Goal: Task Accomplishment & Management: Complete application form

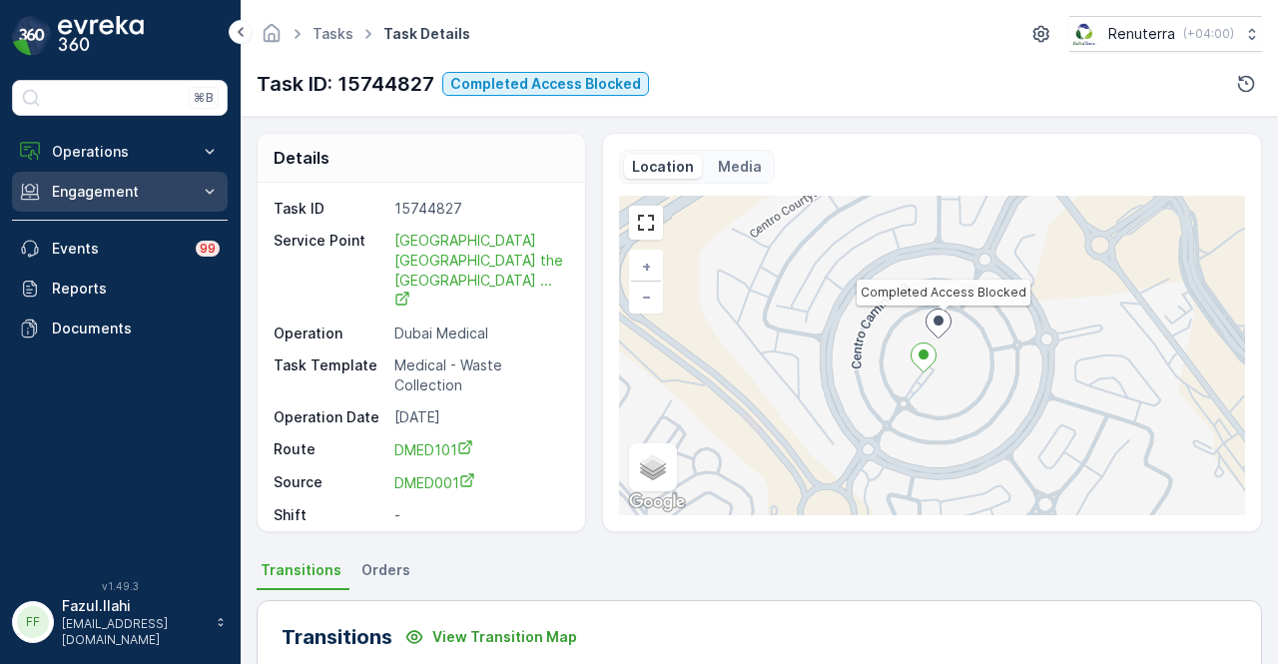
click at [192, 181] on button "Engagement" at bounding box center [120, 192] width 216 height 40
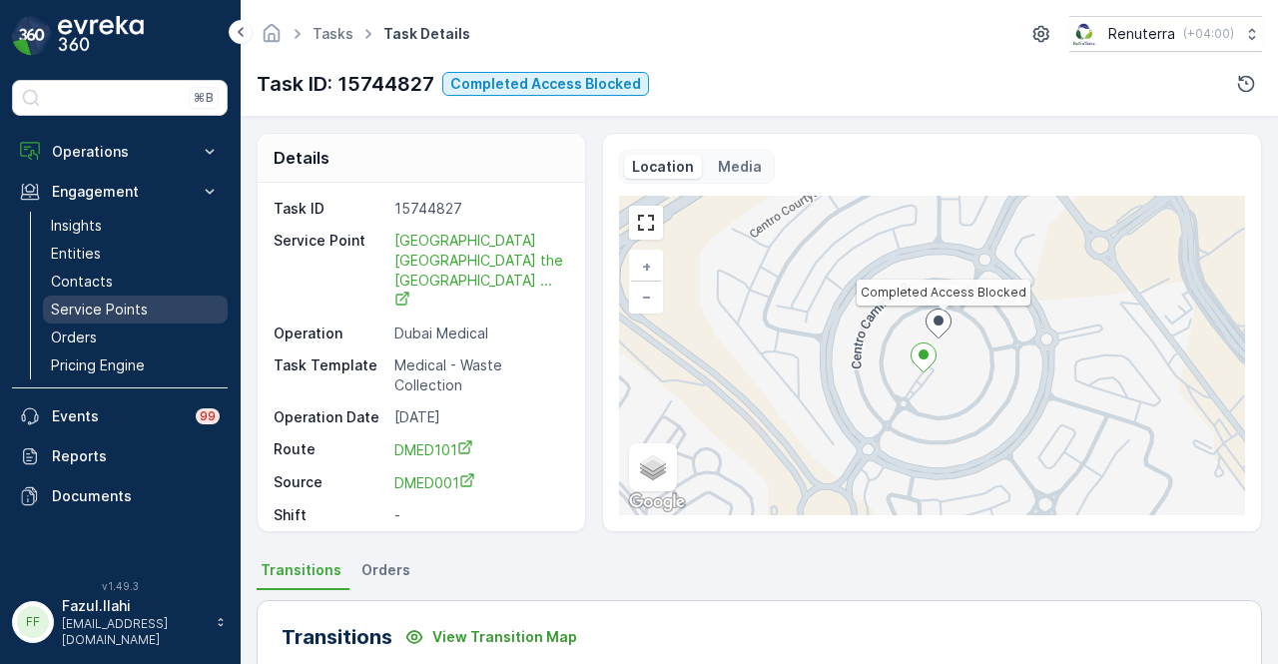
click at [174, 296] on link "Service Points" at bounding box center [135, 310] width 185 height 28
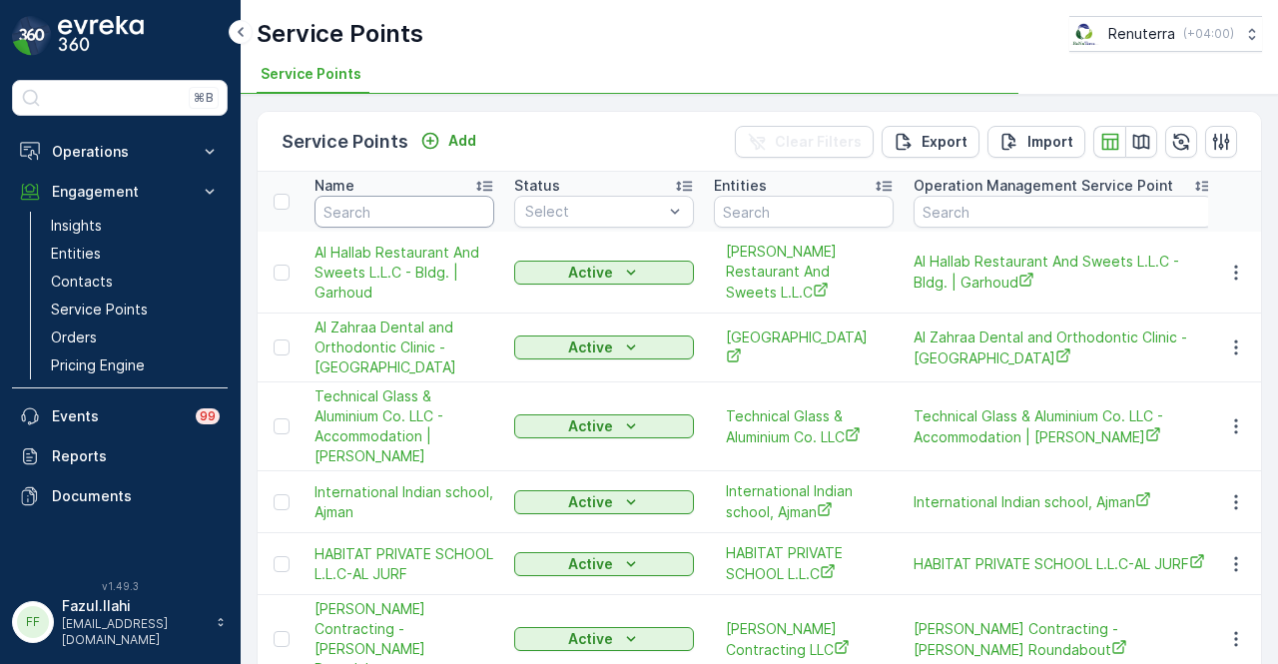
click at [378, 210] on input "text" at bounding box center [405, 212] width 180 height 32
type input "reliab"
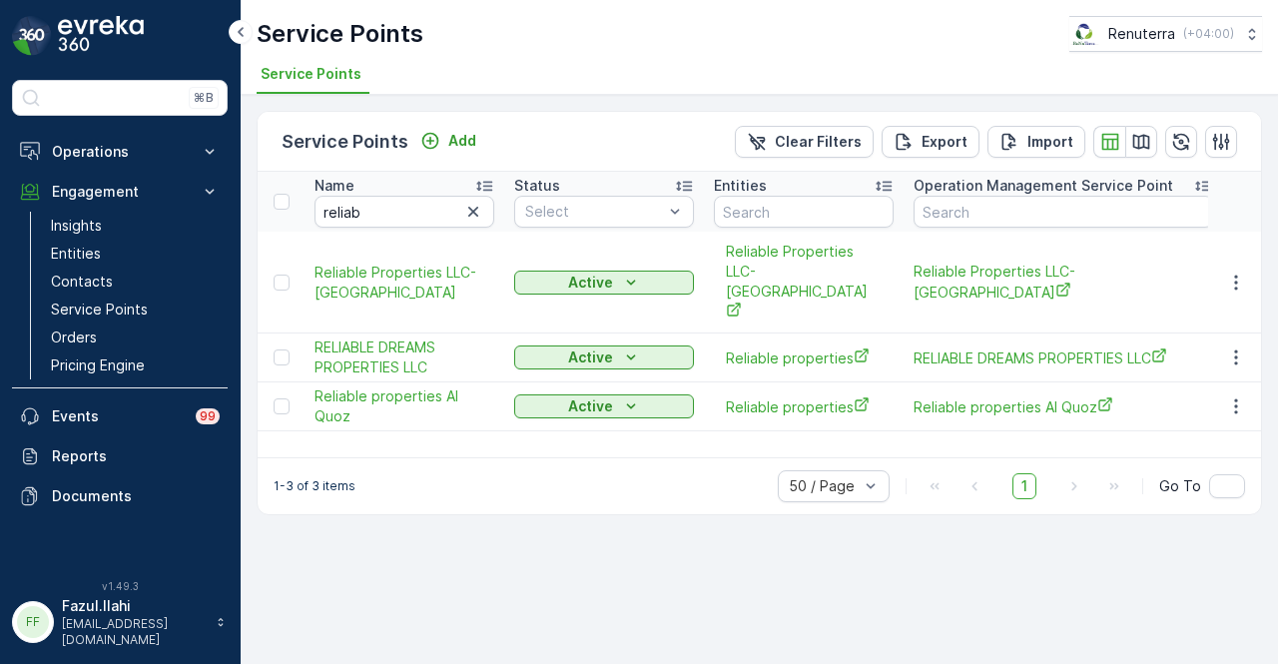
click at [505, 428] on div "Name reliab Status Select Entities Operation Management Service Point Address O…" at bounding box center [760, 315] width 1004 height 286
click at [1242, 396] on icon "button" at bounding box center [1236, 406] width 20 height 20
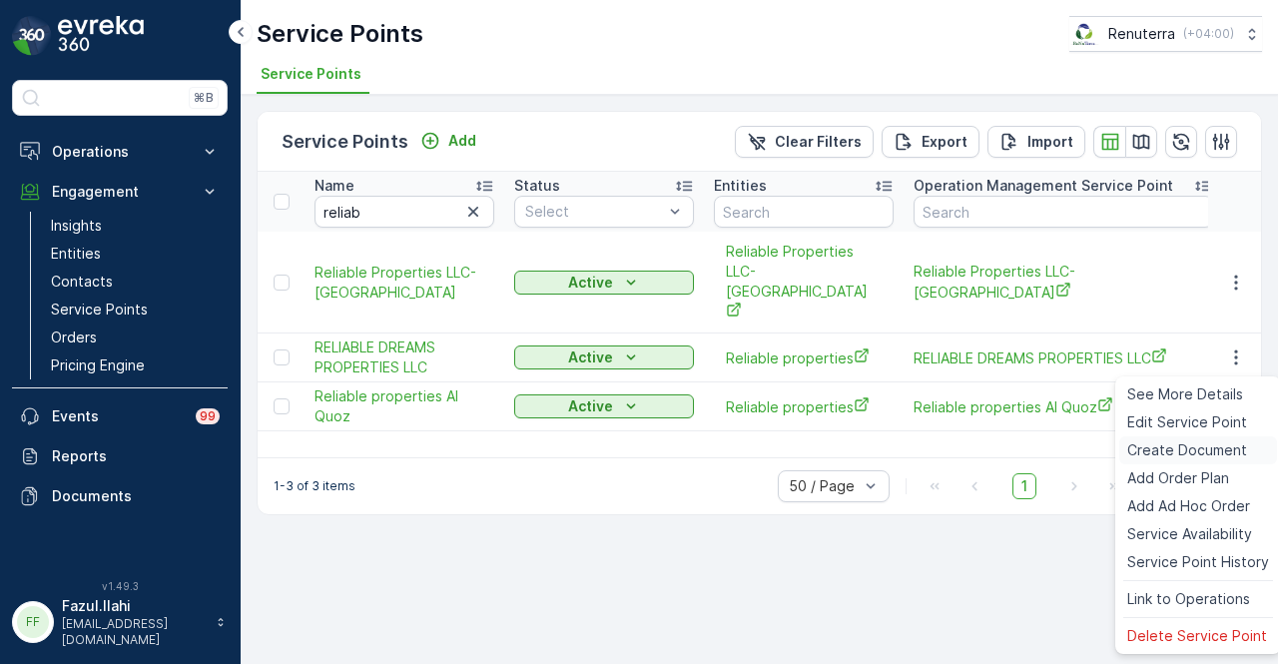
click at [1209, 446] on span "Create Document" at bounding box center [1188, 450] width 120 height 20
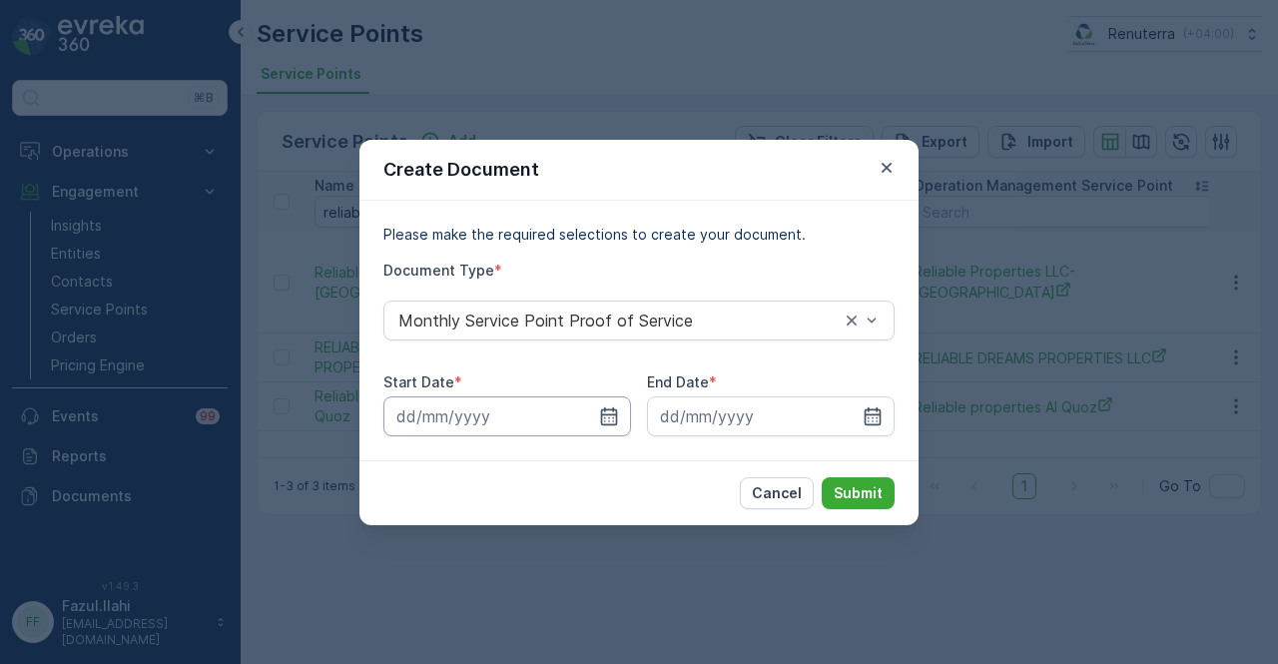
click at [620, 406] on input at bounding box center [507, 416] width 248 height 40
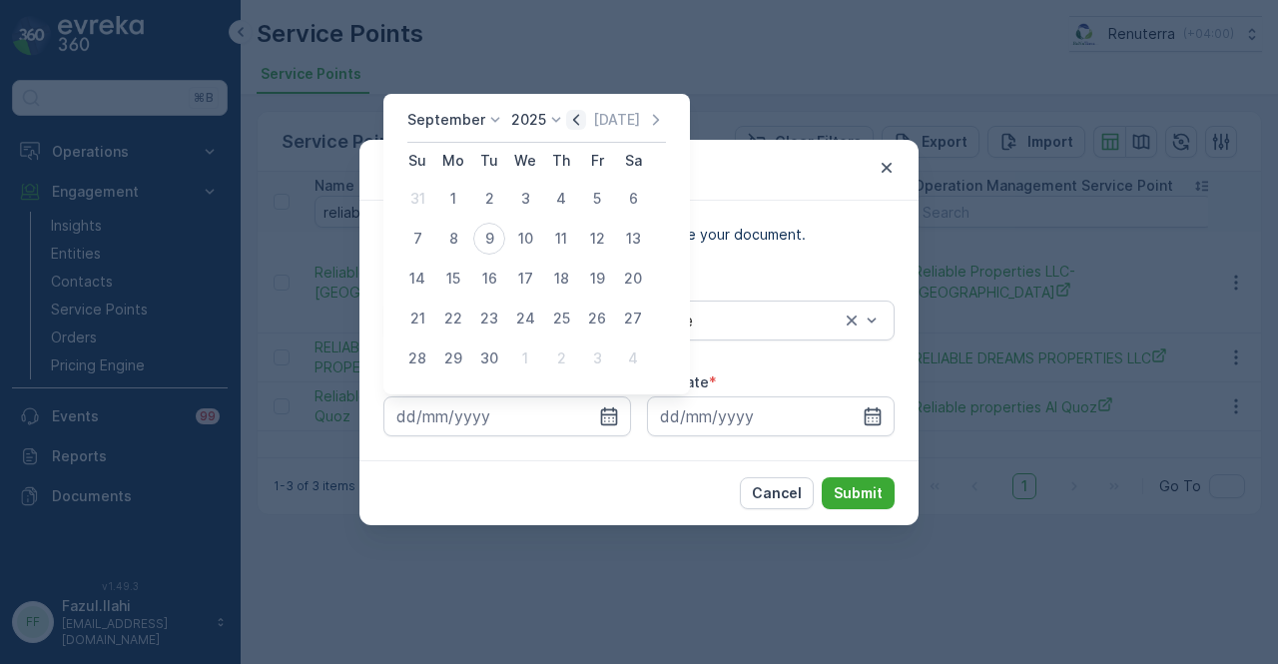
click at [569, 123] on icon "button" at bounding box center [576, 120] width 20 height 20
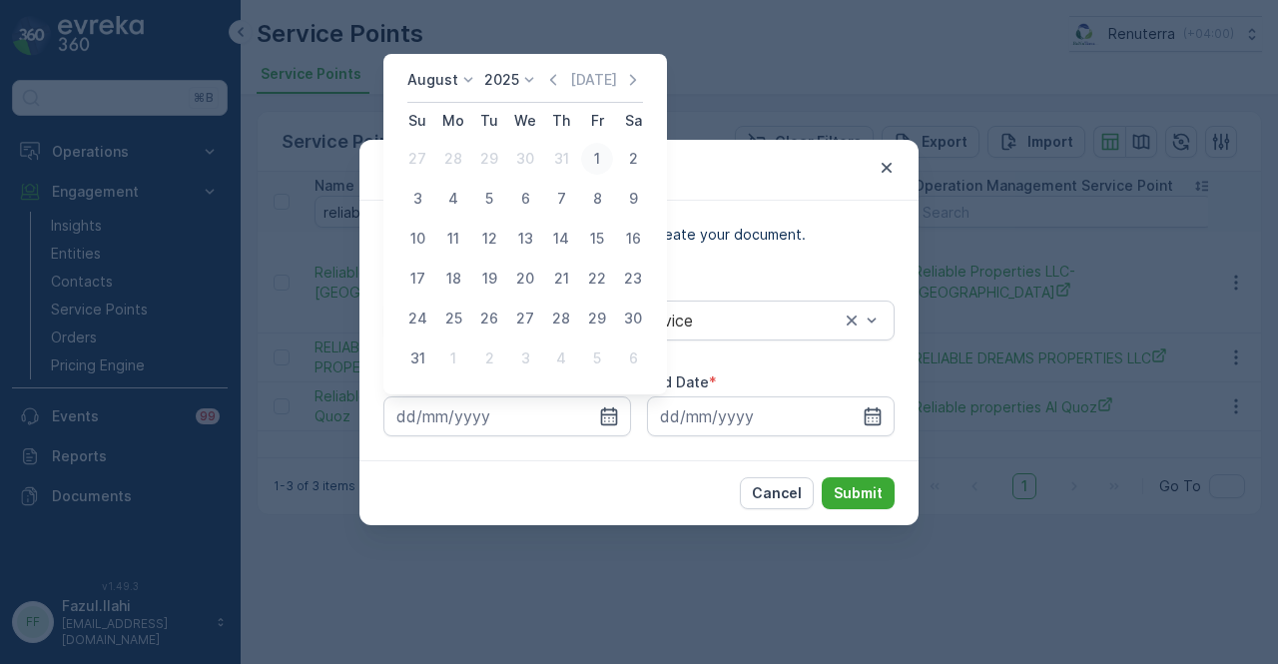
click at [593, 170] on div "1" at bounding box center [597, 159] width 32 height 32
type input "01.08.2025"
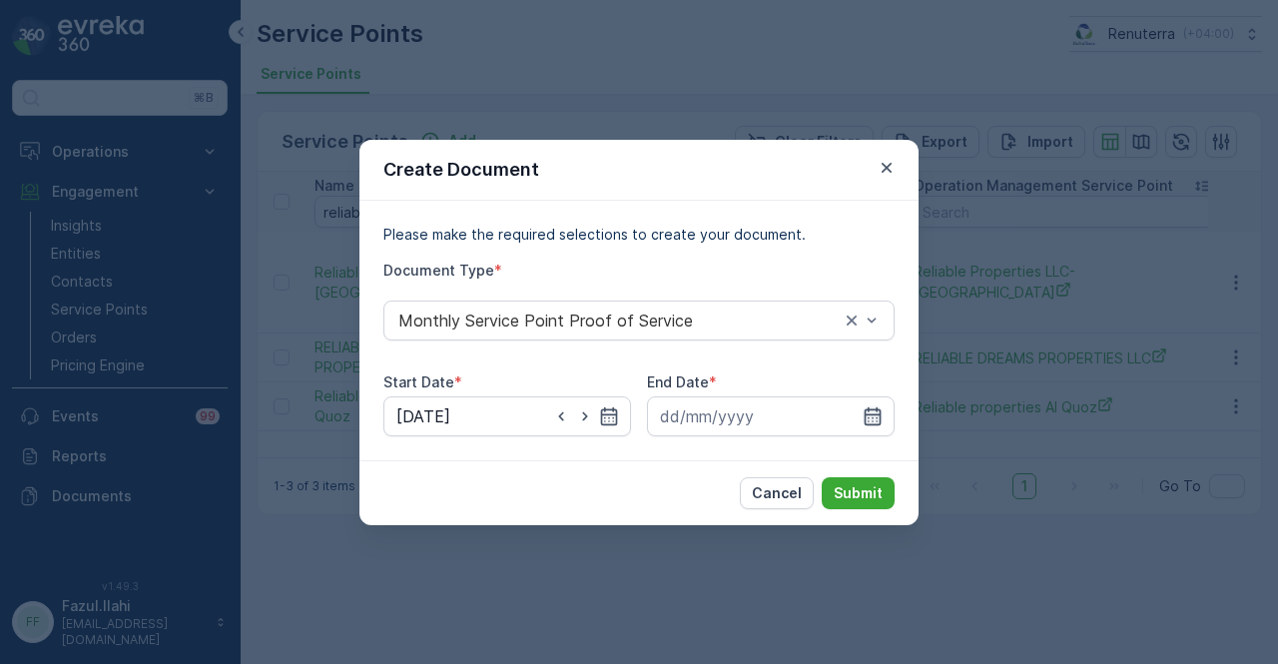
click at [882, 418] on icon "button" at bounding box center [873, 416] width 20 height 20
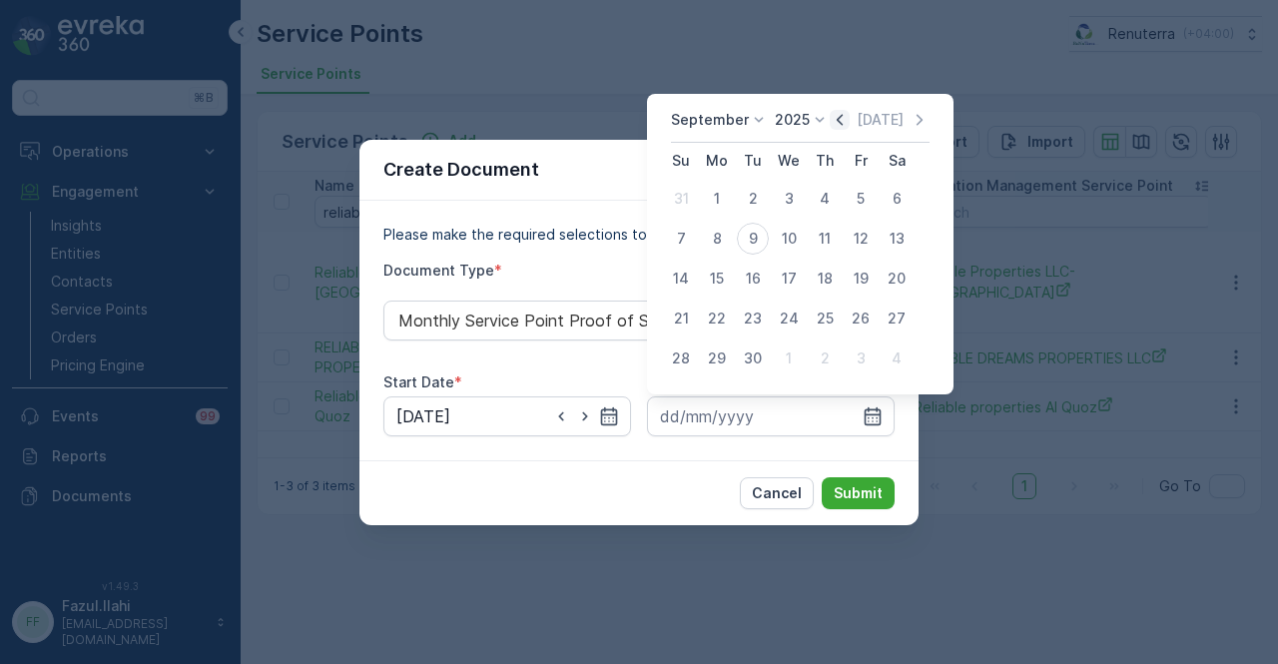
click at [836, 124] on icon "button" at bounding box center [840, 120] width 20 height 20
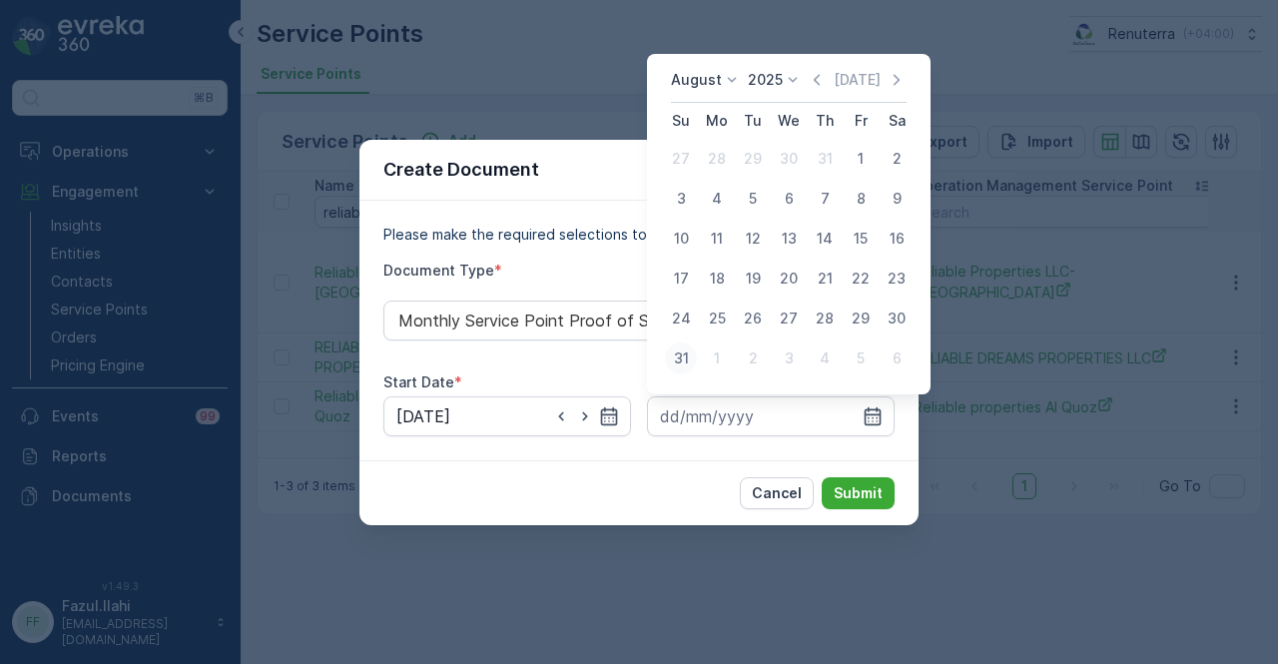
click at [688, 353] on div "31" at bounding box center [681, 359] width 32 height 32
type input "31.08.2025"
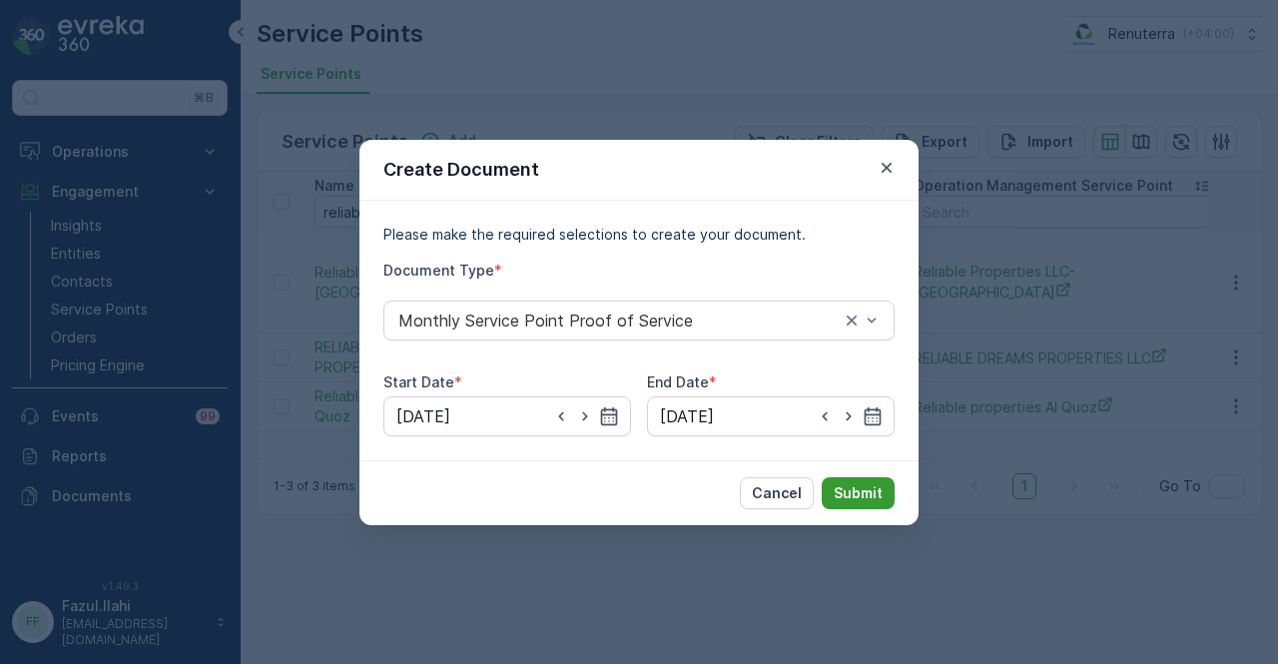
click at [848, 488] on p "Submit" at bounding box center [858, 493] width 49 height 20
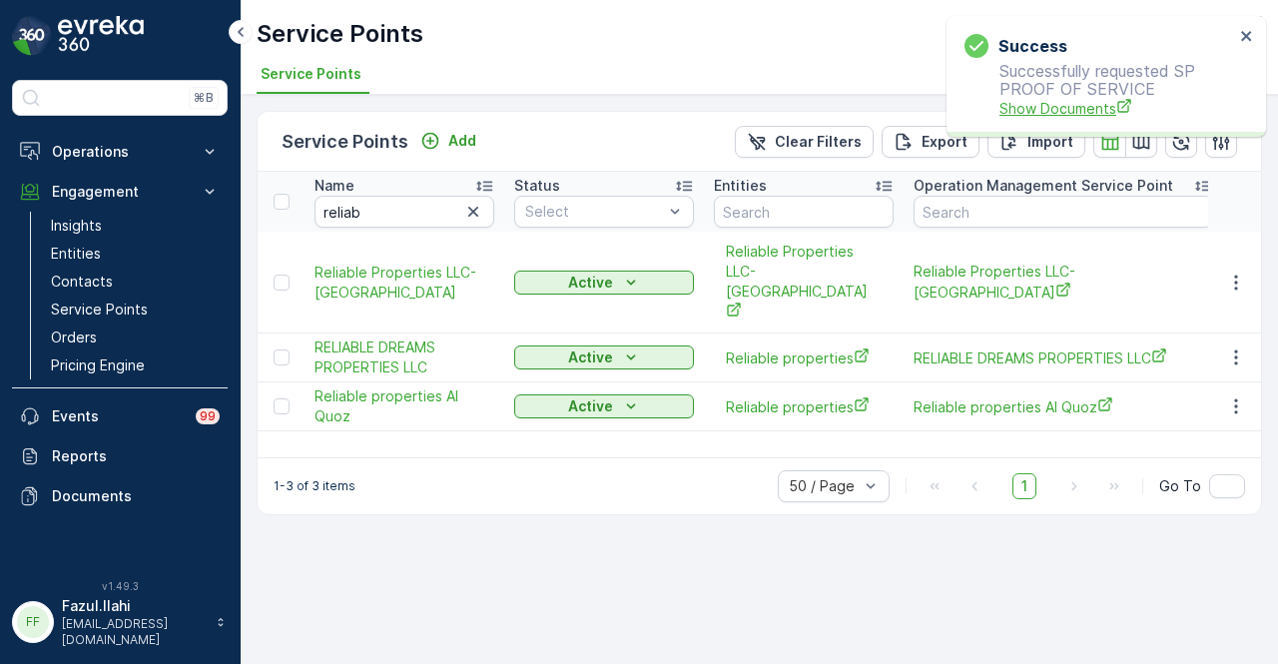
click at [1061, 107] on span "Show Documents" at bounding box center [1117, 108] width 235 height 21
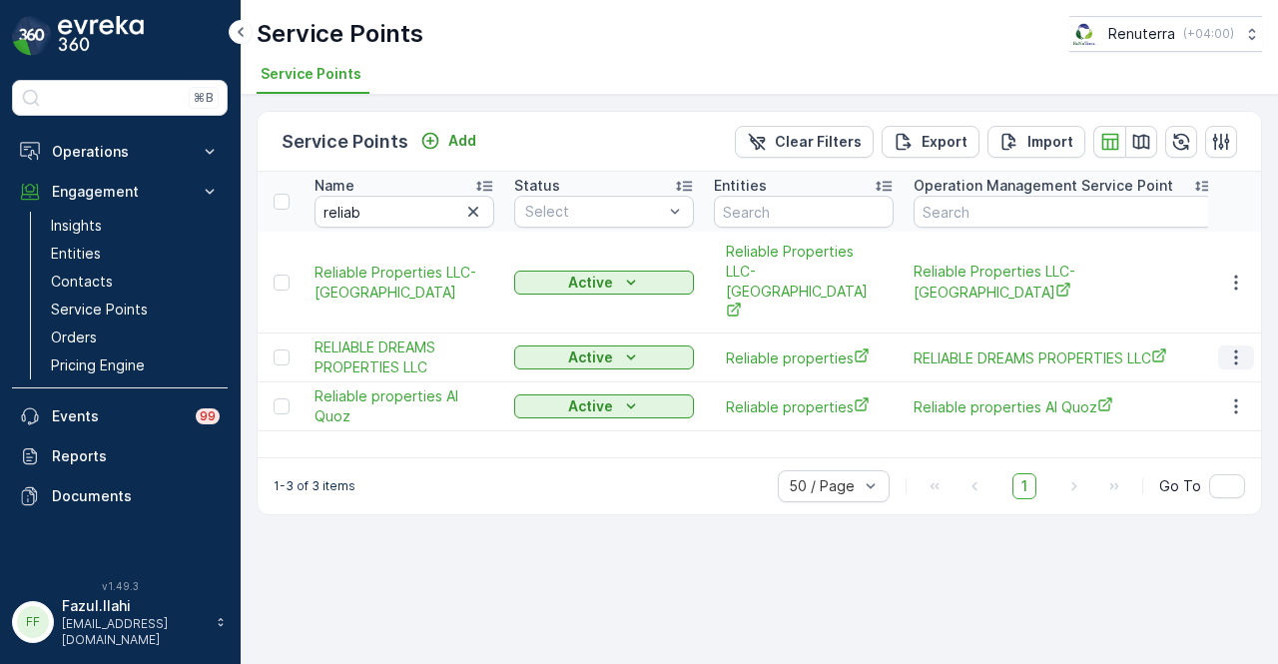
click at [1248, 346] on button "button" at bounding box center [1236, 358] width 36 height 24
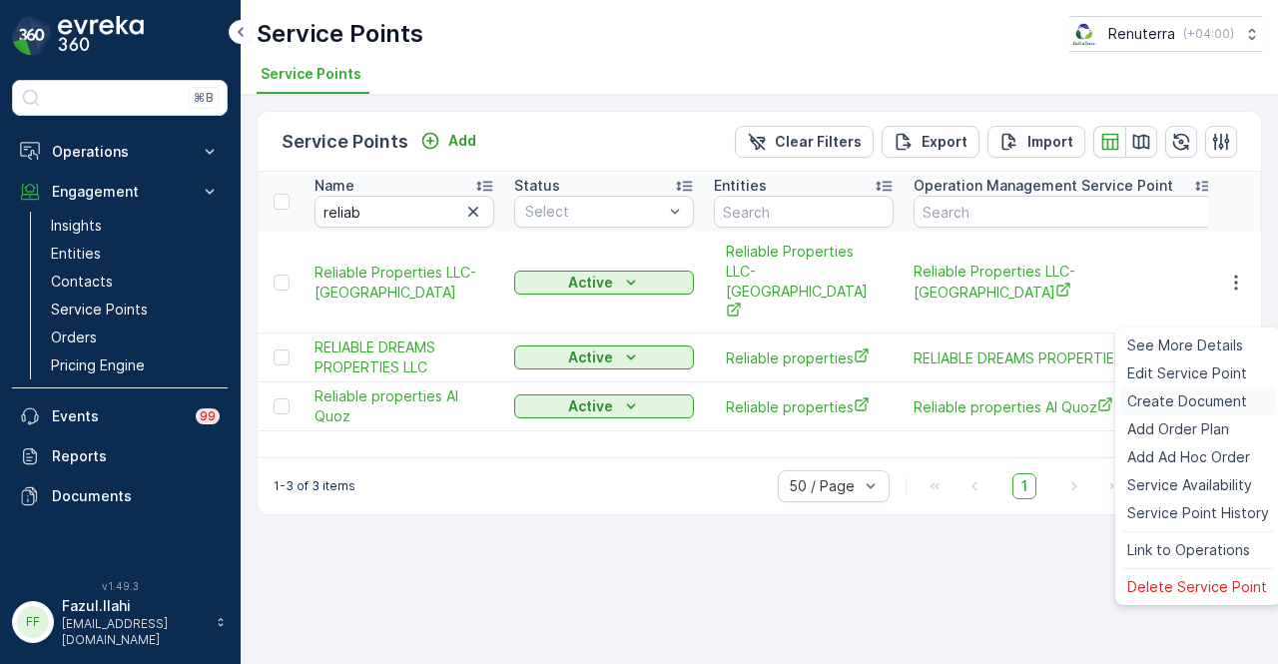
click at [1218, 409] on span "Create Document" at bounding box center [1188, 401] width 120 height 20
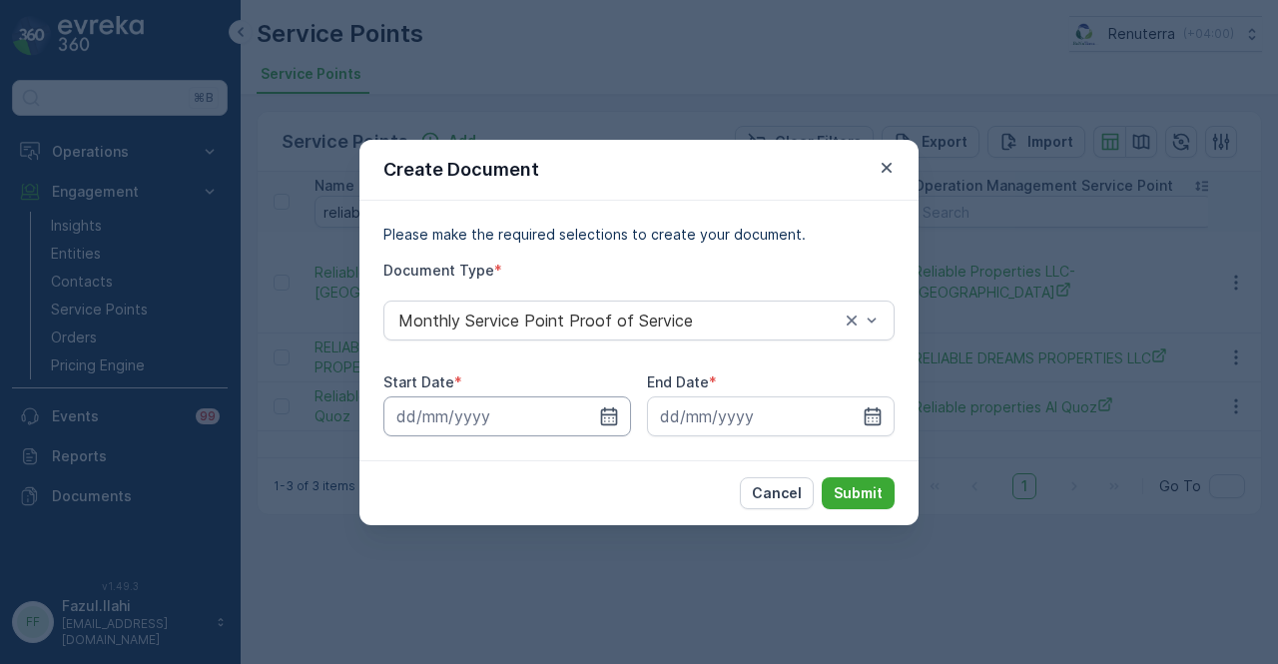
click at [621, 418] on input at bounding box center [507, 416] width 248 height 40
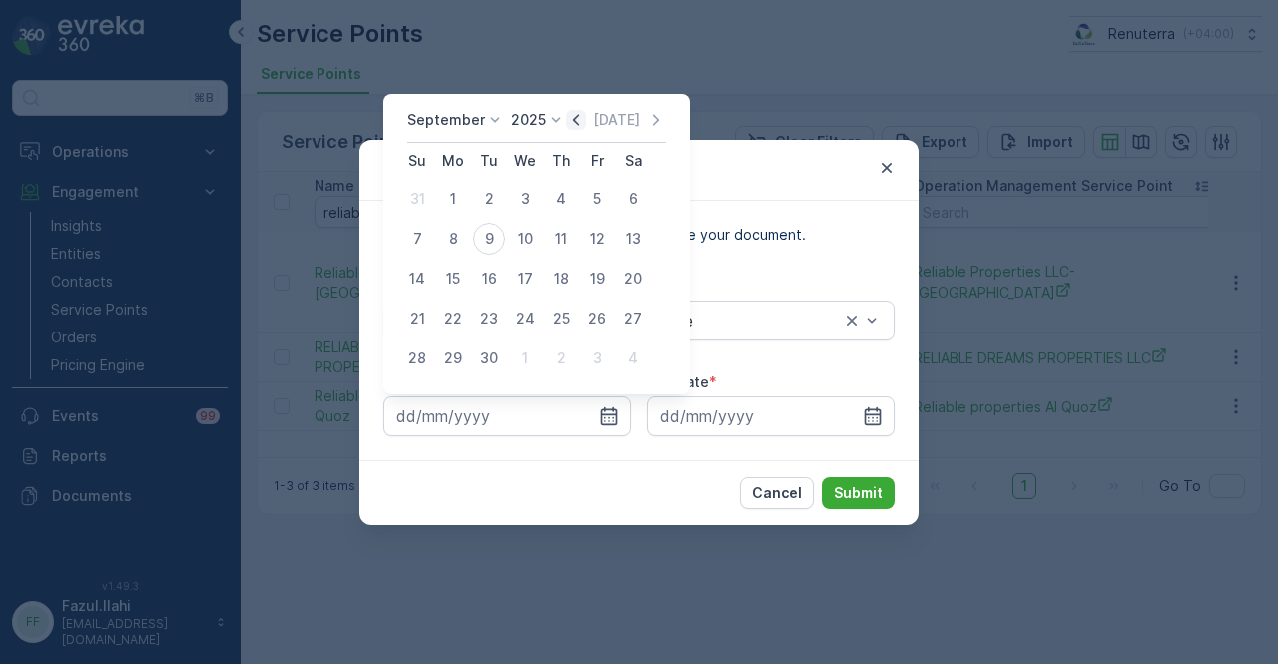
click at [575, 121] on icon "button" at bounding box center [576, 120] width 20 height 20
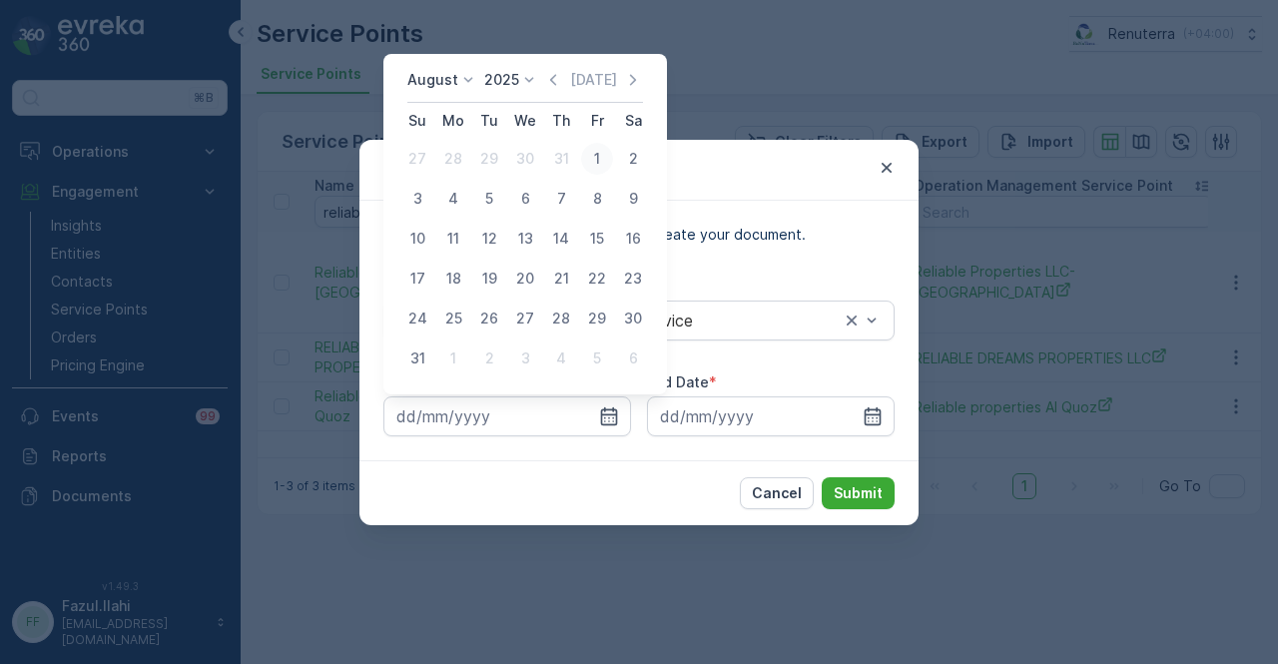
click at [595, 154] on div "1" at bounding box center [597, 159] width 32 height 32
type input "01.08.2025"
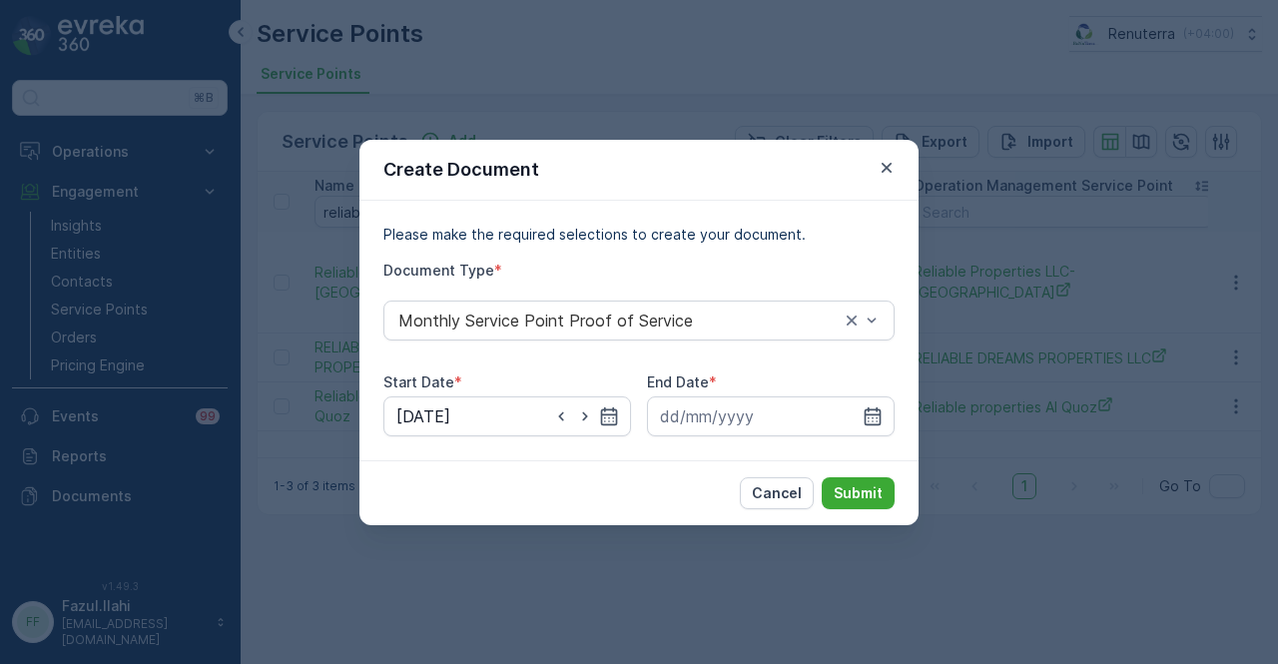
drag, startPoint x: 880, startPoint y: 415, endPoint x: 923, endPoint y: 198, distance: 221.9
click at [883, 401] on div at bounding box center [771, 416] width 248 height 40
click at [869, 406] on icon "button" at bounding box center [873, 415] width 17 height 18
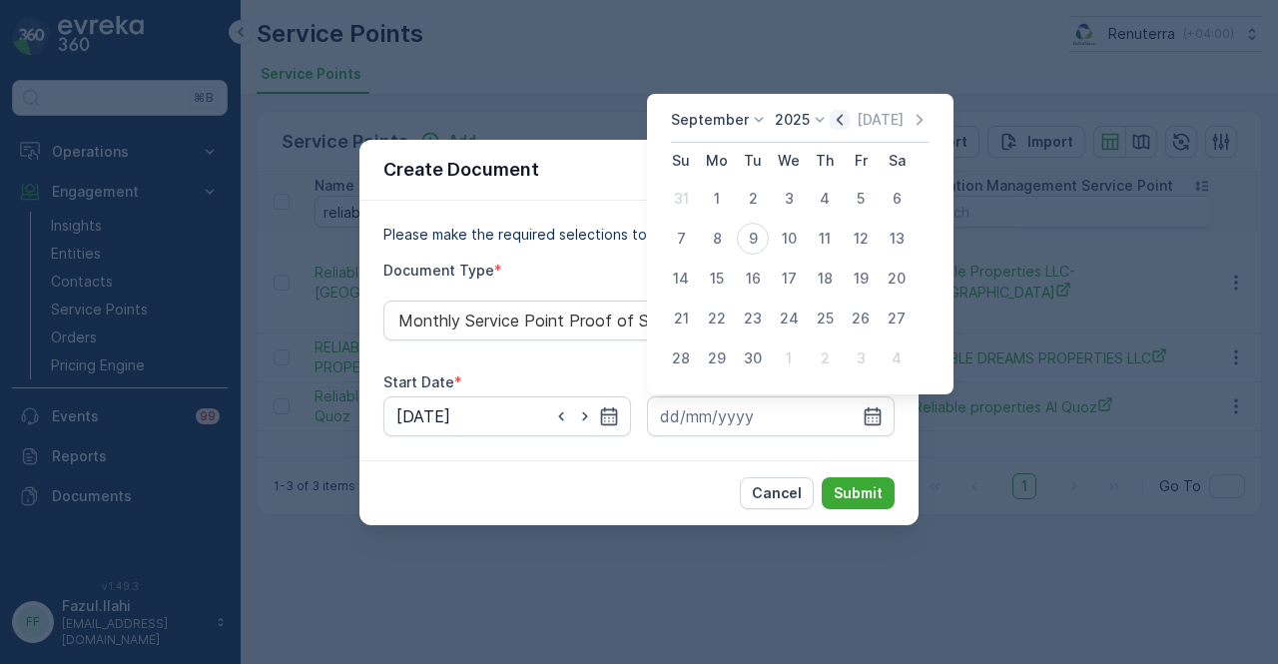
click at [843, 115] on icon "button" at bounding box center [840, 120] width 20 height 20
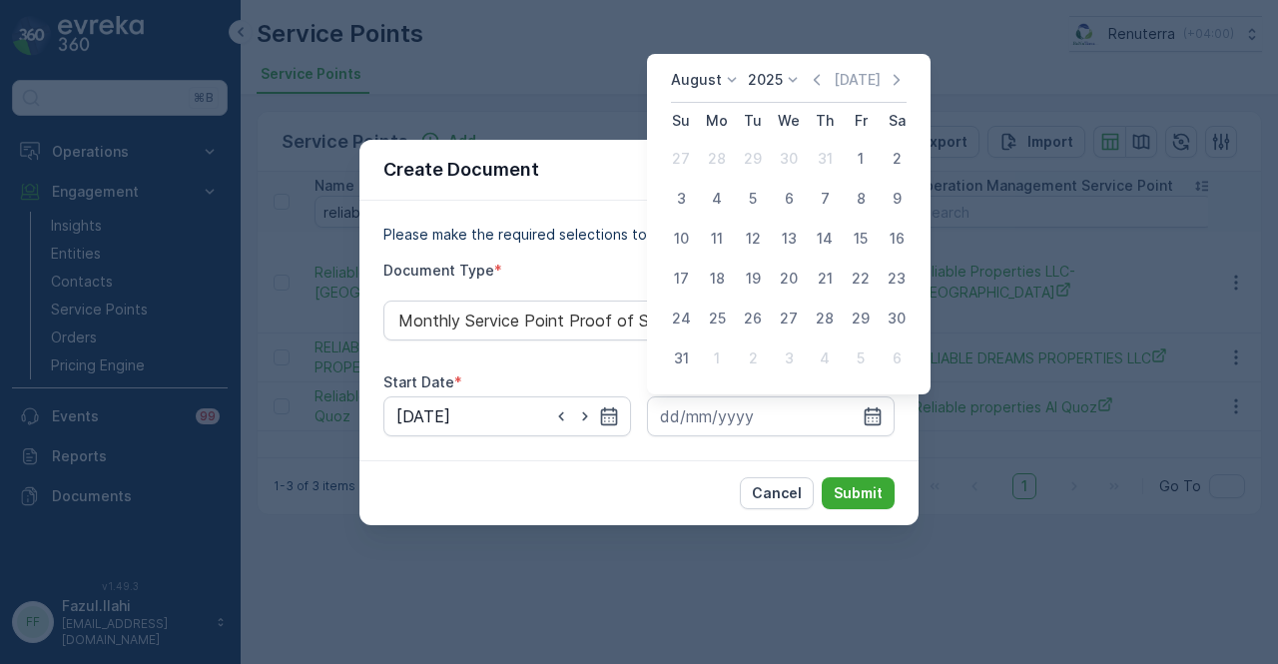
drag, startPoint x: 686, startPoint y: 355, endPoint x: 875, endPoint y: 466, distance: 219.4
click at [689, 356] on div "31" at bounding box center [681, 359] width 32 height 32
type input "31.08.2025"
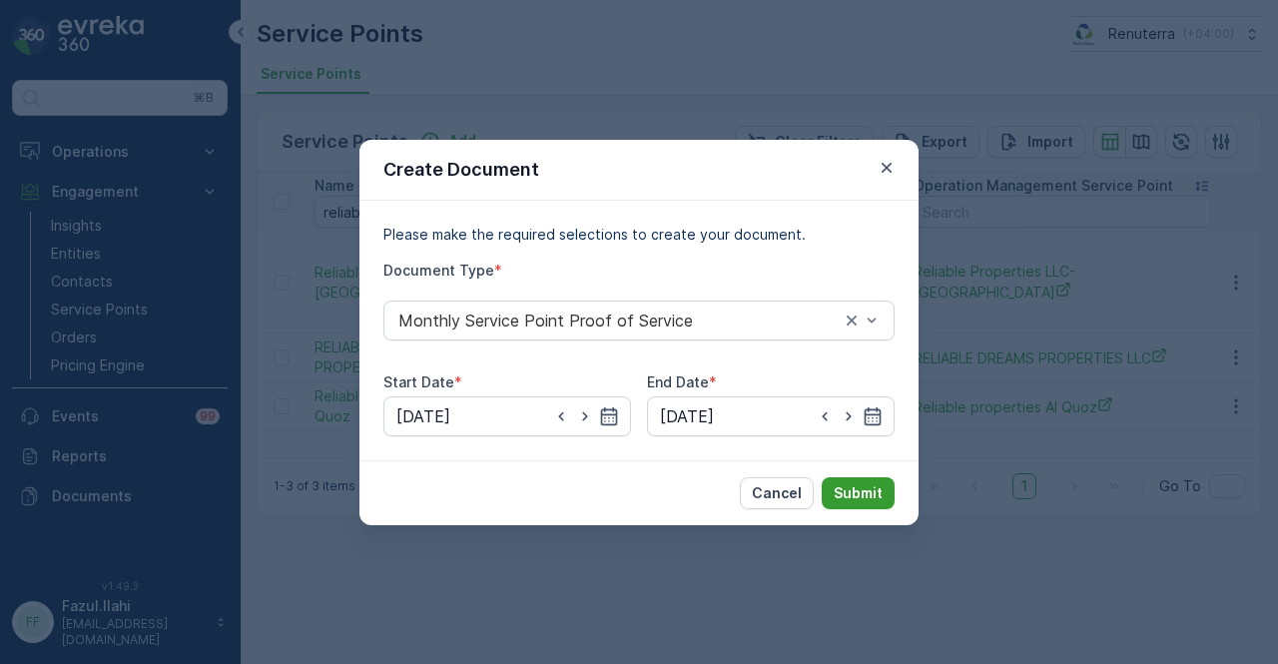
click at [877, 491] on p "Submit" at bounding box center [858, 493] width 49 height 20
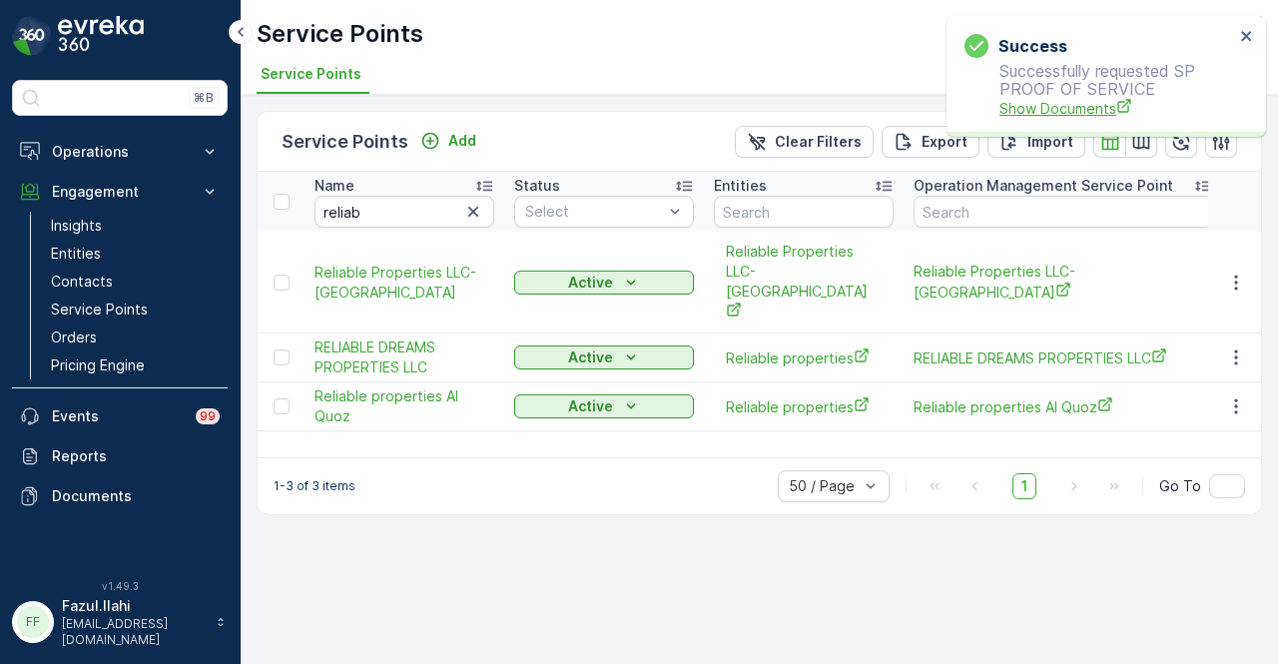
click at [1039, 101] on span "Show Documents" at bounding box center [1117, 108] width 235 height 21
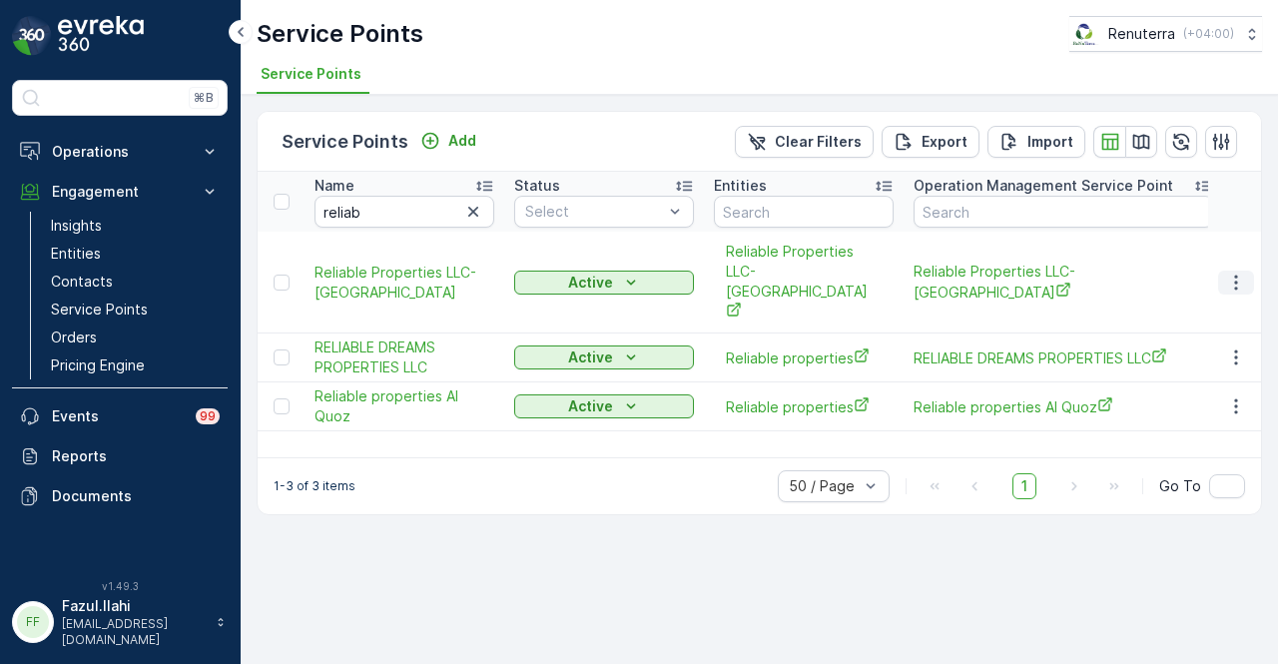
click at [1236, 275] on icon "button" at bounding box center [1235, 282] width 3 height 15
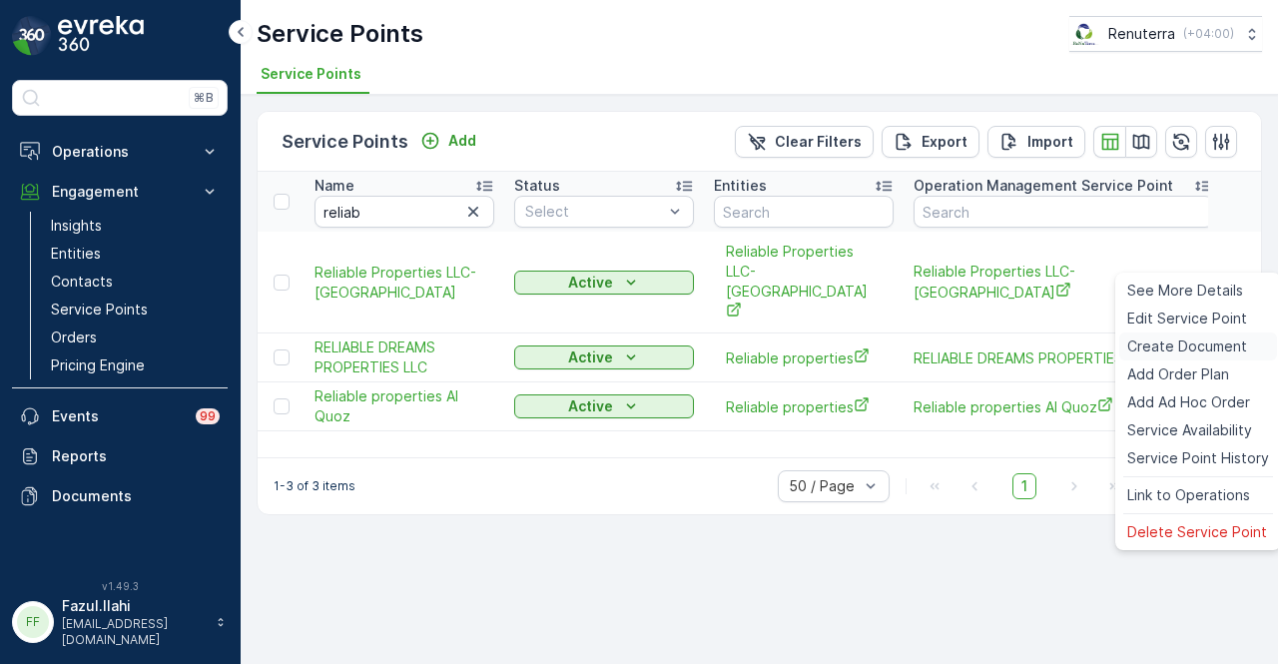
click at [1230, 345] on span "Create Document" at bounding box center [1188, 347] width 120 height 20
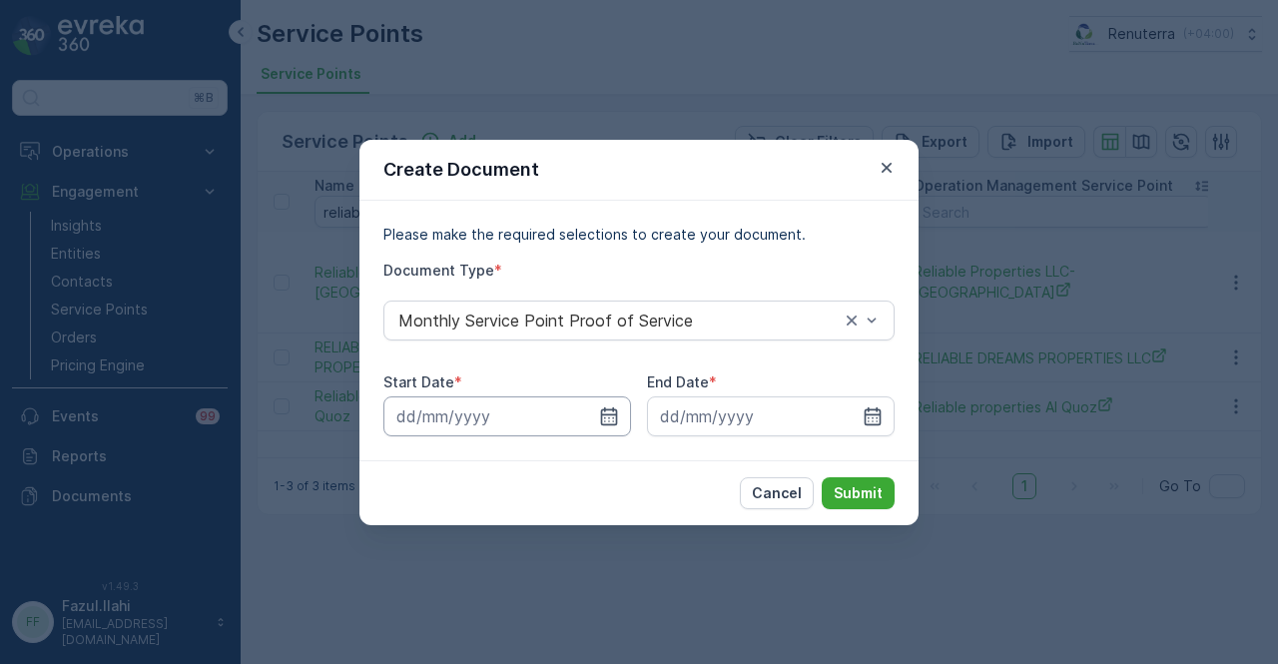
click at [626, 406] on input at bounding box center [507, 416] width 248 height 40
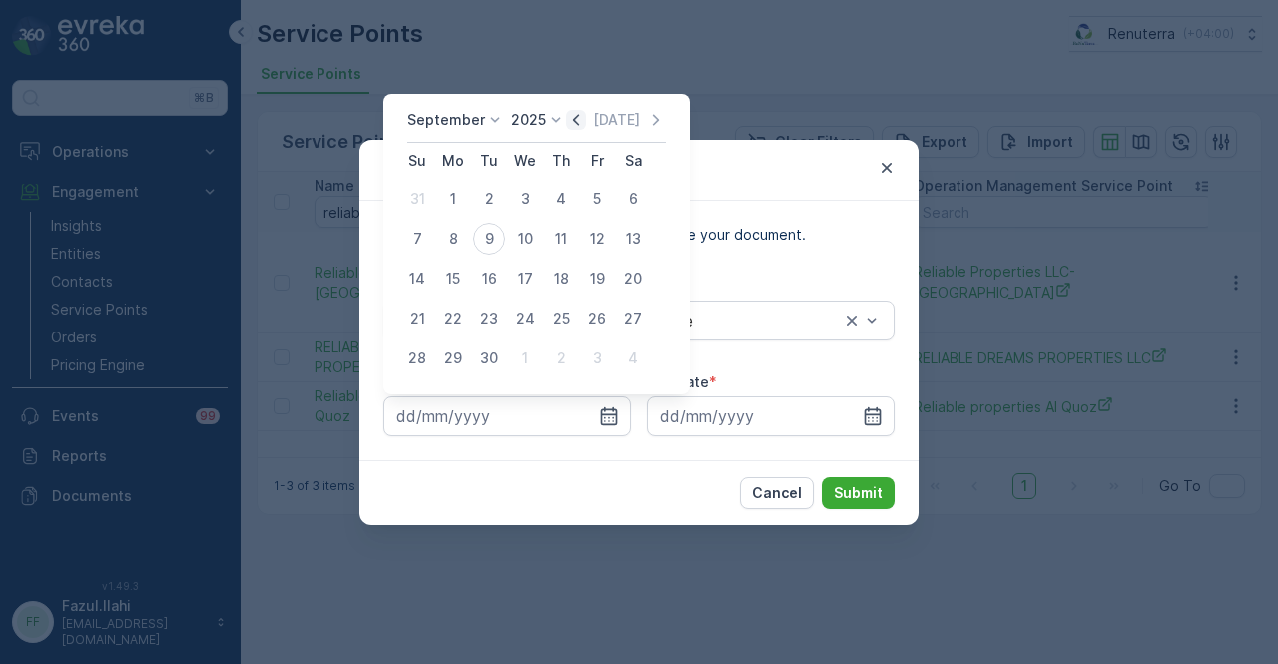
click at [573, 121] on icon "button" at bounding box center [576, 120] width 20 height 20
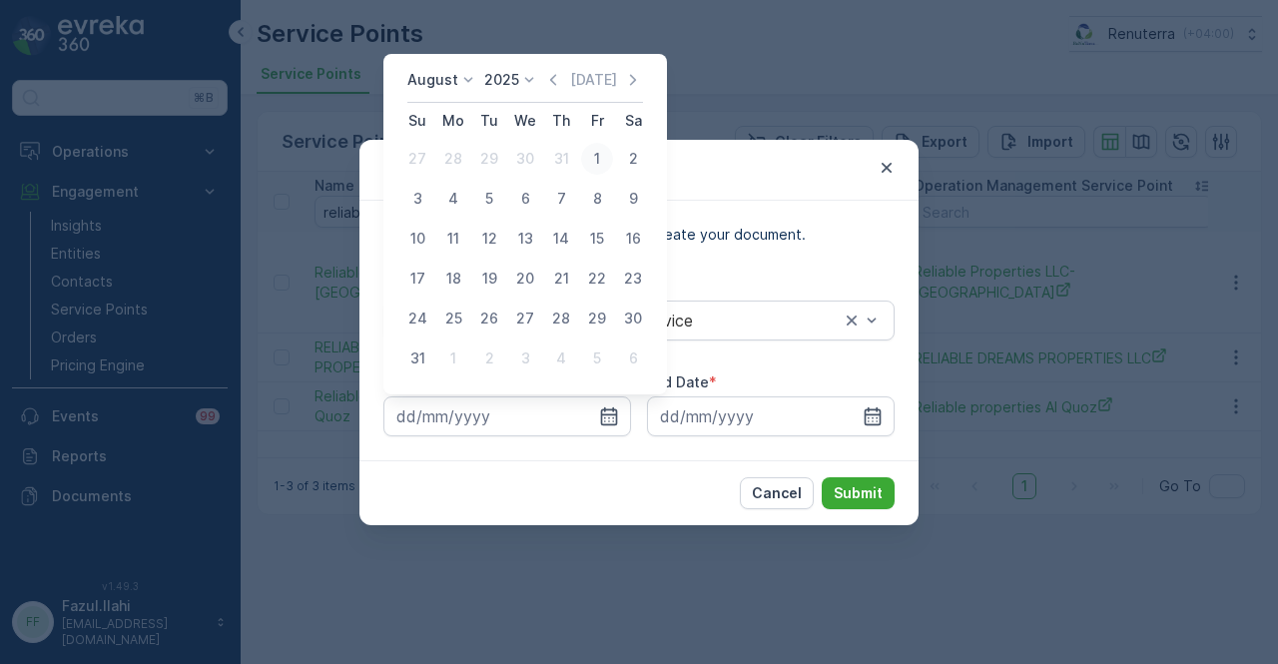
click at [589, 170] on div "1" at bounding box center [597, 159] width 32 height 32
type input "01.08.2025"
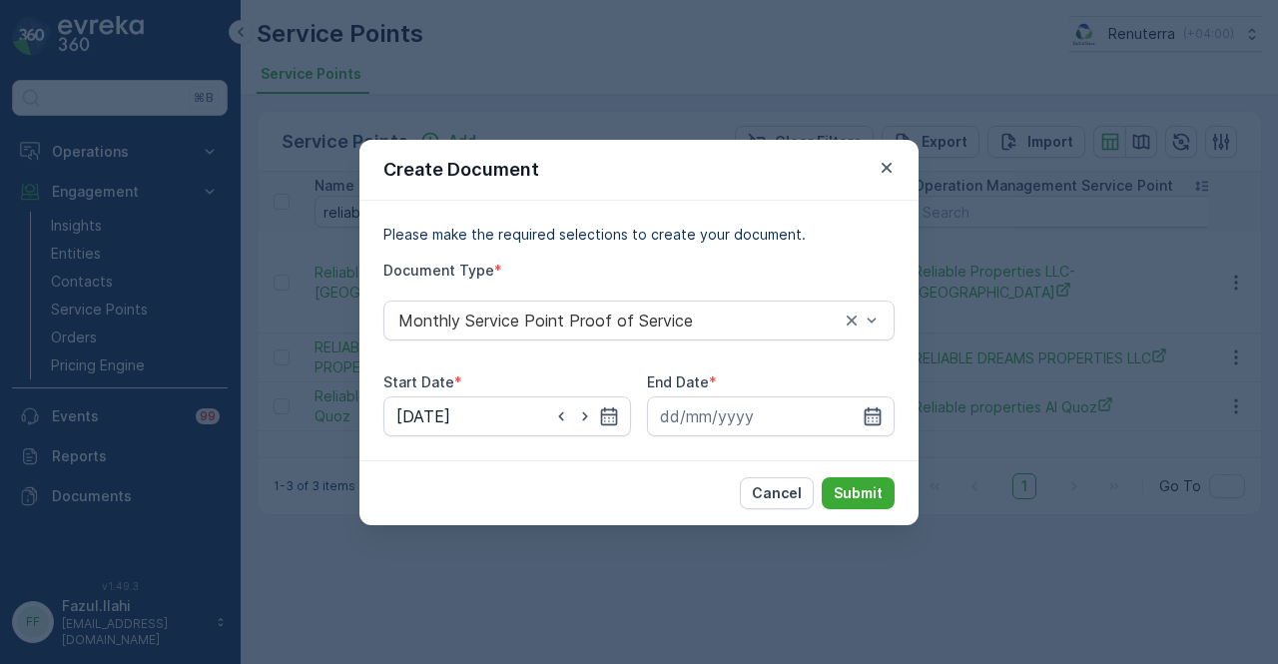
click at [869, 416] on icon "button" at bounding box center [873, 416] width 20 height 20
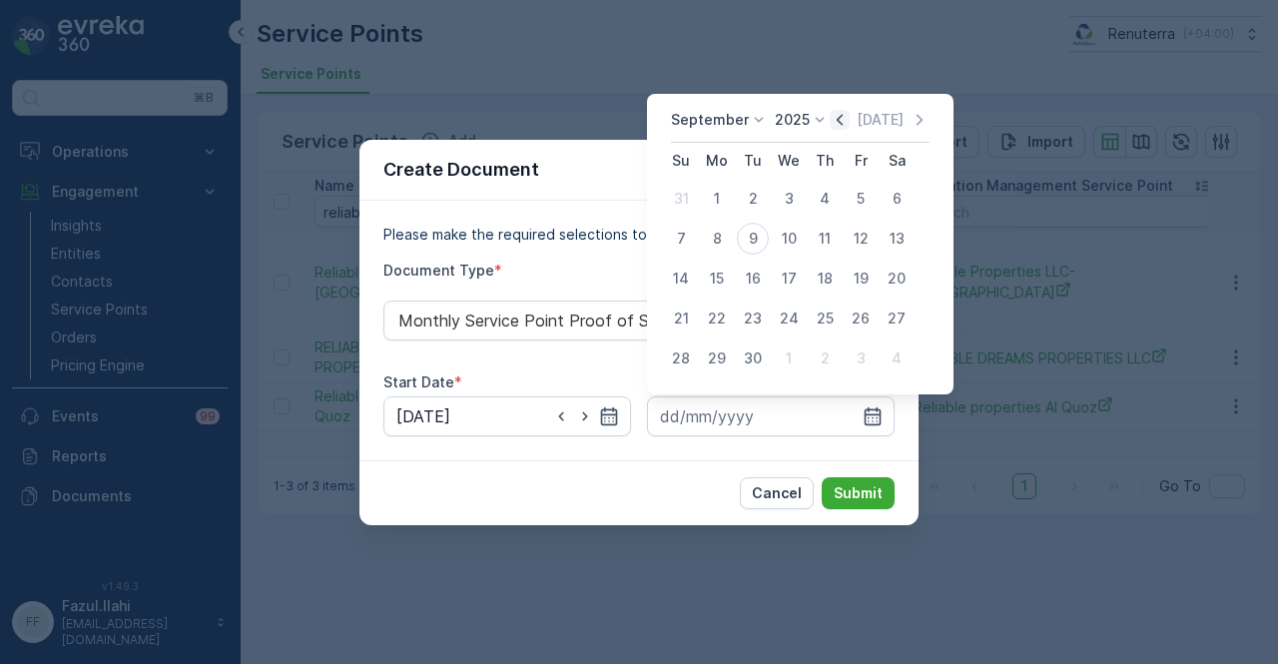
click at [837, 130] on icon "button" at bounding box center [840, 120] width 20 height 20
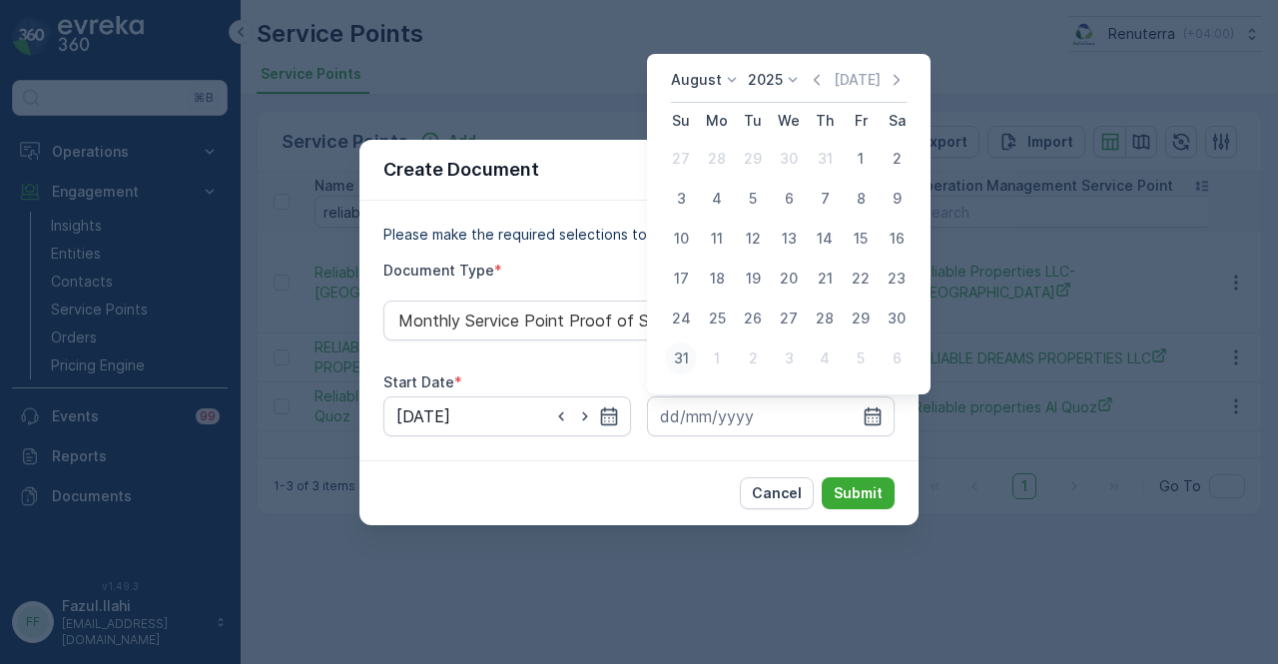
click at [676, 357] on div "31" at bounding box center [681, 359] width 32 height 32
type input "31.08.2025"
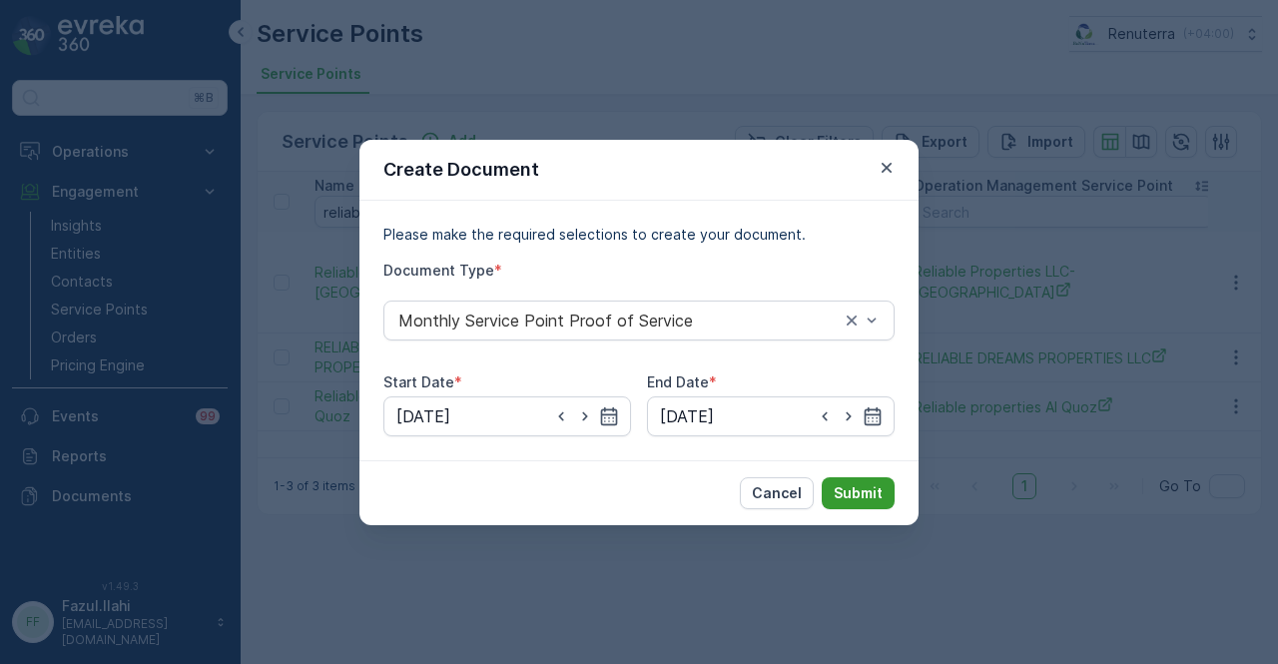
click at [888, 498] on button "Submit" at bounding box center [858, 493] width 73 height 32
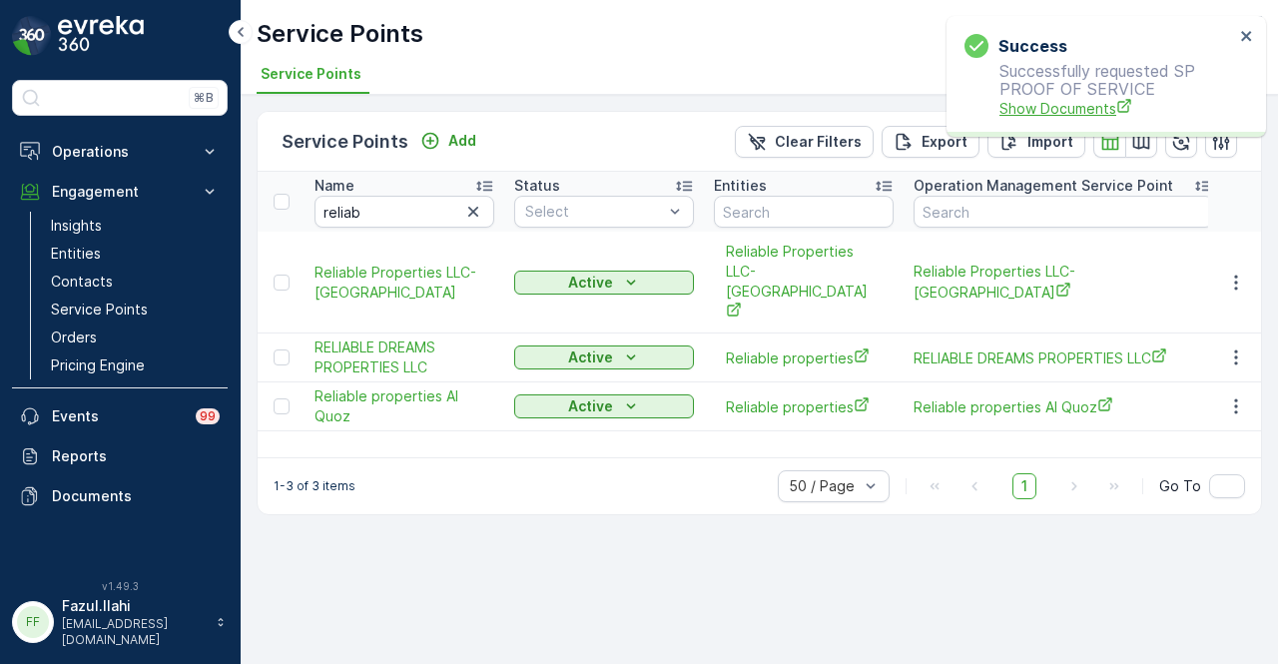
click at [1067, 99] on span "Show Documents" at bounding box center [1117, 108] width 235 height 21
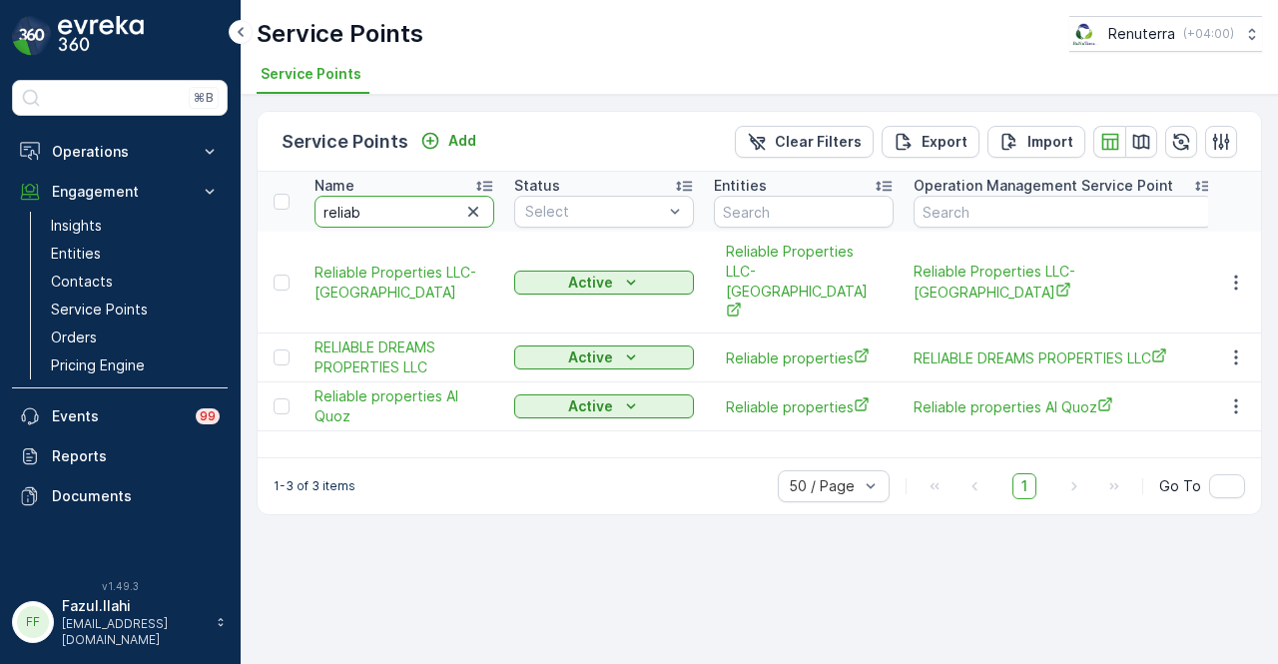
click at [385, 221] on input "reliab" at bounding box center [405, 212] width 180 height 32
type input "r"
type input "roto"
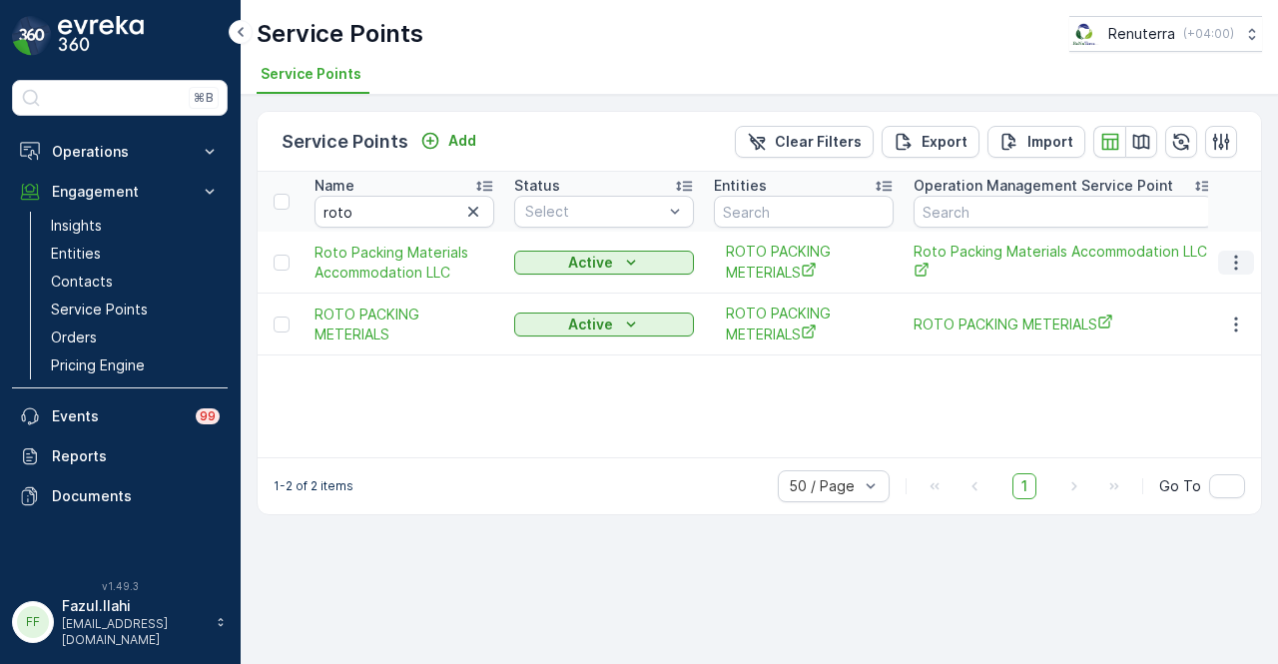
click at [1246, 262] on icon "button" at bounding box center [1236, 263] width 20 height 20
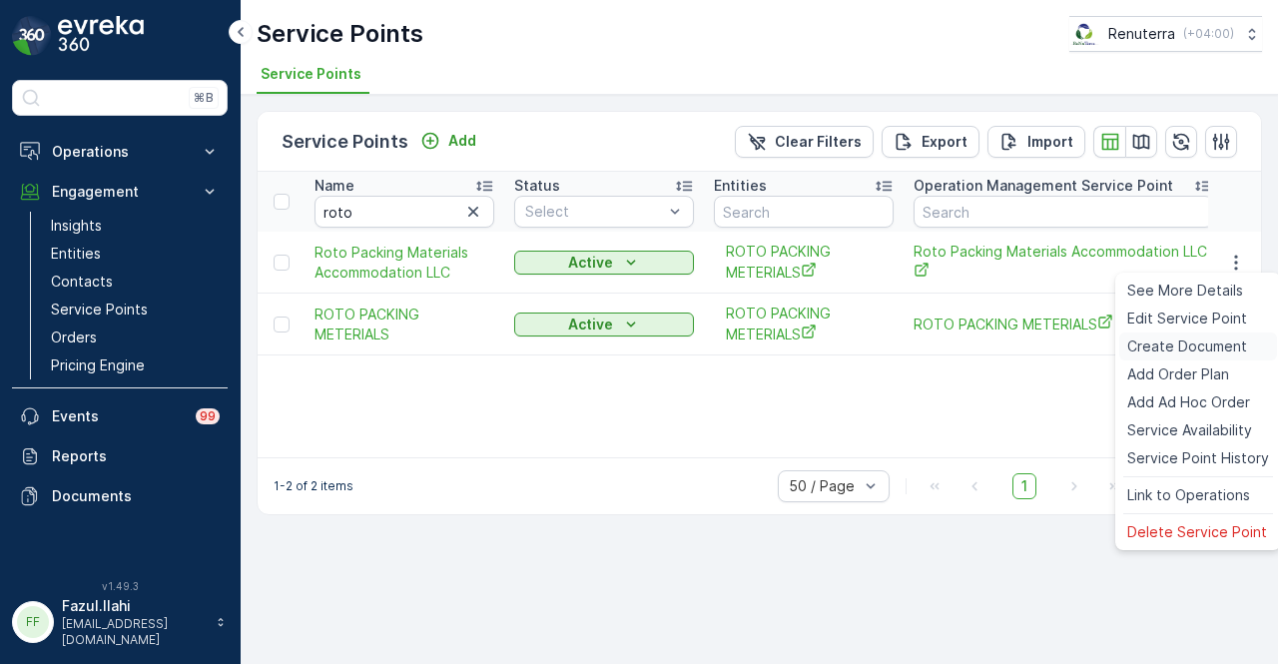
click at [1225, 348] on span "Create Document" at bounding box center [1188, 347] width 120 height 20
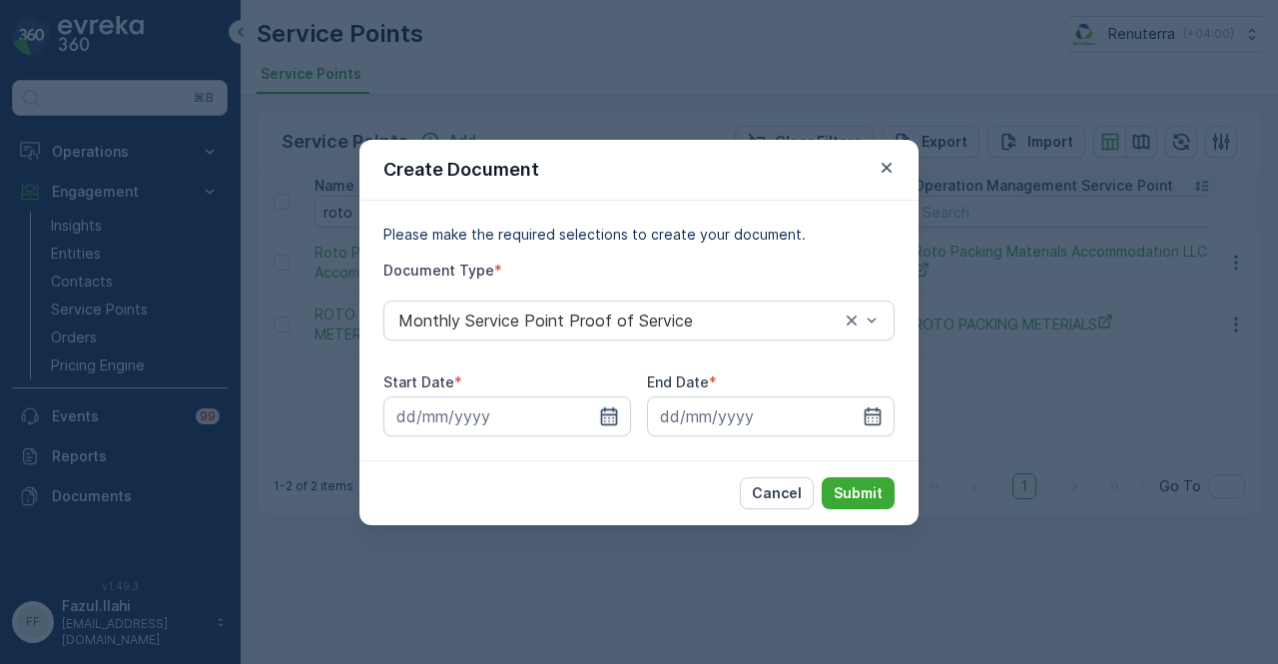
click at [606, 416] on icon "button" at bounding box center [609, 416] width 20 height 20
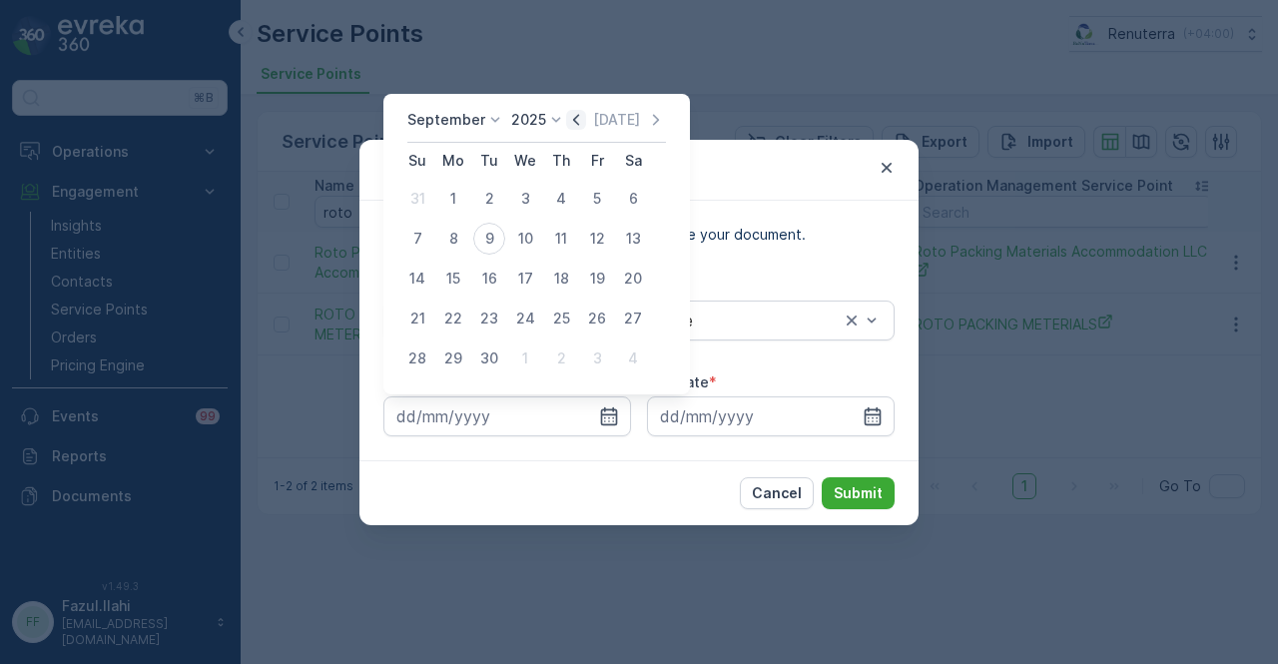
click at [569, 118] on icon "button" at bounding box center [576, 120] width 20 height 20
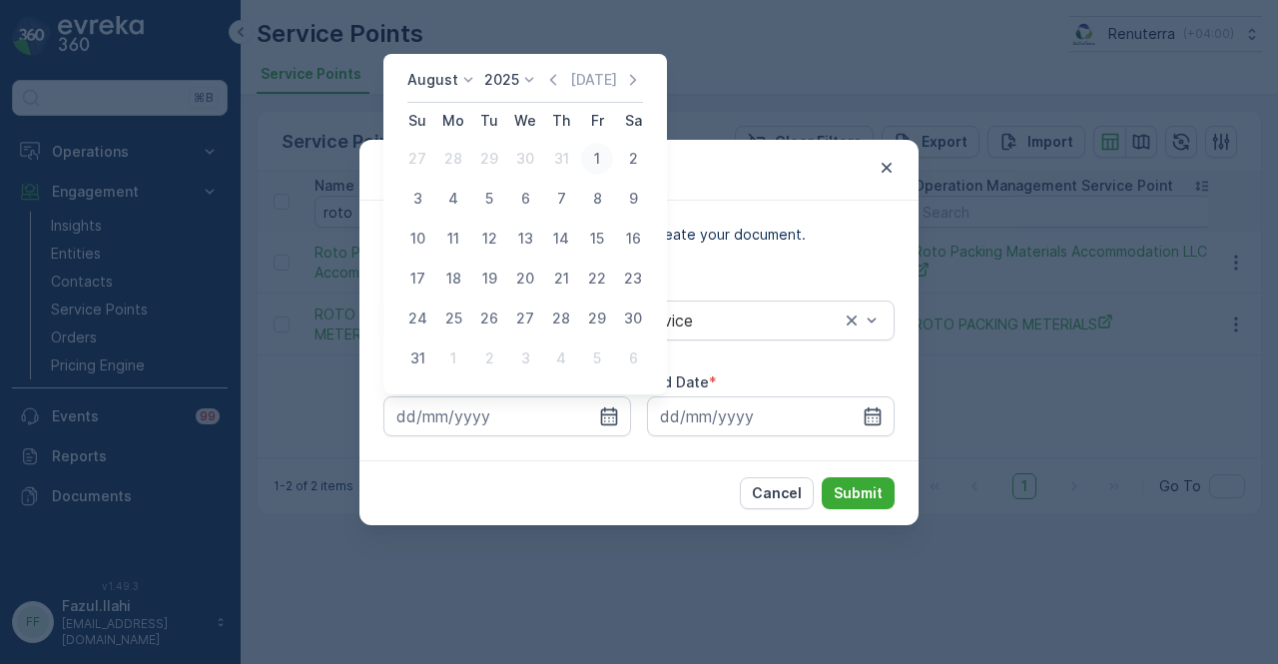
click at [594, 155] on div "1" at bounding box center [597, 159] width 32 height 32
type input "01.08.2025"
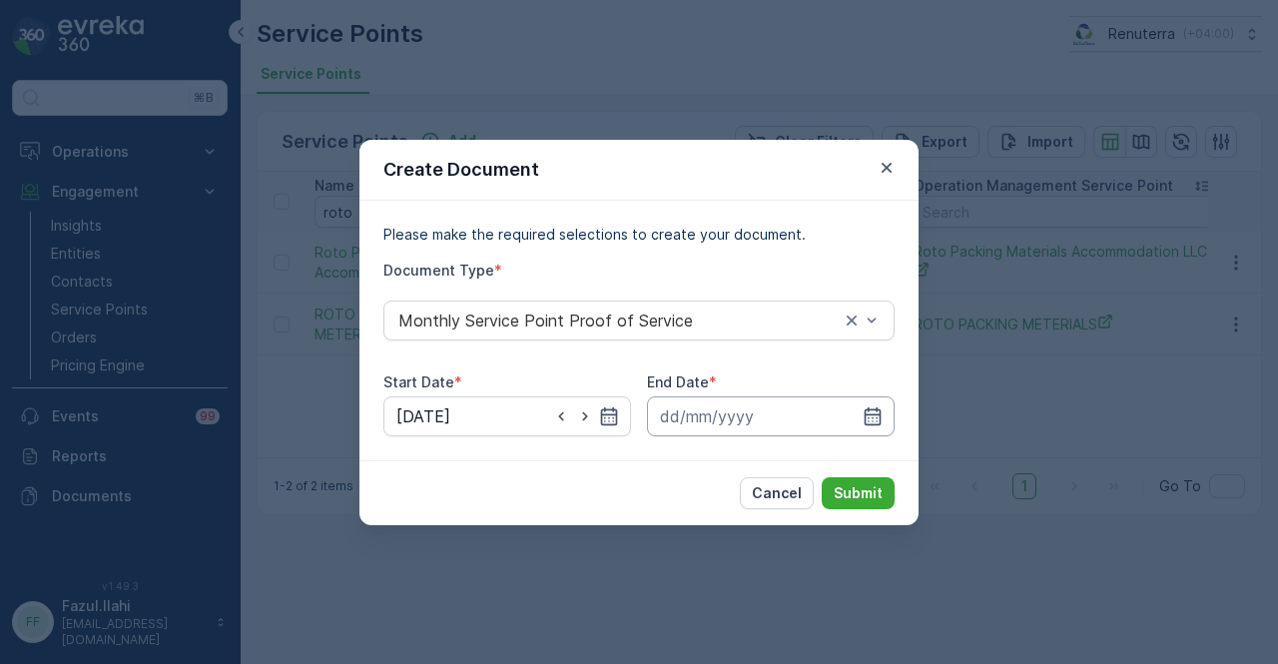
click at [894, 418] on input at bounding box center [771, 416] width 248 height 40
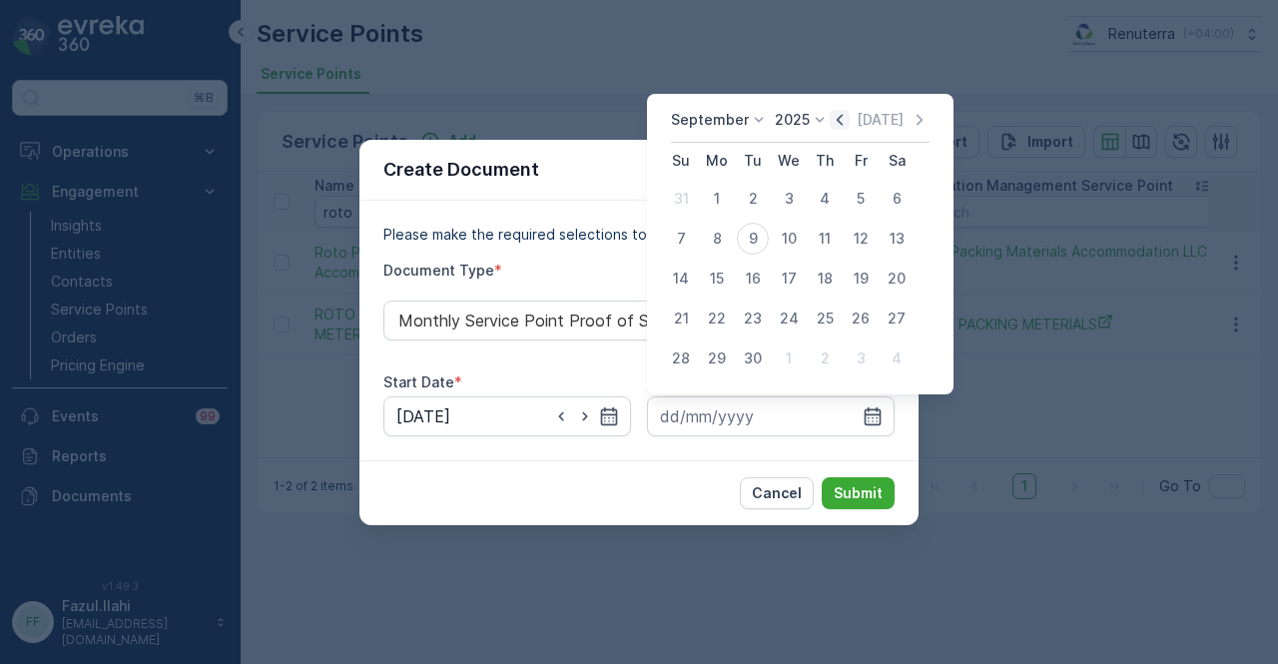
click at [842, 115] on icon "button" at bounding box center [840, 120] width 20 height 20
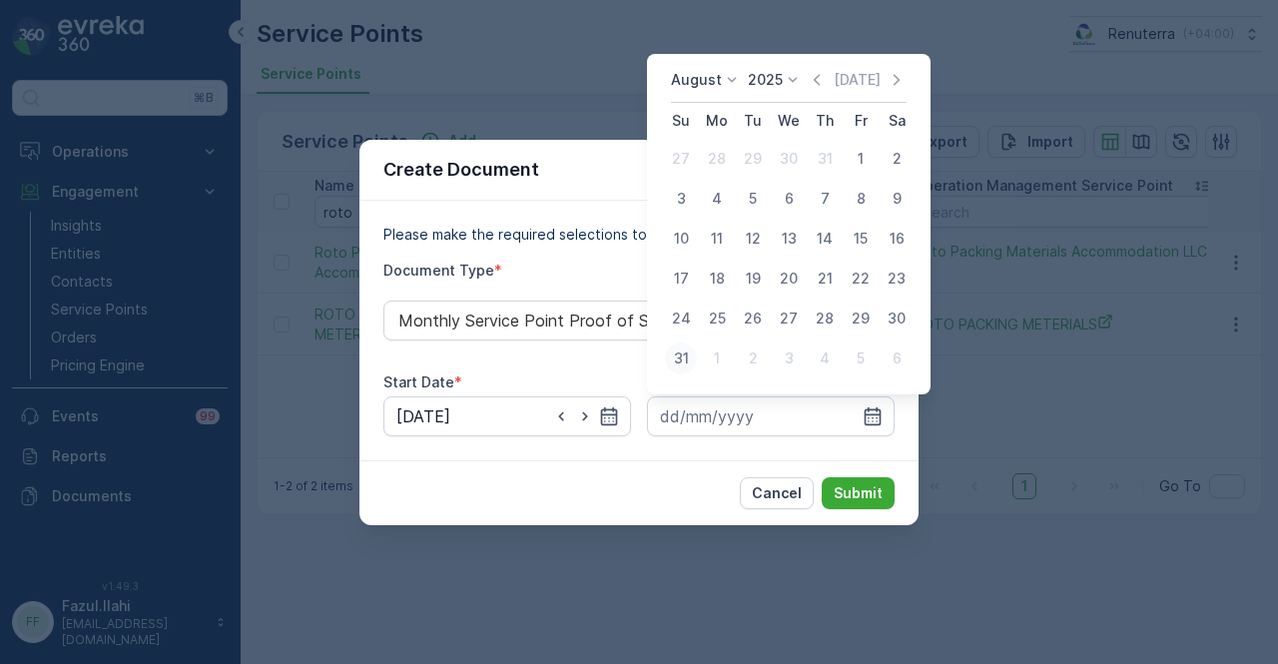
click at [680, 370] on div "31" at bounding box center [681, 359] width 32 height 32
type input "31.08.2025"
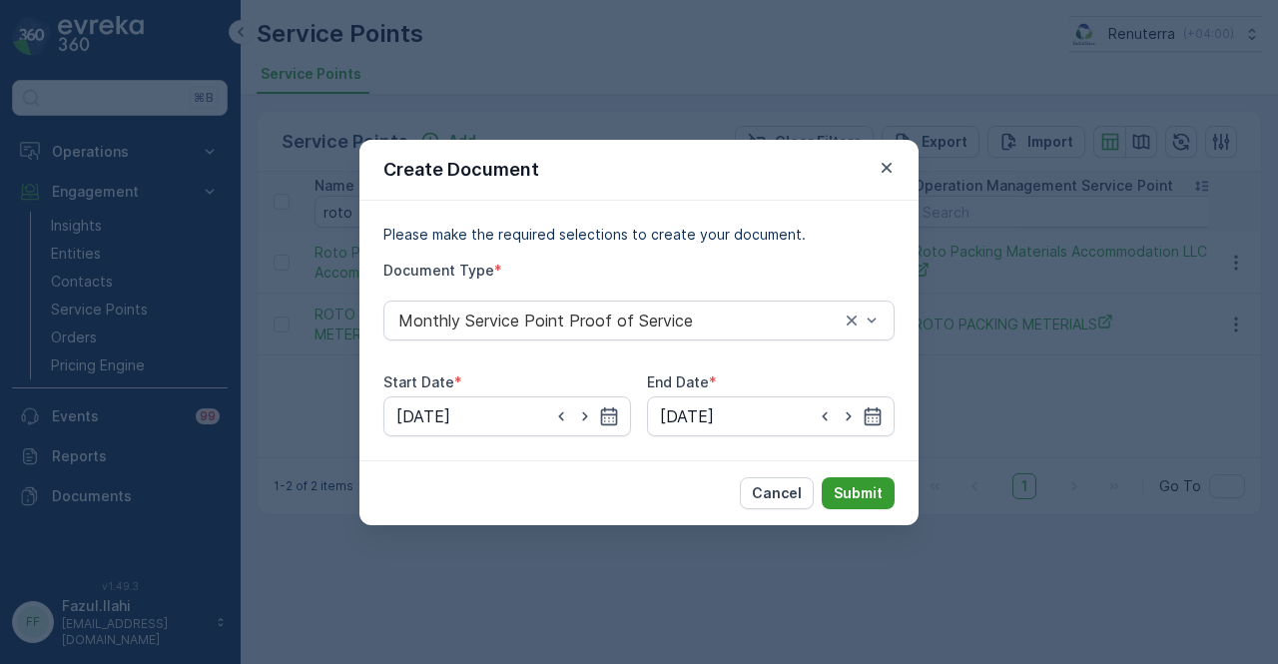
click at [847, 478] on button "Submit" at bounding box center [858, 493] width 73 height 32
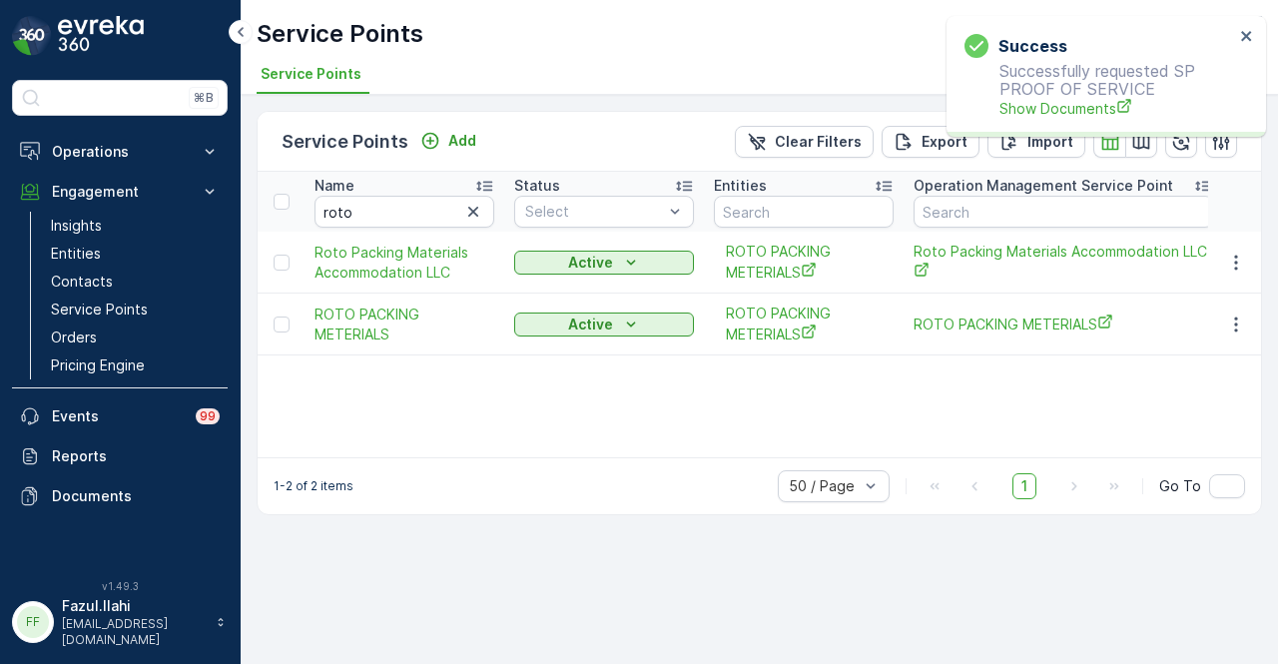
click at [1034, 119] on div "Success Successfully requested SP PROOF OF SERVICE Show Documents" at bounding box center [1100, 76] width 282 height 97
click at [1039, 105] on span "Show Documents" at bounding box center [1117, 108] width 235 height 21
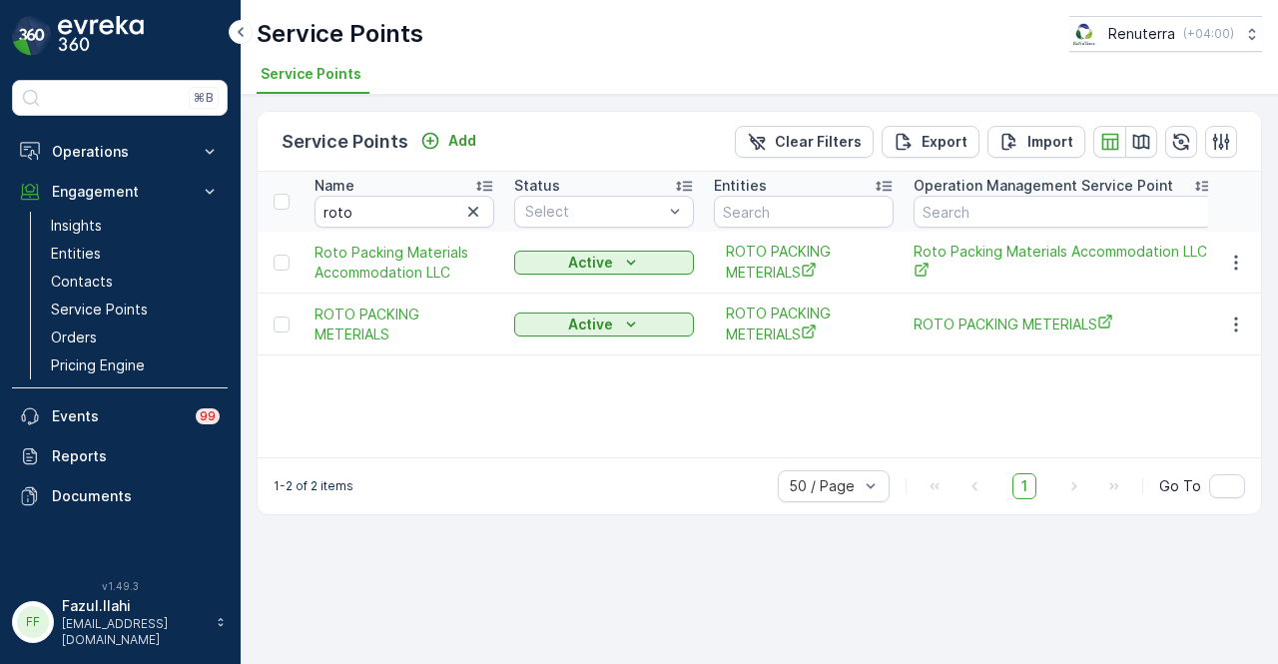
click at [1231, 306] on td at bounding box center [1235, 325] width 54 height 62
click at [1232, 323] on icon "button" at bounding box center [1236, 325] width 20 height 20
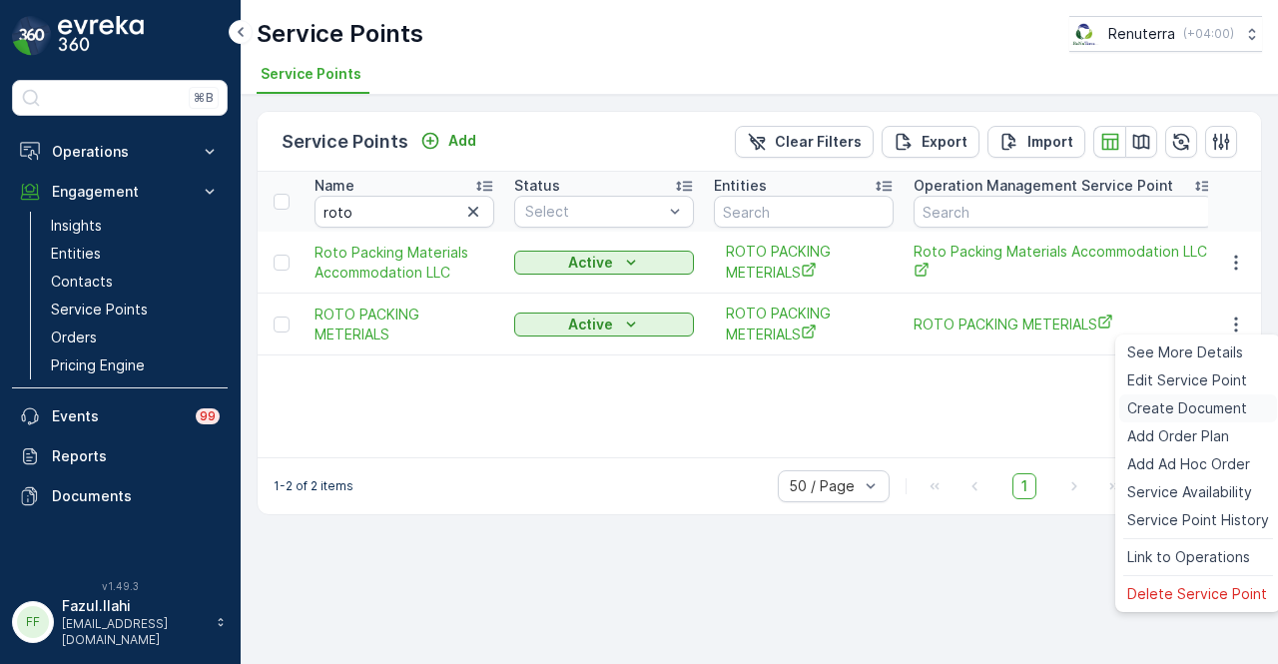
click at [1216, 408] on span "Create Document" at bounding box center [1188, 408] width 120 height 20
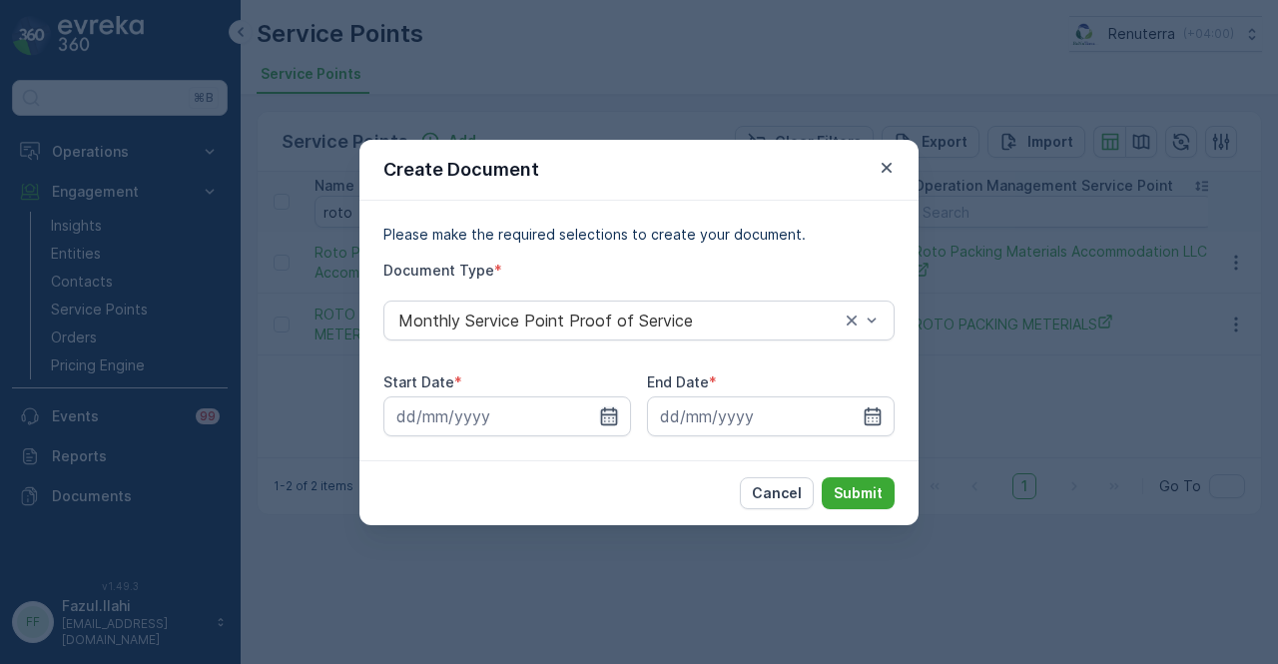
click at [615, 420] on icon "button" at bounding box center [609, 416] width 20 height 20
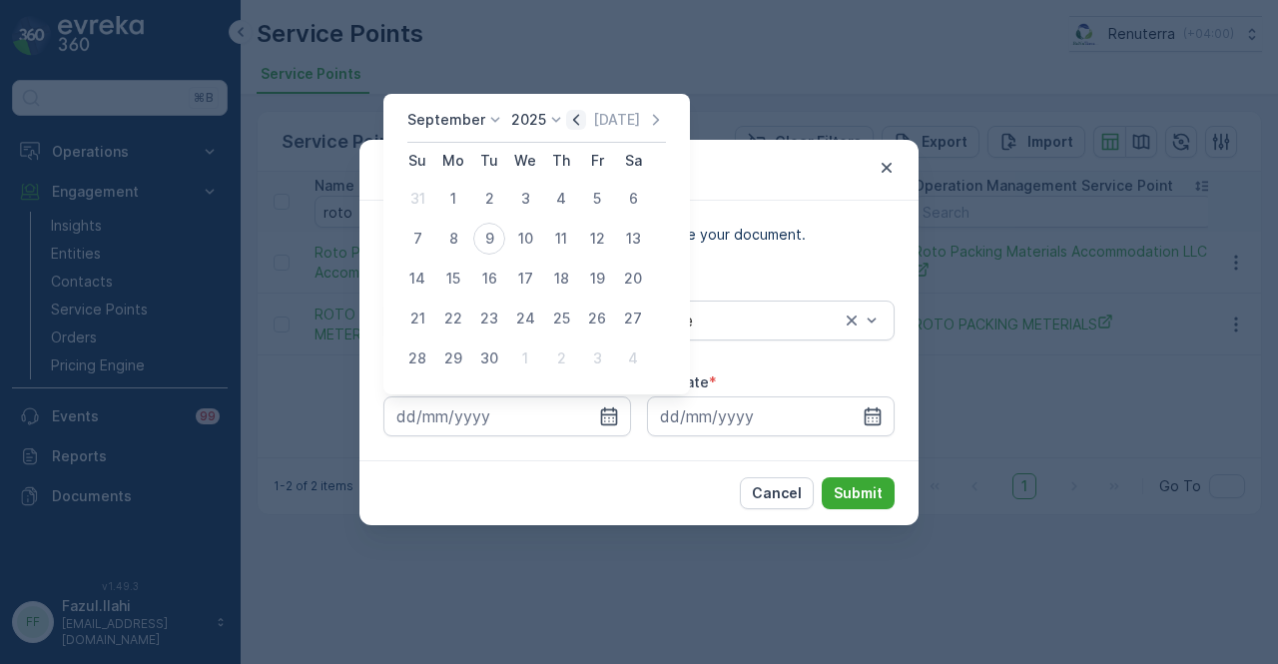
click at [573, 121] on icon "button" at bounding box center [576, 120] width 20 height 20
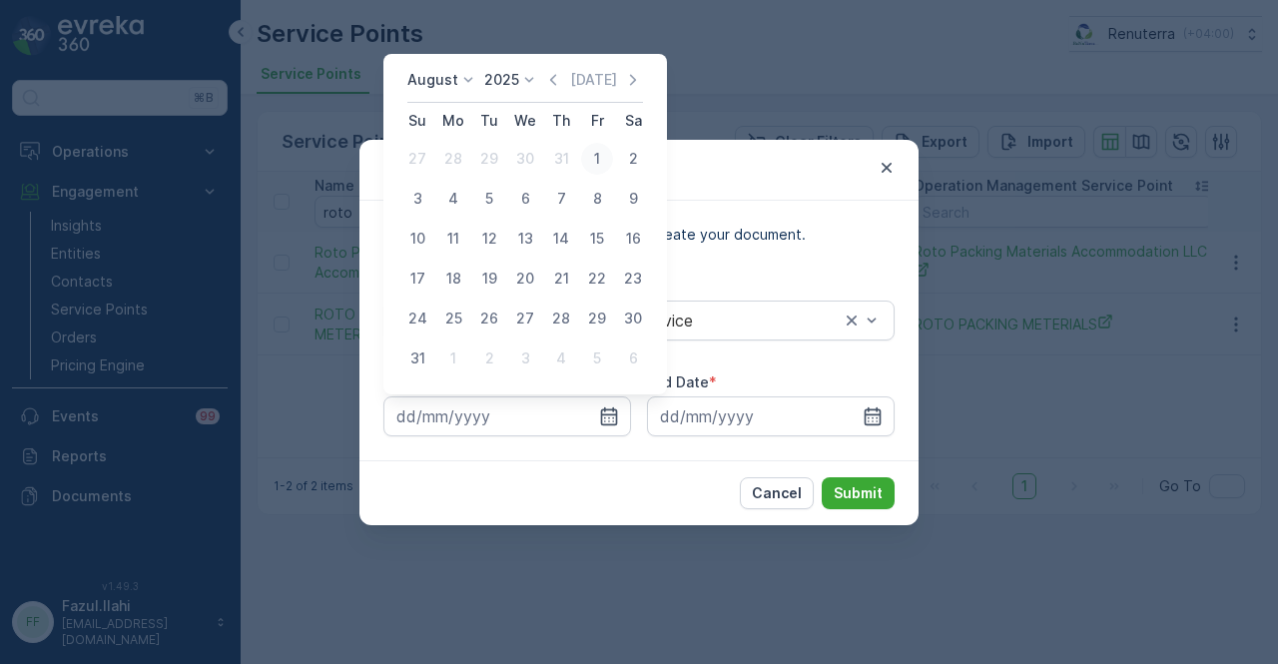
click at [589, 148] on div "1" at bounding box center [597, 159] width 32 height 32
type input "01.08.2025"
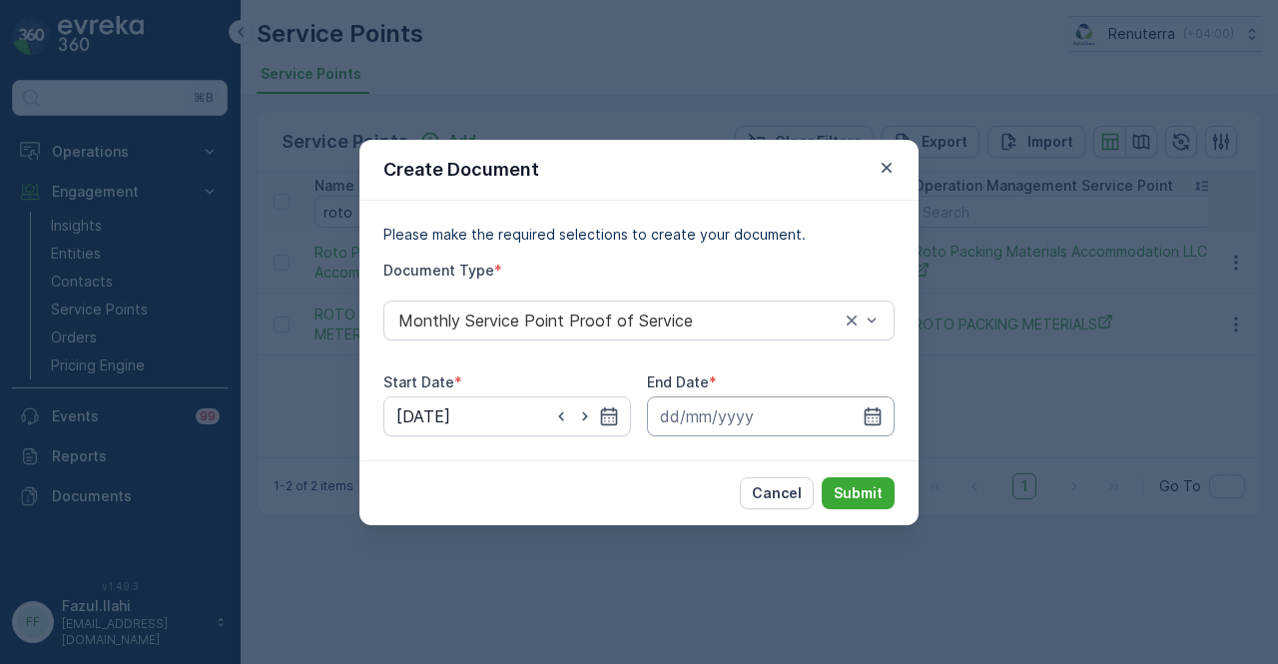
click at [859, 404] on input at bounding box center [771, 416] width 248 height 40
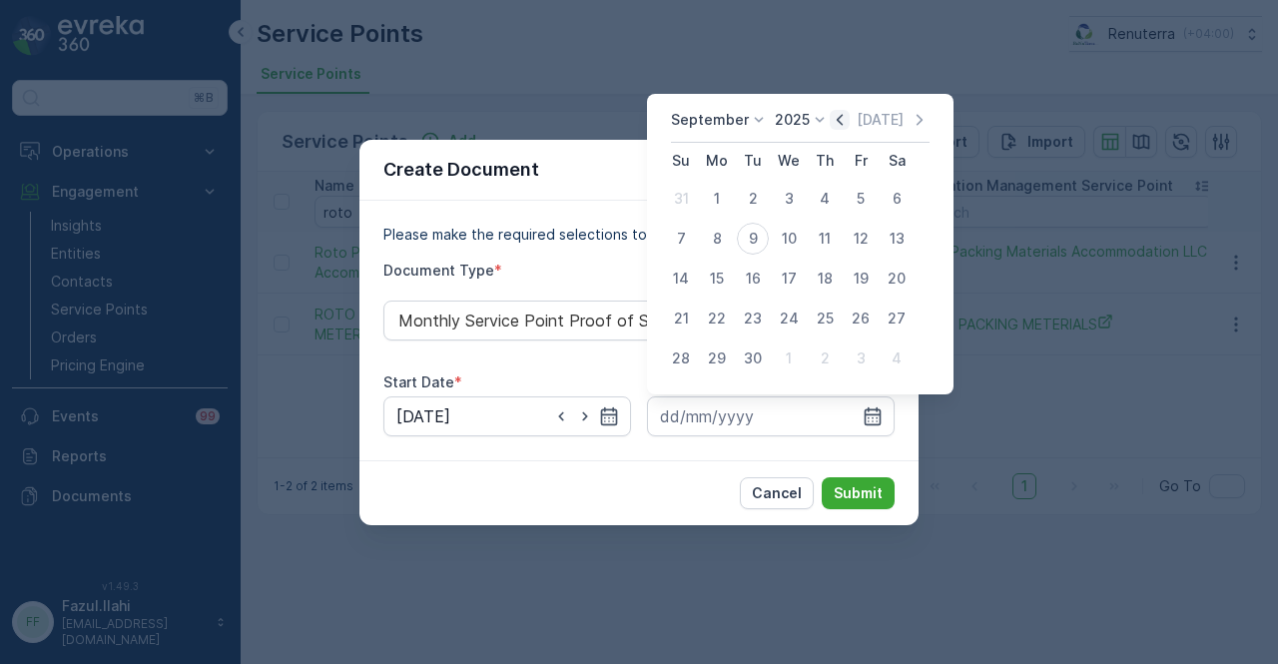
click at [844, 126] on icon "button" at bounding box center [840, 120] width 20 height 20
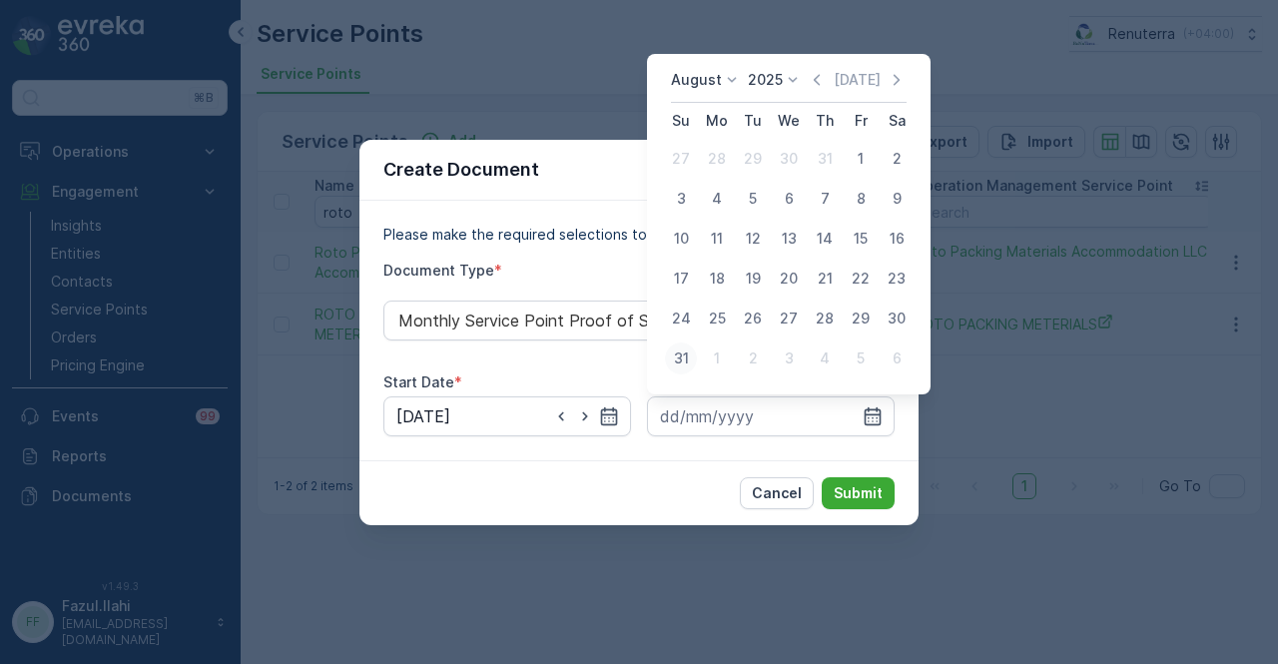
click at [681, 364] on div "31" at bounding box center [681, 359] width 32 height 32
type input "31.08.2025"
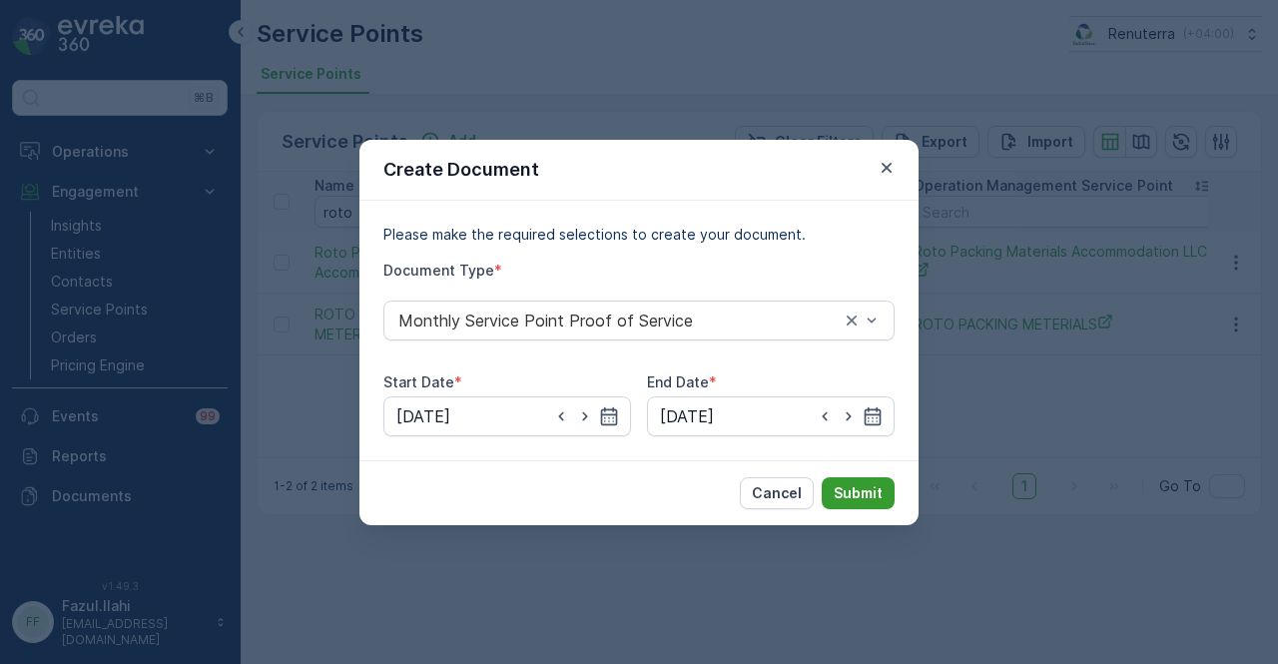
click at [874, 502] on p "Submit" at bounding box center [858, 493] width 49 height 20
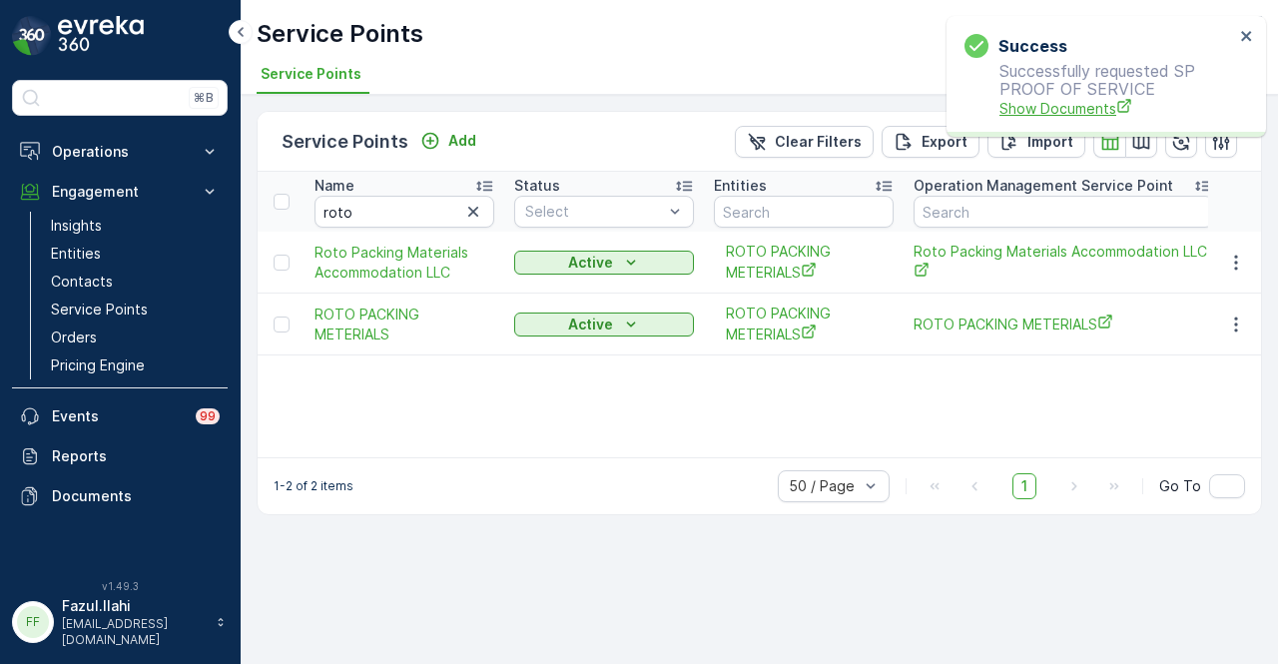
click at [1067, 109] on span "Show Documents" at bounding box center [1117, 108] width 235 height 21
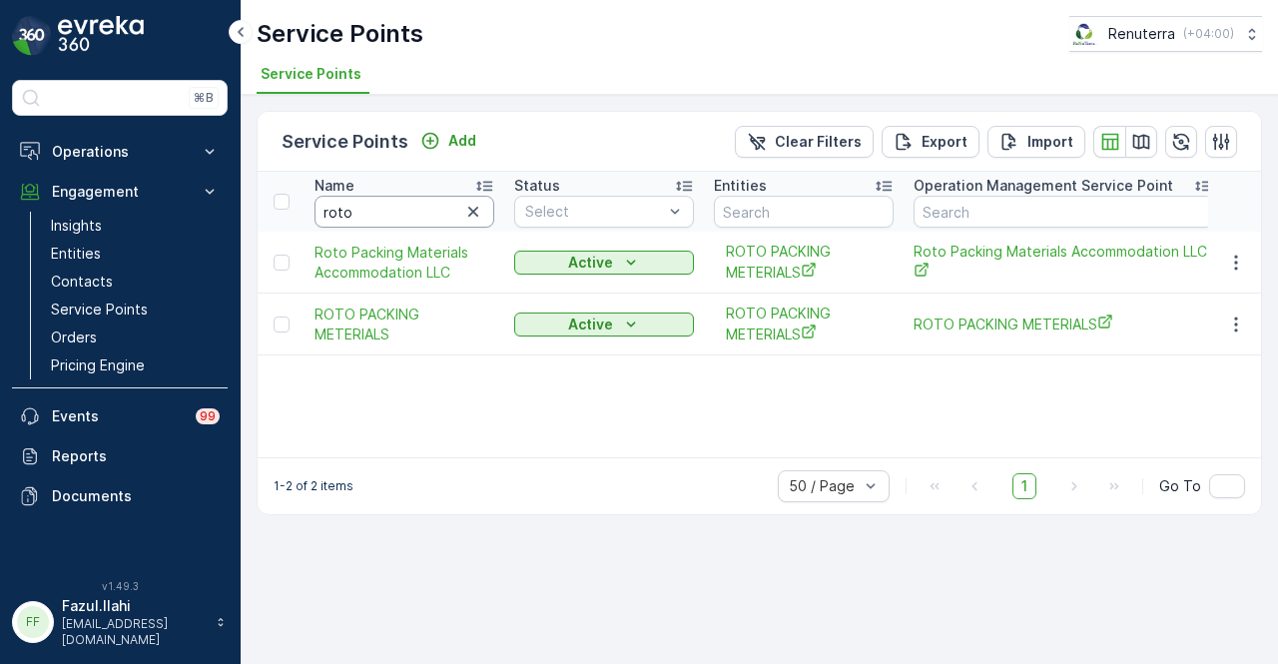
click at [408, 205] on input "roto" at bounding box center [405, 212] width 180 height 32
type input "royal av"
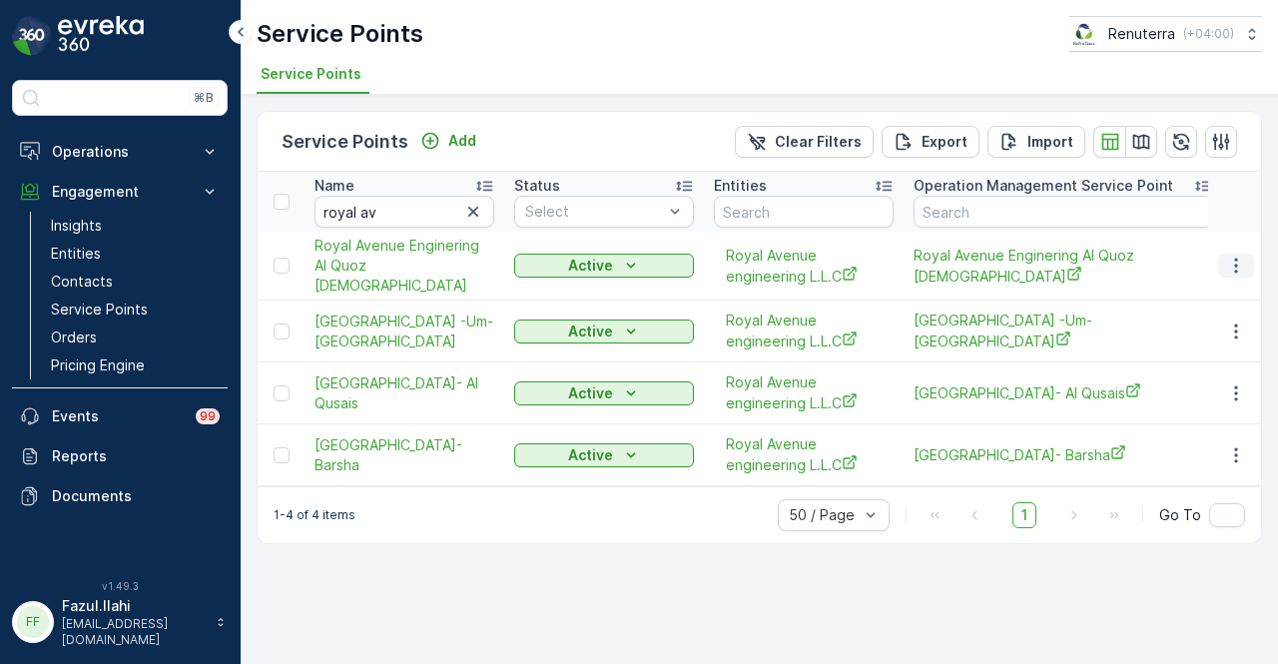
click at [1240, 259] on icon "button" at bounding box center [1236, 266] width 20 height 20
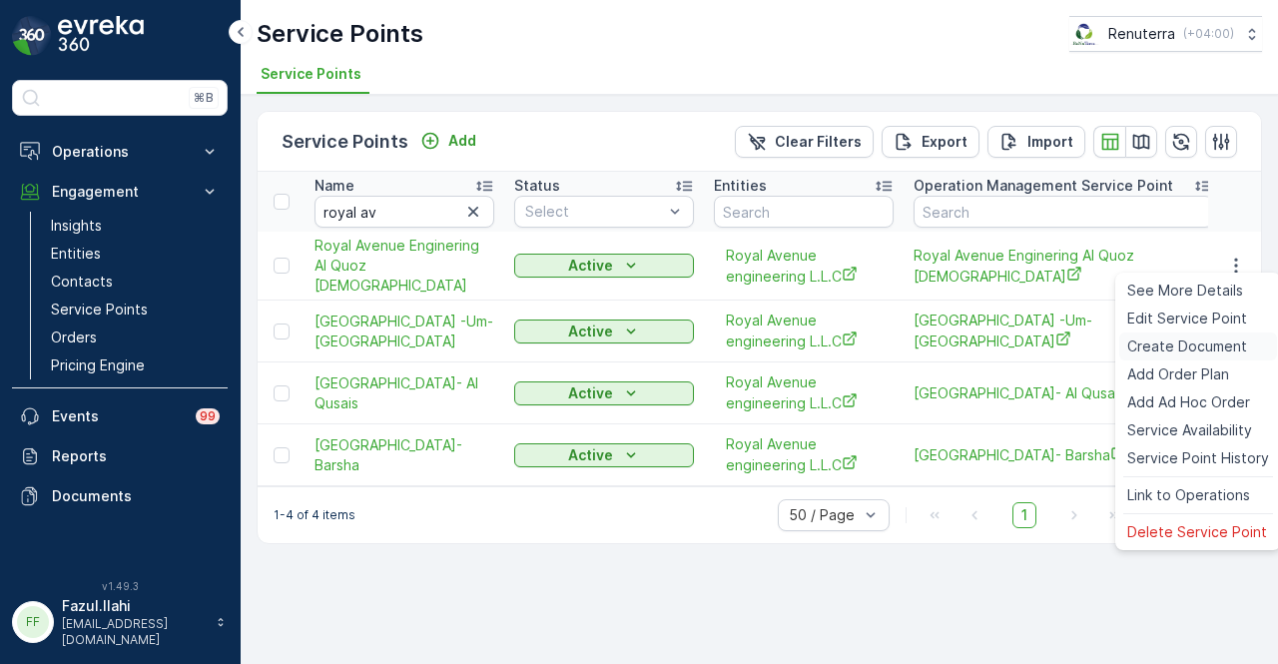
click at [1167, 352] on span "Create Document" at bounding box center [1188, 347] width 120 height 20
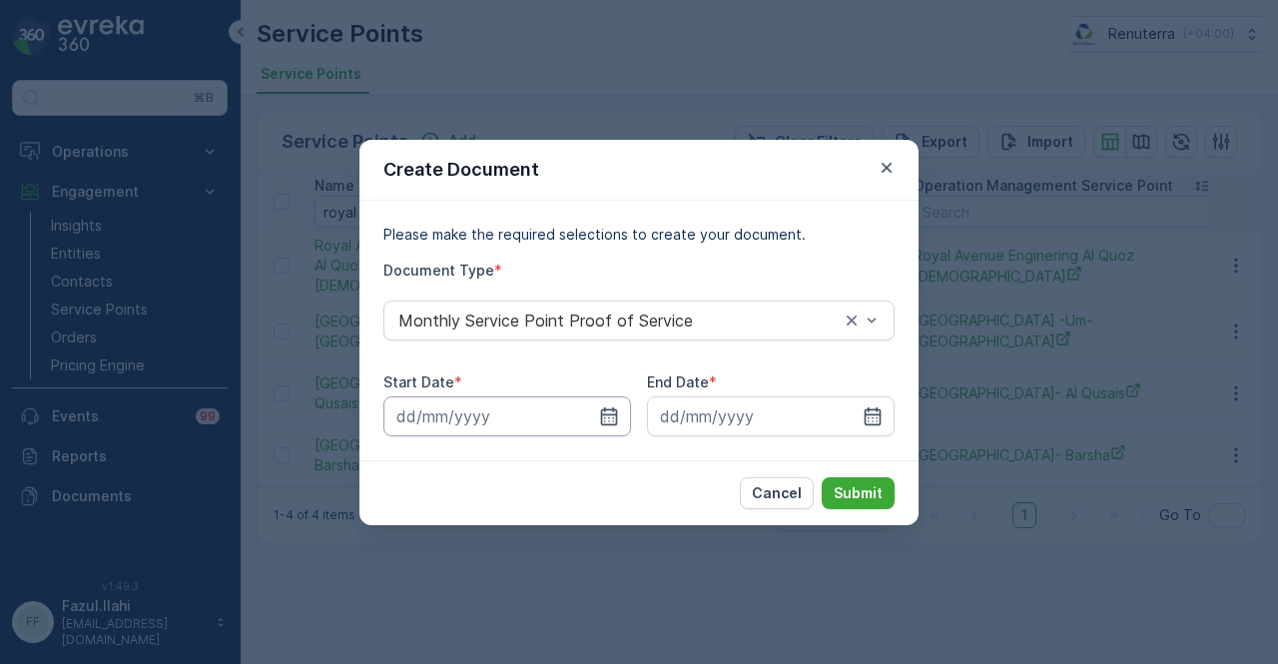
click at [619, 422] on input at bounding box center [507, 416] width 248 height 40
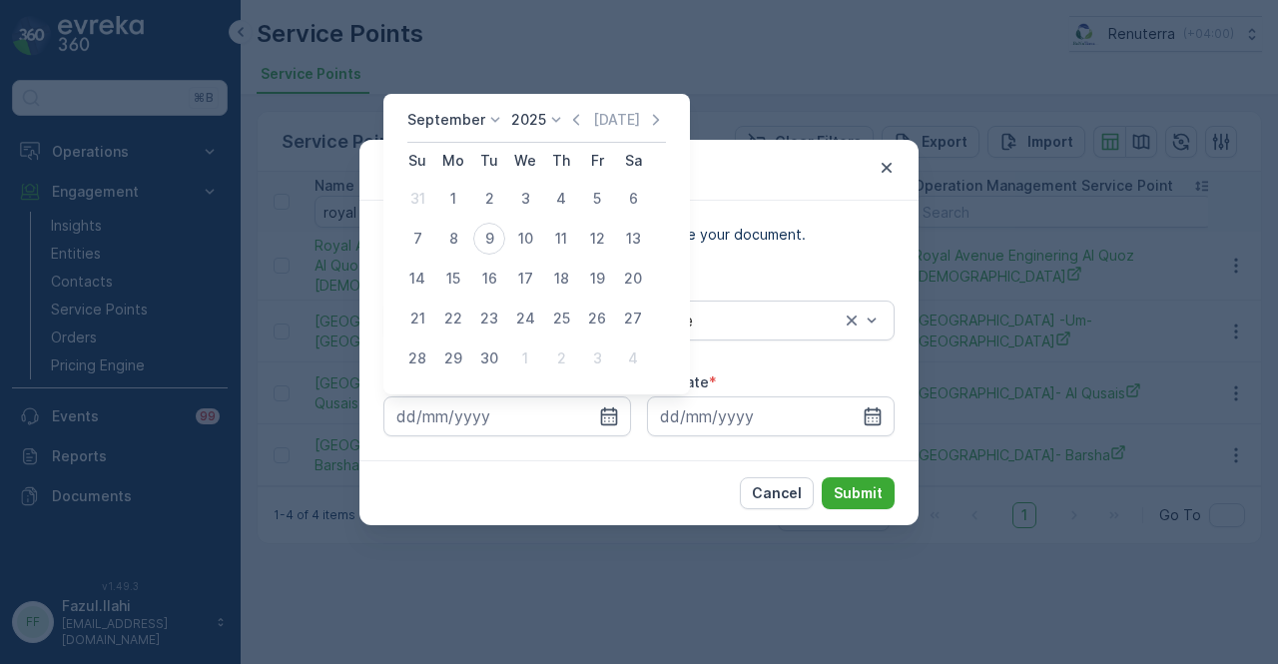
click at [575, 132] on div "September 2025 Today" at bounding box center [536, 126] width 259 height 33
click at [558, 121] on icon at bounding box center [556, 120] width 20 height 20
click at [593, 119] on p "Today" at bounding box center [616, 120] width 47 height 20
click at [581, 120] on icon "button" at bounding box center [576, 120] width 20 height 20
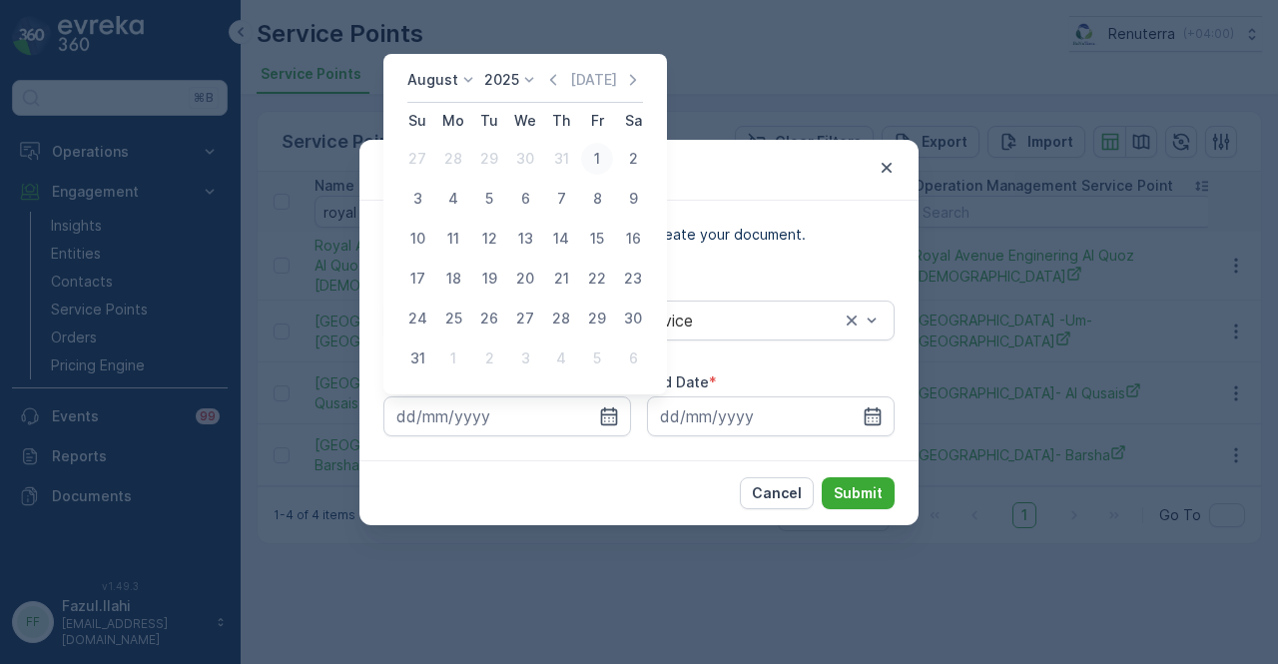
click at [598, 175] on button "1" at bounding box center [597, 159] width 36 height 36
type input "01.08.2025"
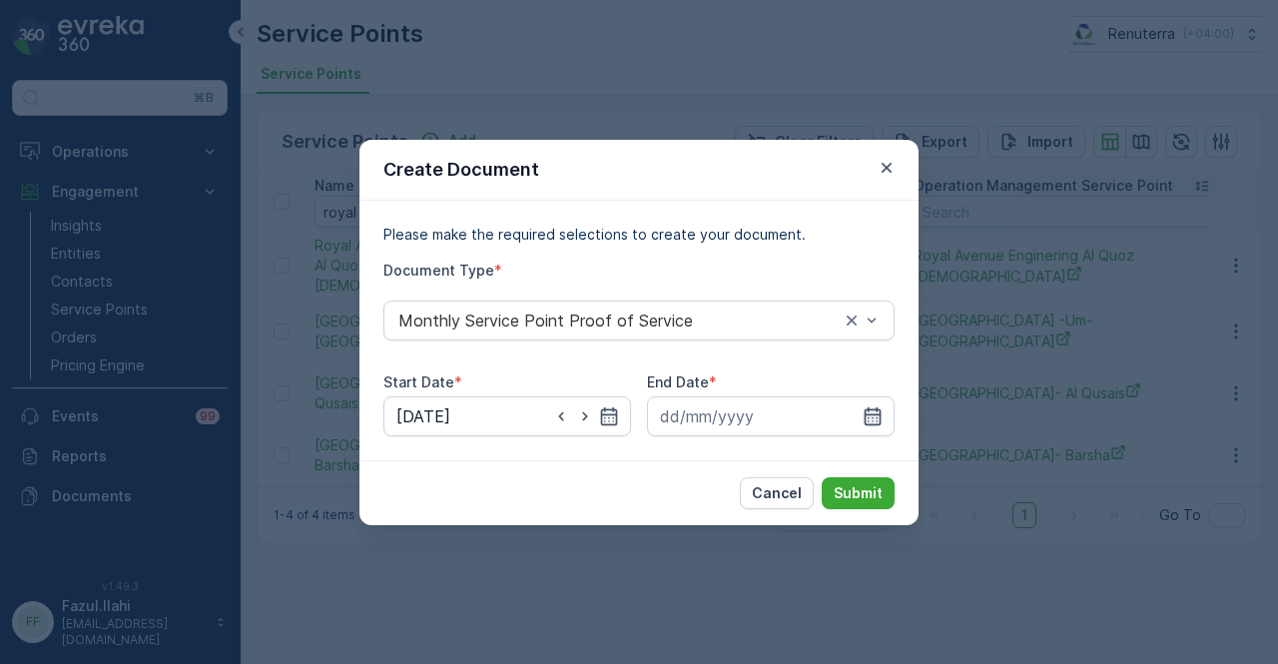
click at [872, 418] on icon "button" at bounding box center [873, 416] width 20 height 20
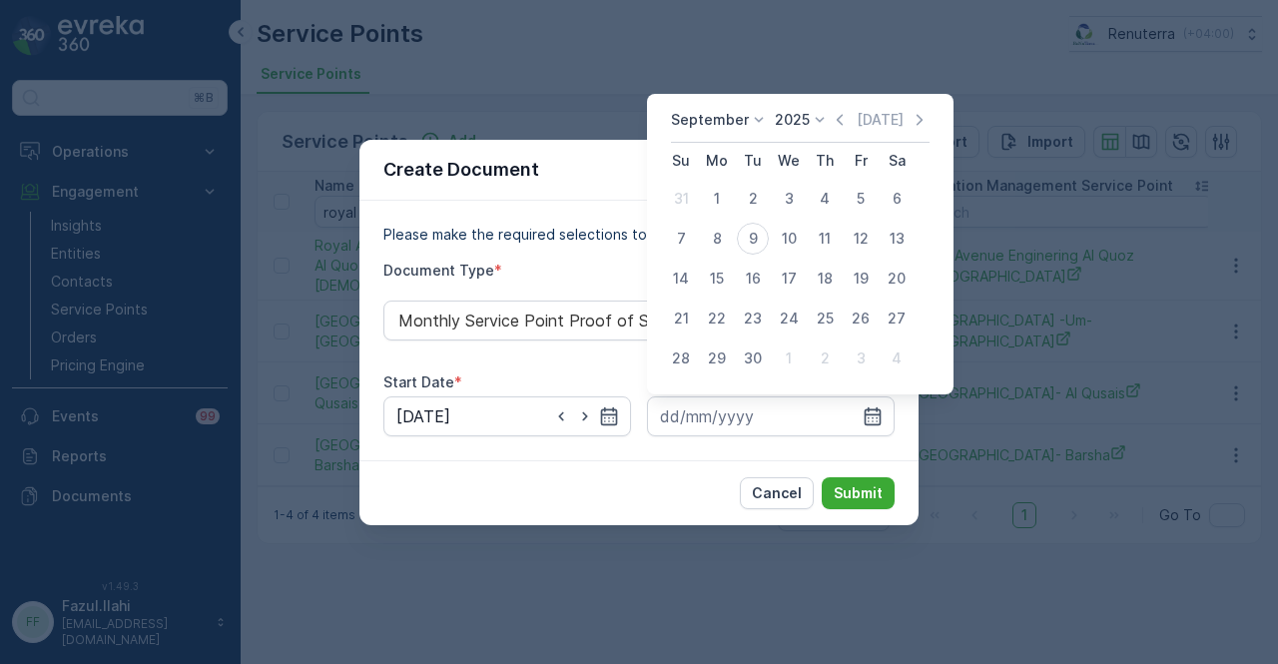
click at [833, 108] on div "September 2025 Today Su Mo Tu We Th Fr Sa 31 1 2 3 4 5 6 7 8 9 10 11 12 13 14 1…" at bounding box center [800, 244] width 307 height 301
click at [837, 123] on icon "button" at bounding box center [840, 119] width 6 height 11
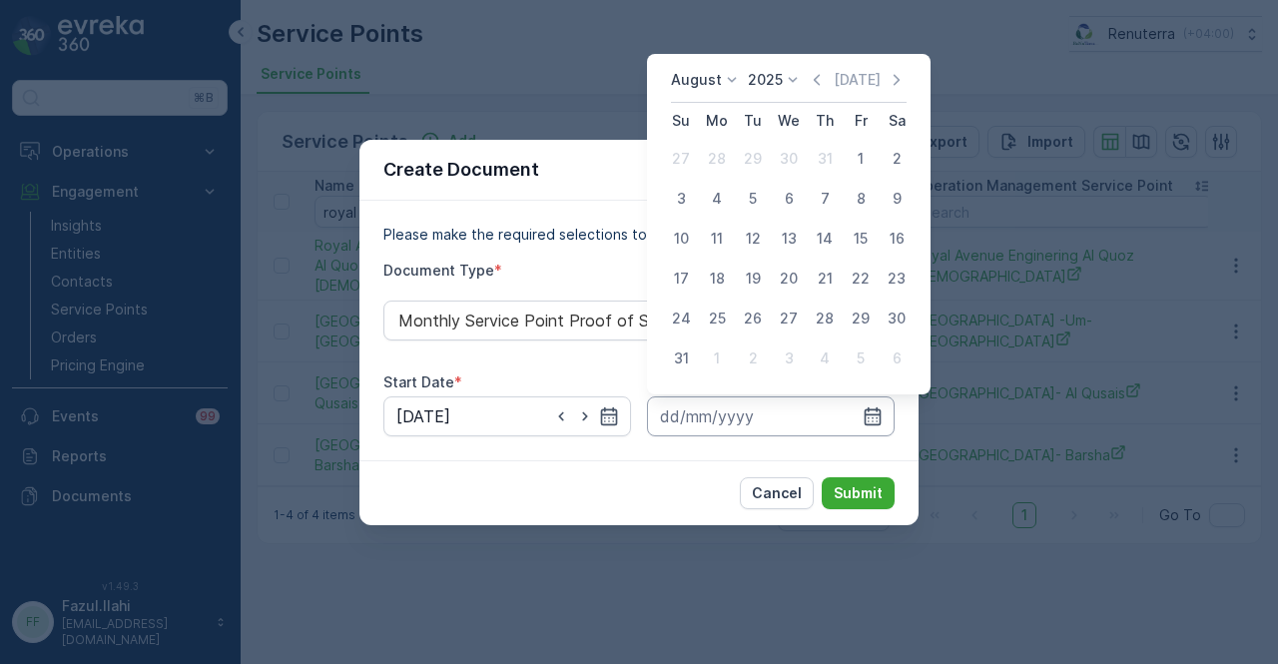
drag, startPoint x: 685, startPoint y: 357, endPoint x: 775, endPoint y: 410, distance: 104.8
click at [691, 361] on div "31" at bounding box center [681, 359] width 32 height 32
type input "31.08.2025"
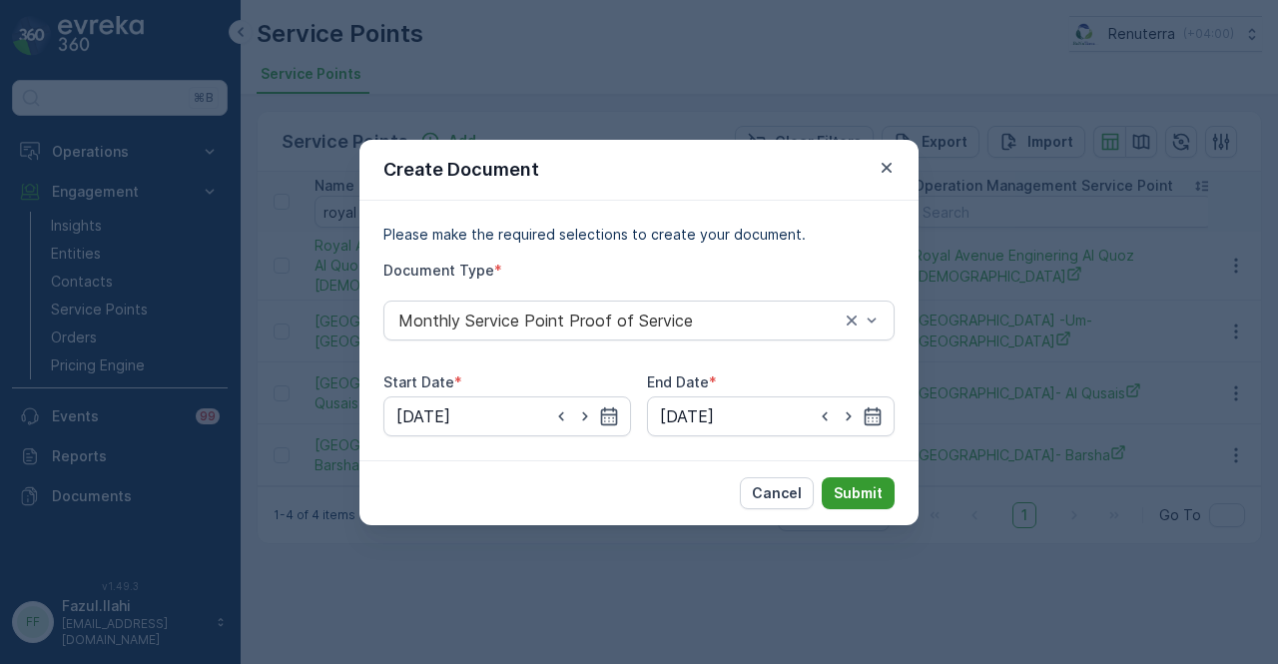
click at [861, 488] on p "Submit" at bounding box center [858, 493] width 49 height 20
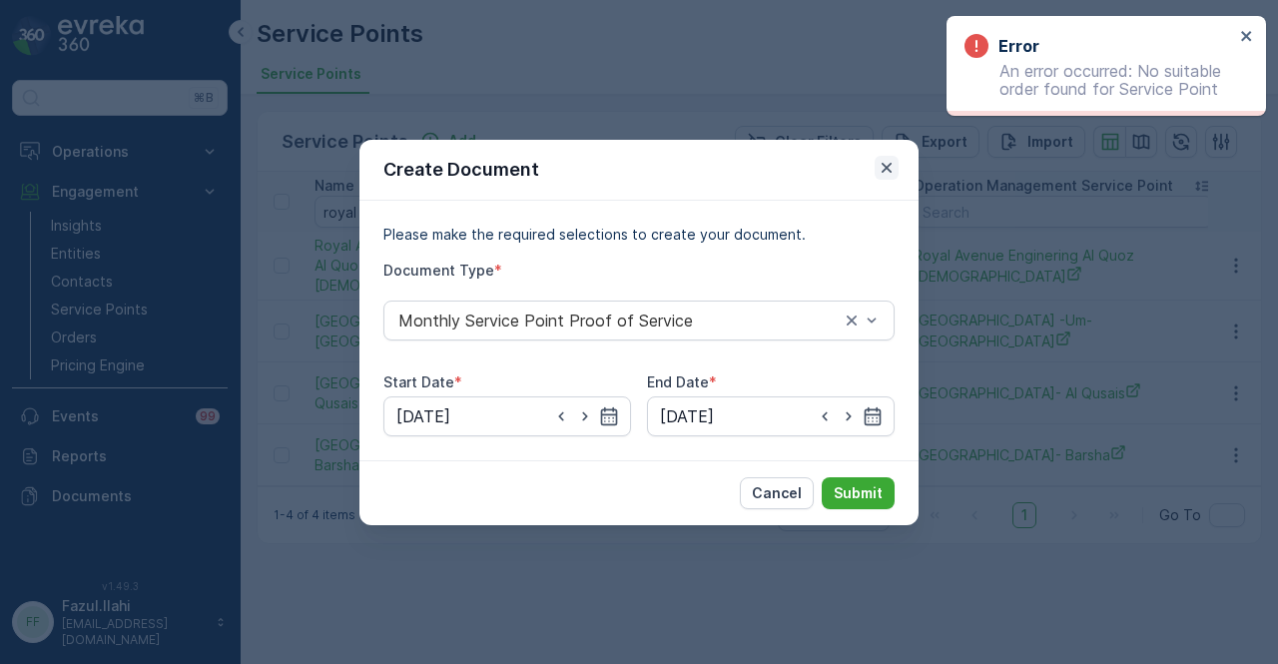
click at [886, 172] on icon "button" at bounding box center [887, 168] width 20 height 20
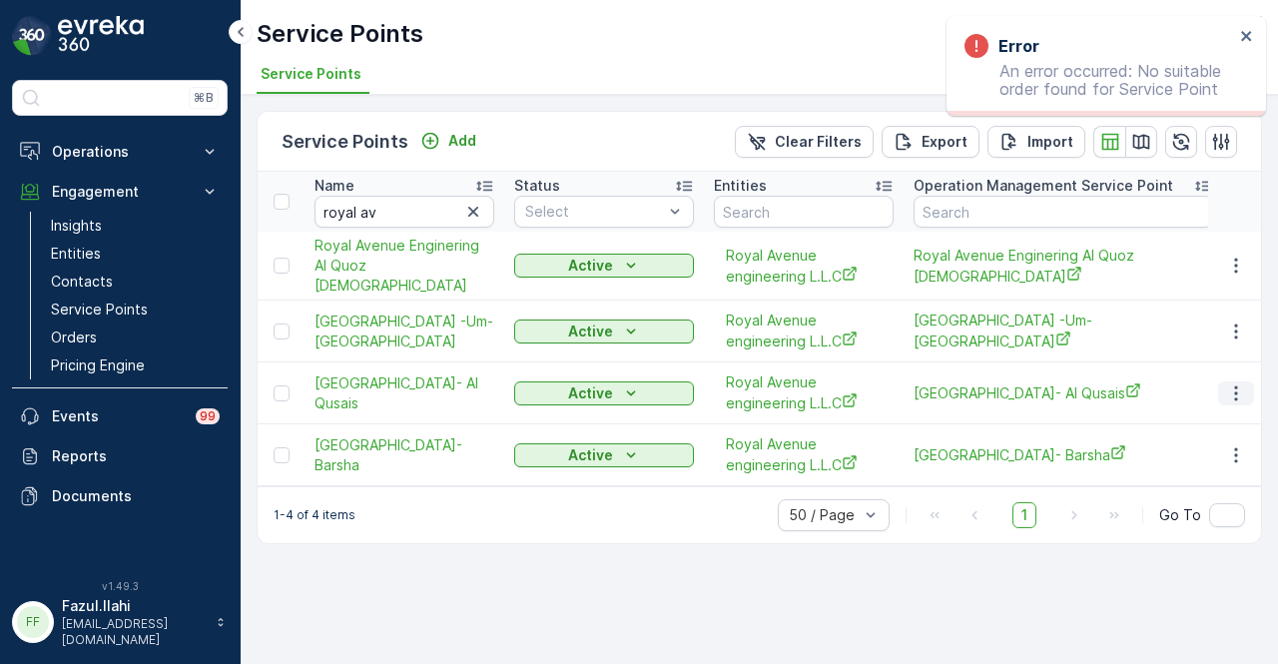
click at [1236, 385] on icon "button" at bounding box center [1235, 392] width 3 height 15
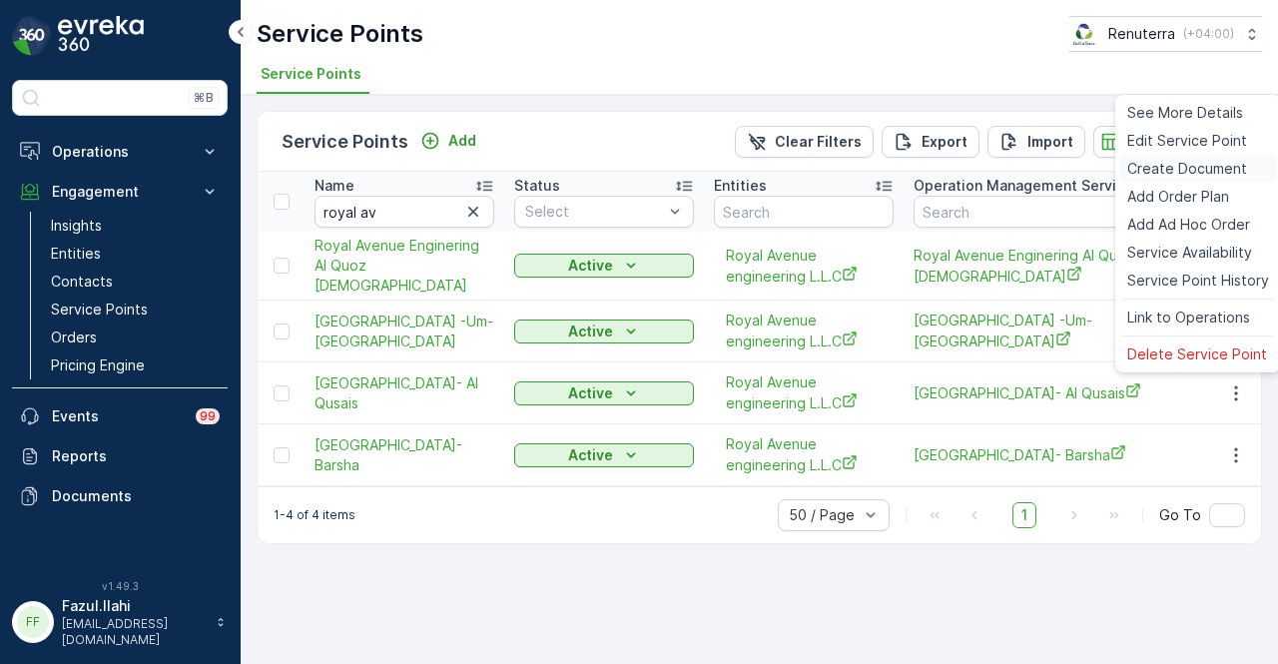
click at [1208, 172] on span "Create Document" at bounding box center [1188, 169] width 120 height 20
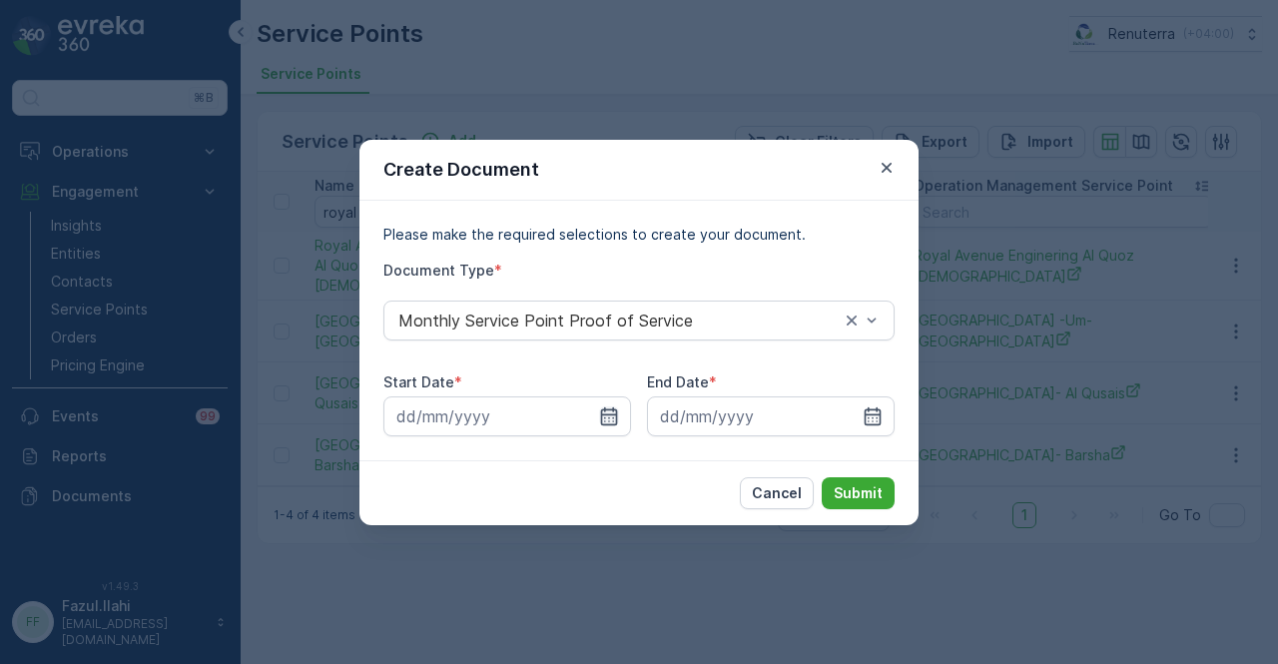
click at [610, 406] on icon "button" at bounding box center [609, 416] width 20 height 20
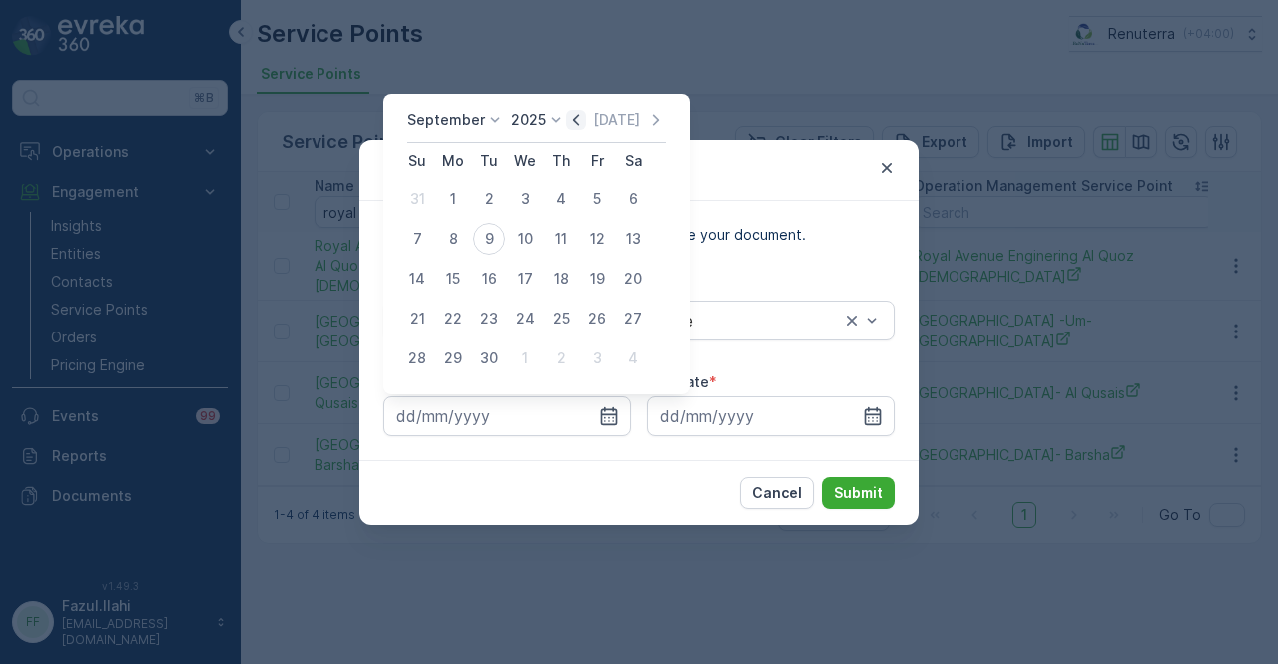
click at [569, 116] on icon "button" at bounding box center [576, 120] width 20 height 20
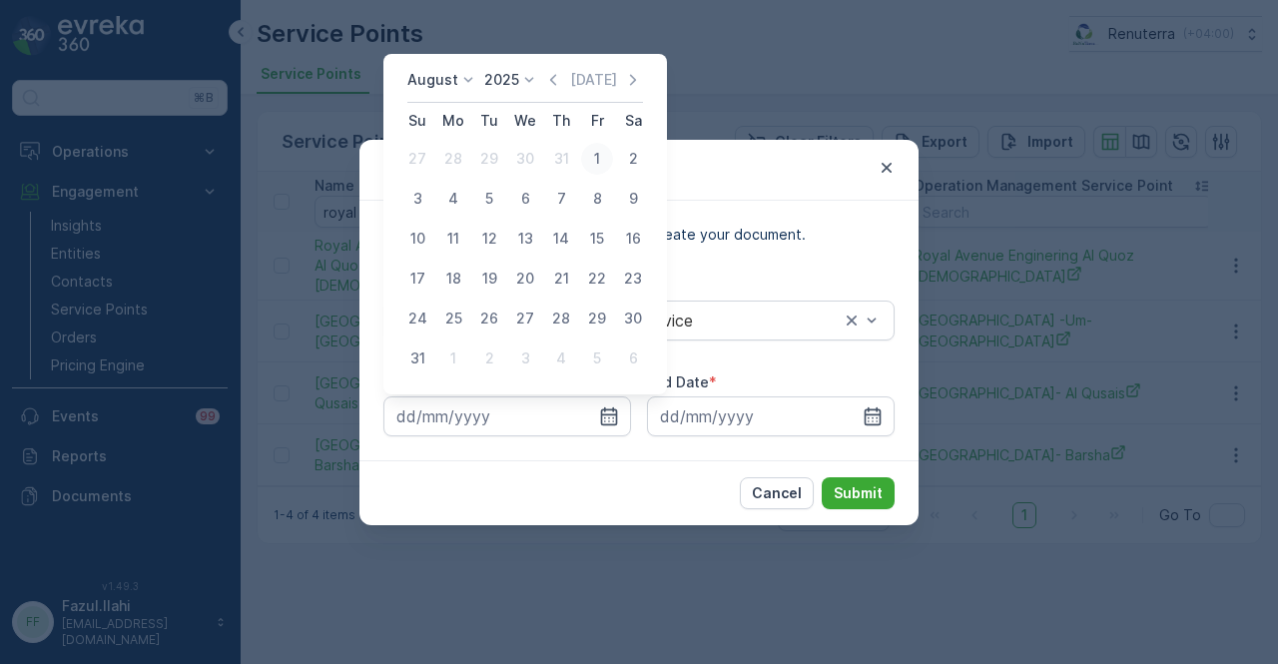
click at [601, 160] on div "1" at bounding box center [597, 159] width 32 height 32
type input "01.08.2025"
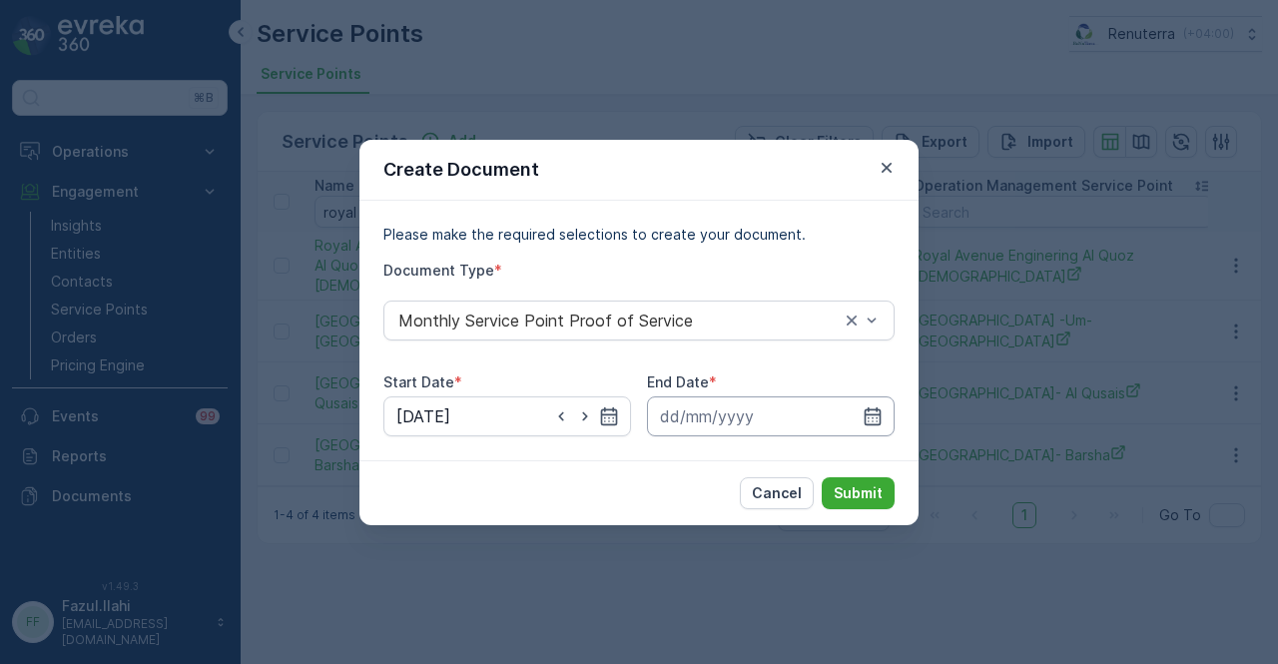
click at [875, 409] on icon "button" at bounding box center [873, 415] width 17 height 18
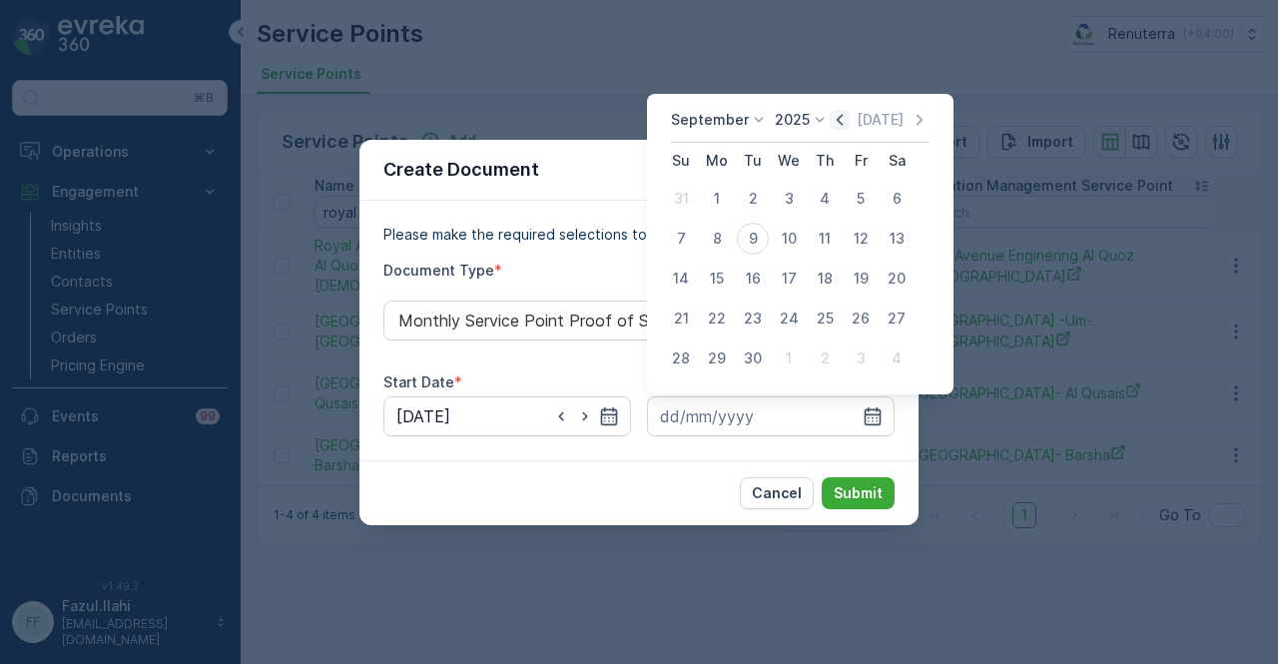
click at [833, 116] on icon "button" at bounding box center [840, 120] width 20 height 20
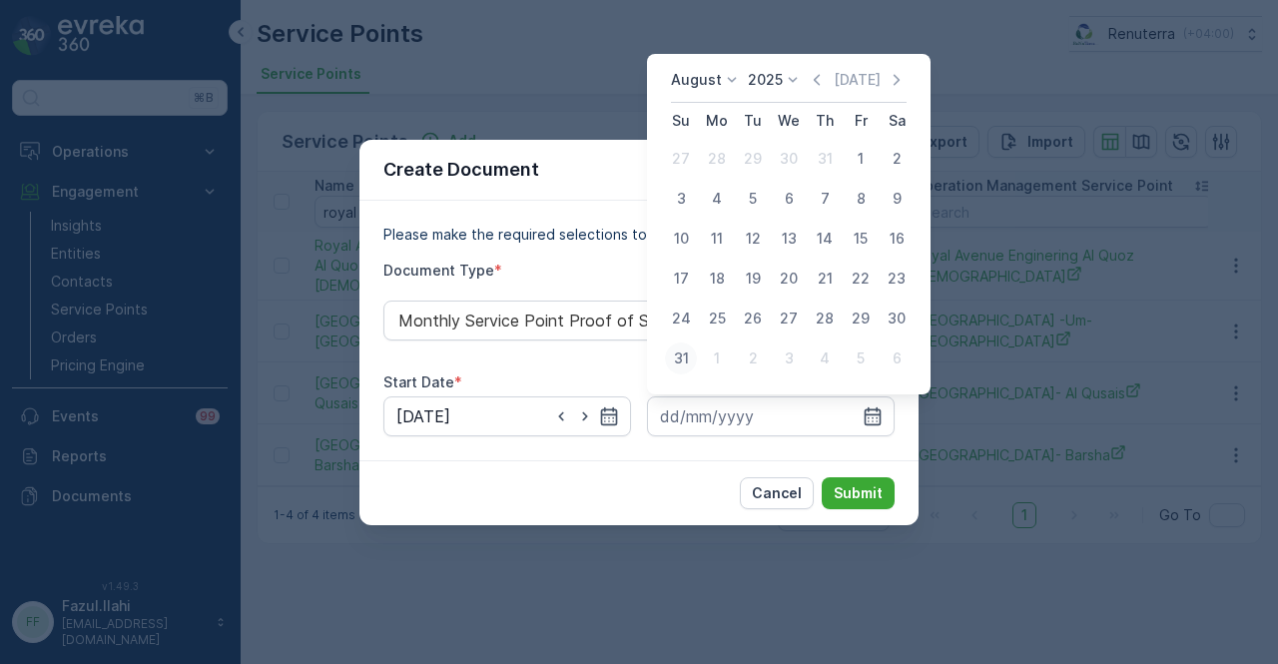
click at [676, 369] on div "31" at bounding box center [681, 359] width 32 height 32
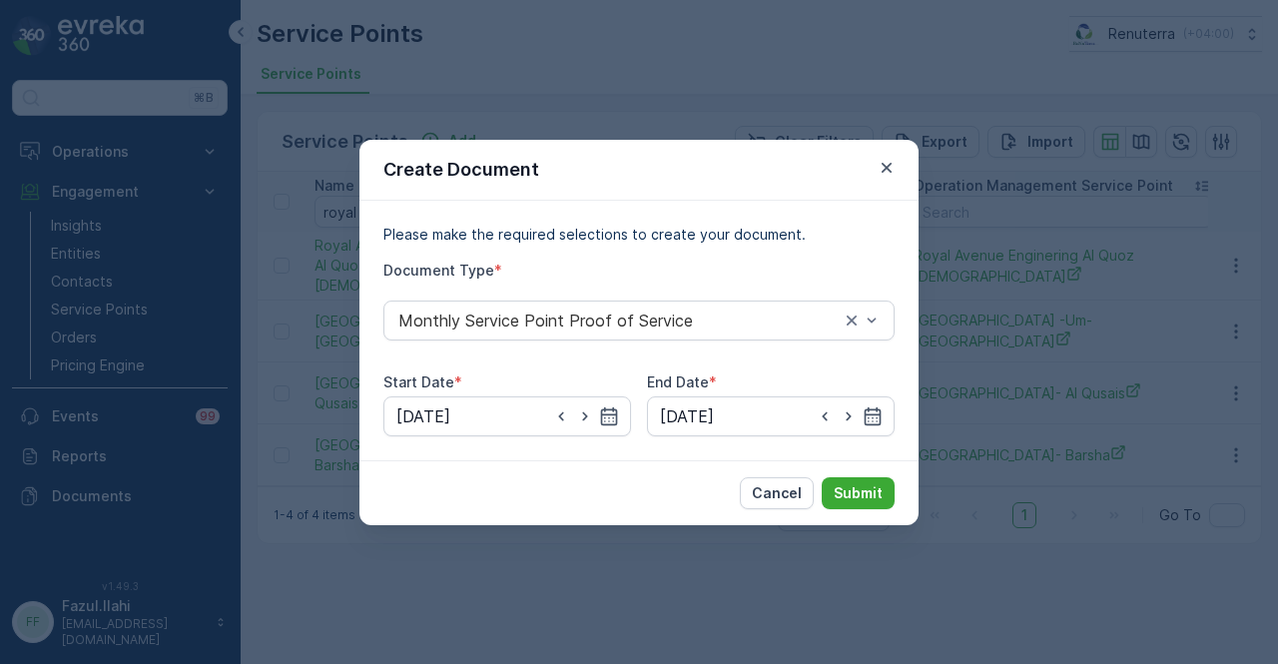
type input "31.08.2025"
click at [863, 488] on p "Submit" at bounding box center [858, 493] width 49 height 20
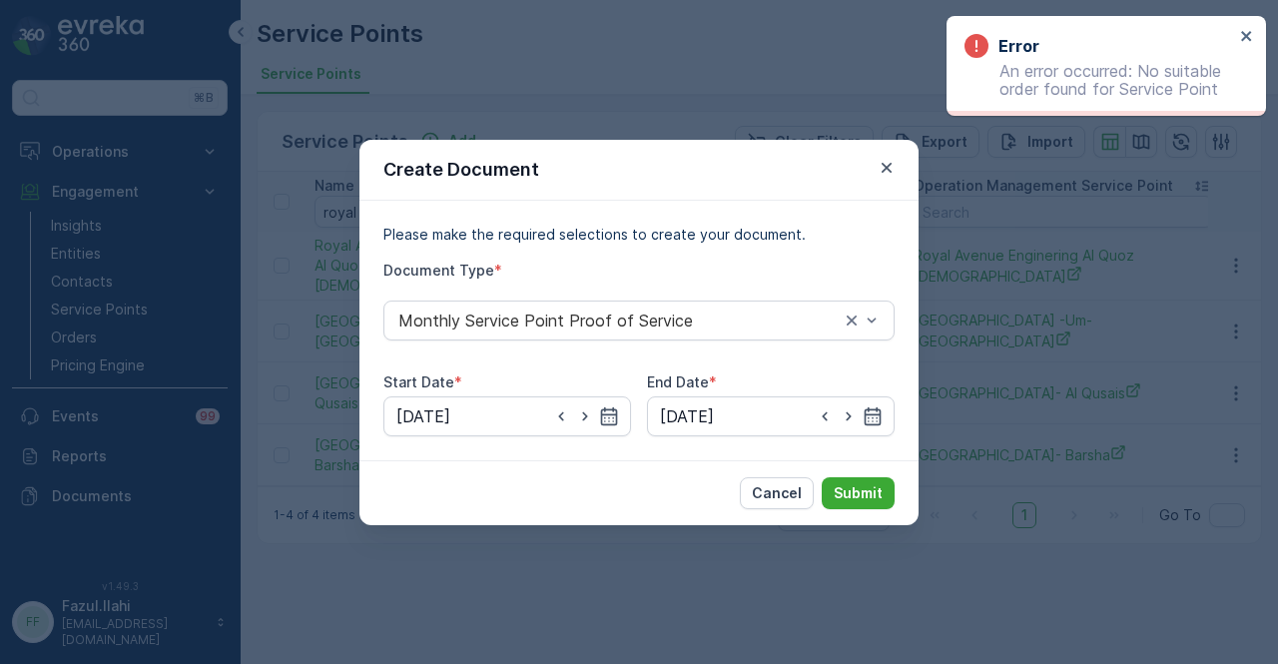
click at [891, 181] on div "Create Document" at bounding box center [639, 170] width 559 height 61
click at [891, 170] on icon "button" at bounding box center [887, 168] width 20 height 20
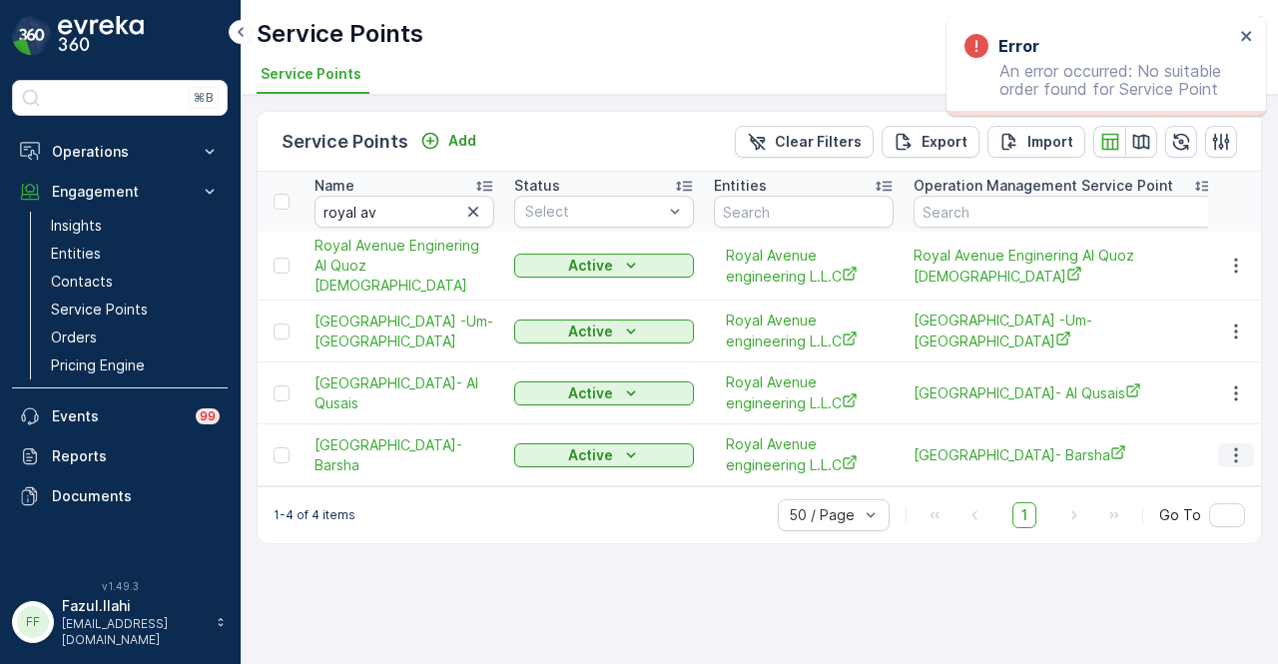
click at [1240, 454] on icon "button" at bounding box center [1236, 455] width 20 height 20
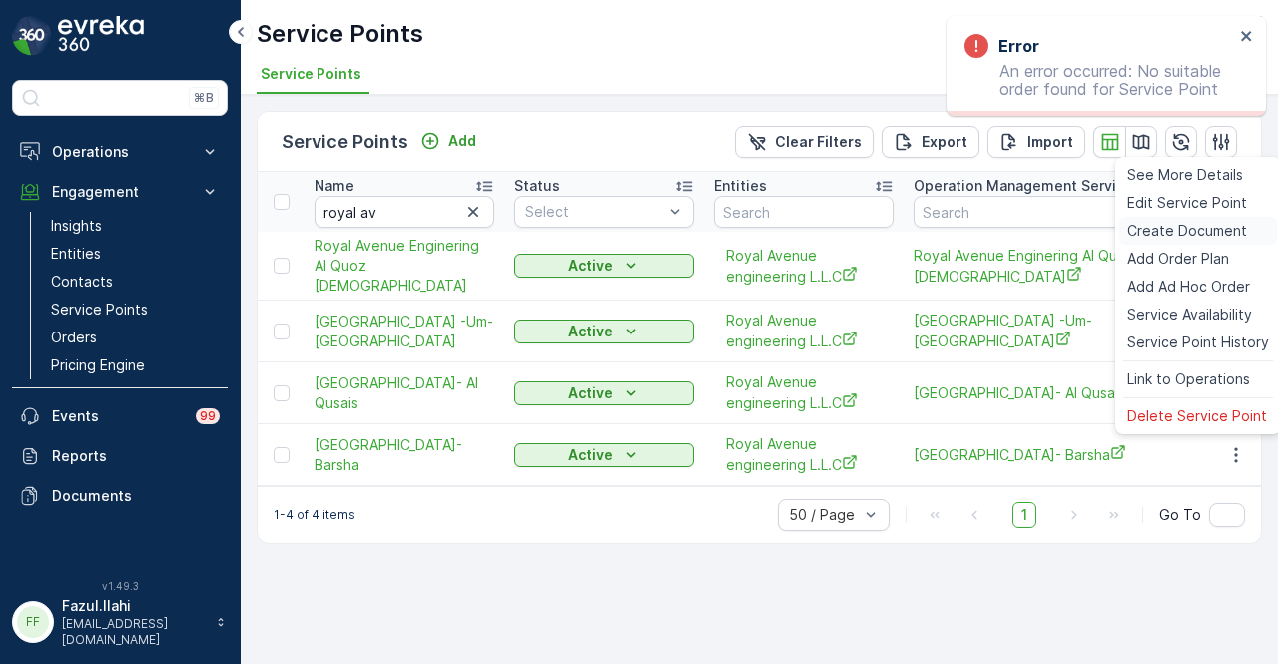
click at [1259, 219] on div "Create Document" at bounding box center [1199, 231] width 158 height 28
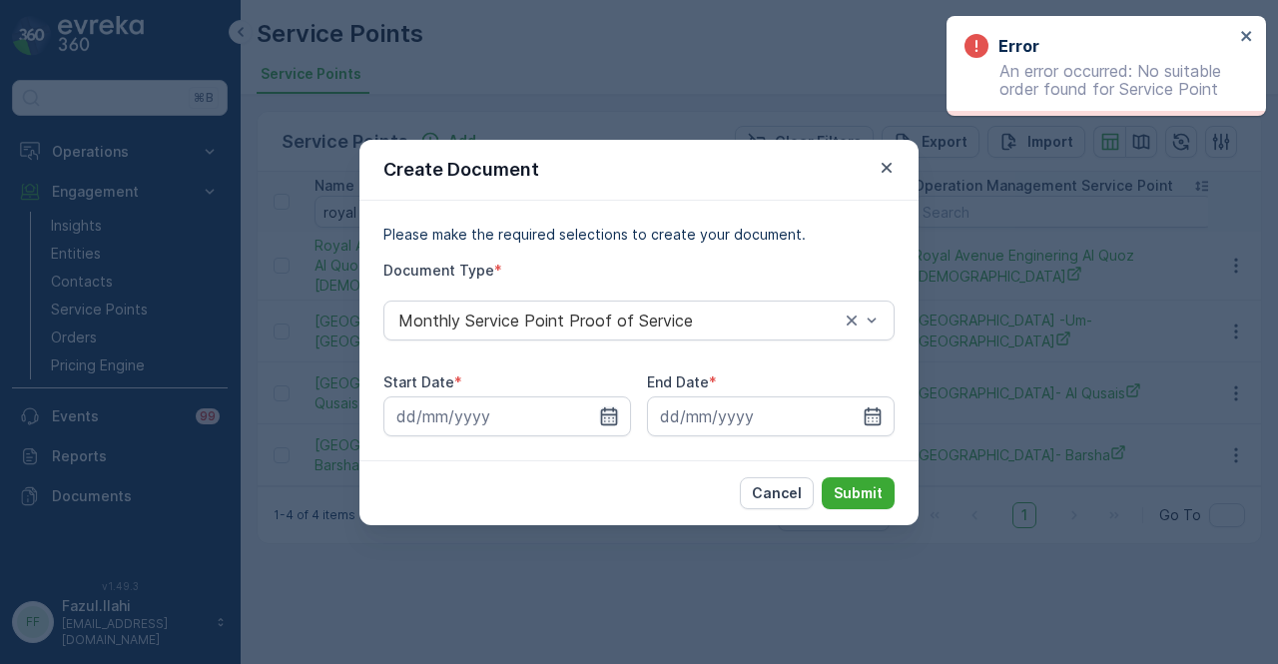
click at [599, 409] on icon "button" at bounding box center [609, 416] width 20 height 20
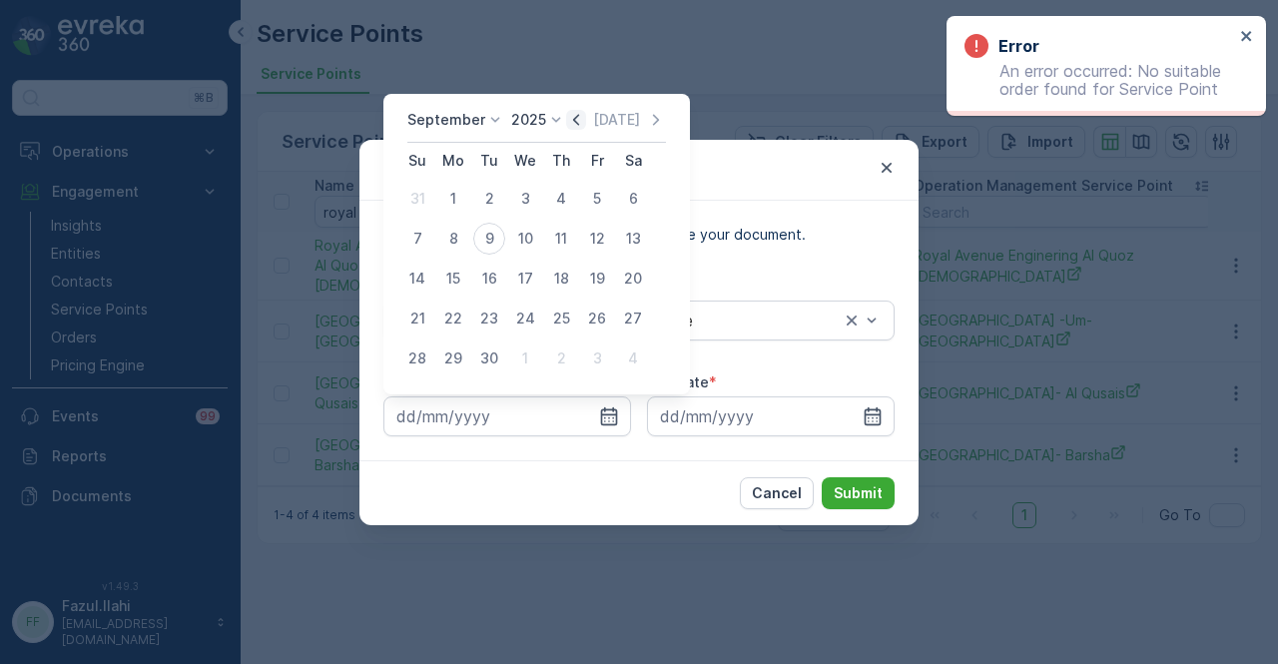
click at [569, 129] on icon "button" at bounding box center [576, 120] width 20 height 20
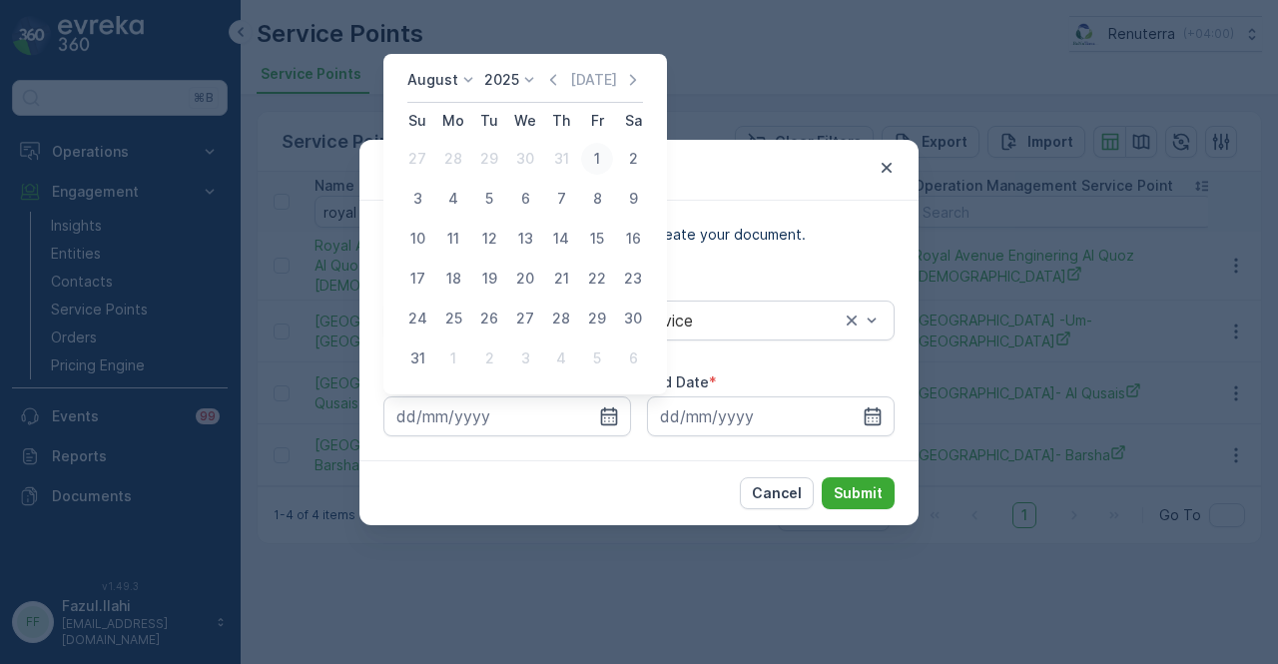
click at [597, 165] on div "1" at bounding box center [597, 159] width 32 height 32
type input "01.08.2025"
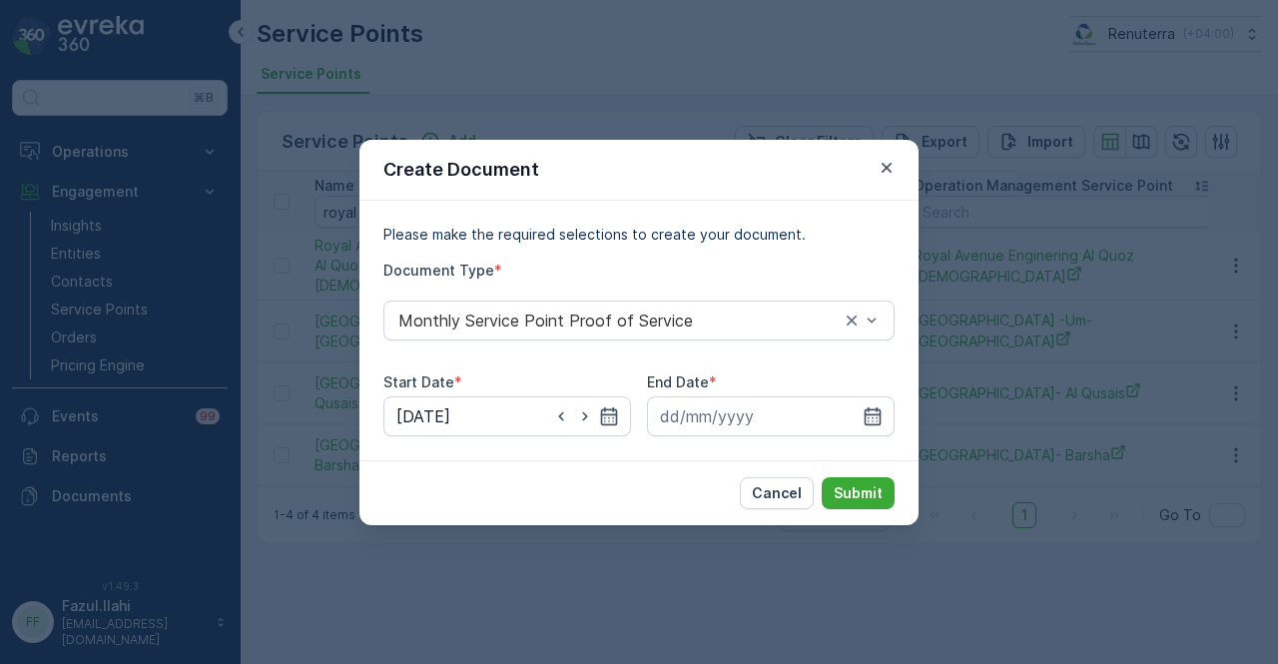
click at [895, 417] on div "Please make the required selections to create your document. Document Type * Mo…" at bounding box center [639, 331] width 559 height 260
click at [889, 419] on input at bounding box center [771, 416] width 248 height 40
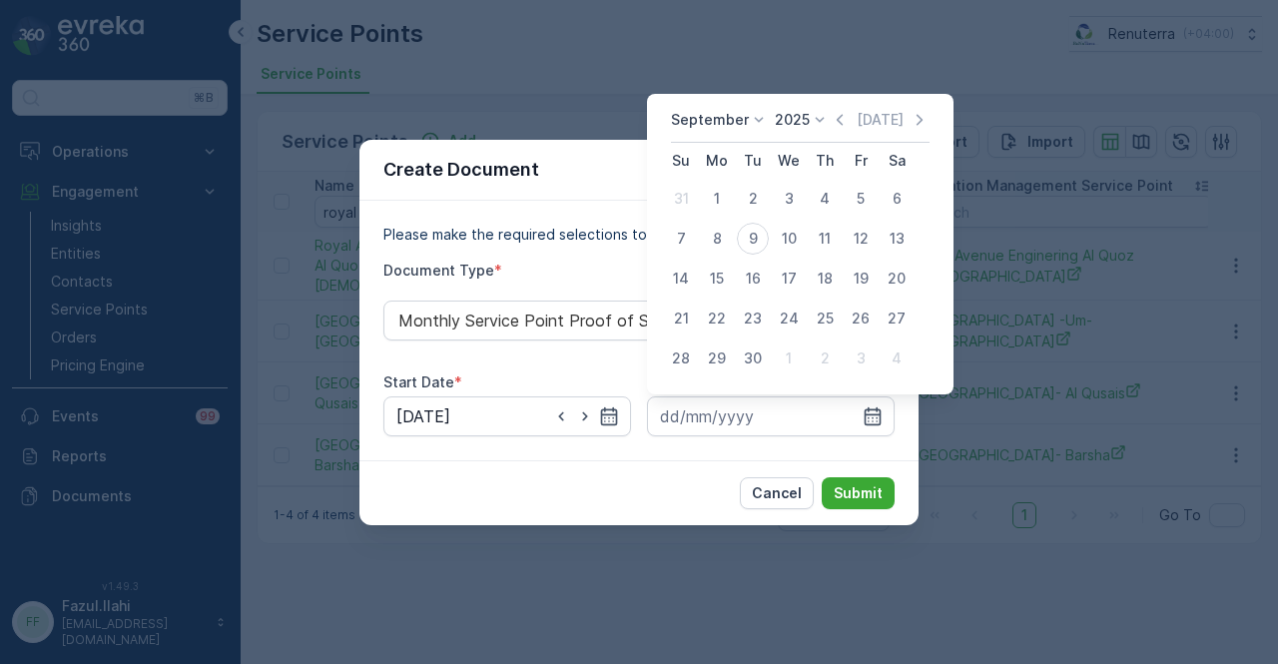
click at [841, 133] on div "September 2025 Today" at bounding box center [800, 126] width 259 height 33
click at [839, 129] on icon "button" at bounding box center [840, 120] width 20 height 20
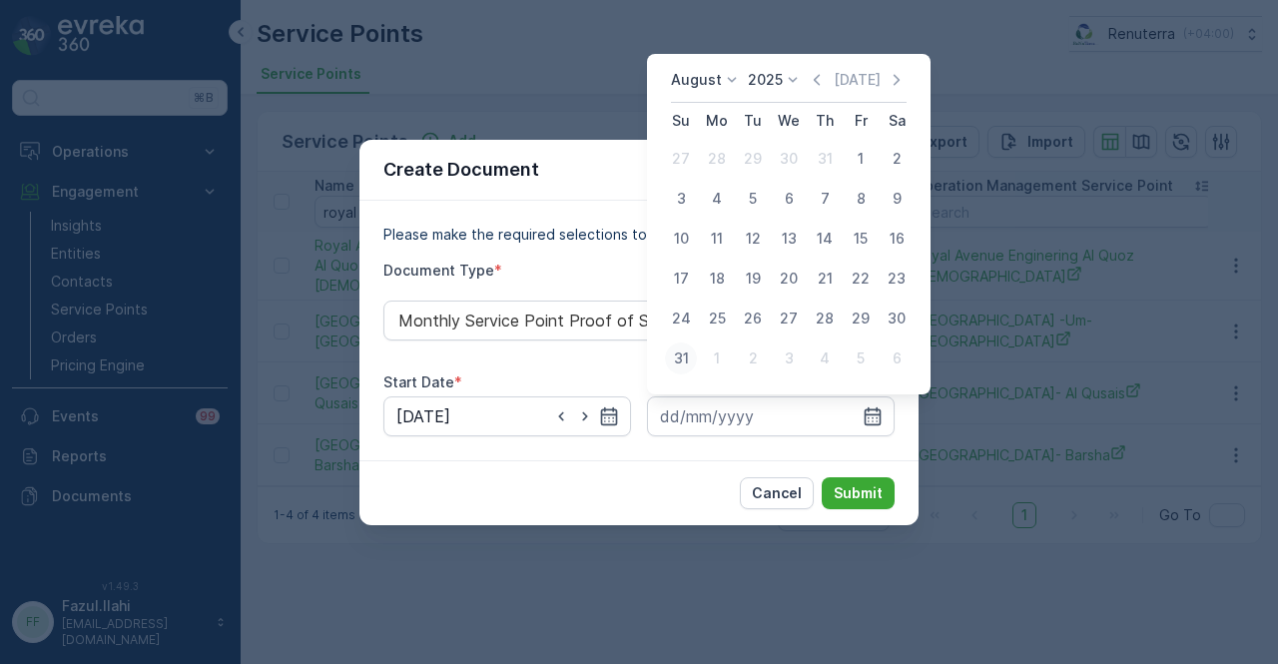
click at [673, 361] on div "31" at bounding box center [681, 359] width 32 height 32
type input "31.08.2025"
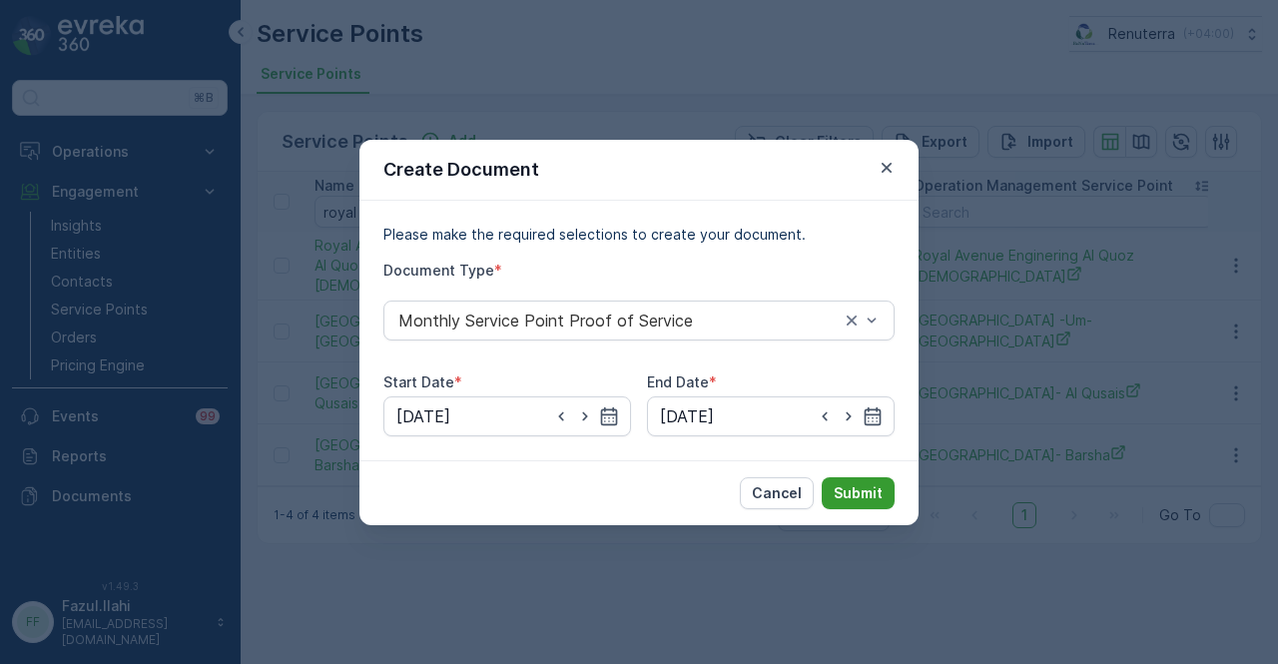
click at [854, 486] on p "Submit" at bounding box center [858, 493] width 49 height 20
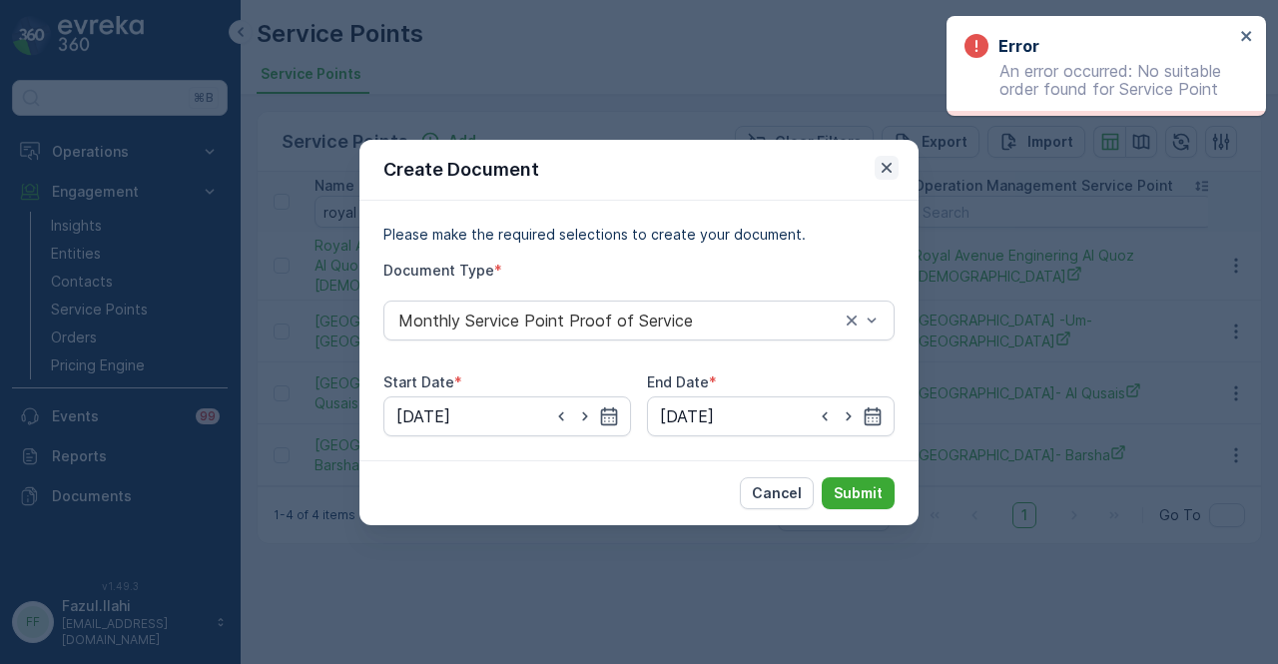
click at [897, 173] on button "button" at bounding box center [887, 168] width 24 height 24
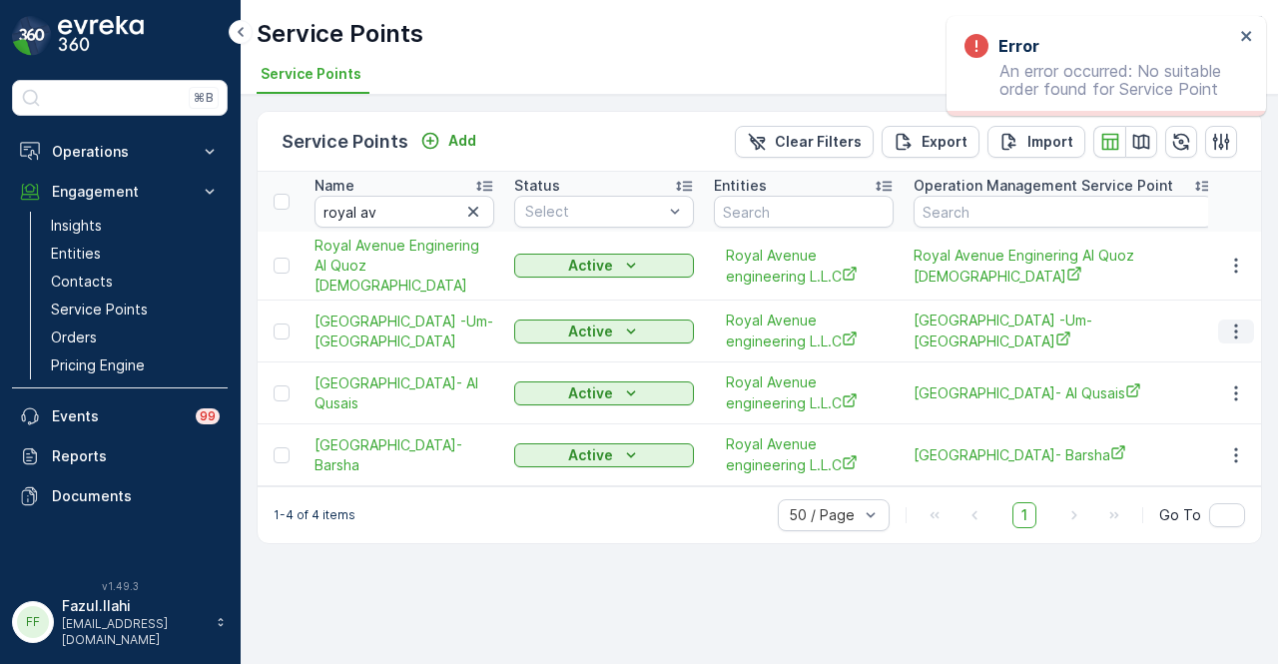
click at [1240, 323] on icon "button" at bounding box center [1236, 332] width 20 height 20
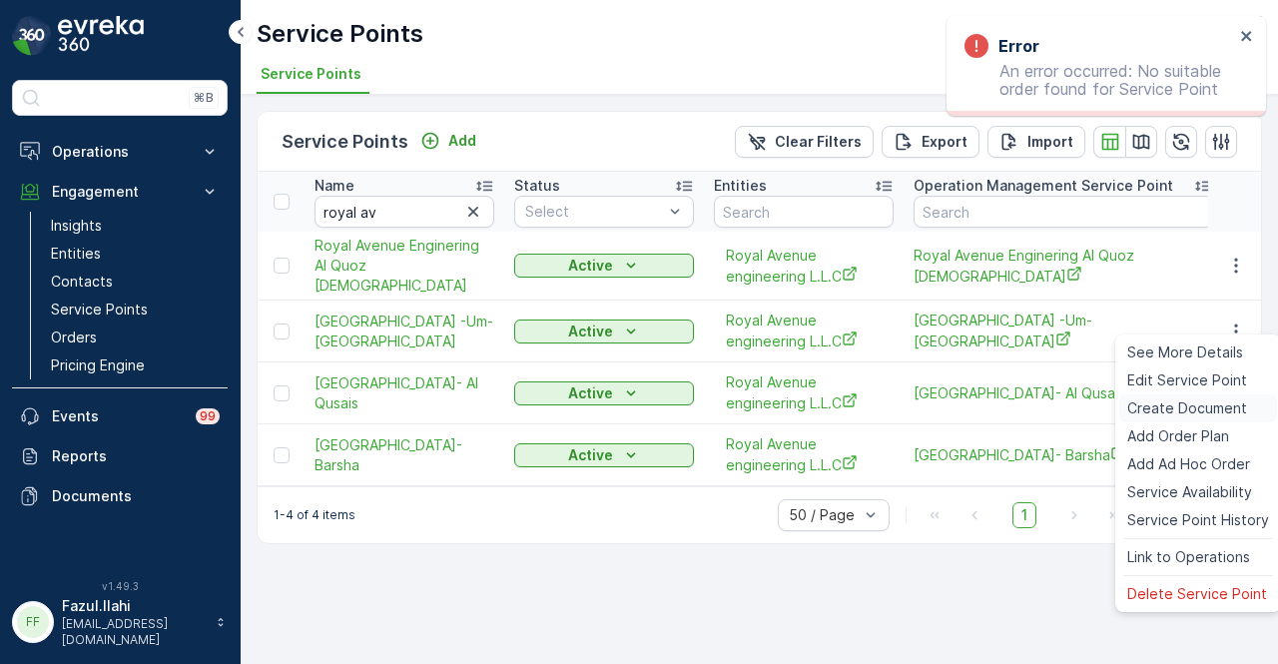
click at [1212, 408] on span "Create Document" at bounding box center [1188, 408] width 120 height 20
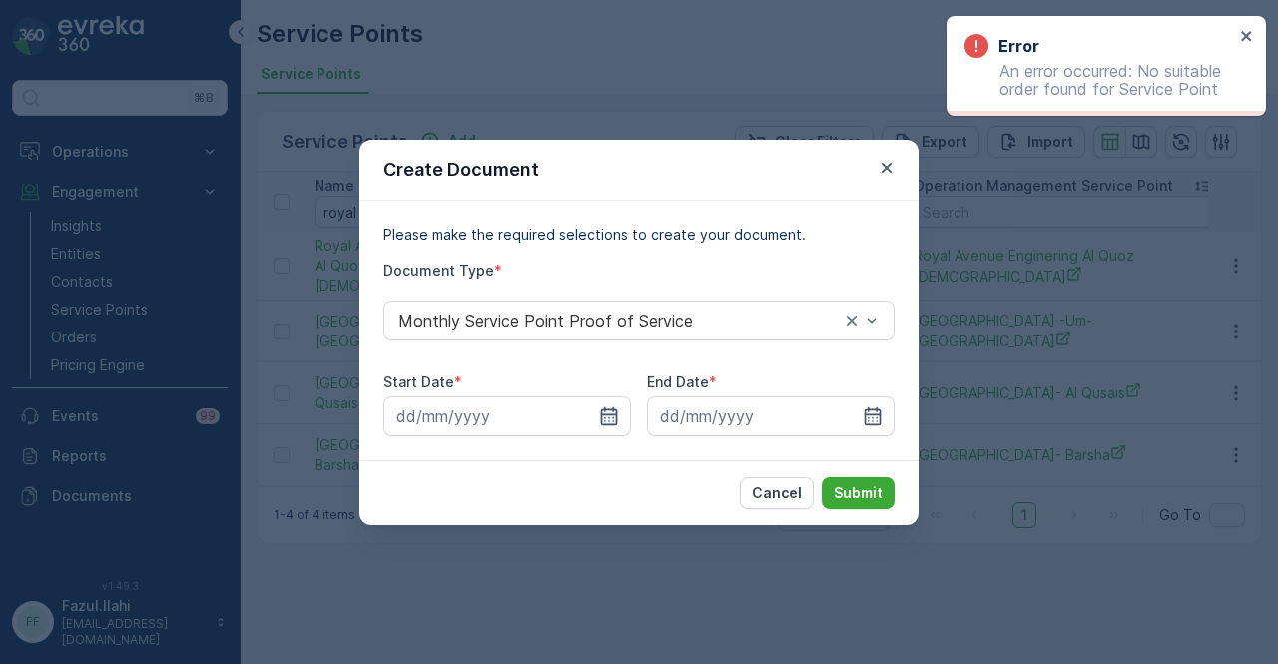
click at [607, 408] on icon "button" at bounding box center [609, 416] width 20 height 20
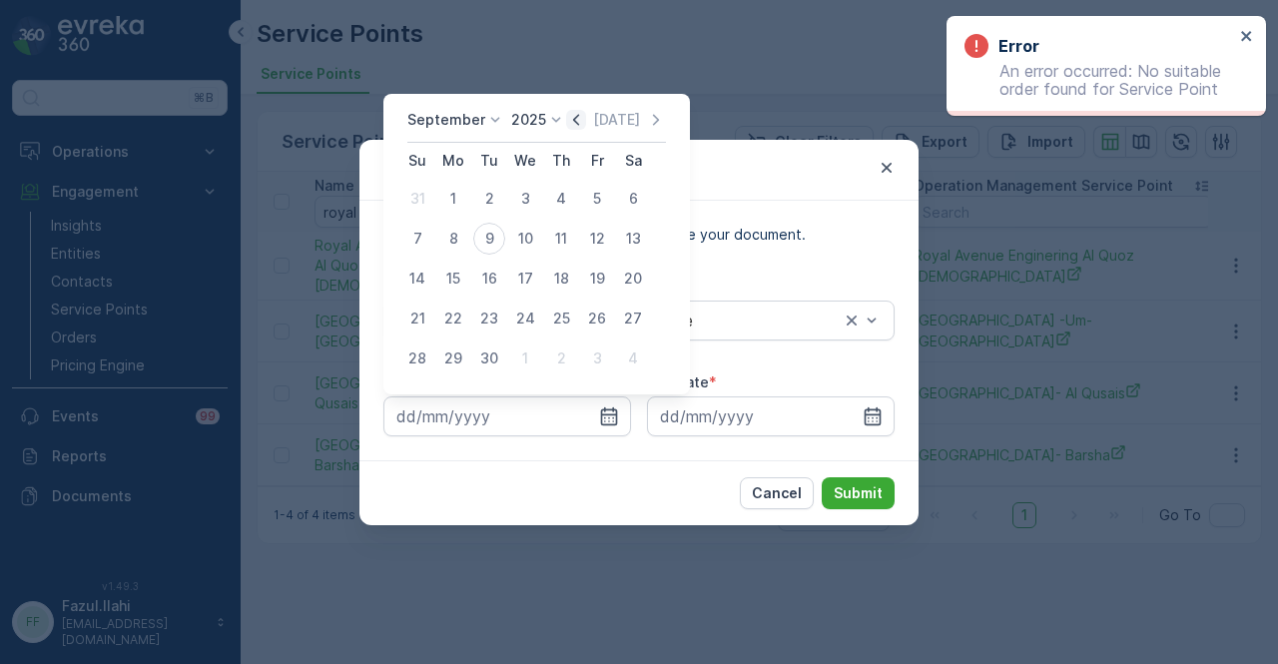
click at [575, 113] on icon "button" at bounding box center [576, 120] width 20 height 20
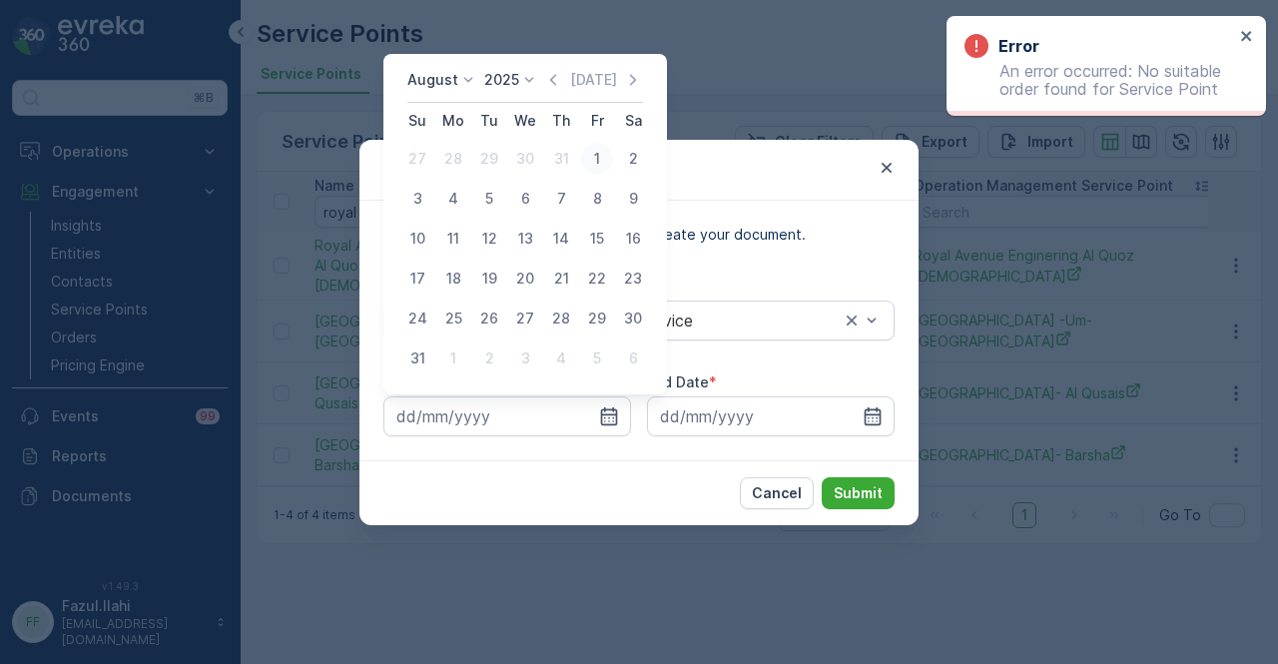
click at [600, 143] on div "1" at bounding box center [597, 159] width 32 height 32
type input "01.08.2025"
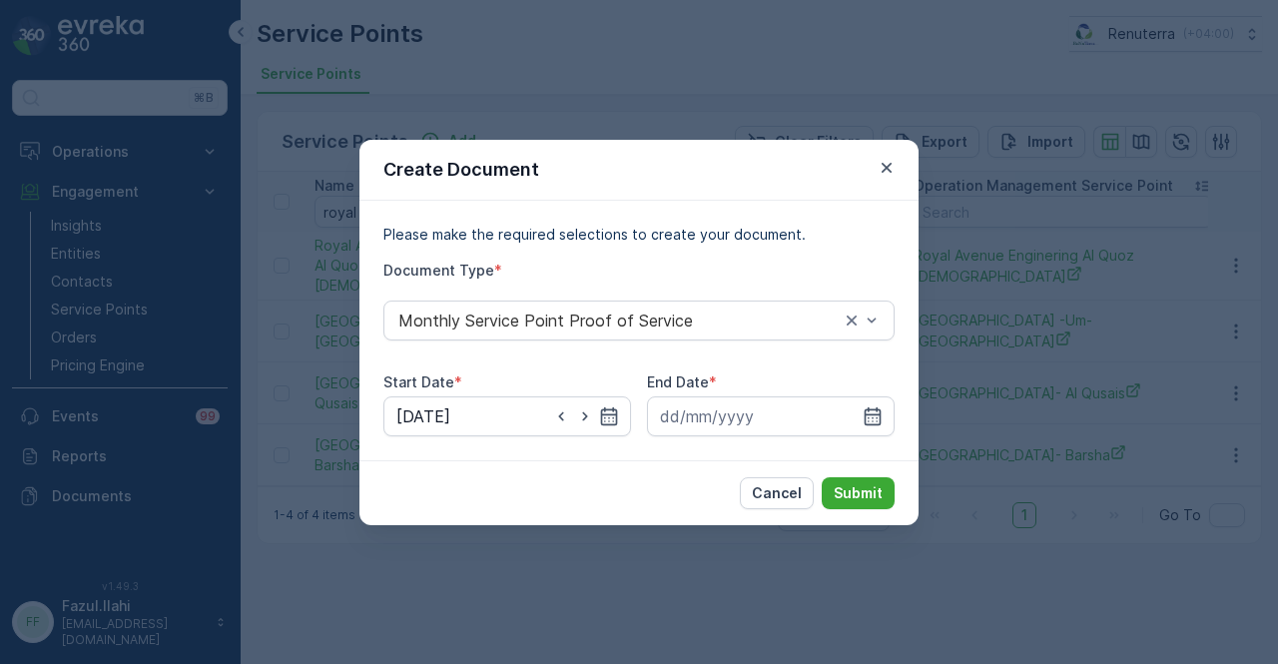
drag, startPoint x: 869, startPoint y: 416, endPoint x: 833, endPoint y: 161, distance: 258.2
click at [862, 389] on div "End Date *" at bounding box center [771, 405] width 248 height 64
click at [885, 422] on input at bounding box center [771, 416] width 248 height 40
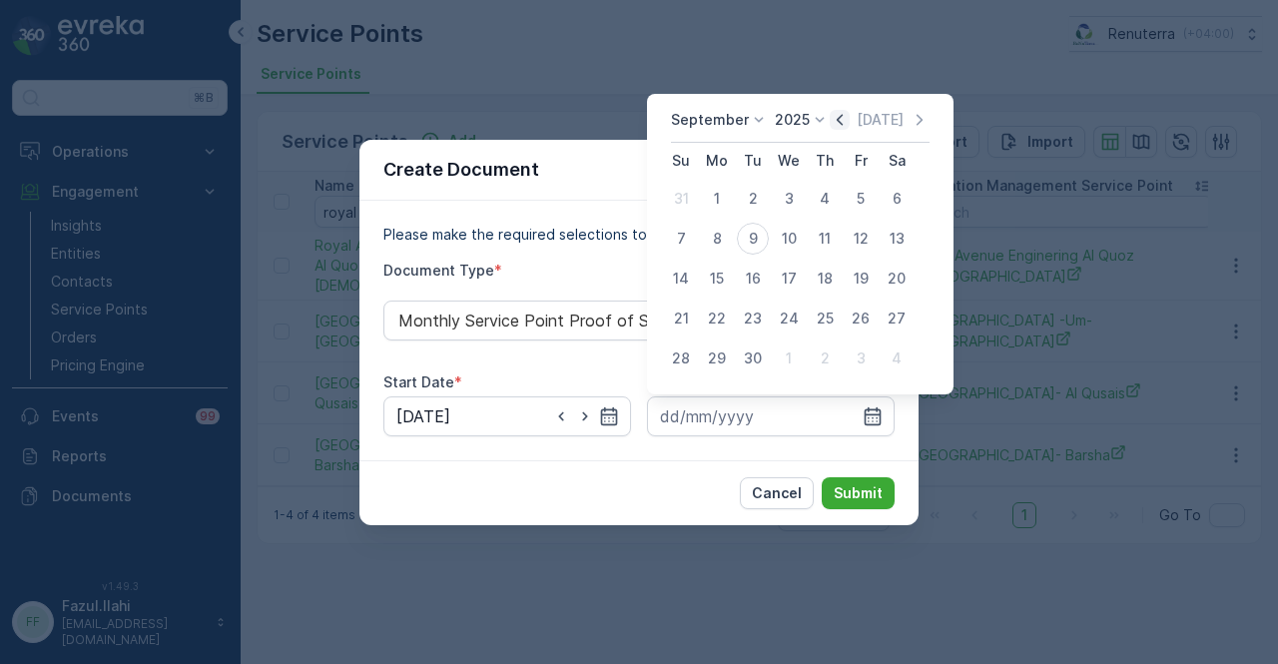
click at [841, 126] on icon "button" at bounding box center [840, 120] width 20 height 20
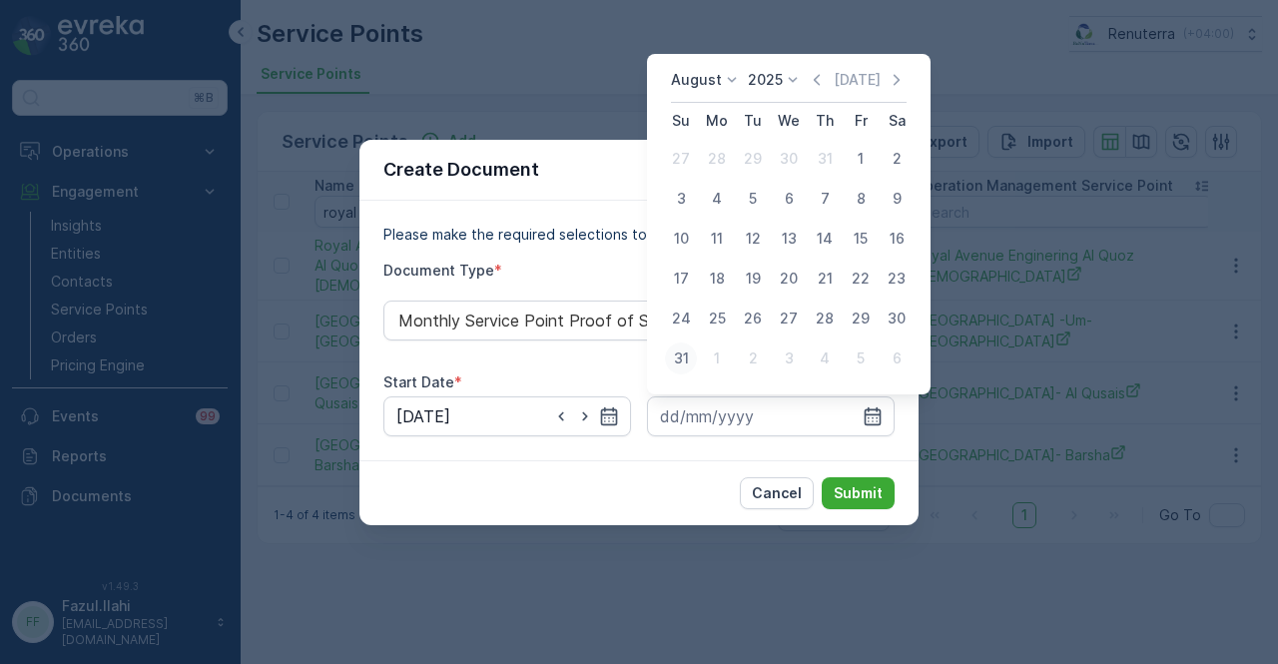
click at [681, 350] on div "31" at bounding box center [681, 359] width 32 height 32
type input "31.08.2025"
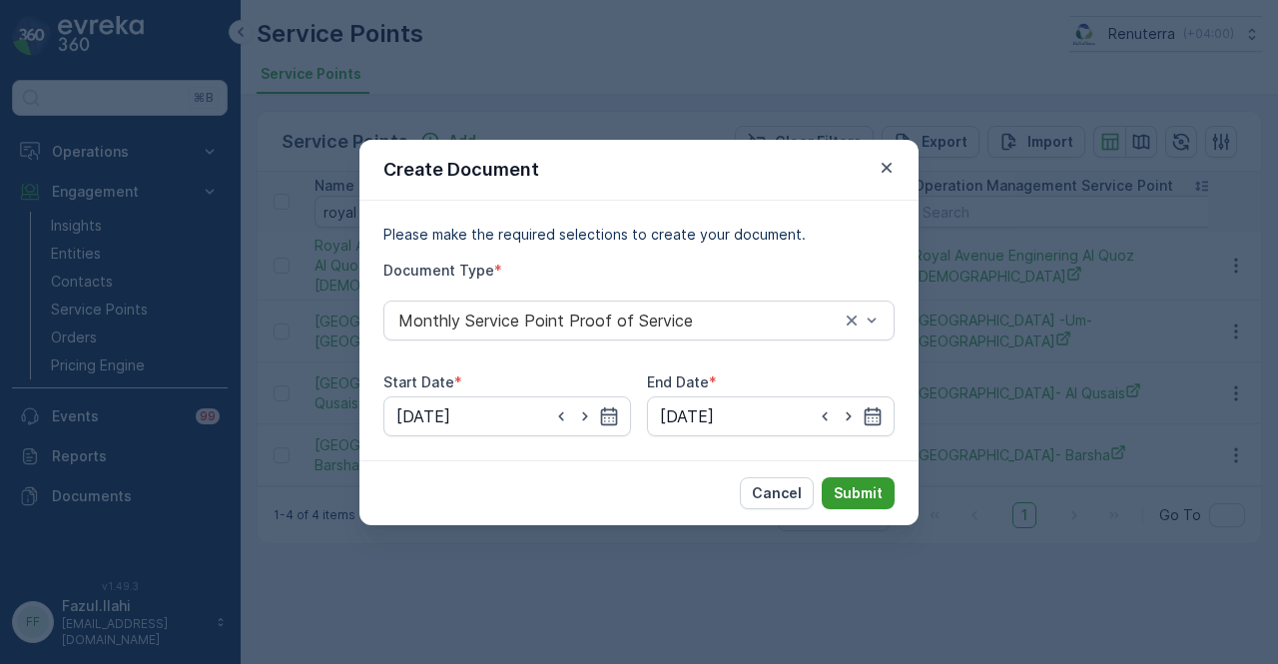
click at [865, 483] on p "Submit" at bounding box center [858, 493] width 49 height 20
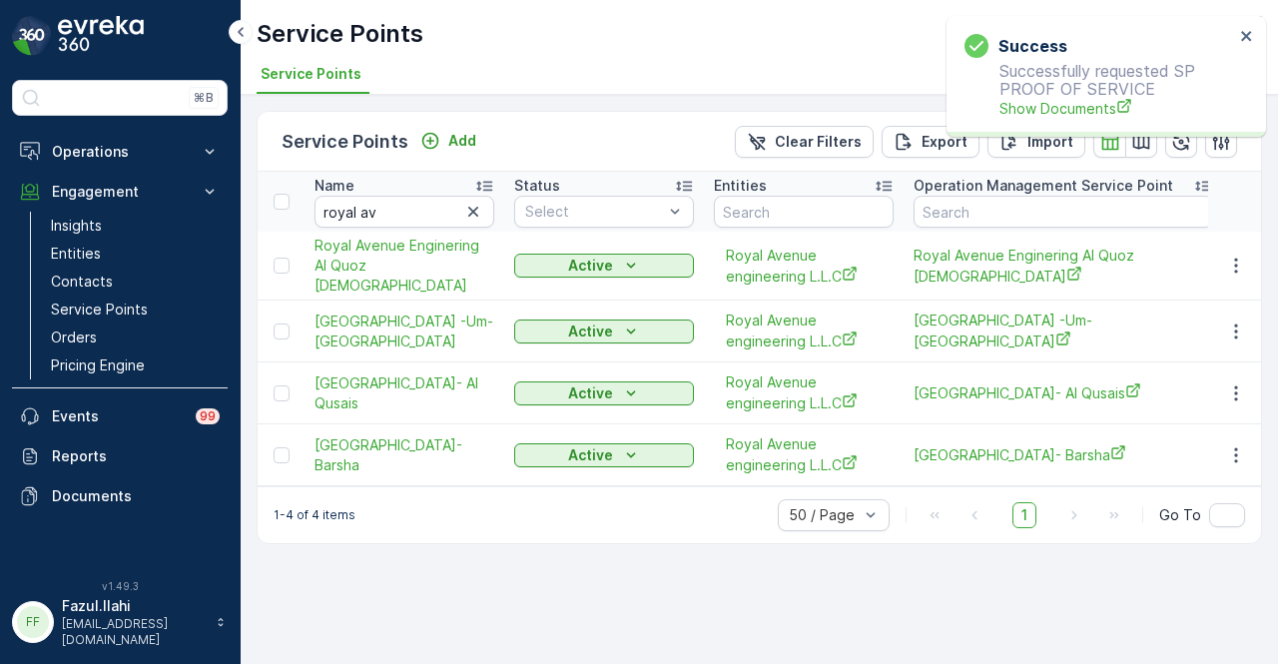
click at [1057, 93] on p "Successfully requested SP PROOF OF SERVICE Show Documents" at bounding box center [1100, 90] width 270 height 57
click at [1033, 122] on div "Success Successfully requested SP PROOF OF SERVICE Show Documents" at bounding box center [1100, 76] width 282 height 97
click at [1035, 114] on span "Show Documents" at bounding box center [1117, 108] width 235 height 21
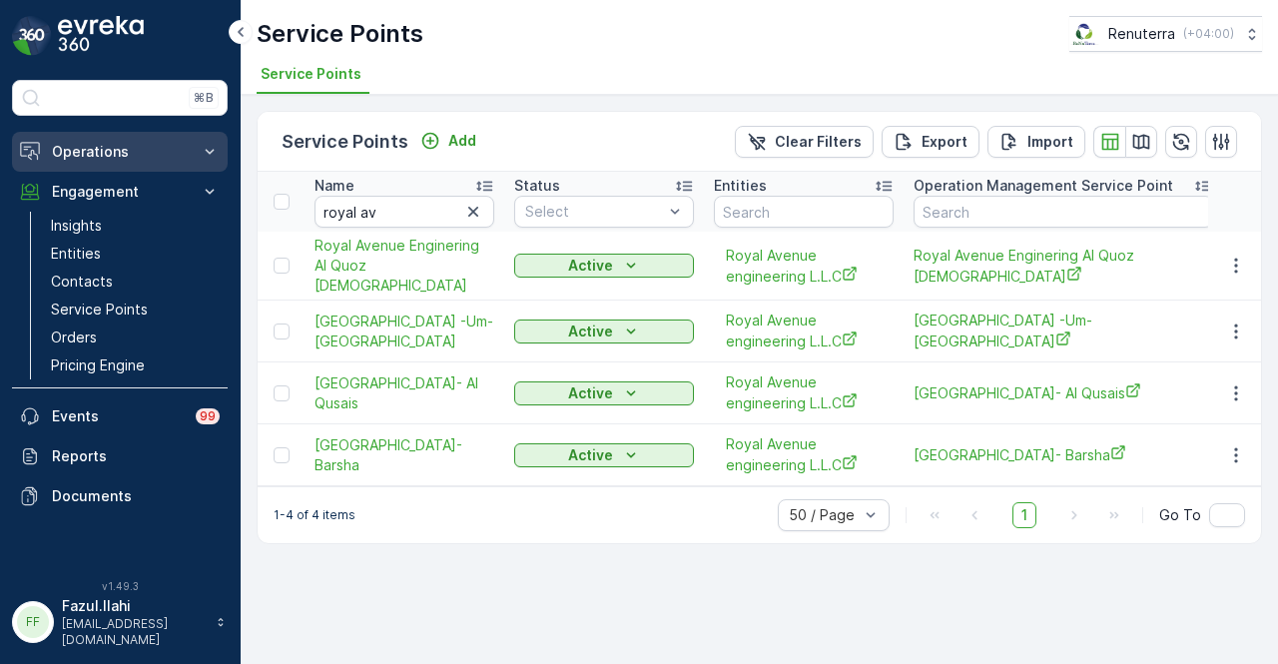
click at [161, 163] on button "Operations" at bounding box center [120, 152] width 216 height 40
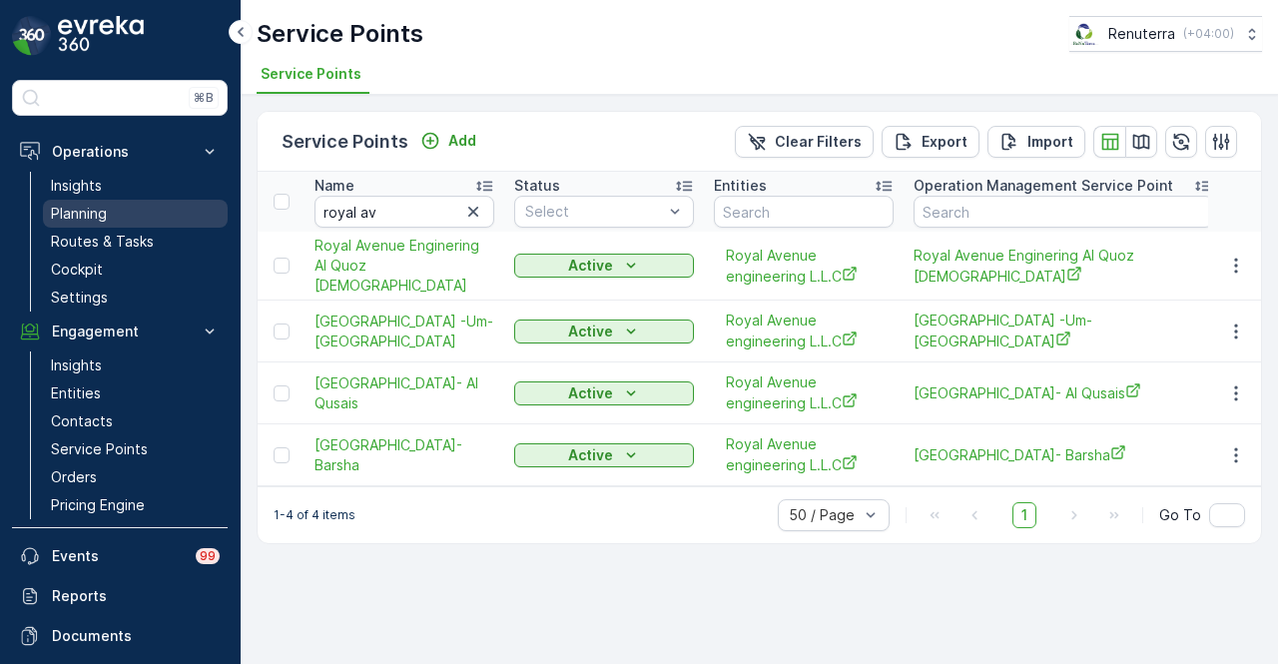
click at [162, 212] on link "Planning" at bounding box center [135, 214] width 185 height 28
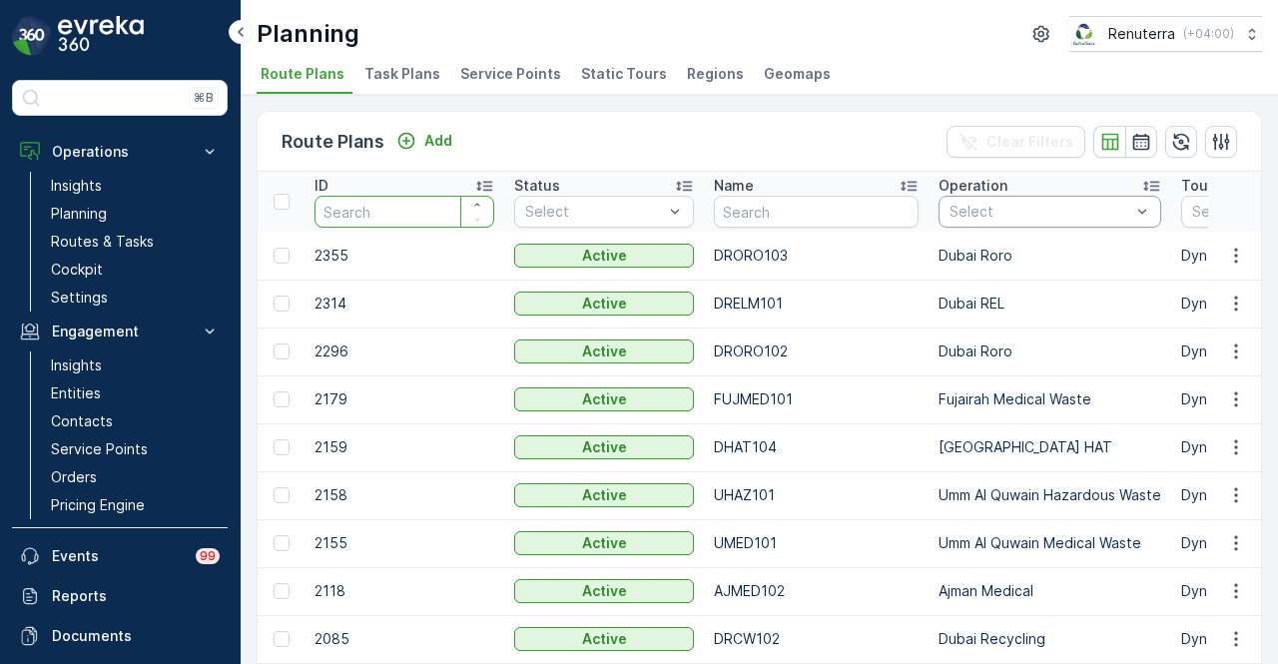
click at [407, 219] on input "number" at bounding box center [405, 212] width 180 height 32
click at [474, 73] on span "Service Points" at bounding box center [510, 74] width 101 height 20
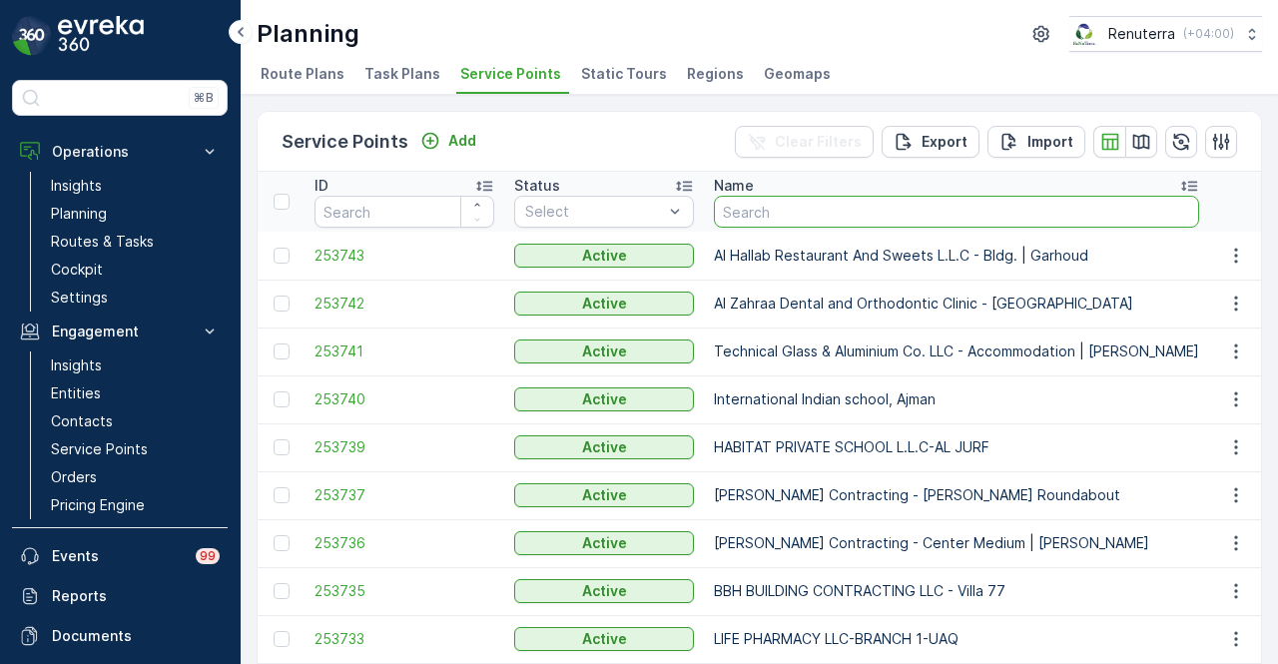
click at [779, 220] on input "text" at bounding box center [956, 212] width 485 height 32
type input "royal"
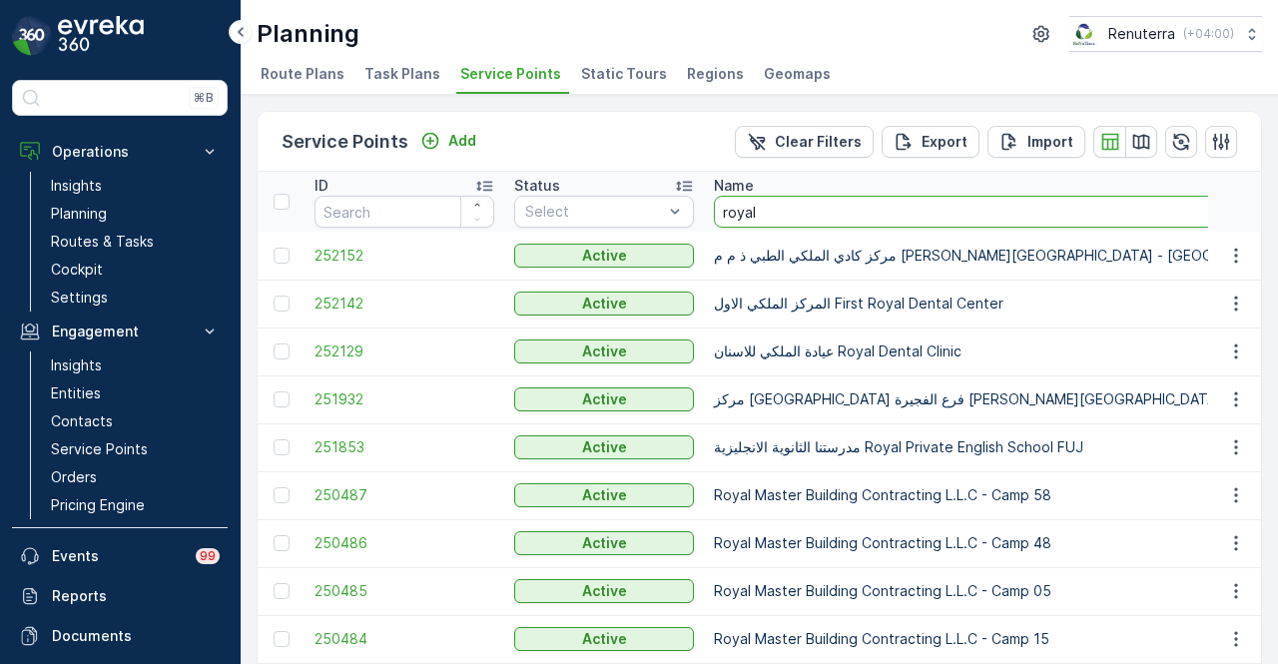
click at [944, 211] on input "royal" at bounding box center [1040, 212] width 653 height 32
type input "royal ave"
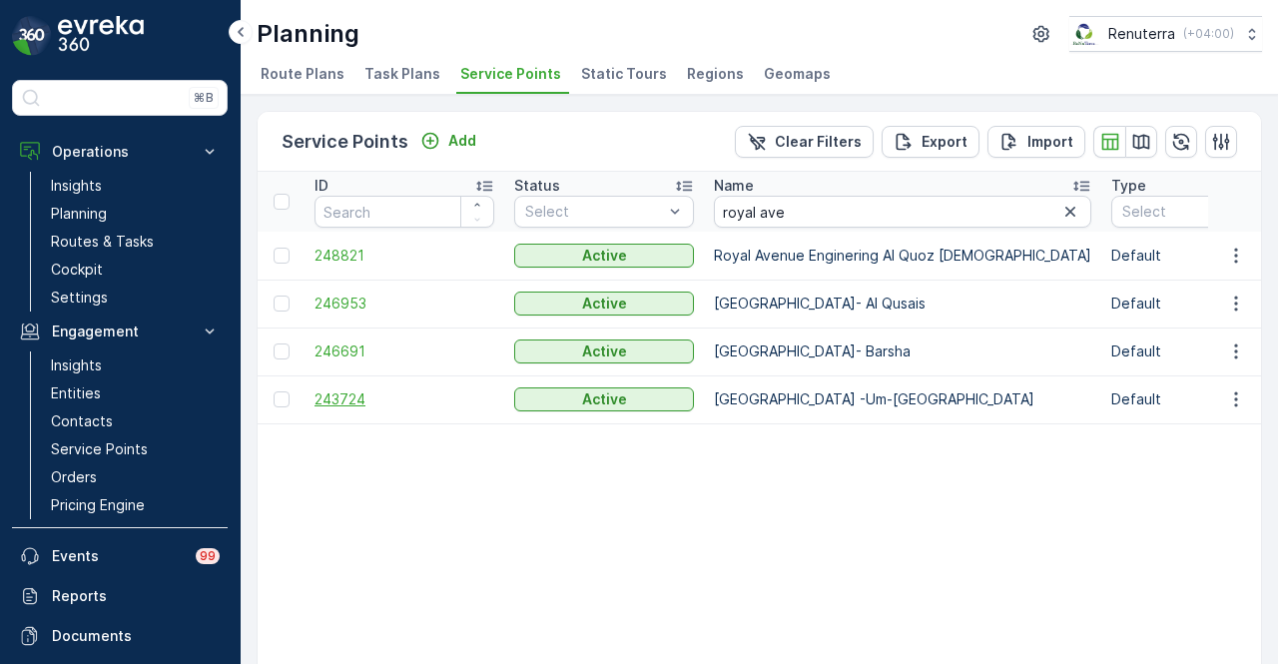
click at [358, 402] on span "243724" at bounding box center [405, 399] width 180 height 20
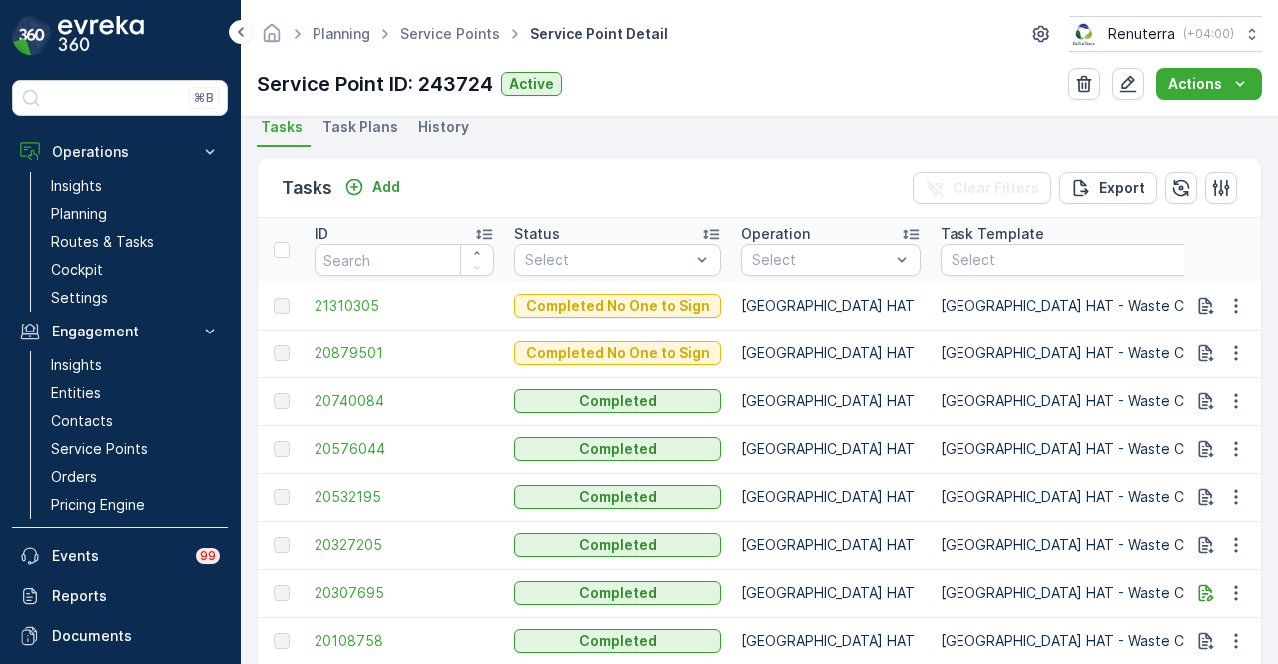
scroll to position [499, 0]
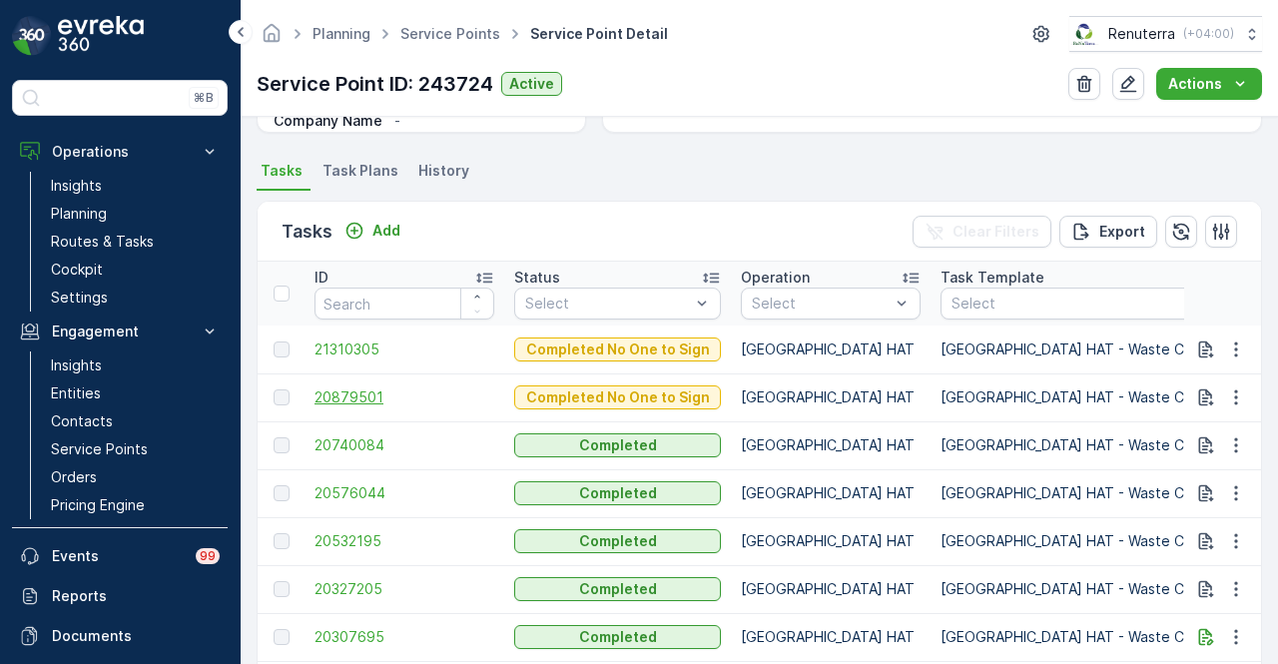
click at [378, 400] on span "20879501" at bounding box center [405, 397] width 180 height 20
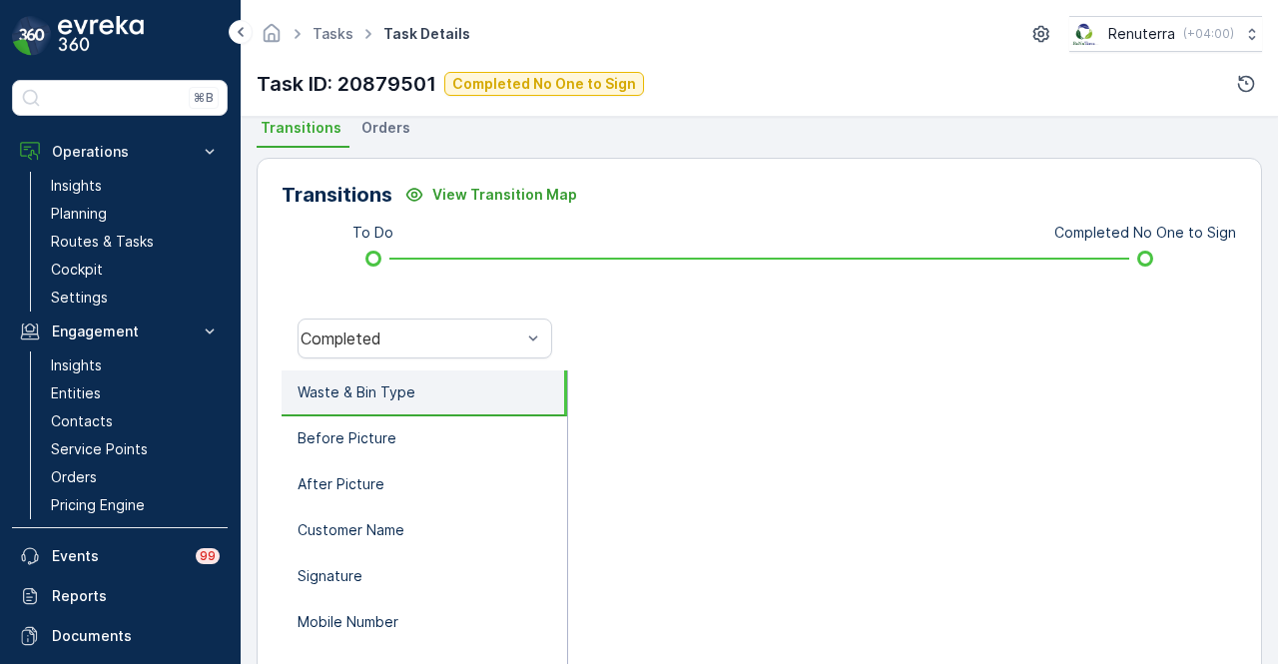
scroll to position [399, 0]
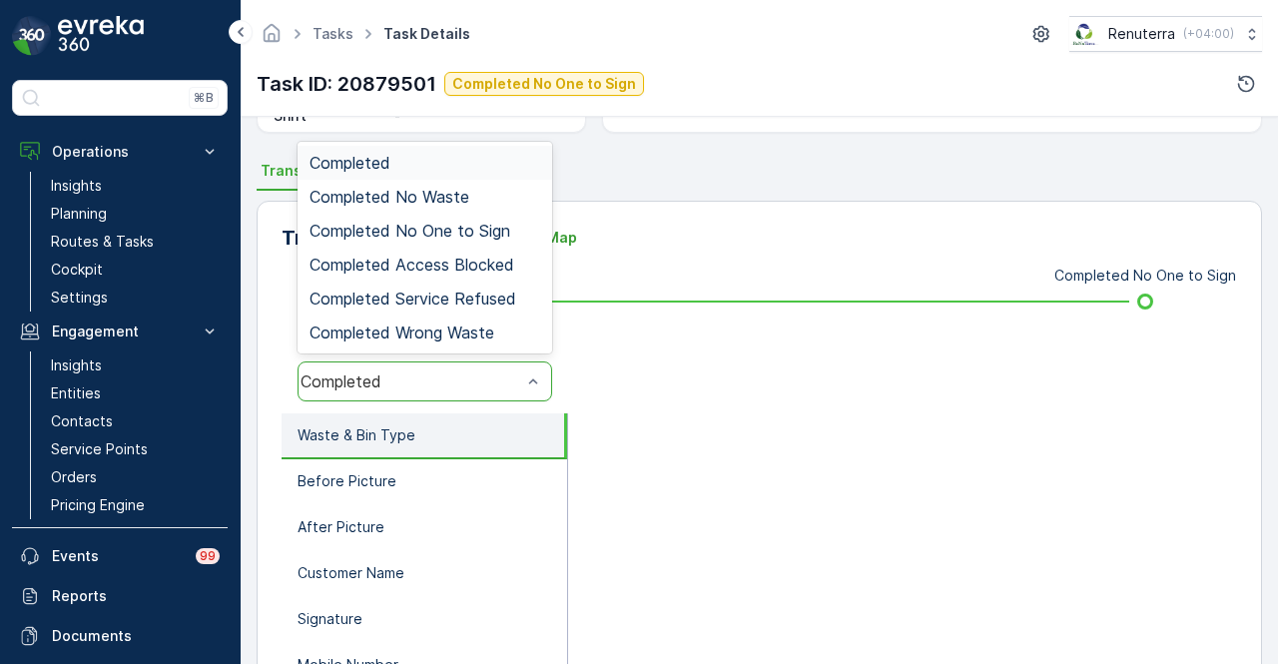
click at [547, 385] on div "Completed" at bounding box center [425, 382] width 255 height 40
click at [489, 223] on span "Completed No One to Sign" at bounding box center [410, 231] width 201 height 18
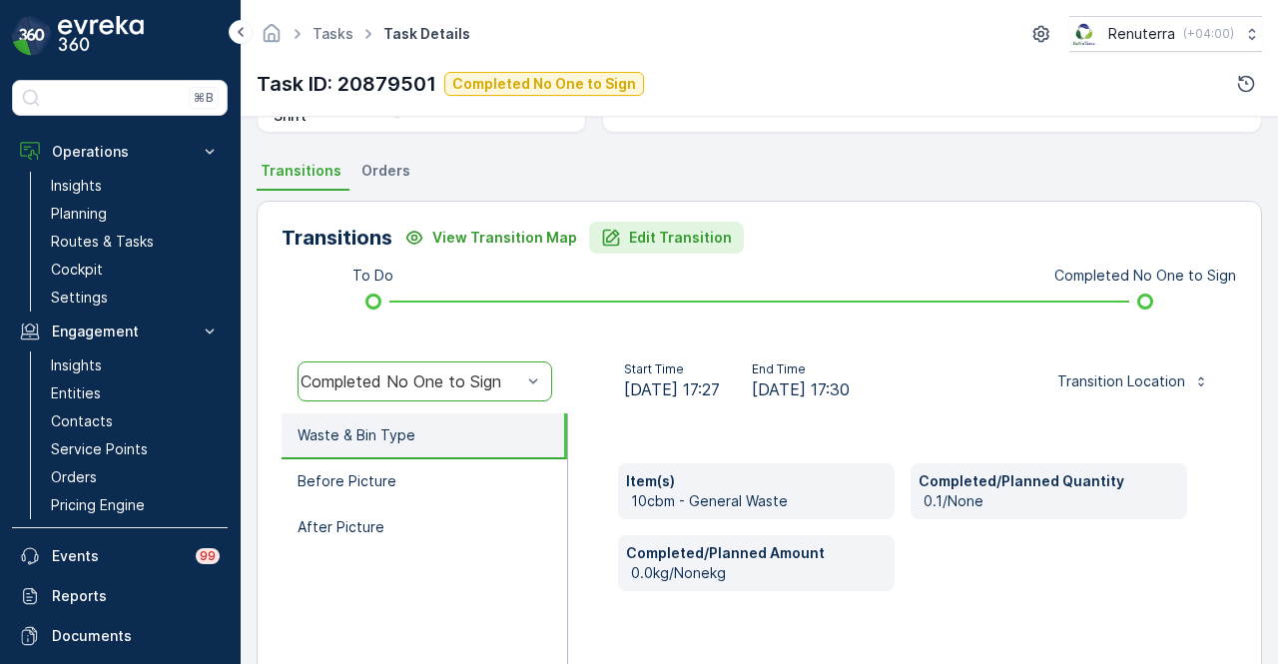
click at [671, 248] on button "Edit Transition" at bounding box center [666, 238] width 155 height 32
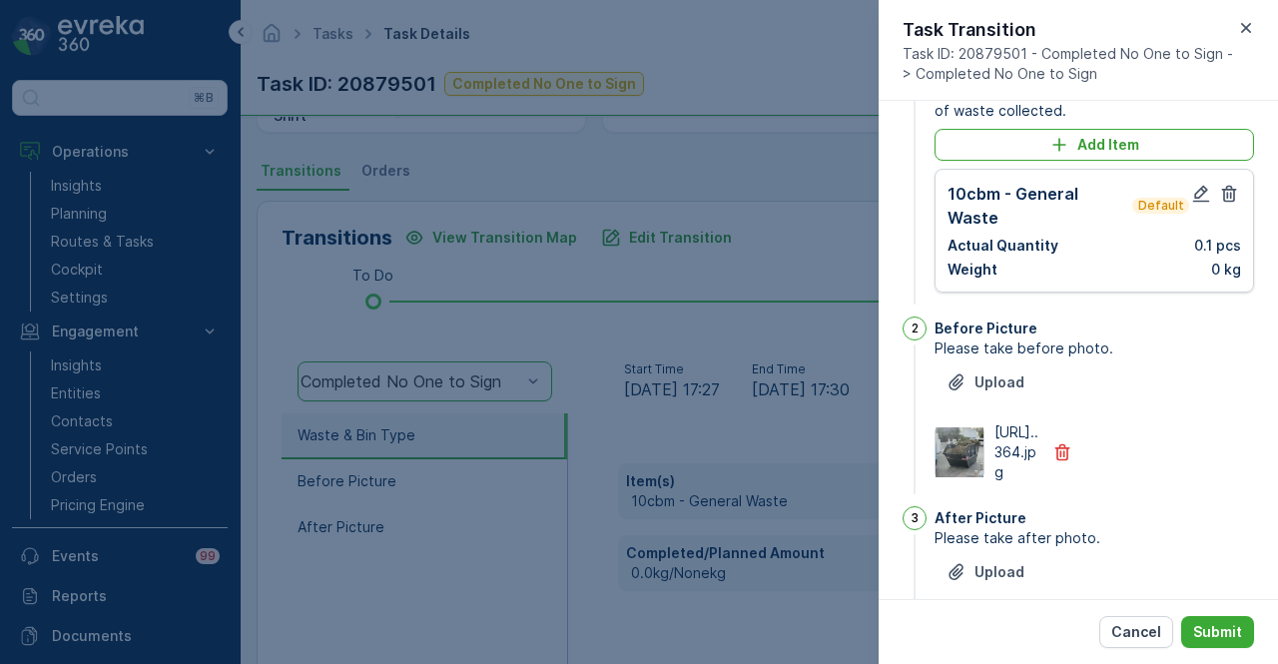
scroll to position [0, 0]
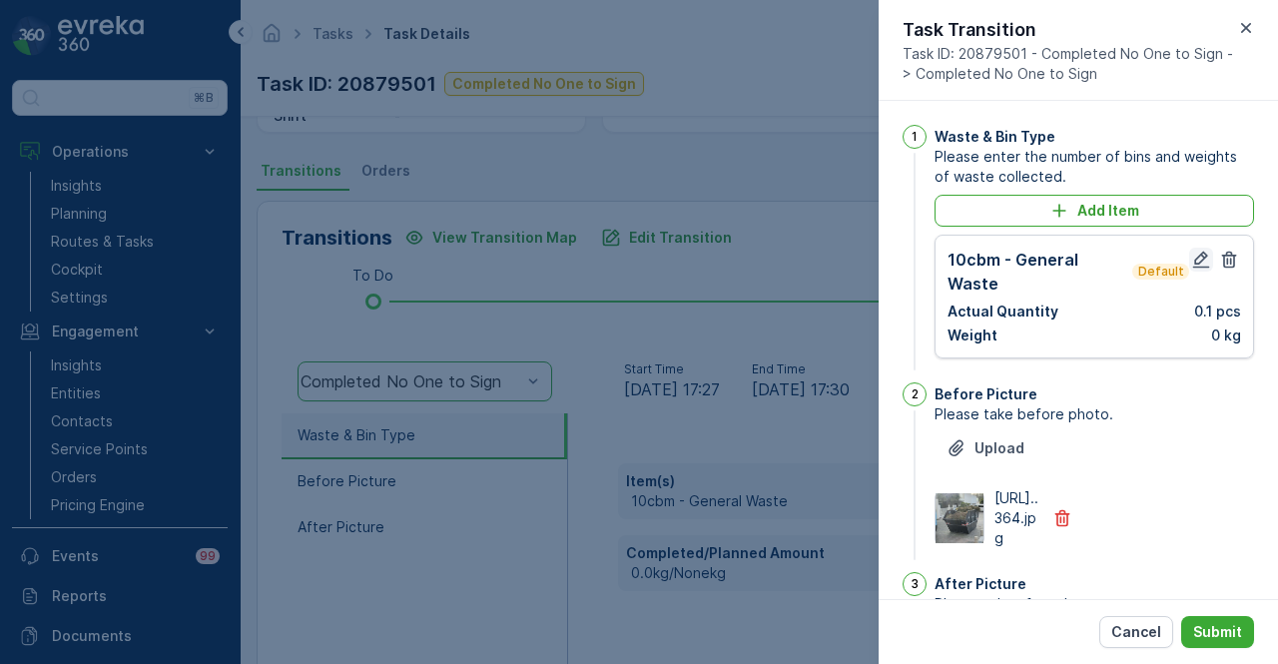
click at [1191, 256] on icon "button" at bounding box center [1201, 260] width 20 height 20
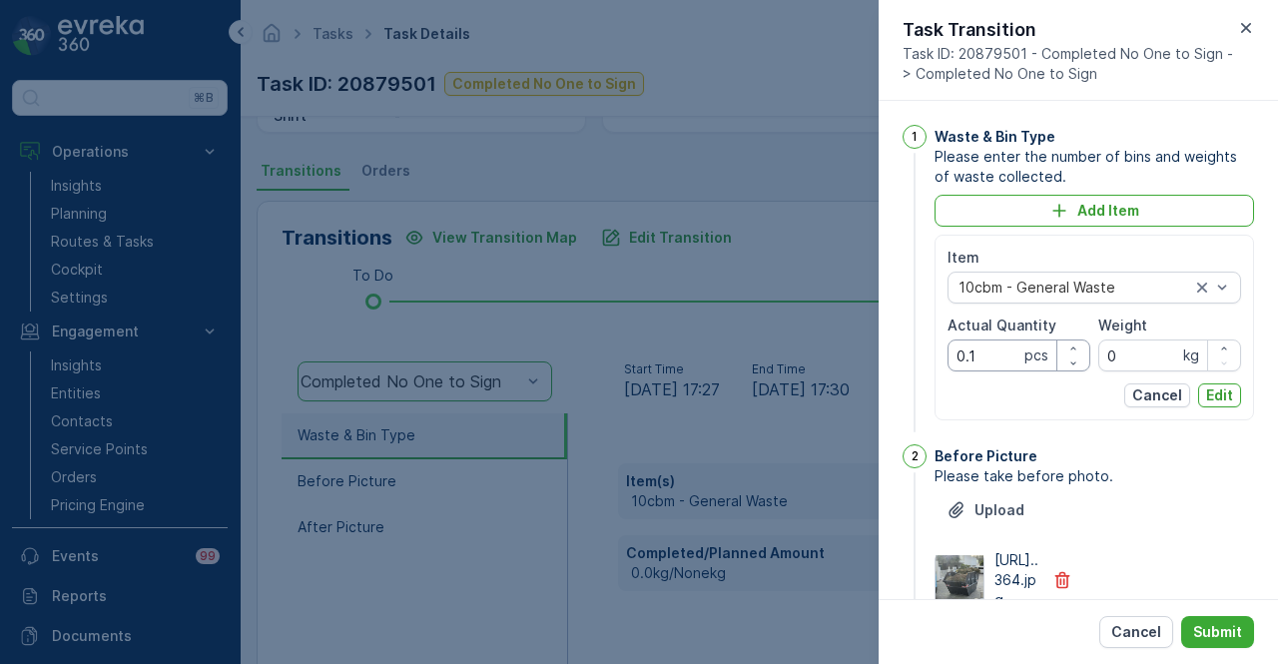
click at [981, 351] on Quantity "0.1" at bounding box center [1019, 356] width 143 height 32
type Quantity "0"
type Quantity "1"
click at [1230, 385] on button "Edit" at bounding box center [1219, 395] width 43 height 24
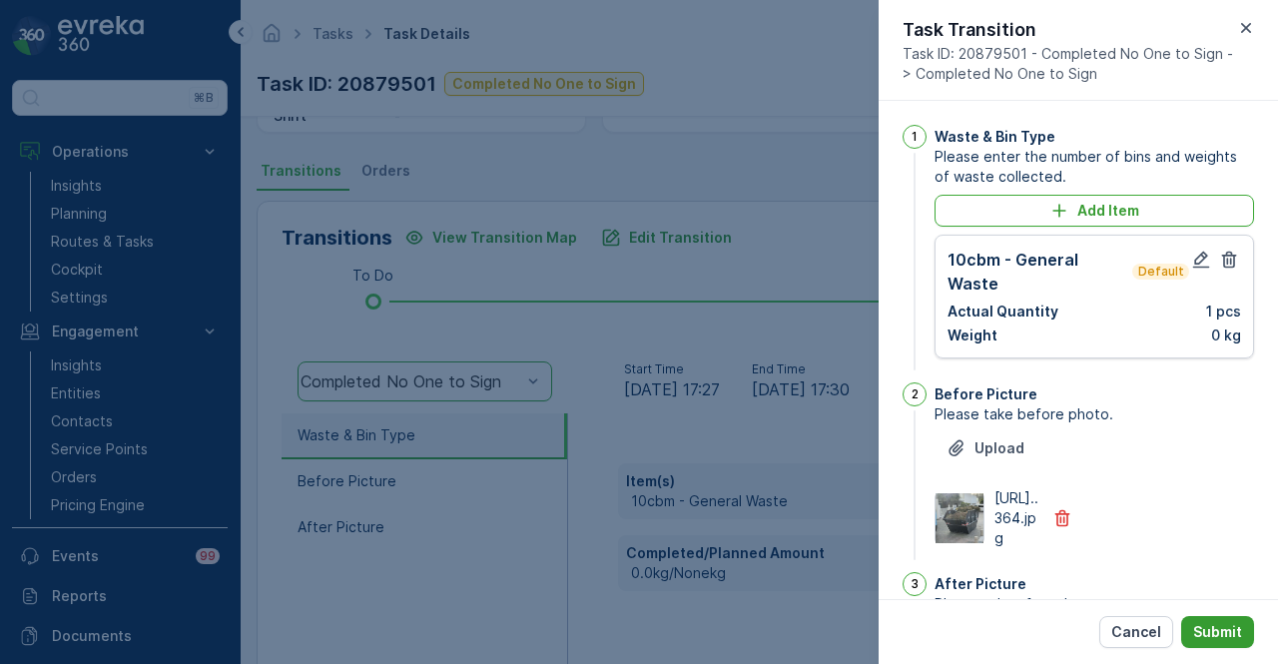
click at [1219, 618] on button "Submit" at bounding box center [1217, 632] width 73 height 32
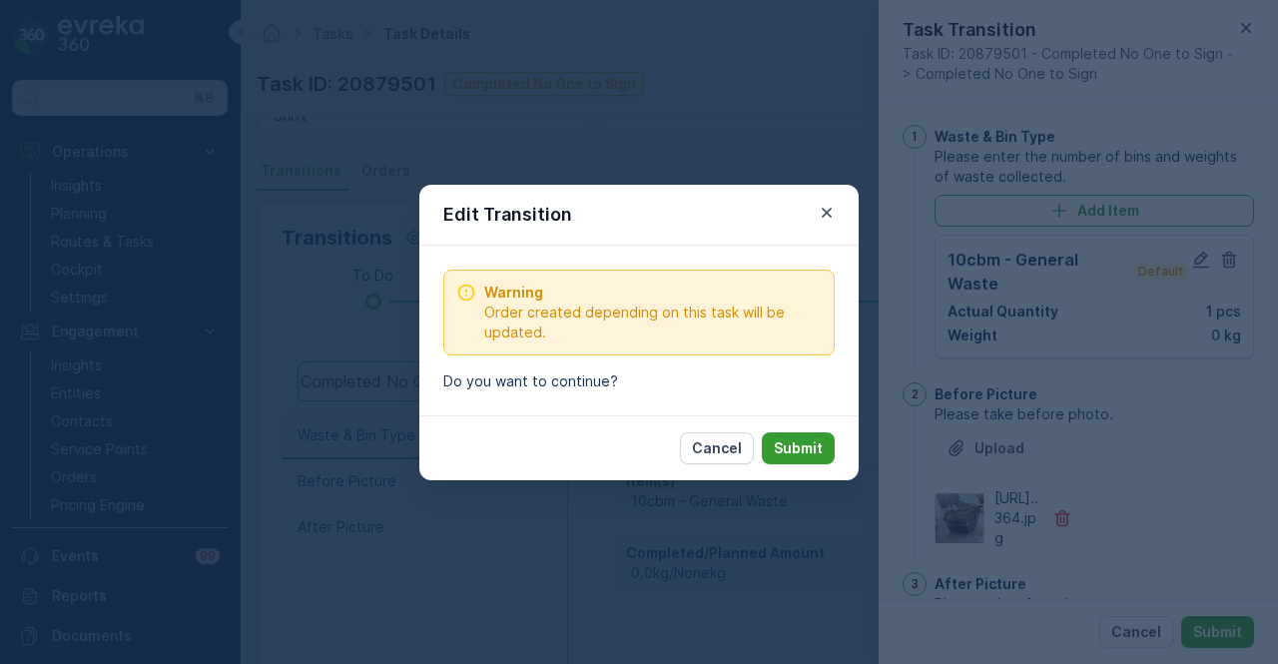
click at [811, 449] on p "Submit" at bounding box center [798, 448] width 49 height 20
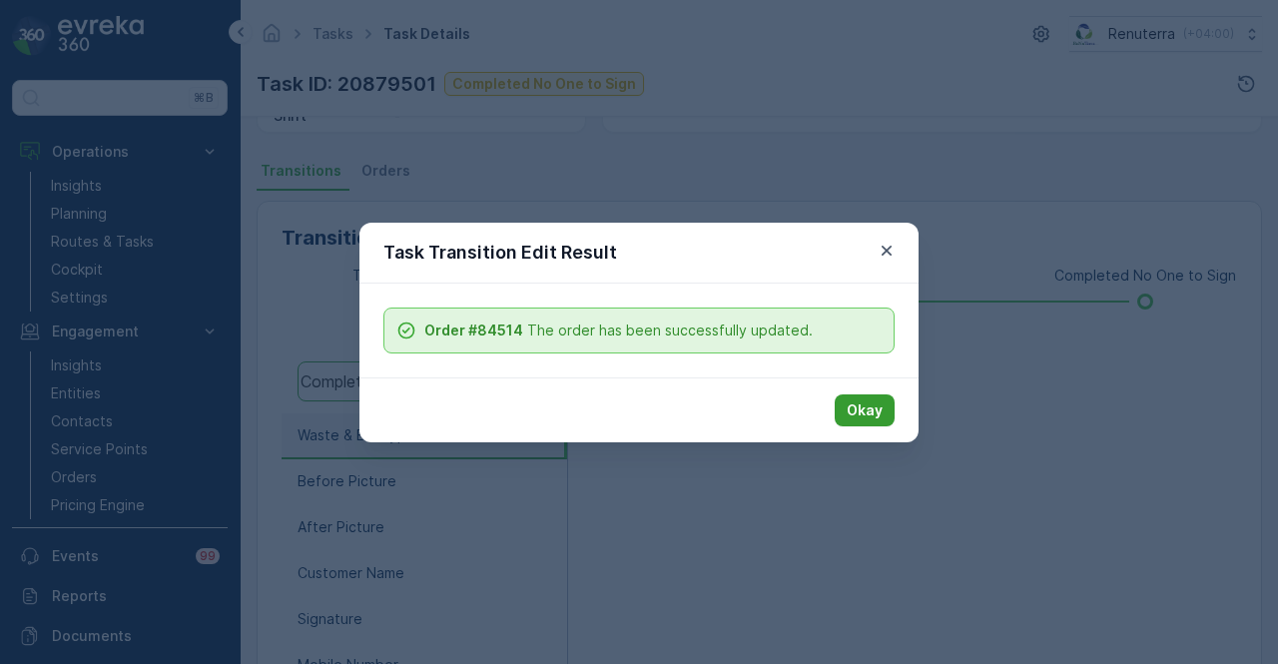
click at [877, 408] on p "Okay" at bounding box center [865, 410] width 36 height 20
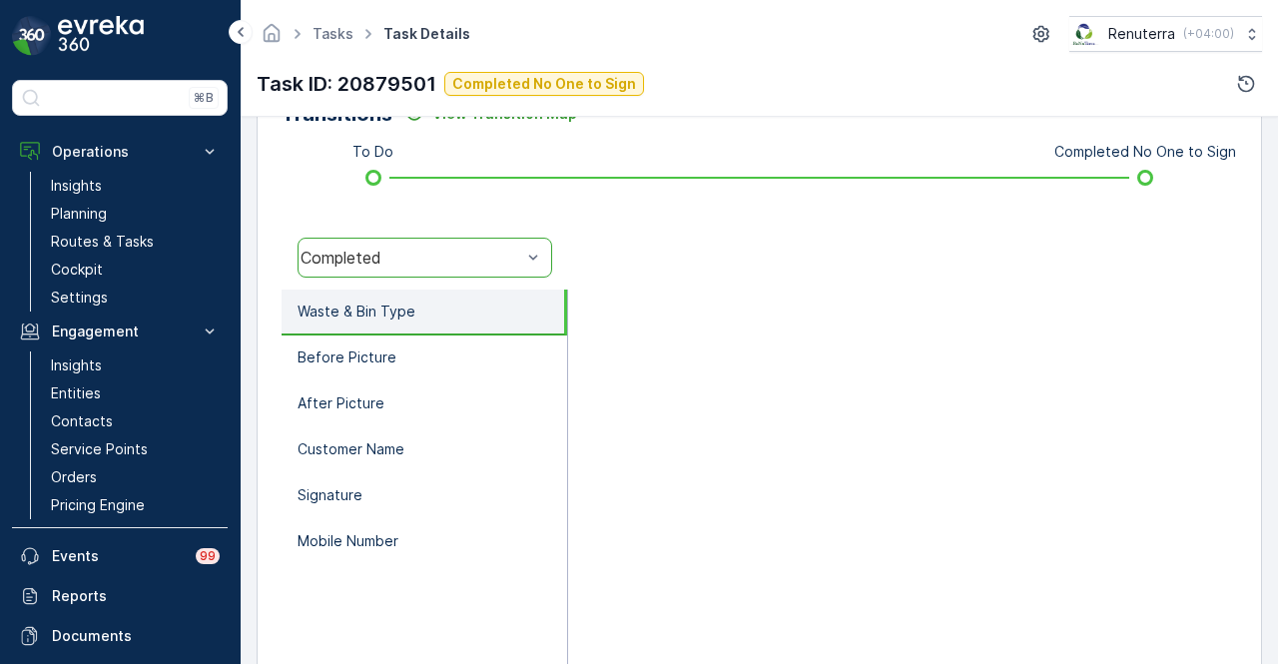
scroll to position [593, 0]
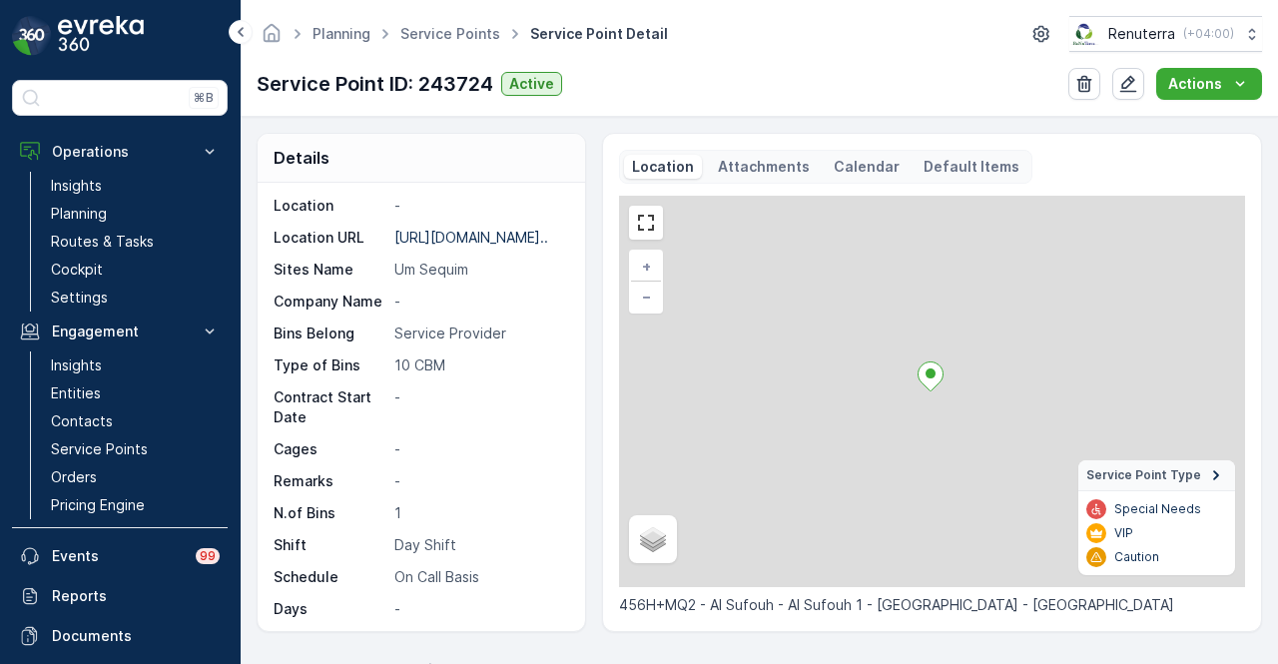
scroll to position [354, 0]
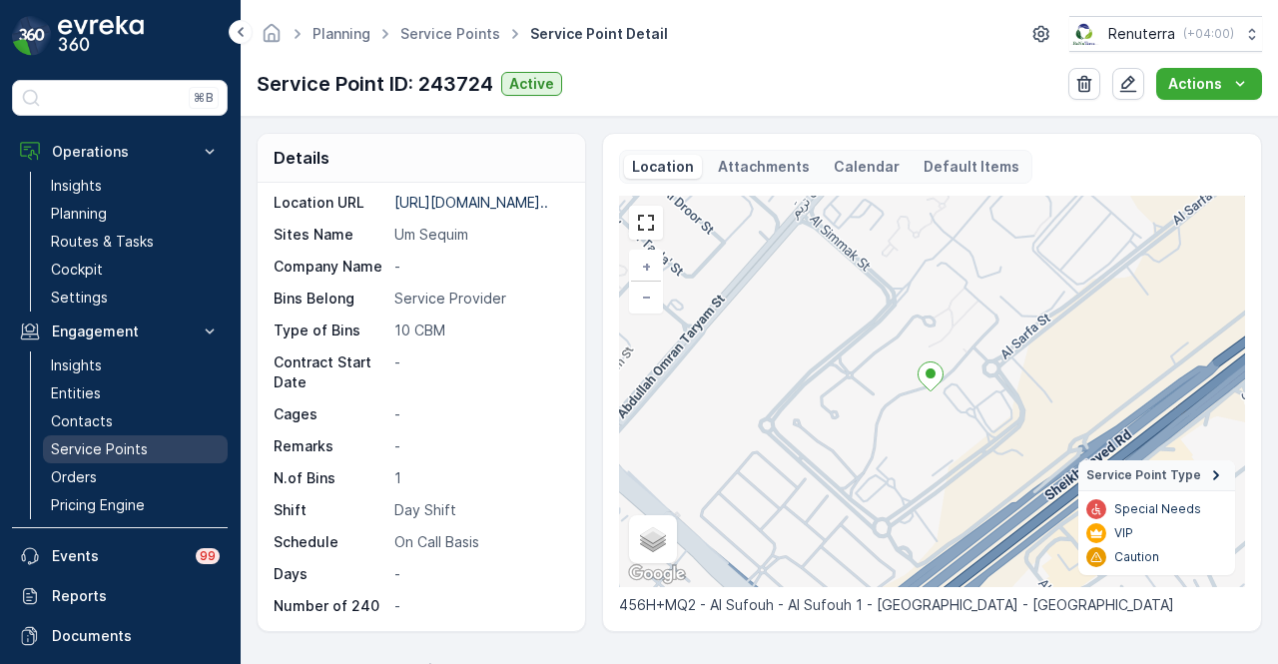
click at [168, 457] on link "Service Points" at bounding box center [135, 449] width 185 height 28
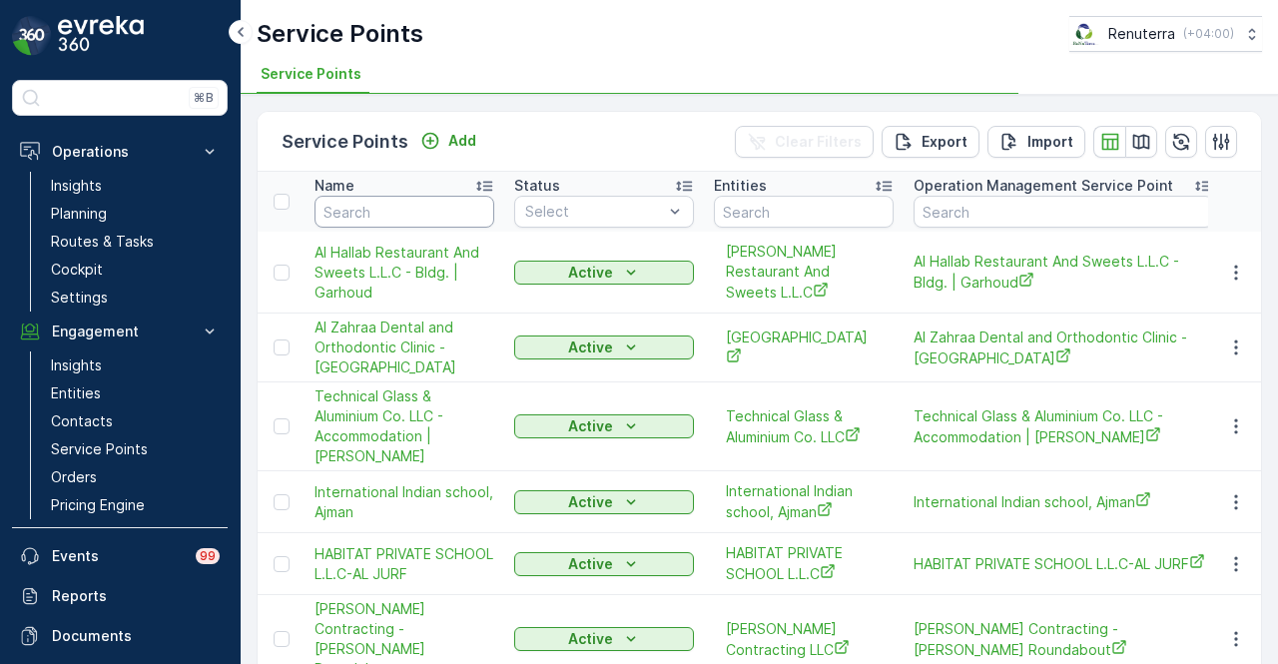
click at [429, 205] on input "text" at bounding box center [405, 212] width 180 height 32
type input "a"
type input "al"
click at [429, 205] on input "al" at bounding box center [405, 212] width 180 height 32
type input "al"
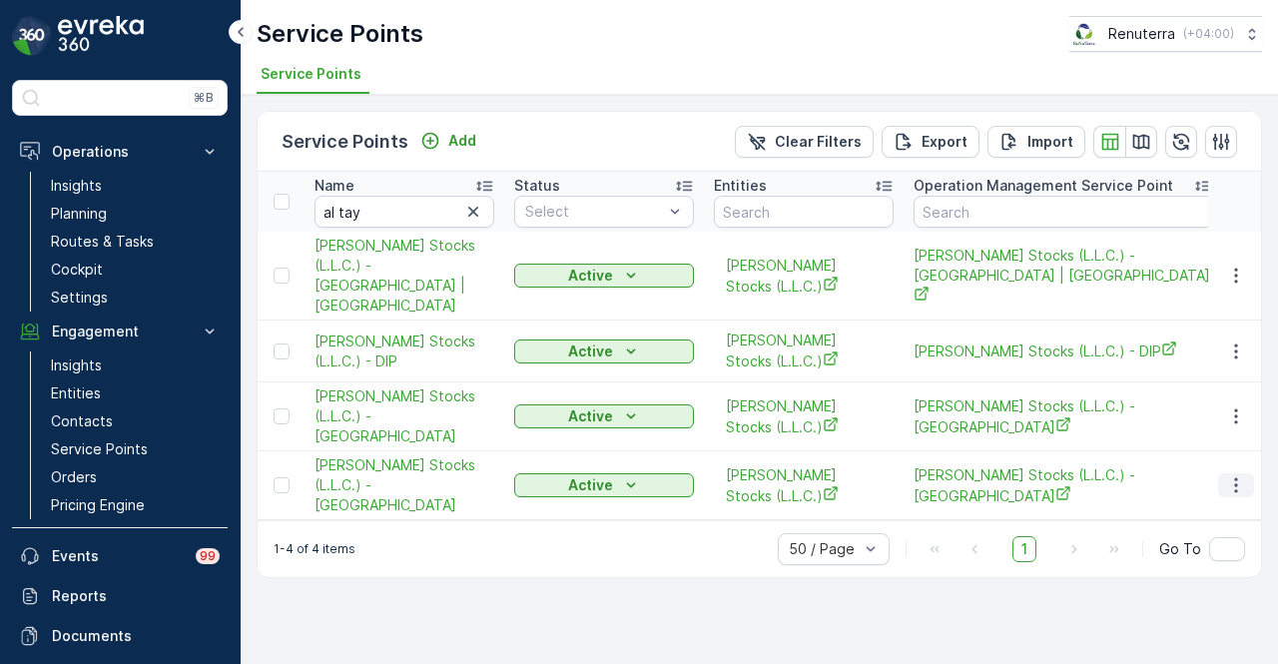
click at [1234, 475] on icon "button" at bounding box center [1236, 485] width 20 height 20
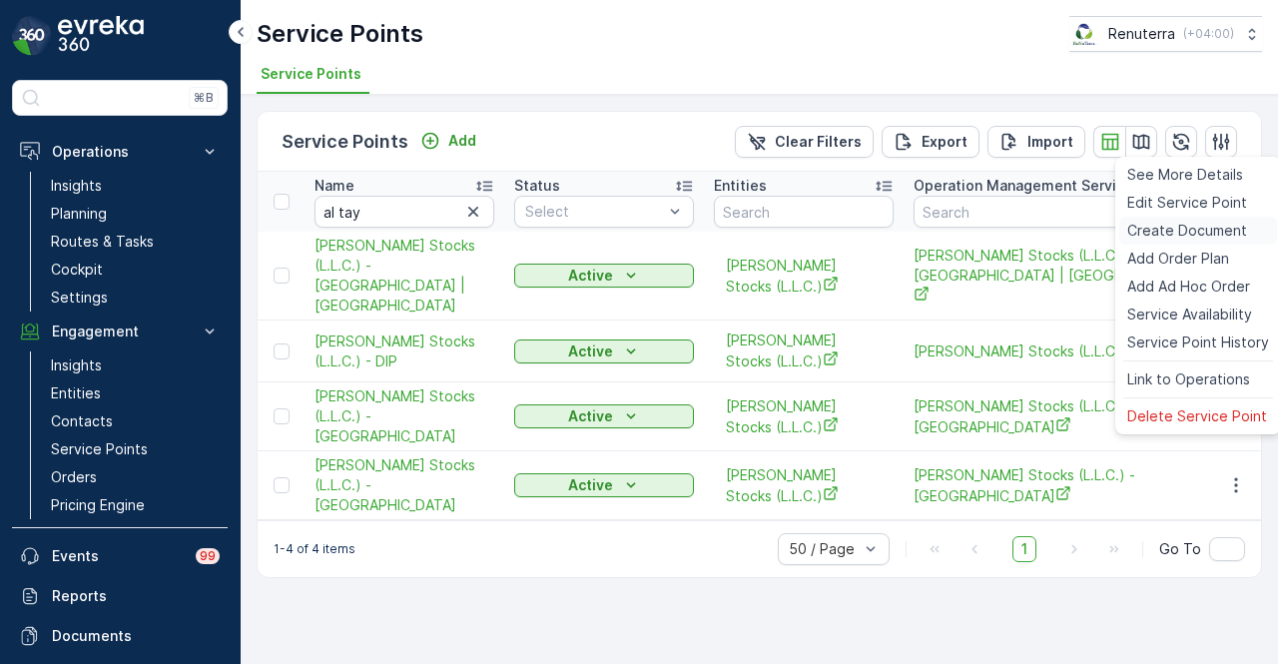
click at [1194, 239] on span "Create Document" at bounding box center [1188, 231] width 120 height 20
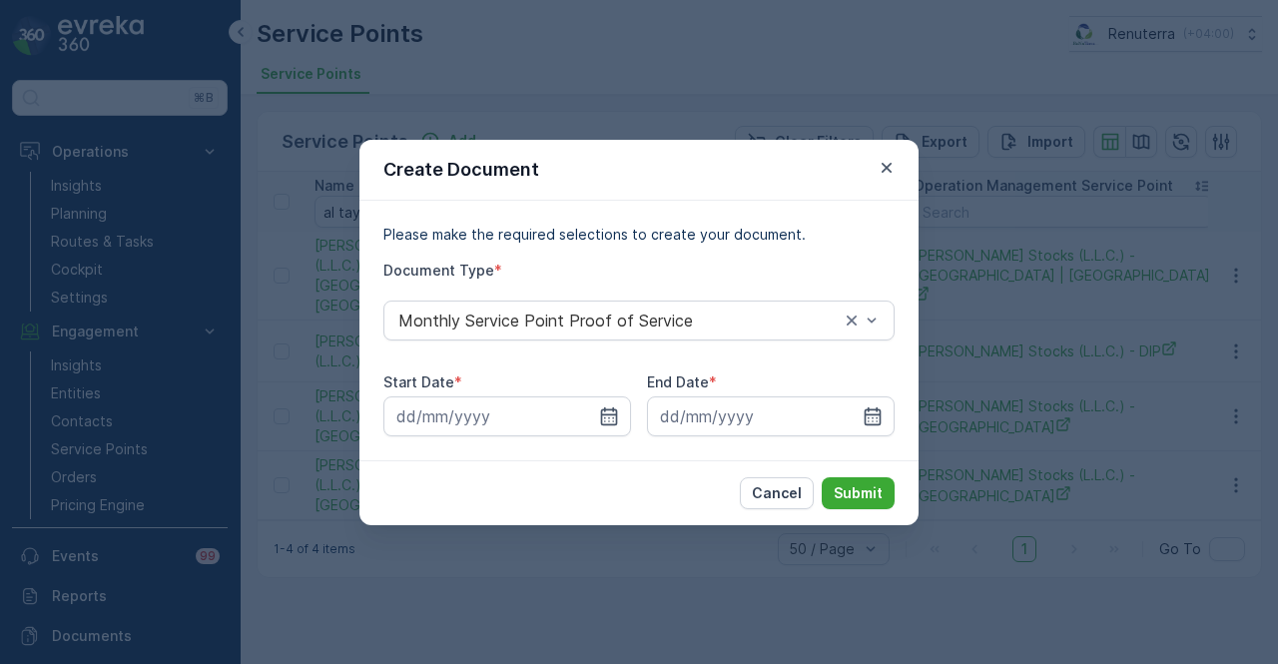
drag, startPoint x: 603, startPoint y: 418, endPoint x: 583, endPoint y: 162, distance: 257.4
click at [601, 404] on div at bounding box center [507, 416] width 248 height 40
drag, startPoint x: 621, startPoint y: 410, endPoint x: 601, endPoint y: 197, distance: 214.7
click at [617, 394] on div "Start Date *" at bounding box center [507, 405] width 248 height 64
click at [606, 434] on input at bounding box center [507, 416] width 248 height 40
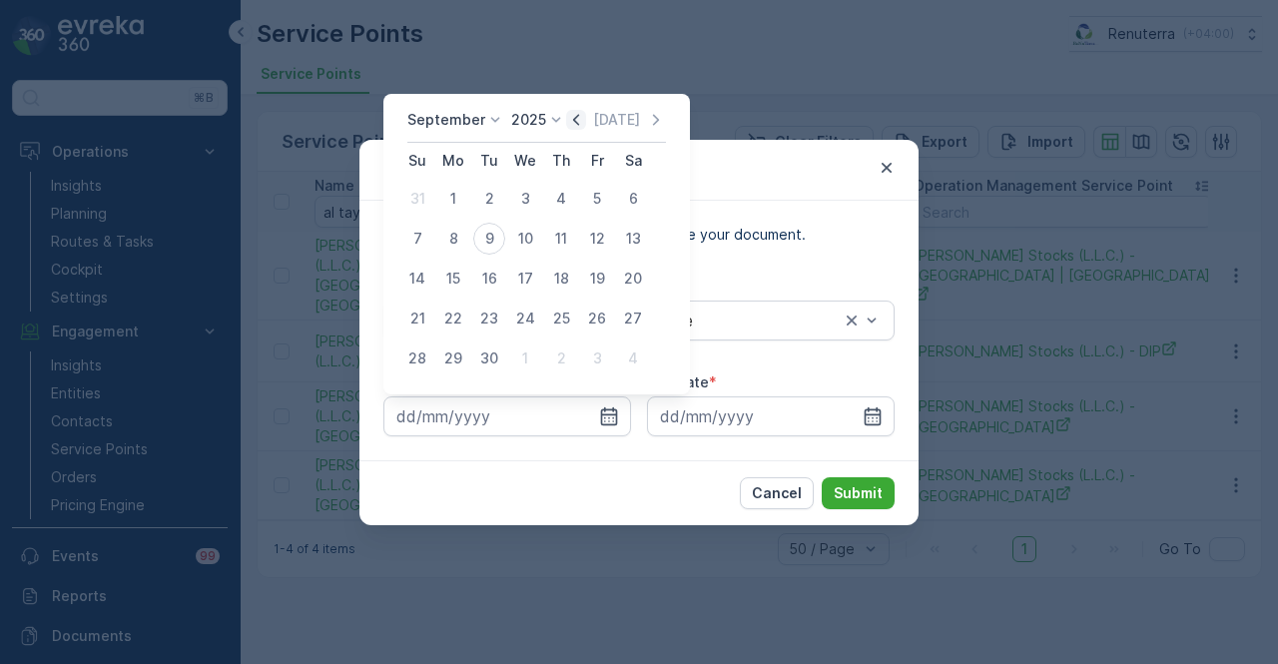
click at [573, 119] on icon "button" at bounding box center [576, 120] width 20 height 20
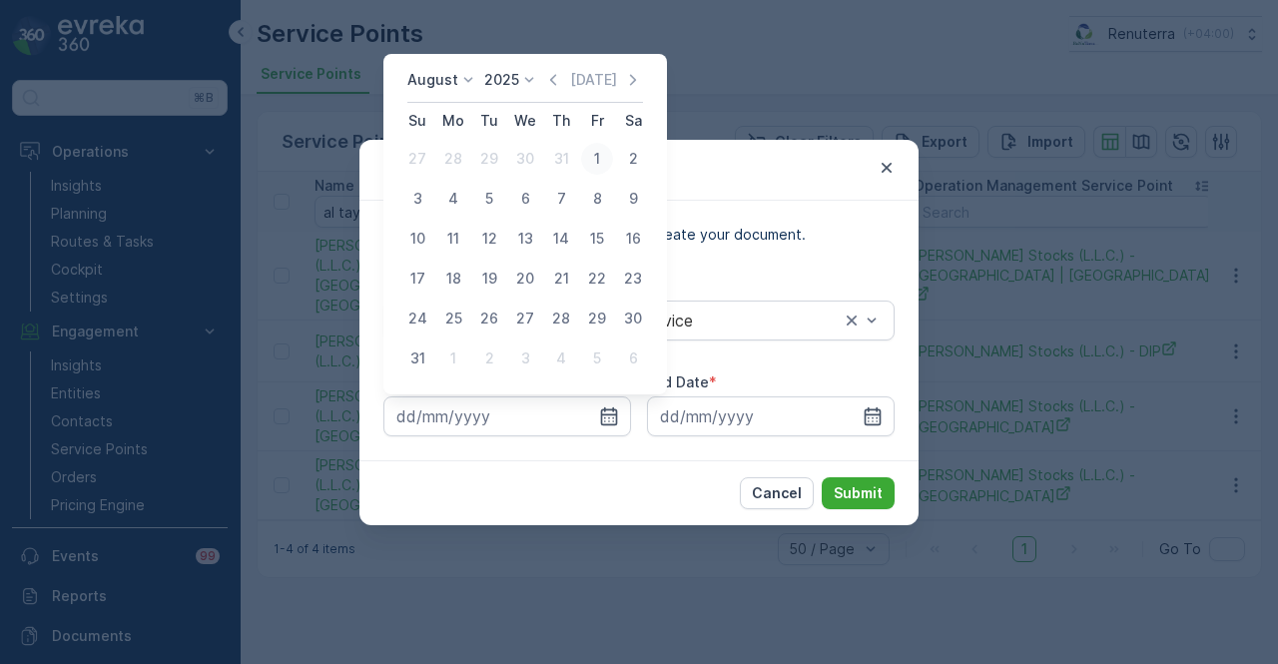
click at [589, 153] on div "1" at bounding box center [597, 159] width 32 height 32
type input "01.08.2025"
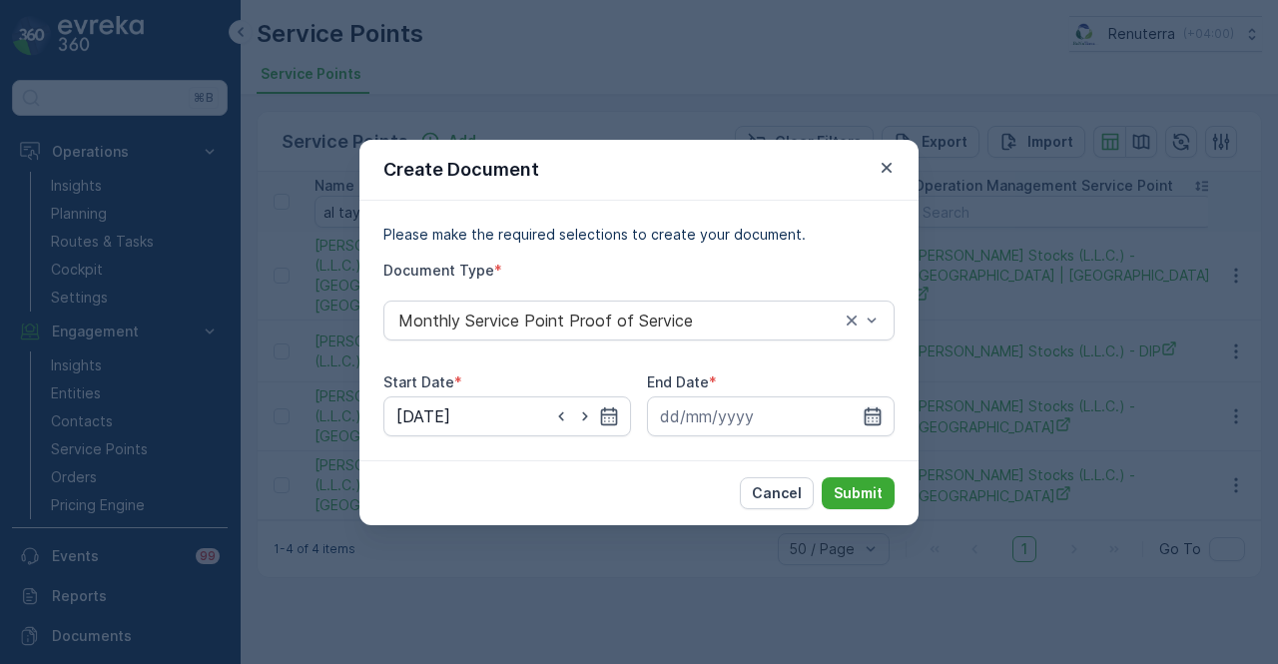
click at [879, 421] on icon "button" at bounding box center [873, 416] width 20 height 20
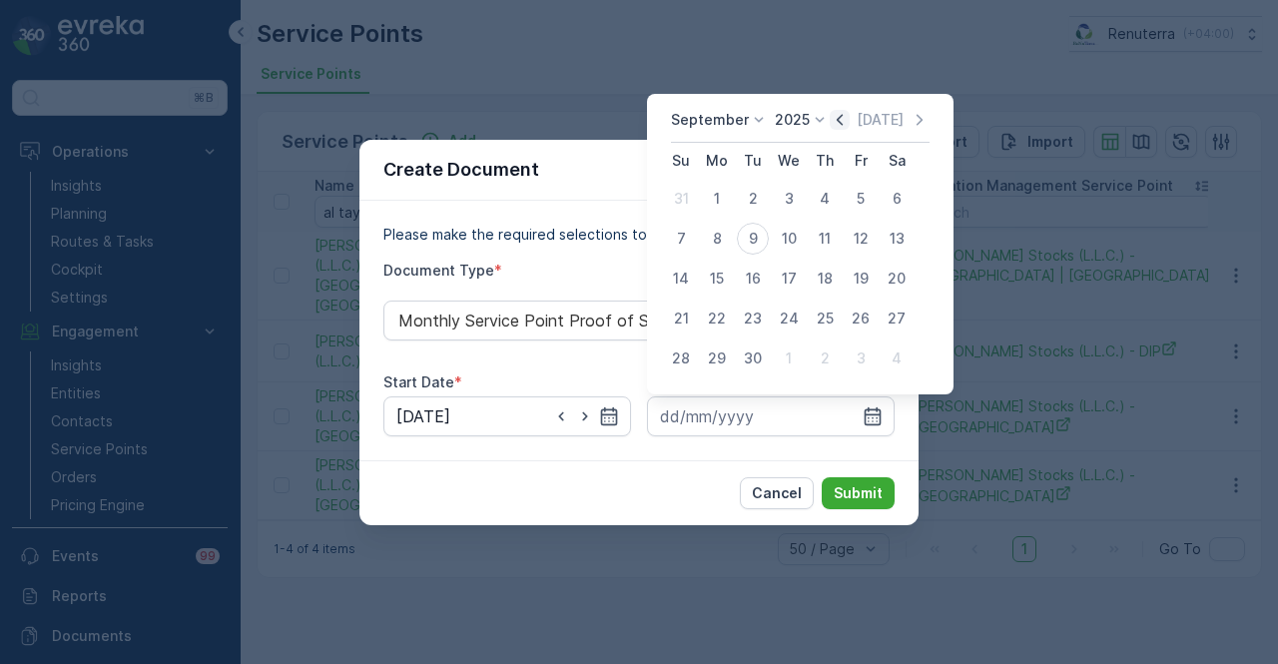
click at [836, 121] on icon "button" at bounding box center [840, 120] width 20 height 20
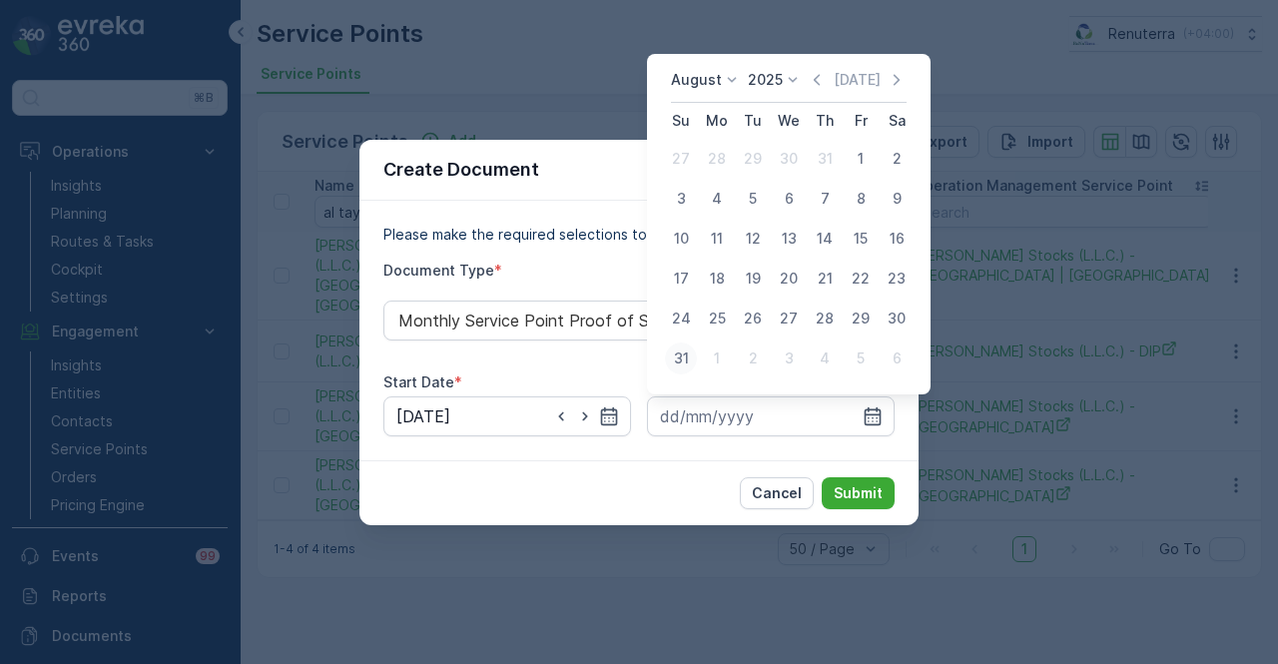
click at [686, 354] on div "31" at bounding box center [681, 359] width 32 height 32
type input "31.08.2025"
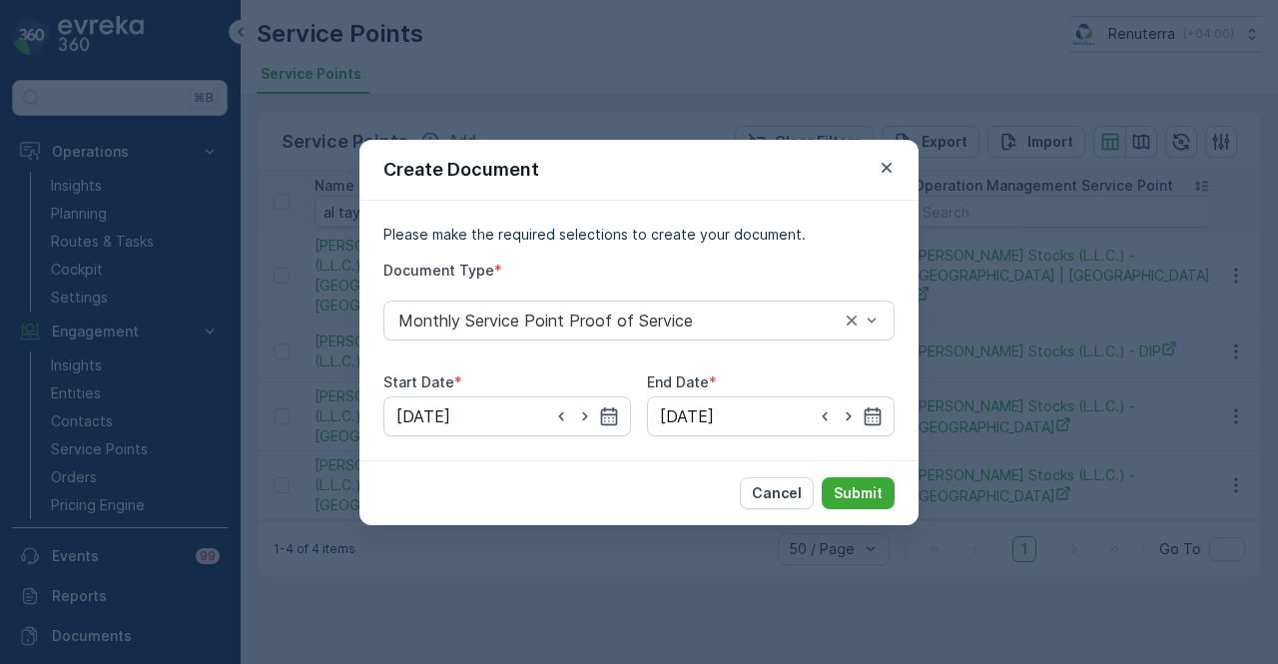
click at [896, 511] on div "Cancel Submit" at bounding box center [639, 492] width 559 height 65
click at [873, 496] on p "Submit" at bounding box center [858, 493] width 49 height 20
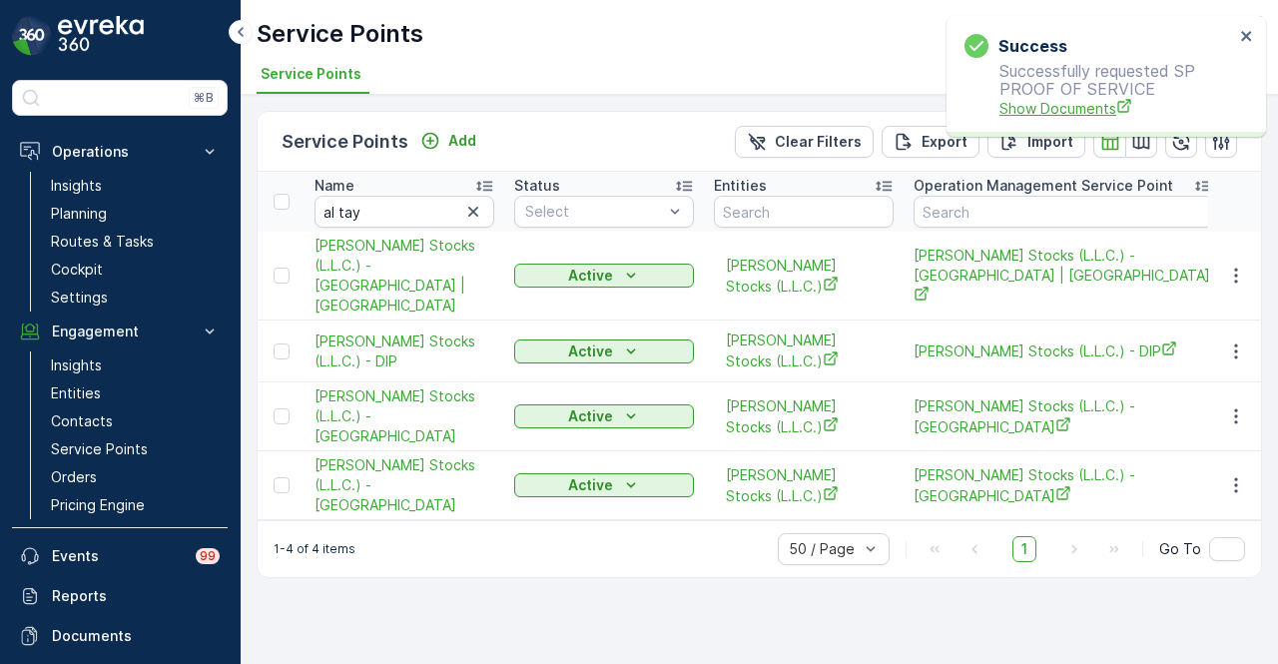
click at [1037, 99] on span "Show Documents" at bounding box center [1117, 108] width 235 height 21
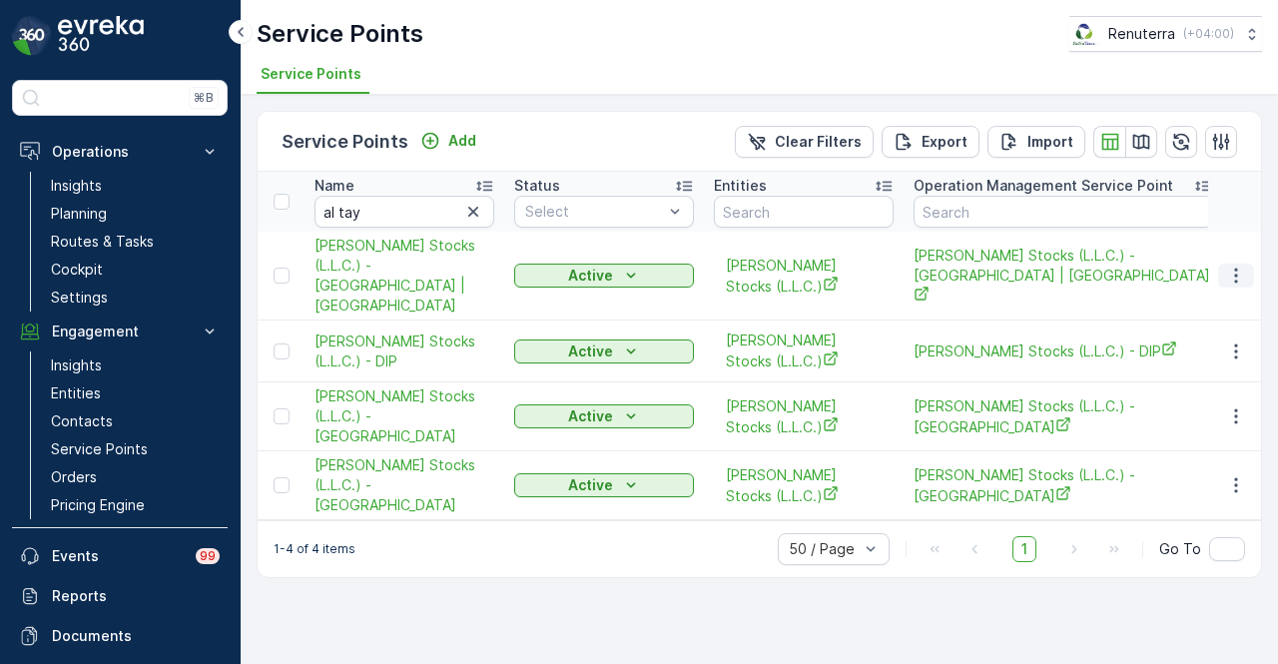
click at [1236, 266] on icon "button" at bounding box center [1236, 276] width 20 height 20
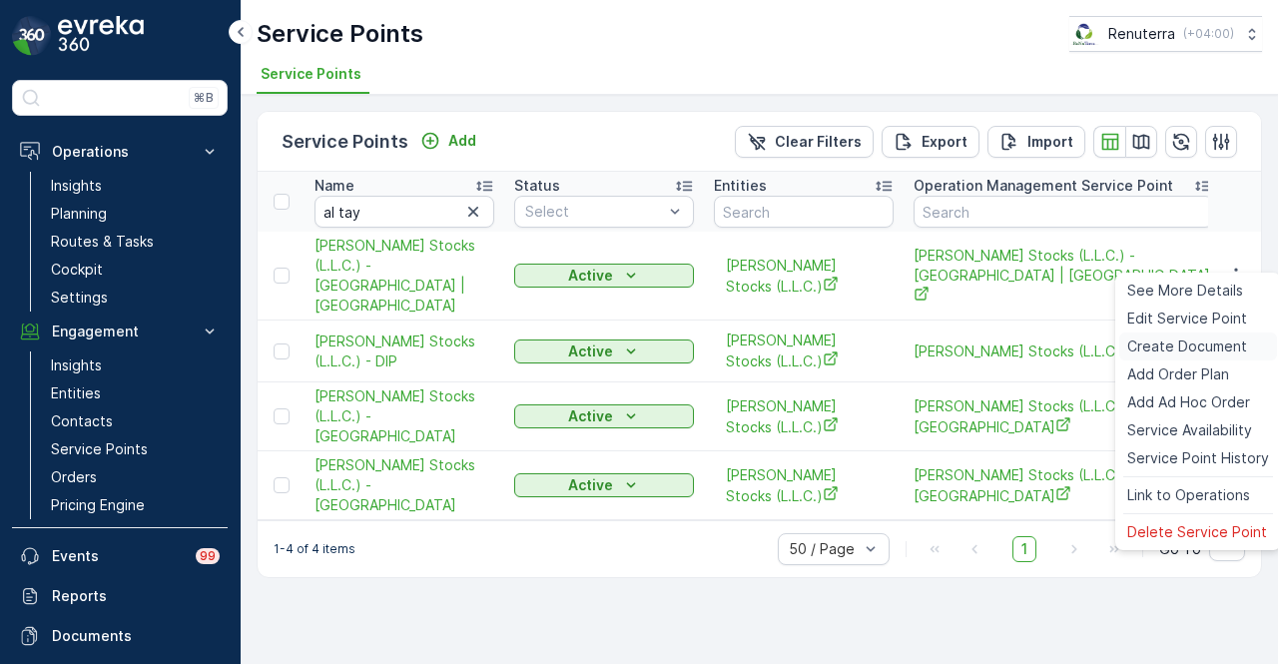
click at [1217, 341] on span "Create Document" at bounding box center [1188, 347] width 120 height 20
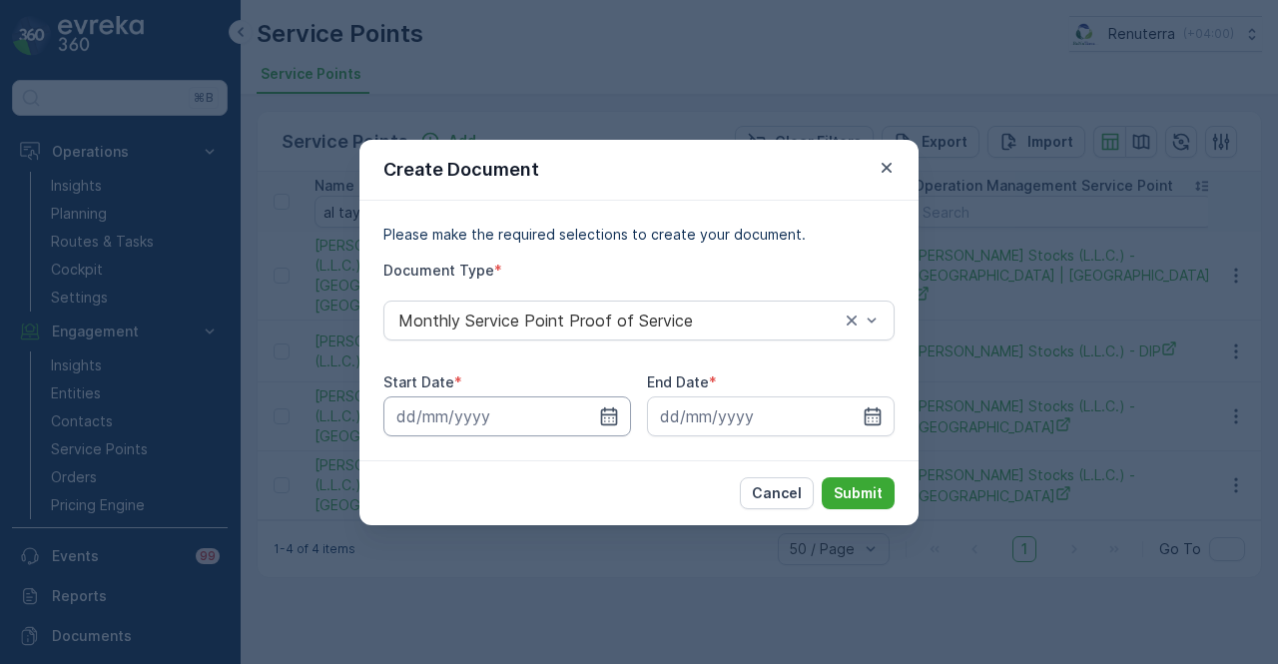
click at [623, 420] on input at bounding box center [507, 416] width 248 height 40
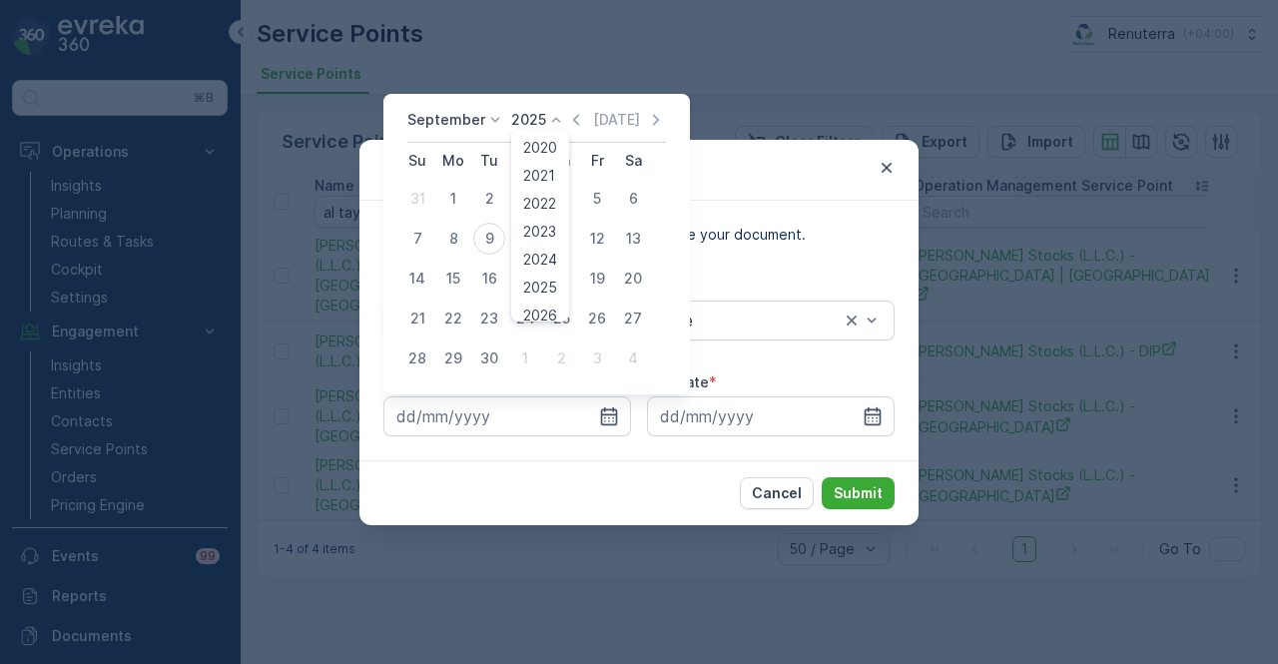
click at [557, 114] on icon at bounding box center [556, 120] width 20 height 20
click at [563, 118] on div "September 2025 Today" at bounding box center [536, 126] width 259 height 33
click at [456, 201] on div "1" at bounding box center [453, 199] width 32 height 32
type input "01.09.2025"
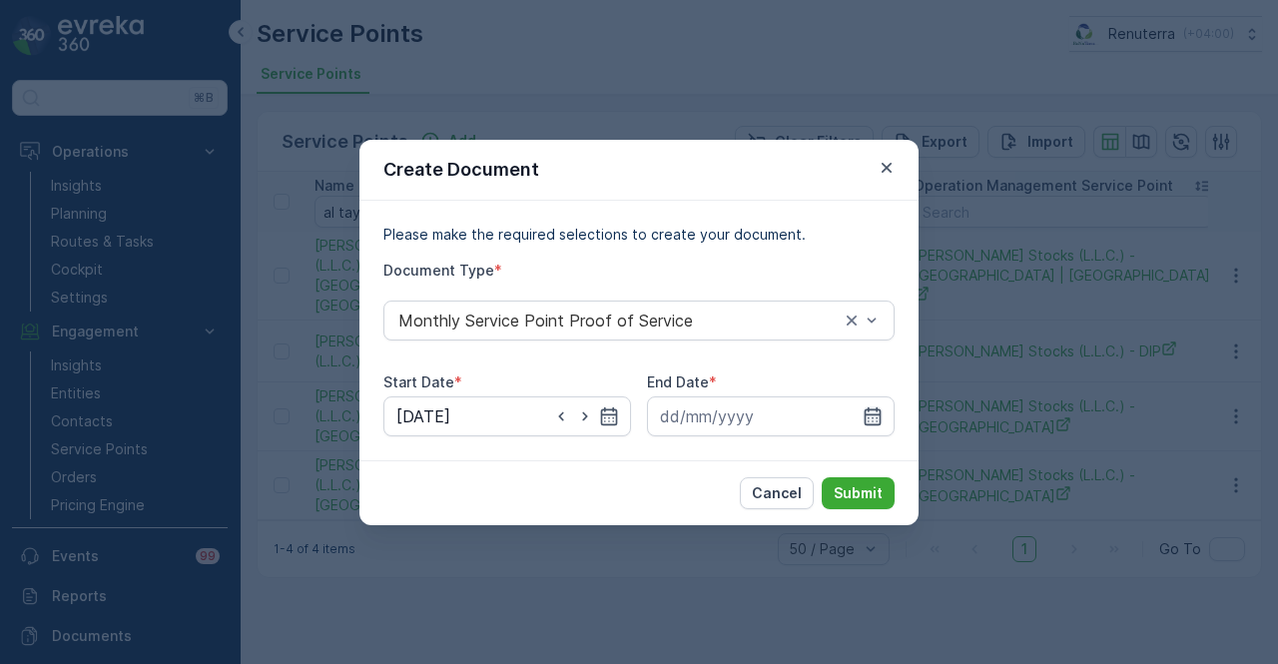
click at [874, 414] on icon "button" at bounding box center [873, 415] width 17 height 18
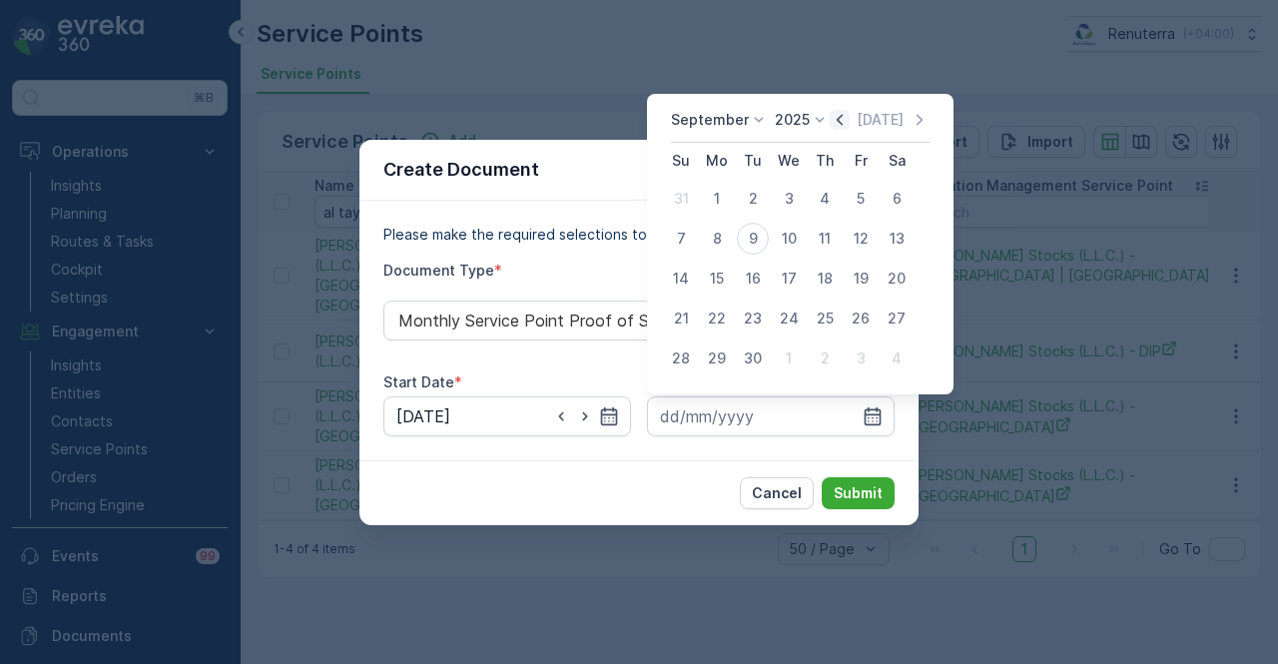
click at [837, 119] on icon "button" at bounding box center [840, 119] width 6 height 11
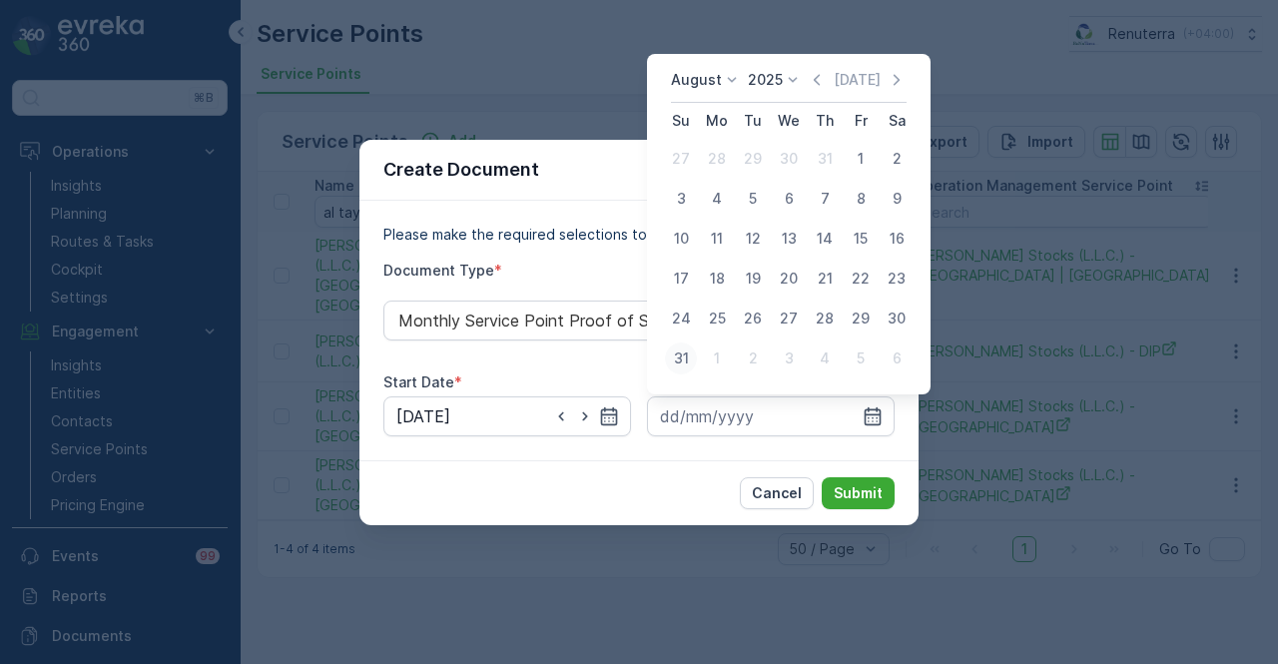
click at [696, 357] on div "31" at bounding box center [681, 359] width 32 height 32
type input "31.08.2025"
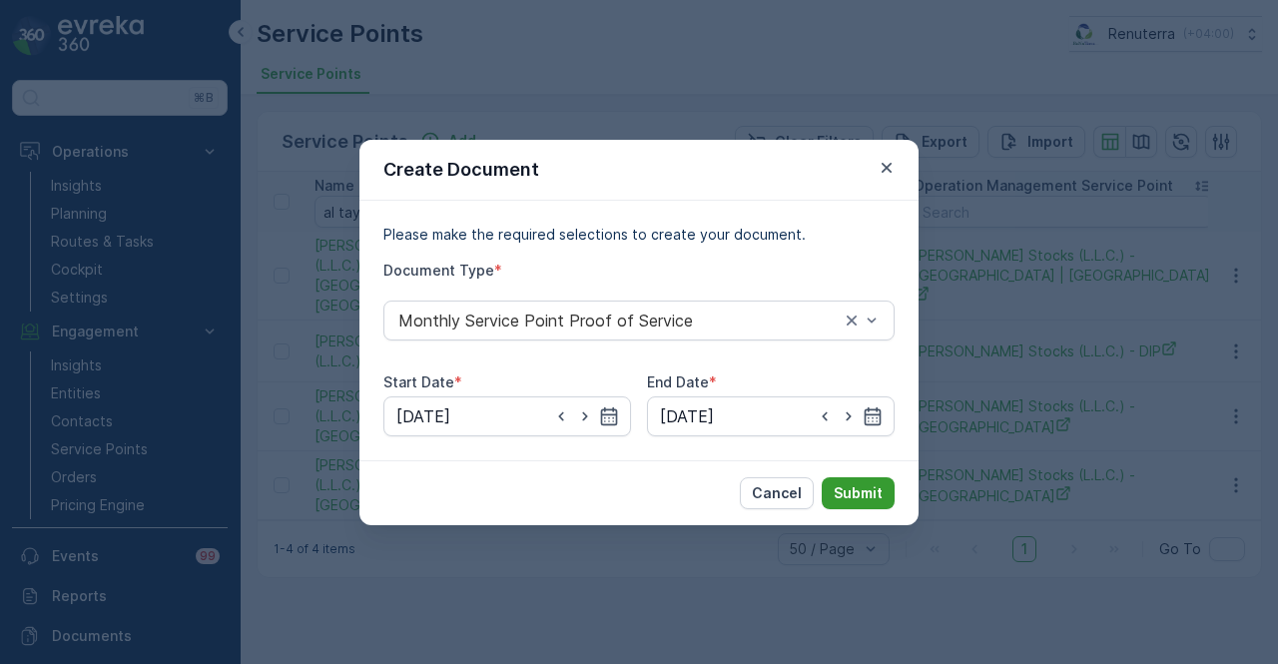
click at [866, 488] on p "Submit" at bounding box center [858, 493] width 49 height 20
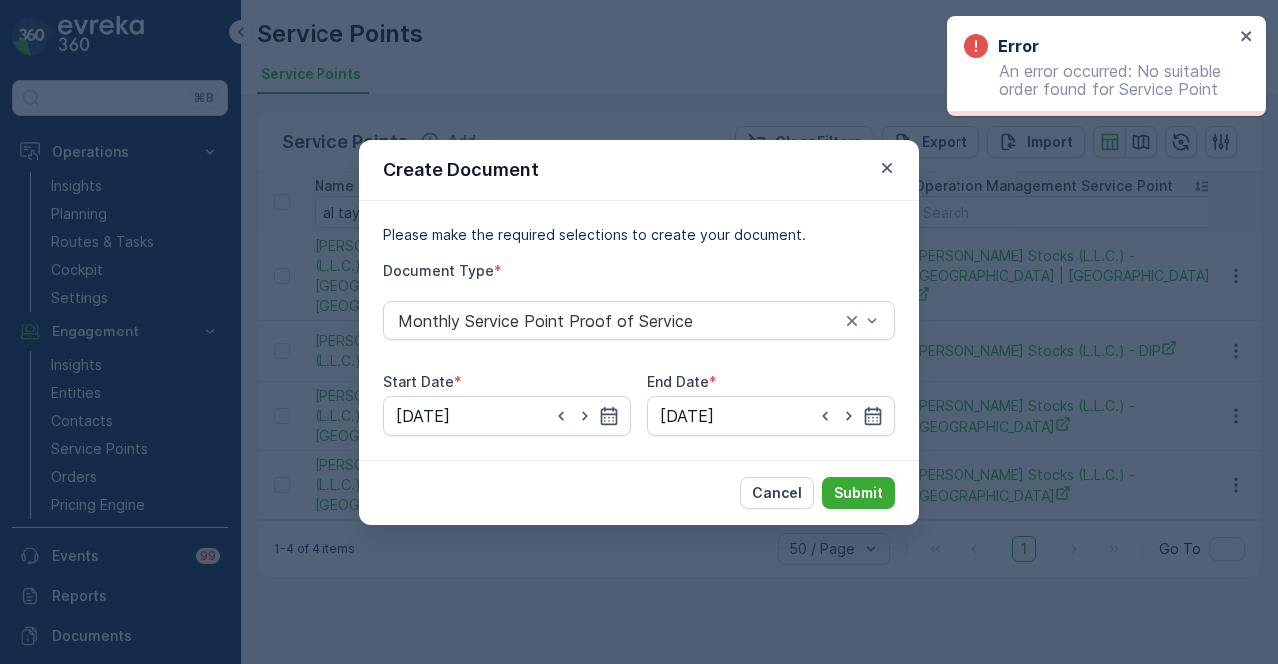
drag, startPoint x: 890, startPoint y: 159, endPoint x: 869, endPoint y: 269, distance: 111.8
click at [889, 159] on icon "button" at bounding box center [887, 168] width 20 height 20
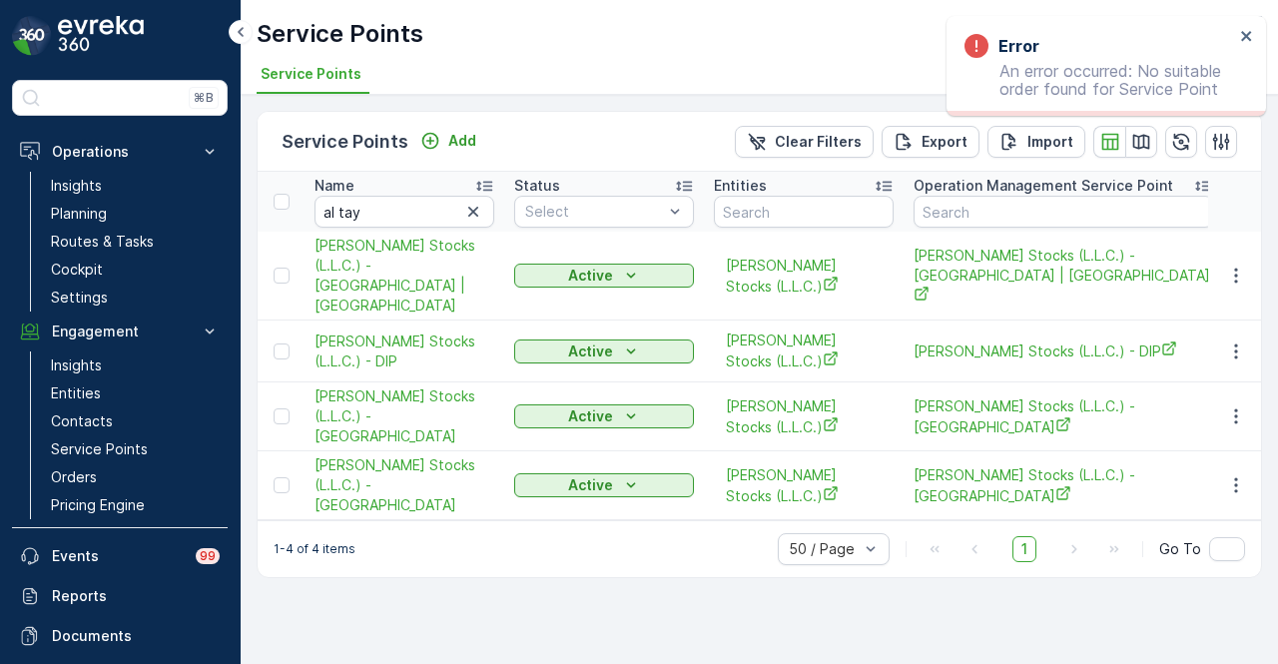
click at [633, 574] on div "Service Points Add Clear Filters Export Import Name al tay Status Select Entiti…" at bounding box center [760, 379] width 1038 height 569
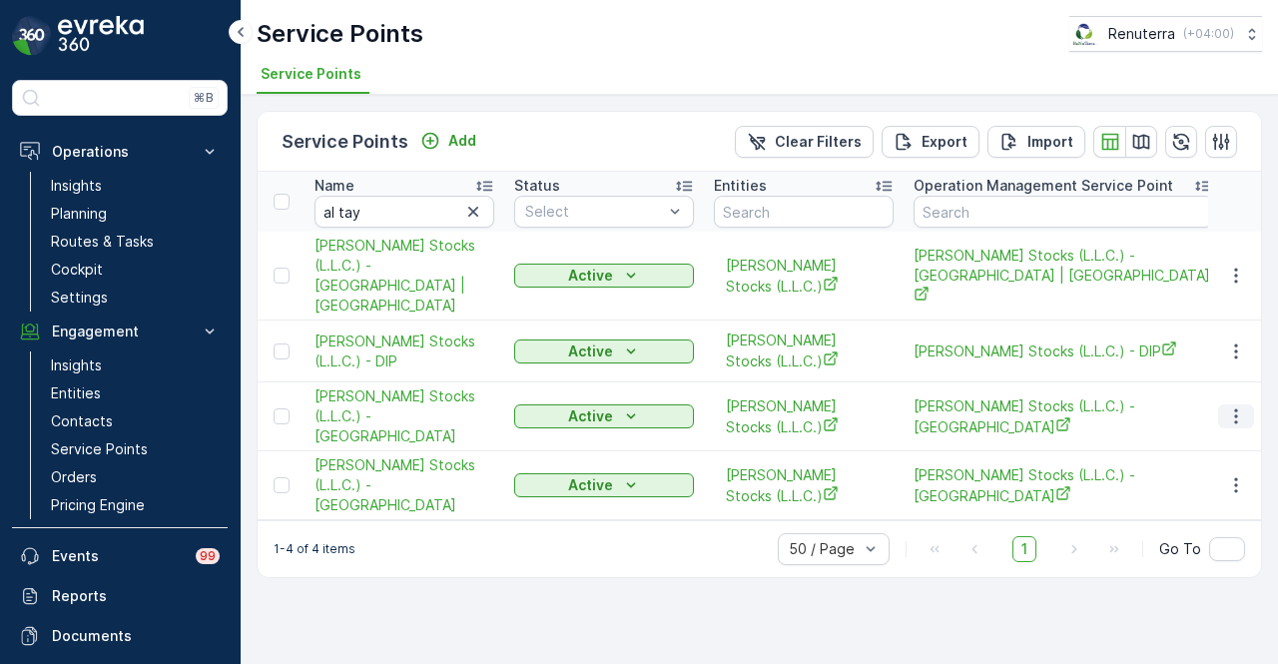
click at [1226, 406] on icon "button" at bounding box center [1236, 416] width 20 height 20
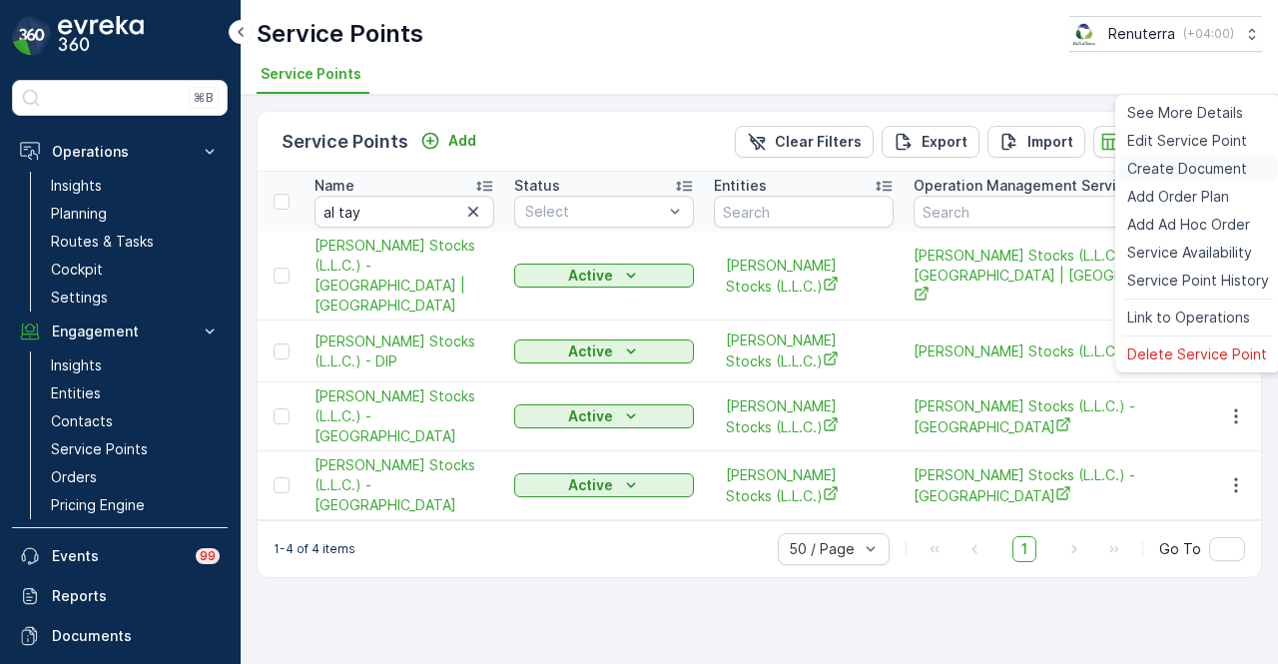
click at [1207, 159] on span "Create Document" at bounding box center [1188, 169] width 120 height 20
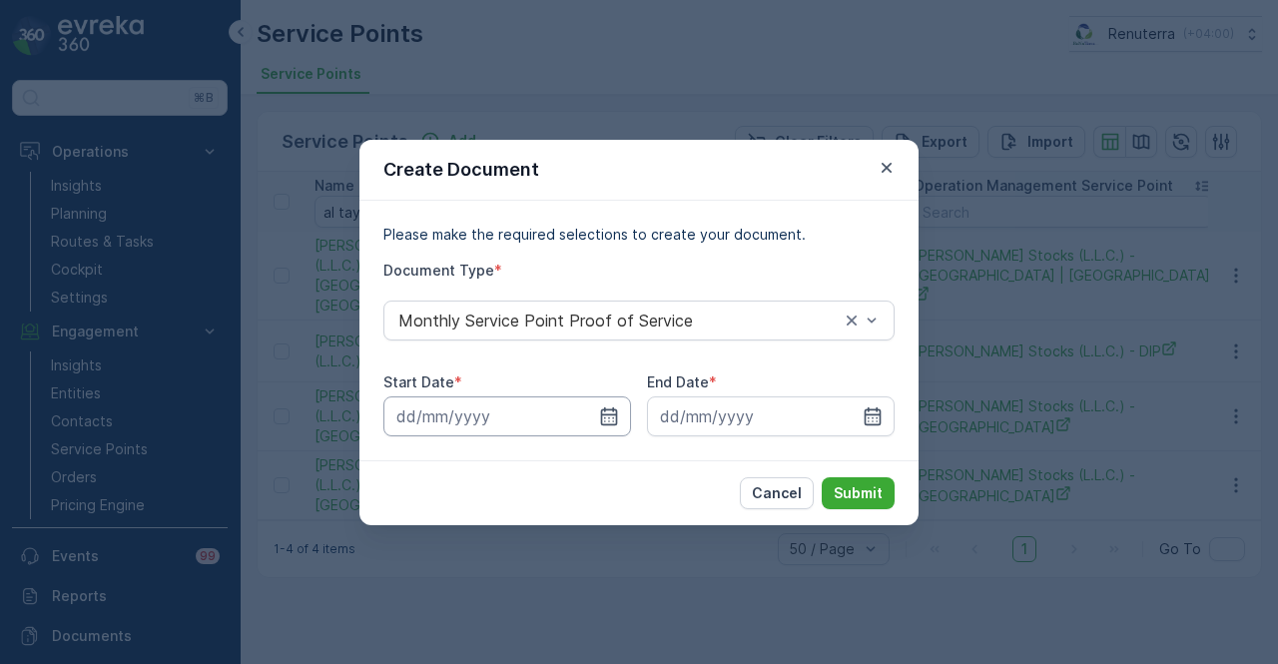
drag, startPoint x: 611, startPoint y: 424, endPoint x: 608, endPoint y: 398, distance: 26.1
click at [610, 422] on icon "button" at bounding box center [609, 416] width 20 height 20
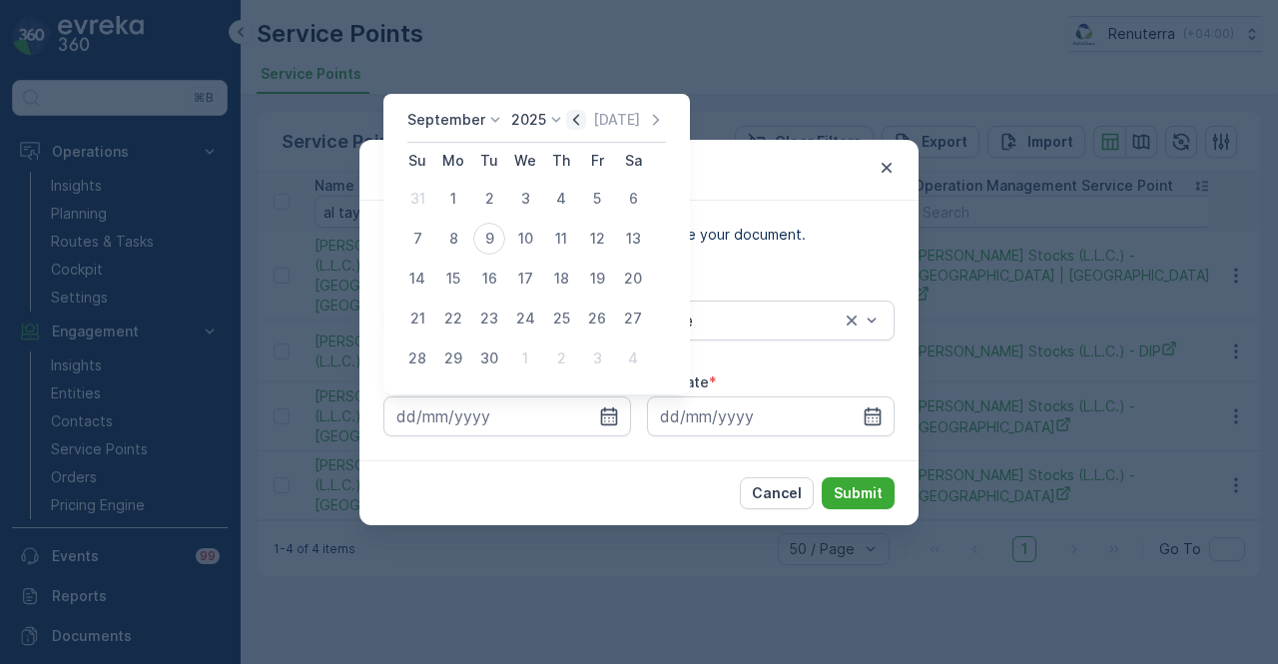
click at [577, 113] on icon "button" at bounding box center [576, 120] width 20 height 20
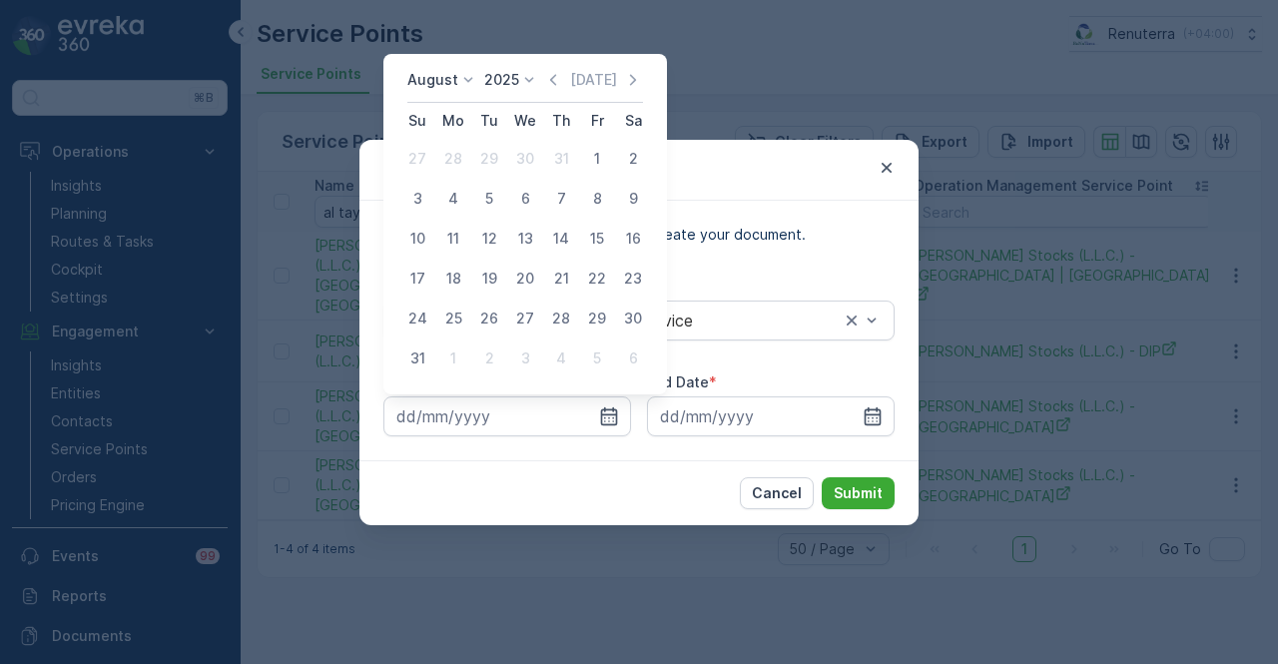
click at [610, 167] on div "1" at bounding box center [597, 159] width 32 height 32
type input "01.08.2025"
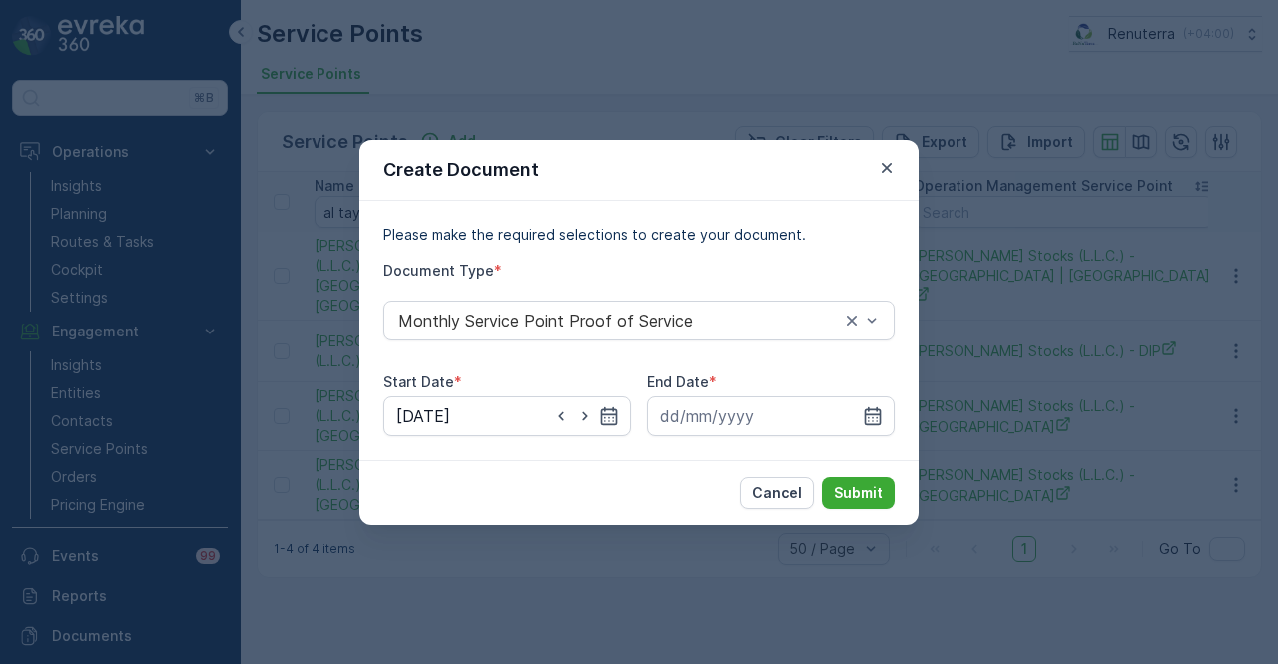
drag, startPoint x: 869, startPoint y: 411, endPoint x: 869, endPoint y: 394, distance: 17.0
click at [869, 406] on icon "button" at bounding box center [873, 416] width 20 height 20
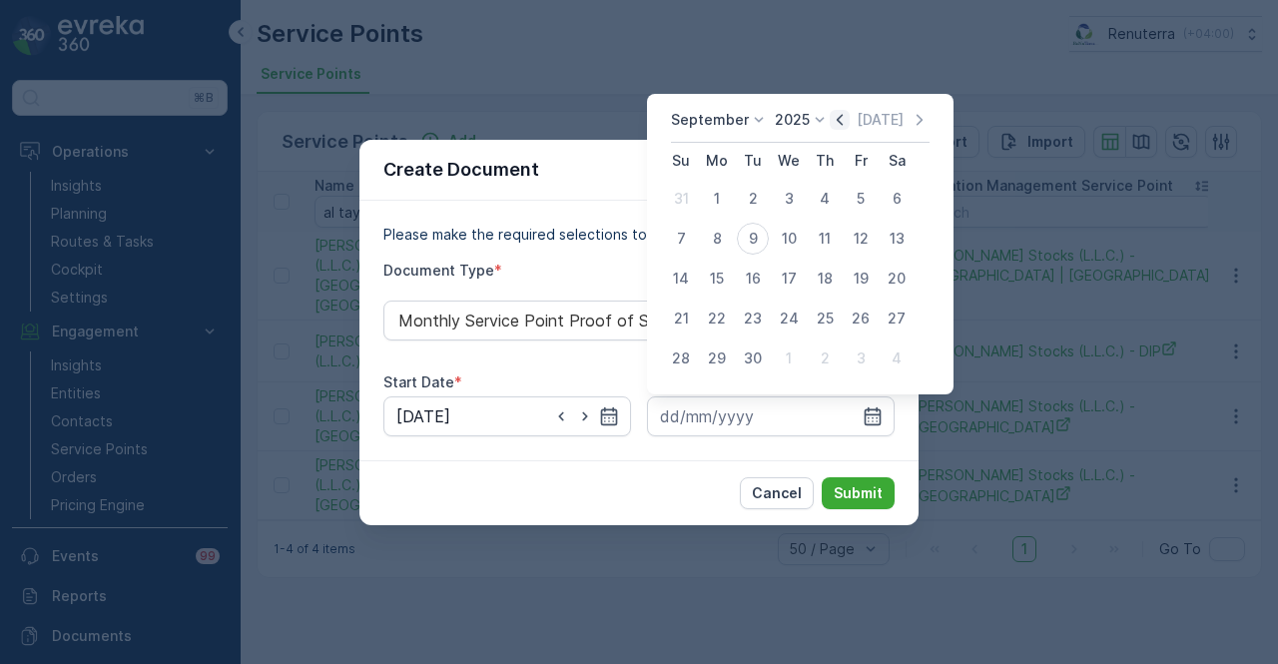
click at [831, 115] on icon "button" at bounding box center [840, 120] width 20 height 20
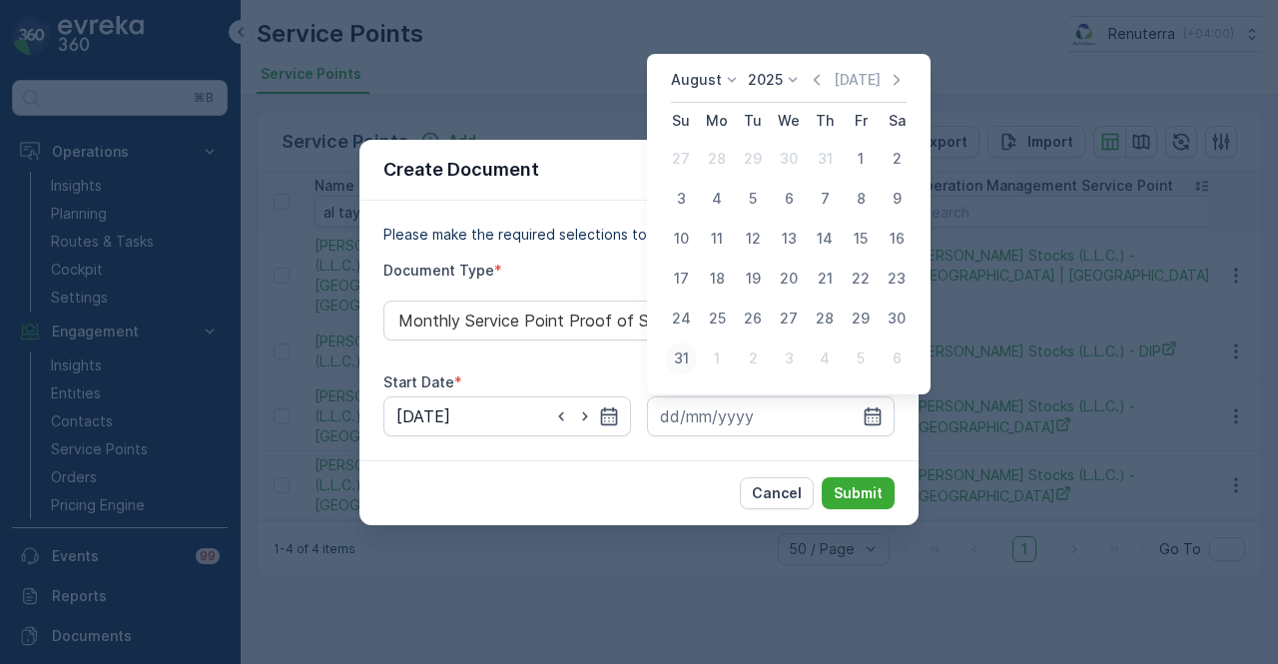
drag, startPoint x: 691, startPoint y: 357, endPoint x: 747, endPoint y: 422, distance: 86.4
click at [690, 358] on div "31" at bounding box center [681, 359] width 32 height 32
type input "31.08.2025"
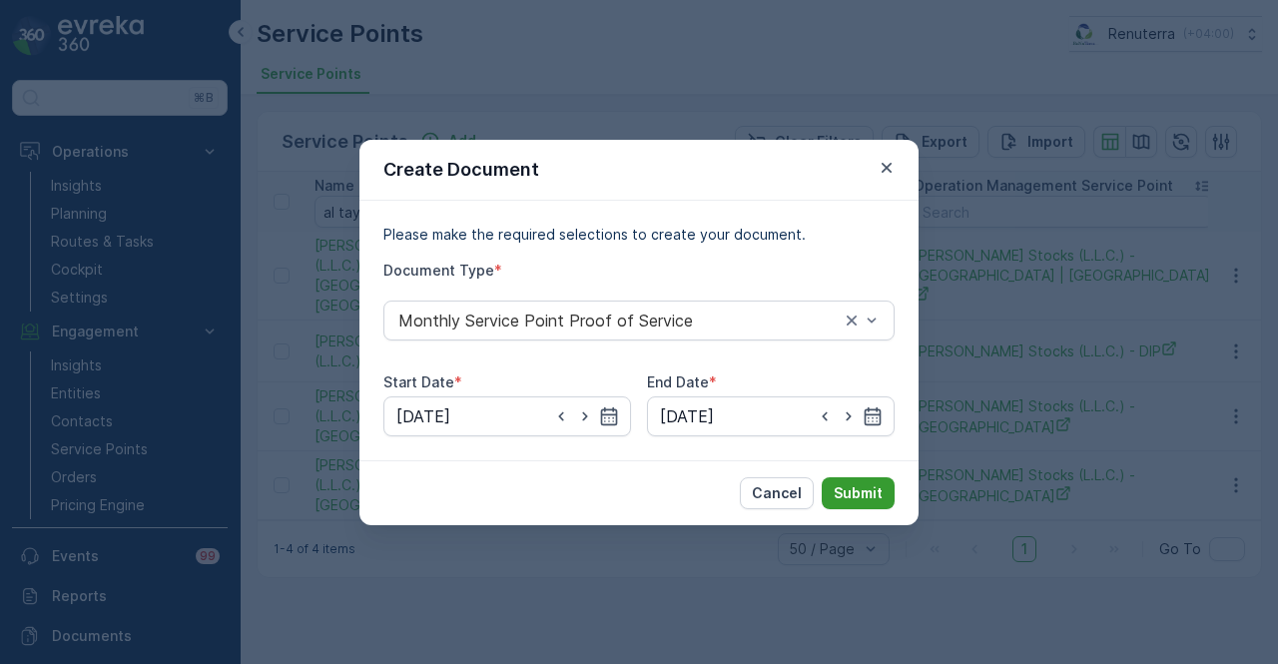
click at [892, 498] on button "Submit" at bounding box center [858, 493] width 73 height 32
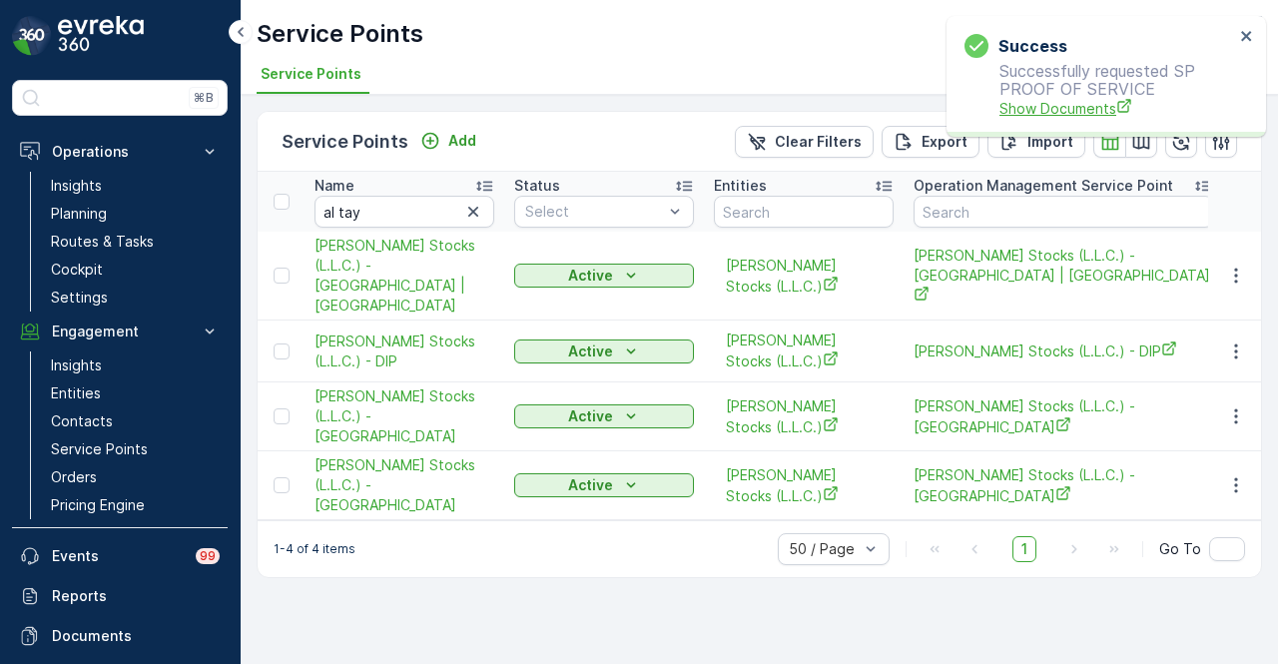
click at [1033, 111] on span "Show Documents" at bounding box center [1117, 108] width 235 height 21
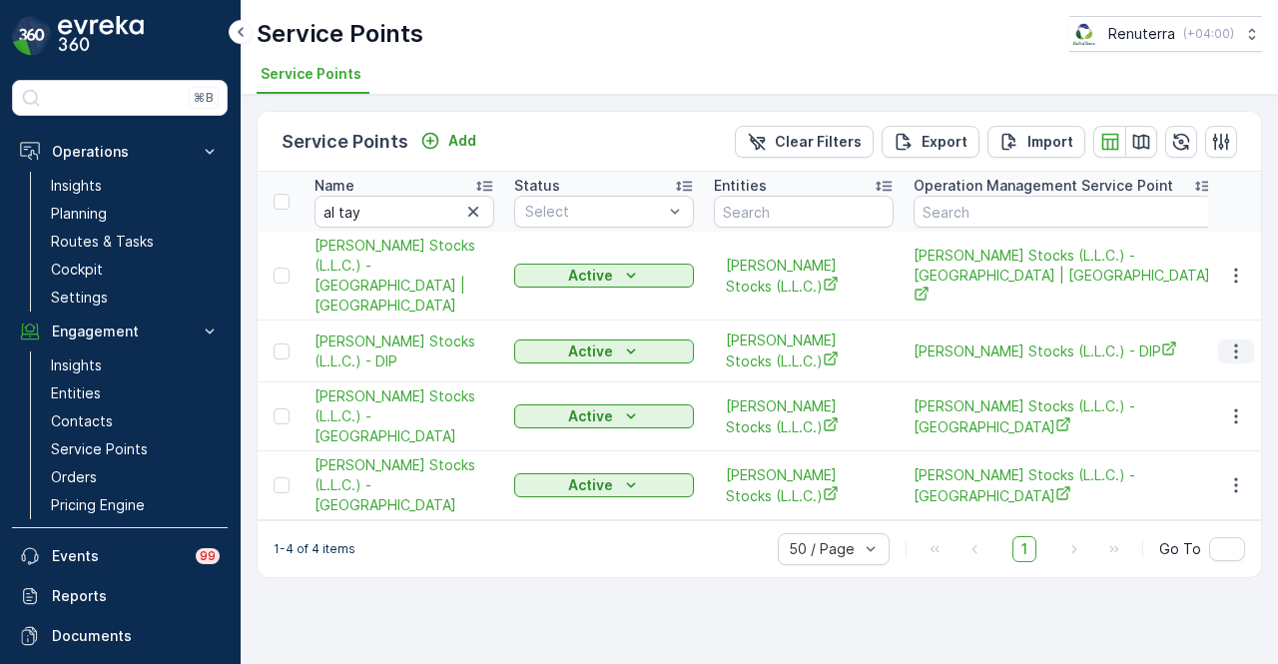
click at [1234, 342] on icon "button" at bounding box center [1236, 352] width 20 height 20
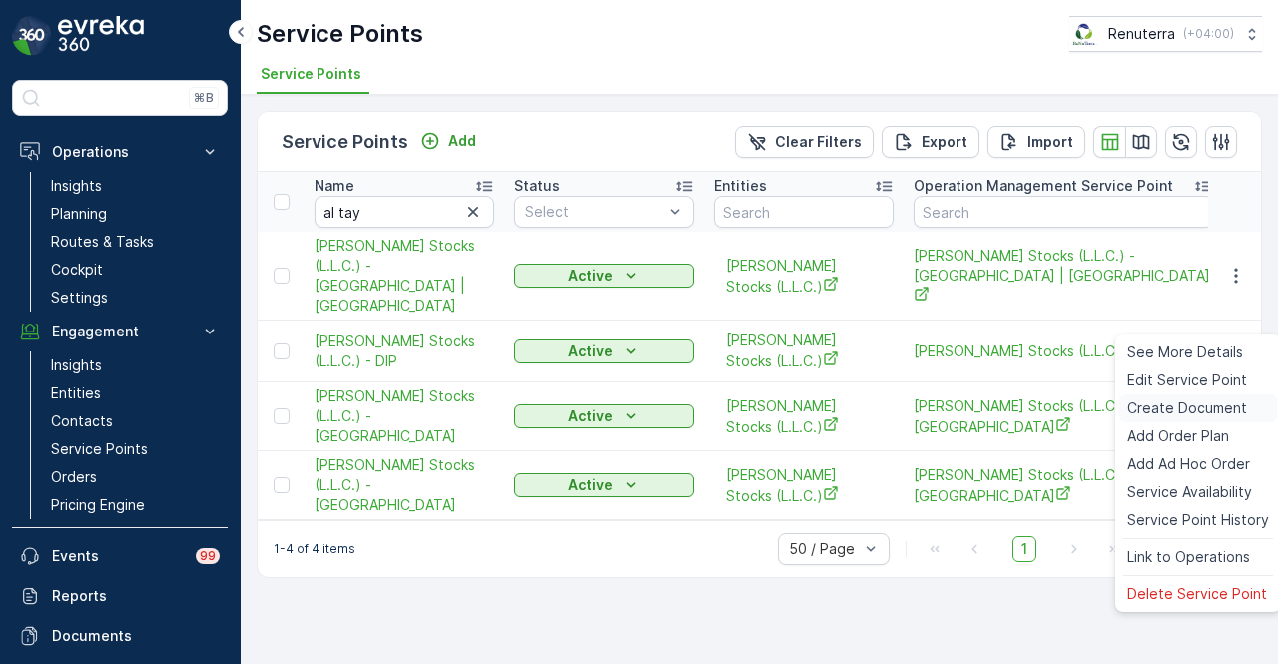
click at [1228, 394] on div "Create Document" at bounding box center [1199, 408] width 158 height 28
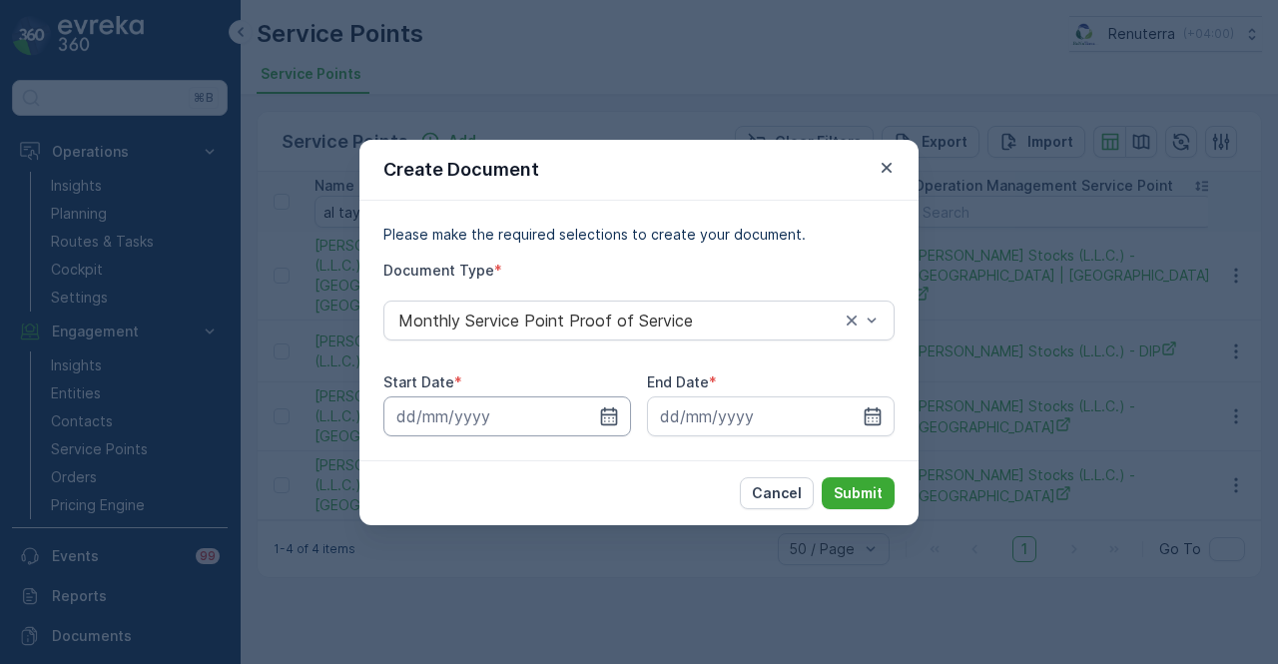
click at [619, 418] on input at bounding box center [507, 416] width 248 height 40
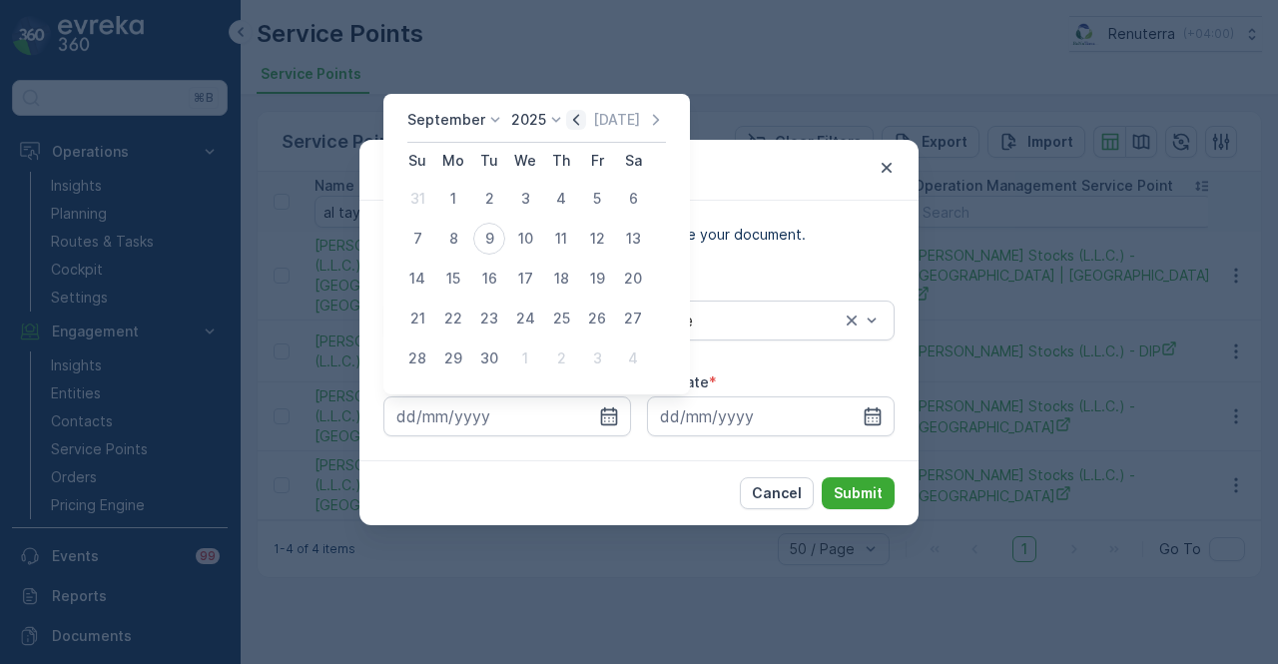
click at [576, 116] on icon "button" at bounding box center [576, 120] width 20 height 20
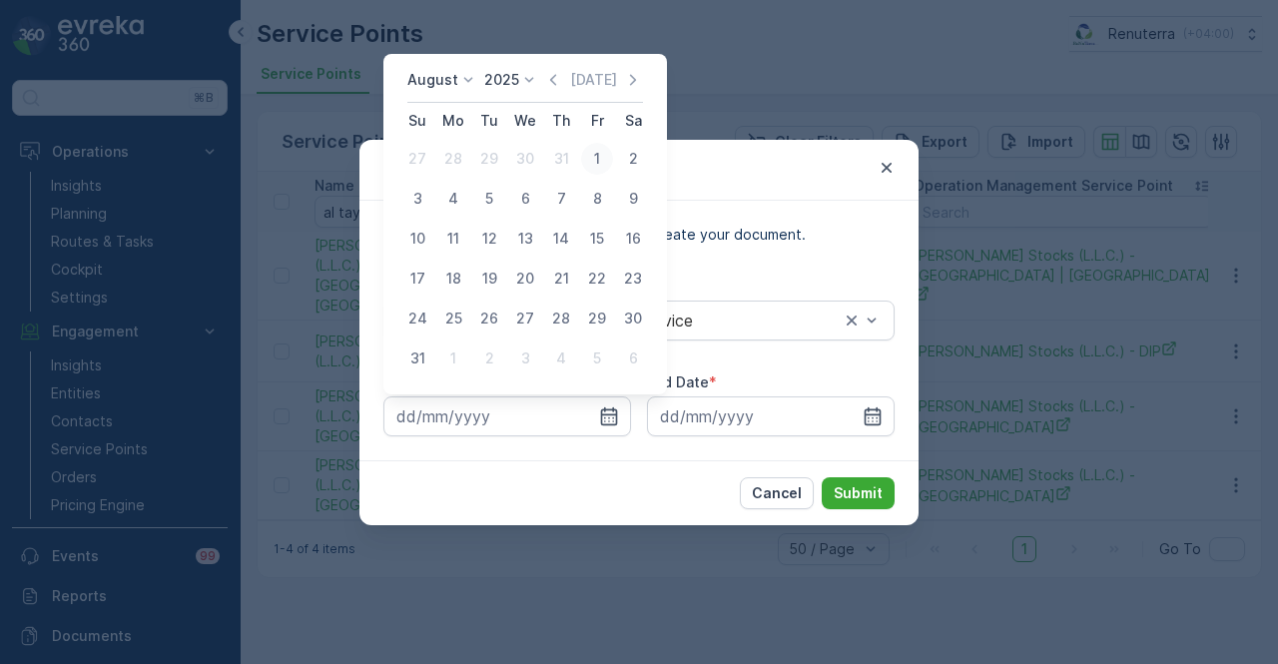
click at [594, 159] on div "1" at bounding box center [597, 159] width 32 height 32
type input "01.08.2025"
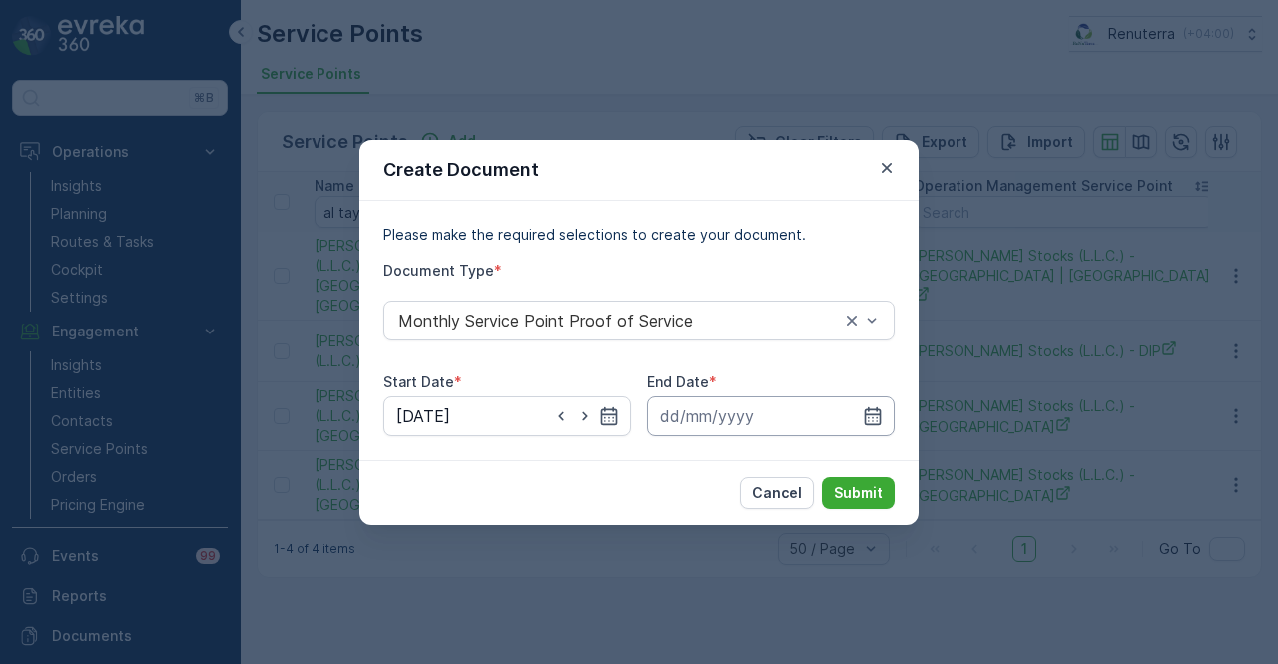
click at [866, 410] on icon "button" at bounding box center [873, 415] width 17 height 18
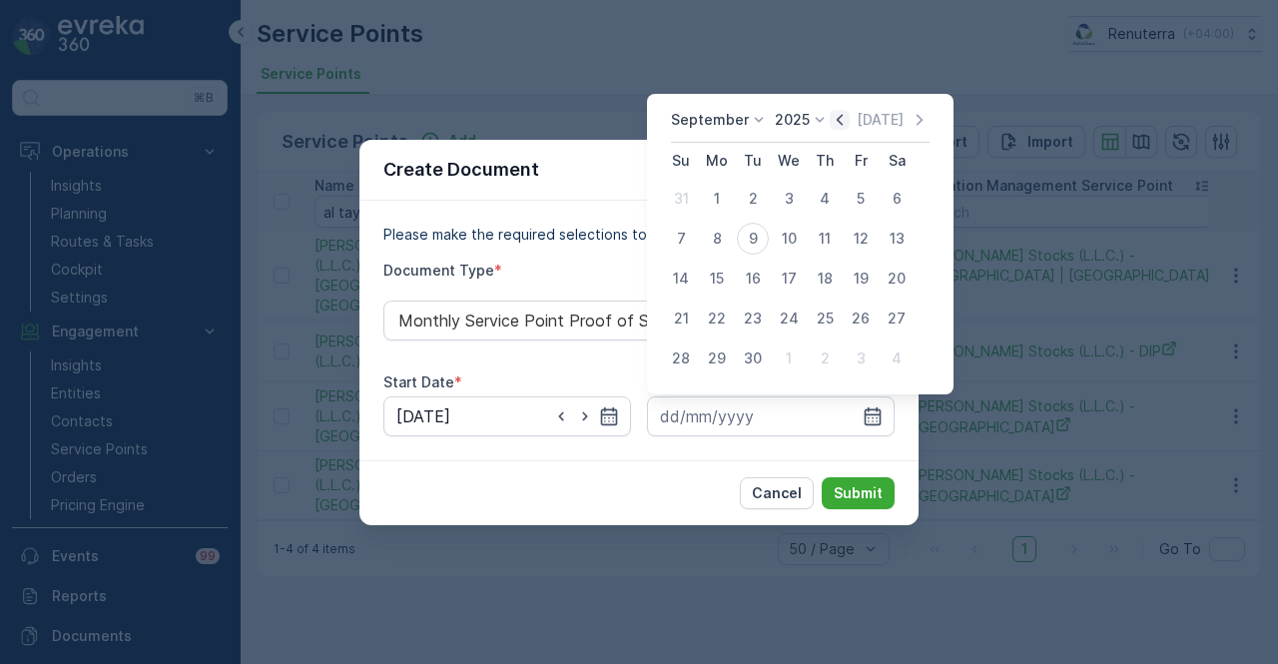
click at [839, 127] on icon "button" at bounding box center [840, 120] width 20 height 20
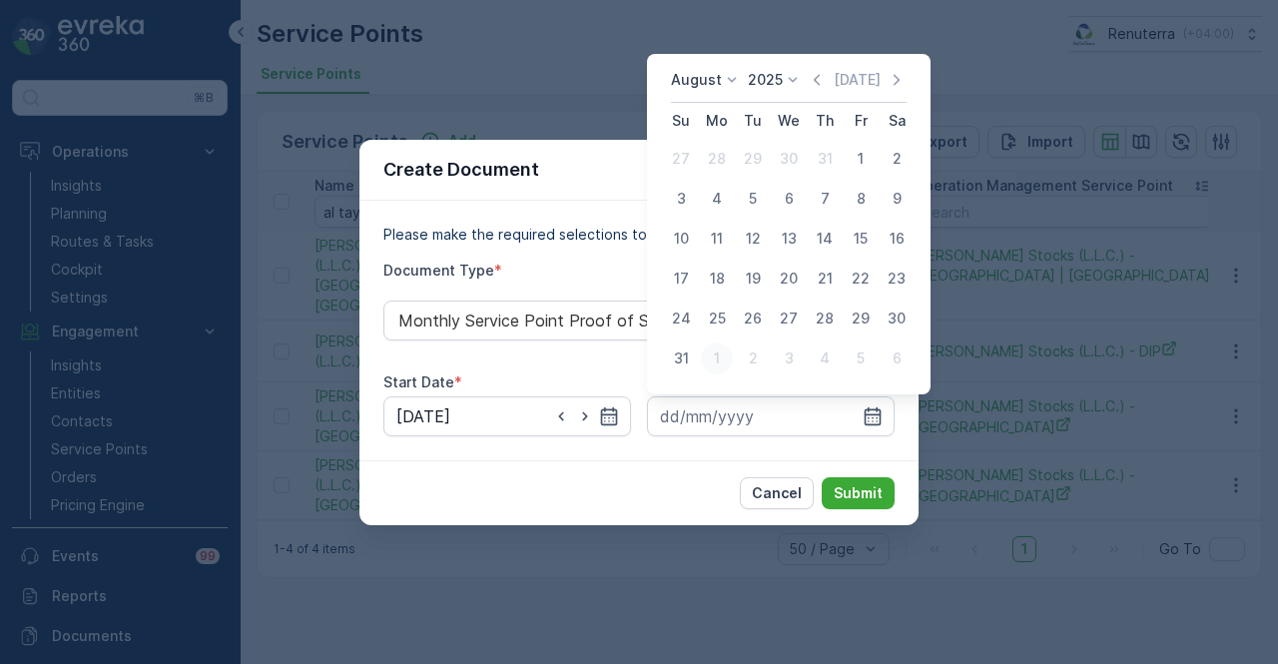
click at [706, 351] on div "1" at bounding box center [717, 359] width 32 height 32
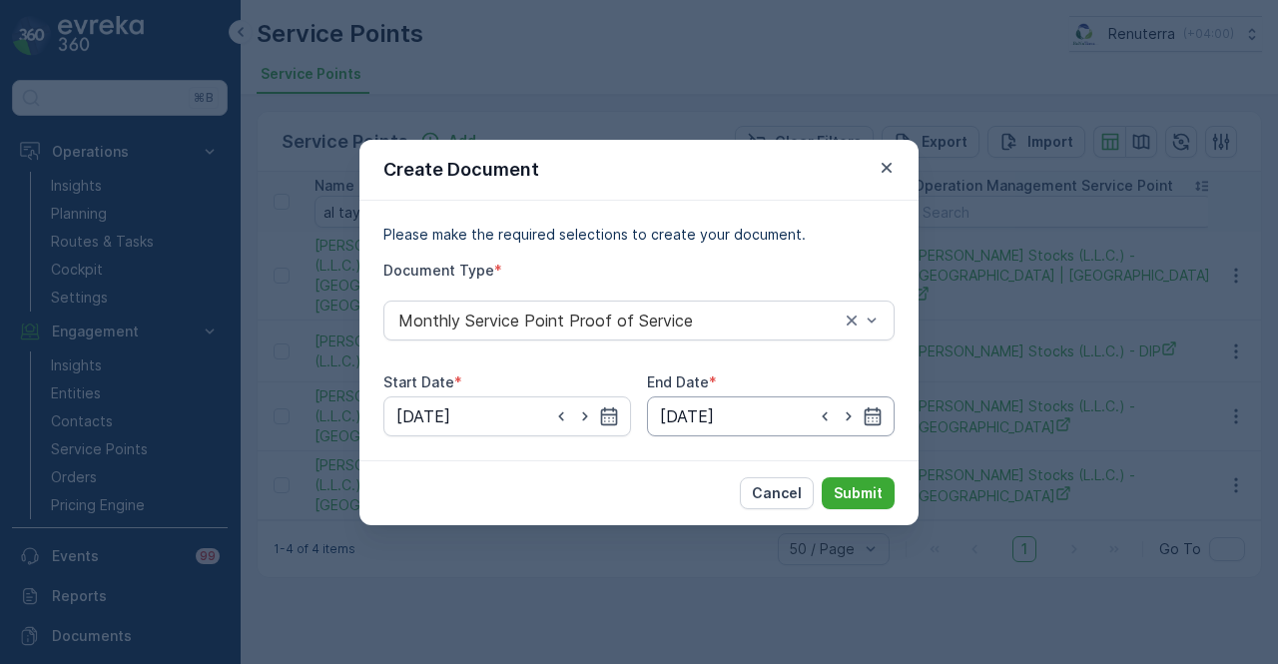
click at [814, 412] on input "01.09.2025" at bounding box center [771, 416] width 248 height 40
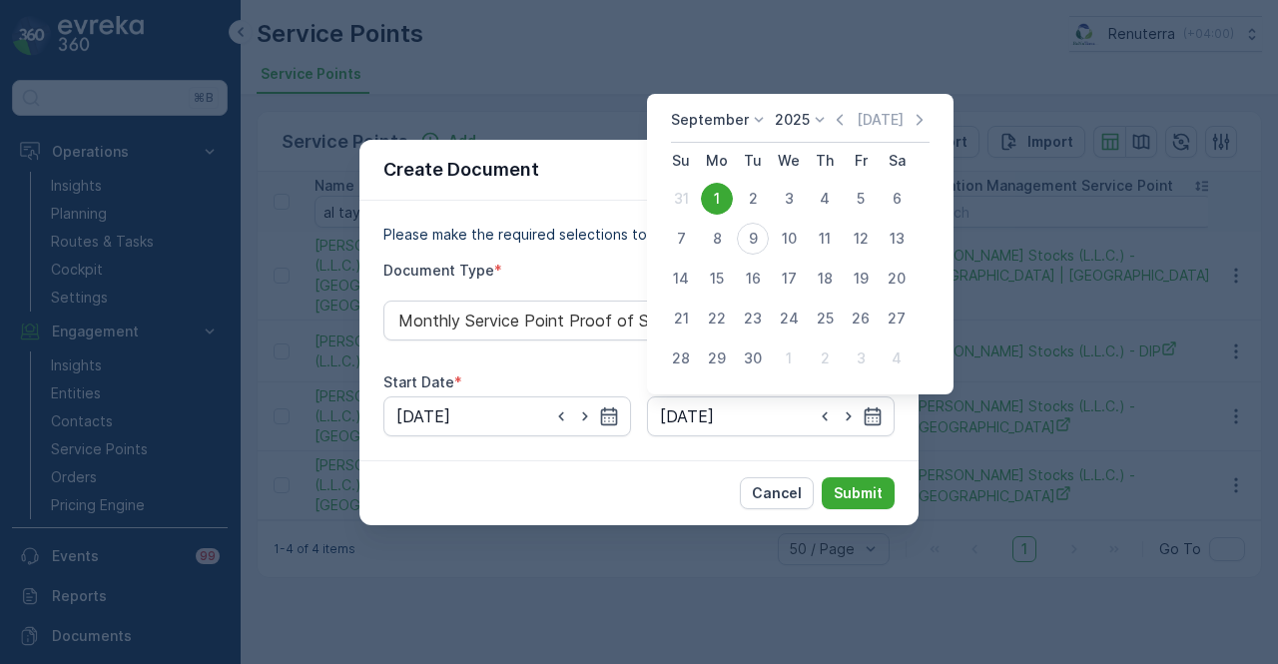
click at [839, 133] on div "September 2025 Today" at bounding box center [800, 126] width 259 height 33
click at [839, 126] on icon "button" at bounding box center [840, 120] width 20 height 20
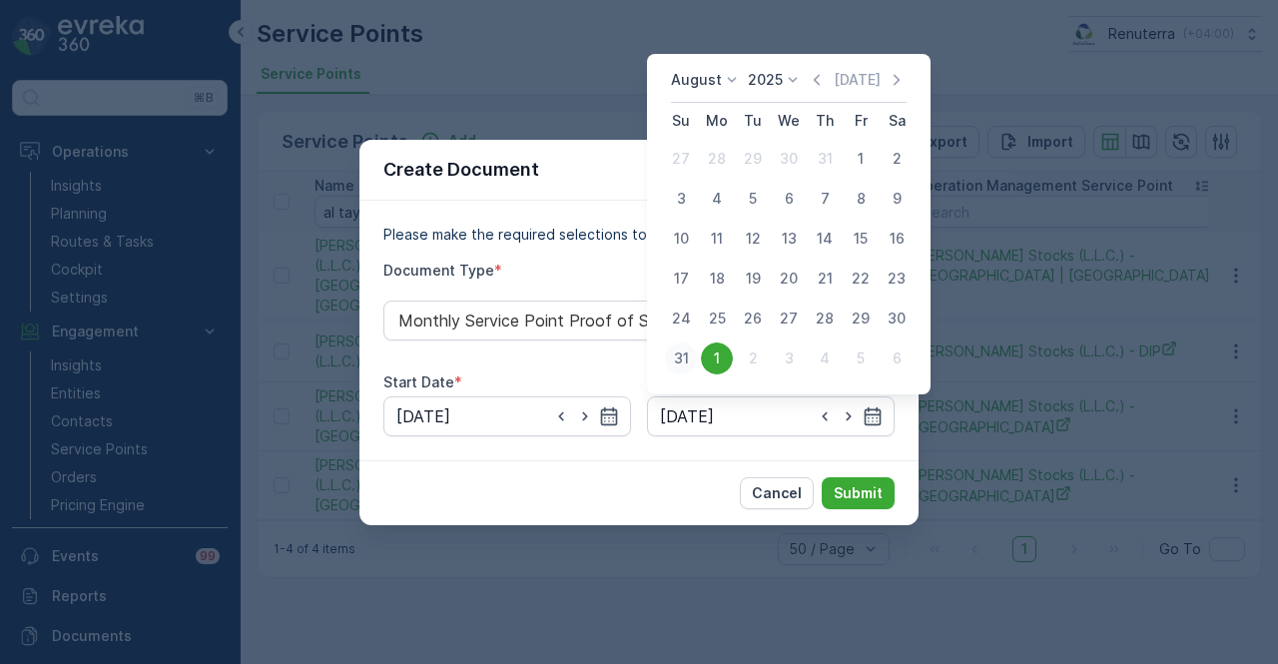
click at [679, 367] on div "31" at bounding box center [681, 359] width 32 height 32
type input "31.08.2025"
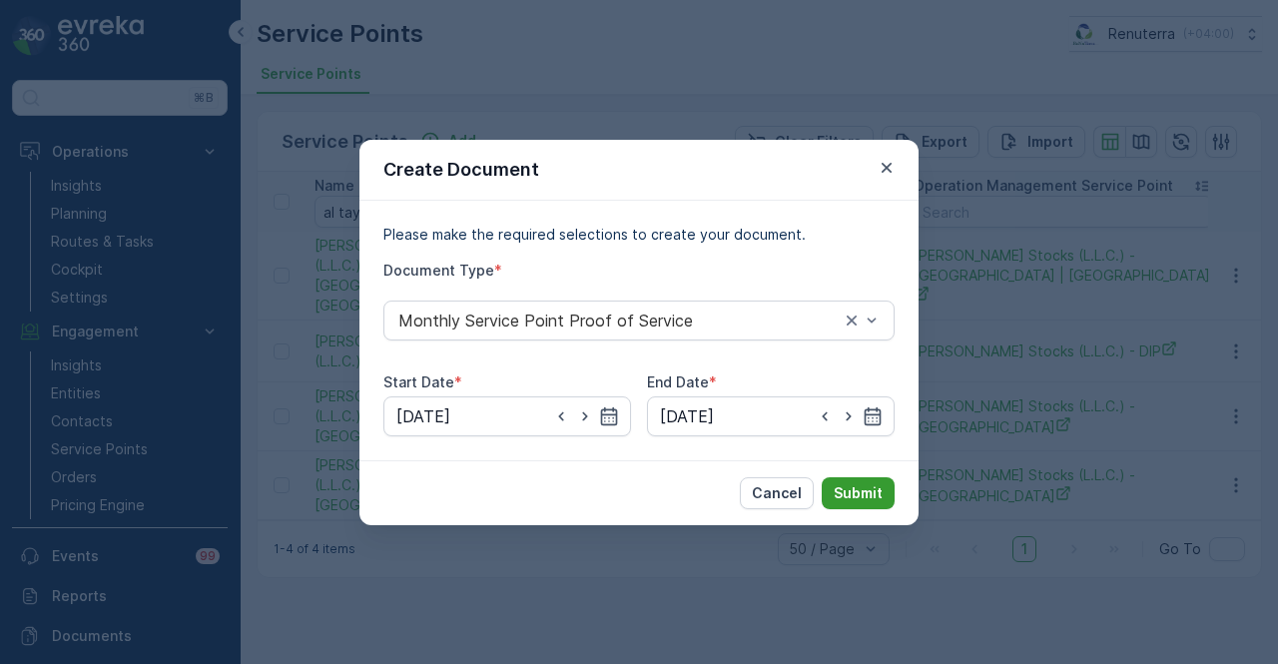
click at [850, 483] on p "Submit" at bounding box center [858, 493] width 49 height 20
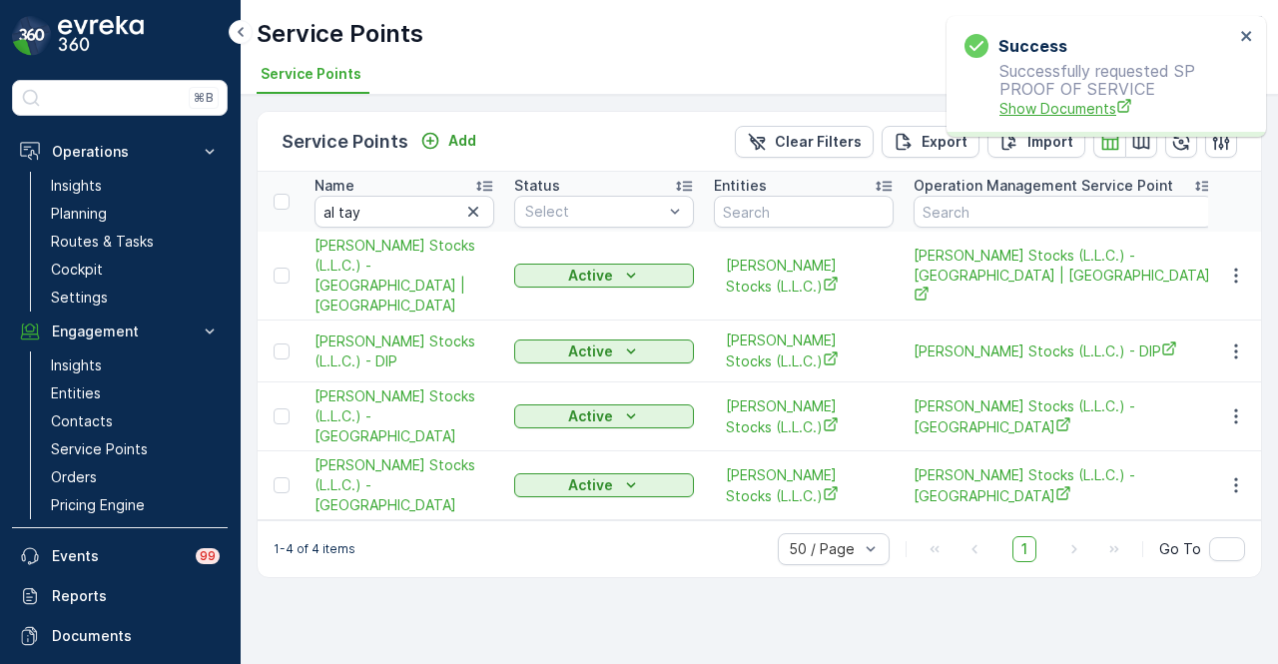
click at [1033, 113] on span "Show Documents" at bounding box center [1117, 108] width 235 height 21
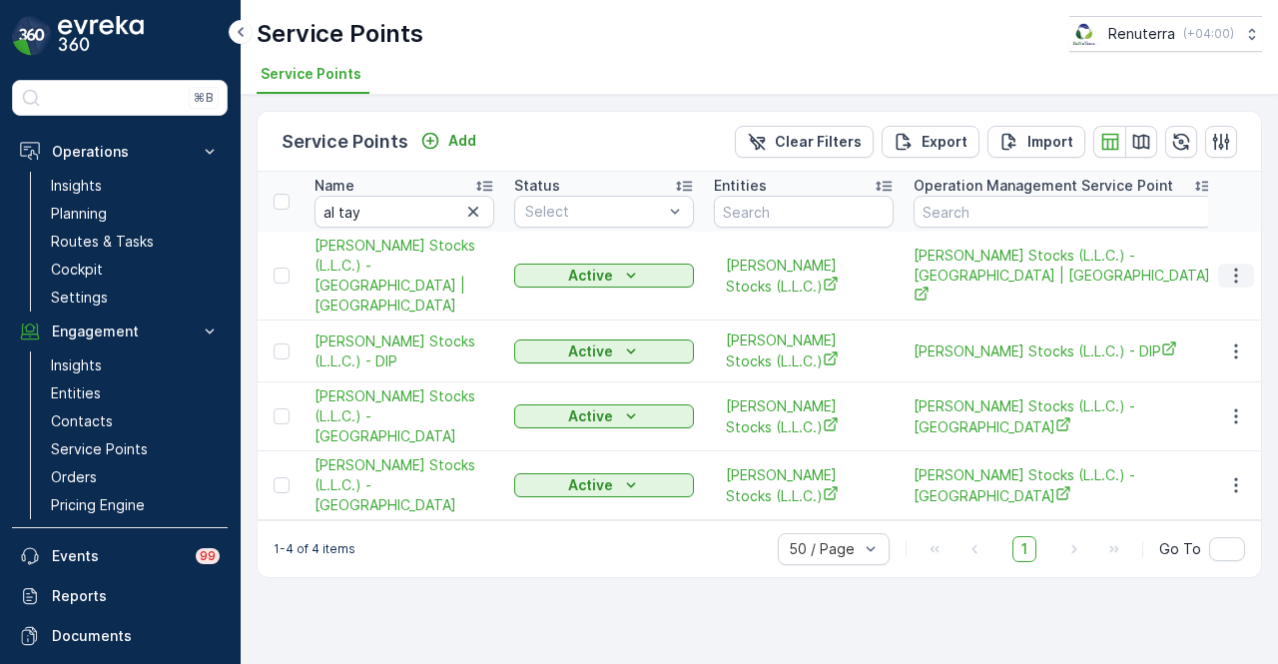
click at [1225, 264] on button "button" at bounding box center [1236, 276] width 36 height 24
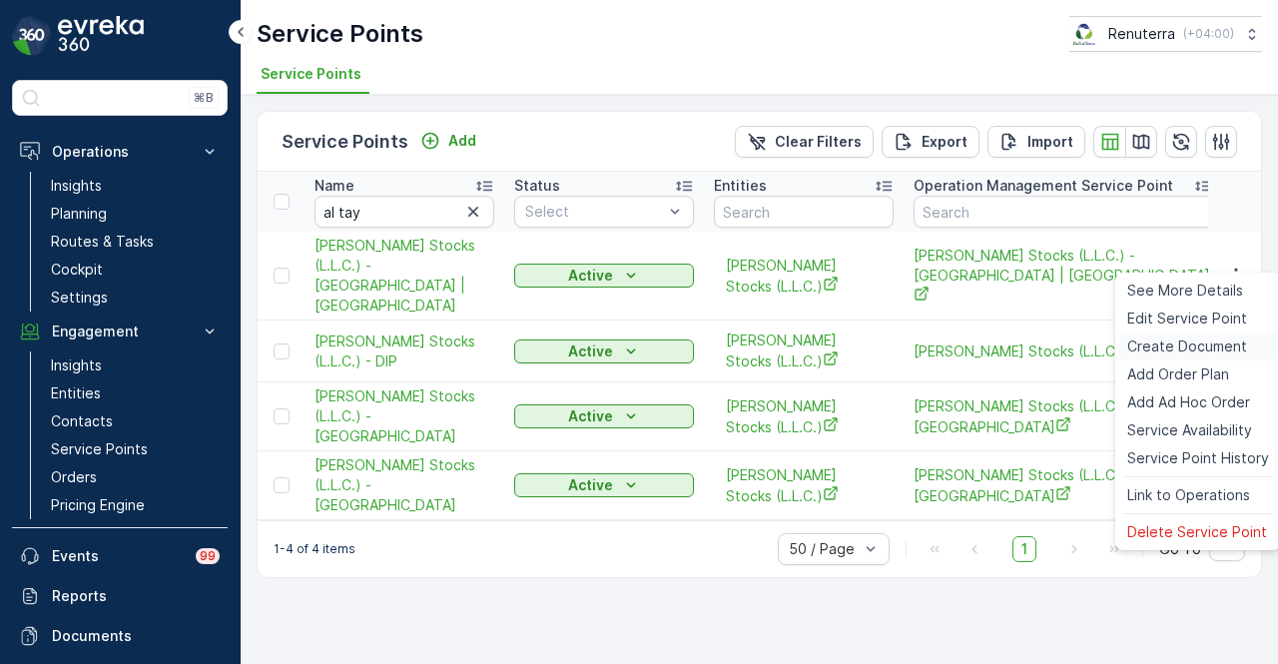
click at [1226, 348] on span "Create Document" at bounding box center [1188, 347] width 120 height 20
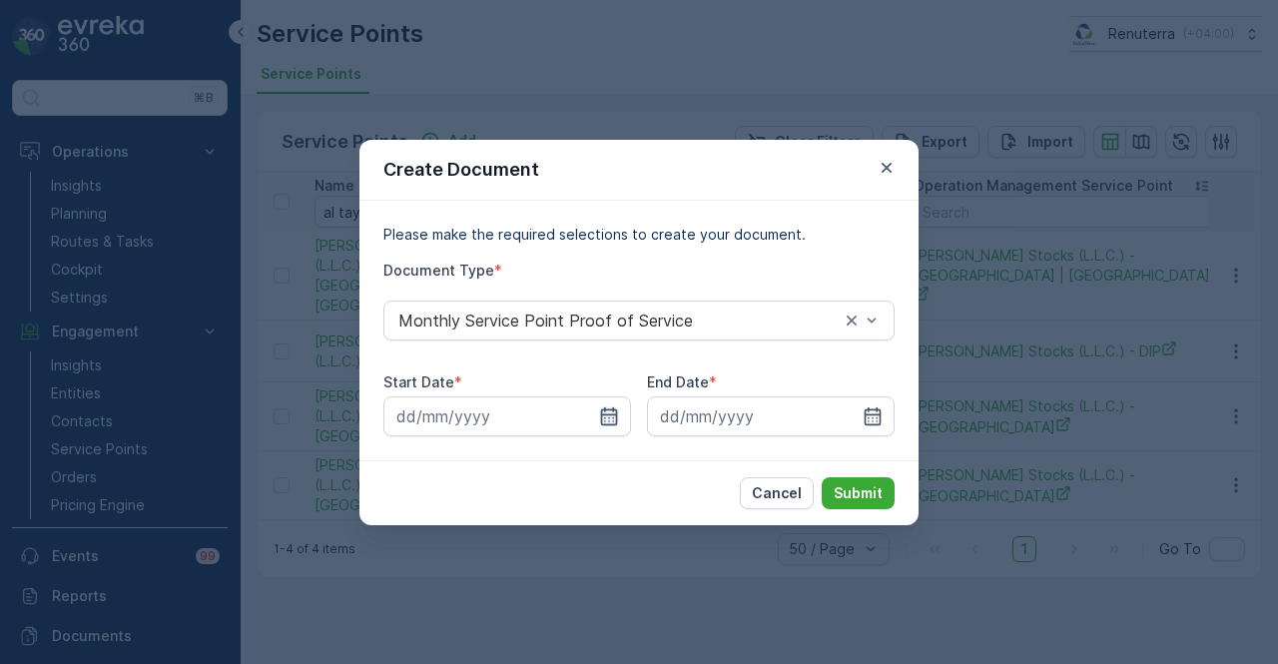
click at [604, 414] on icon "button" at bounding box center [609, 415] width 17 height 18
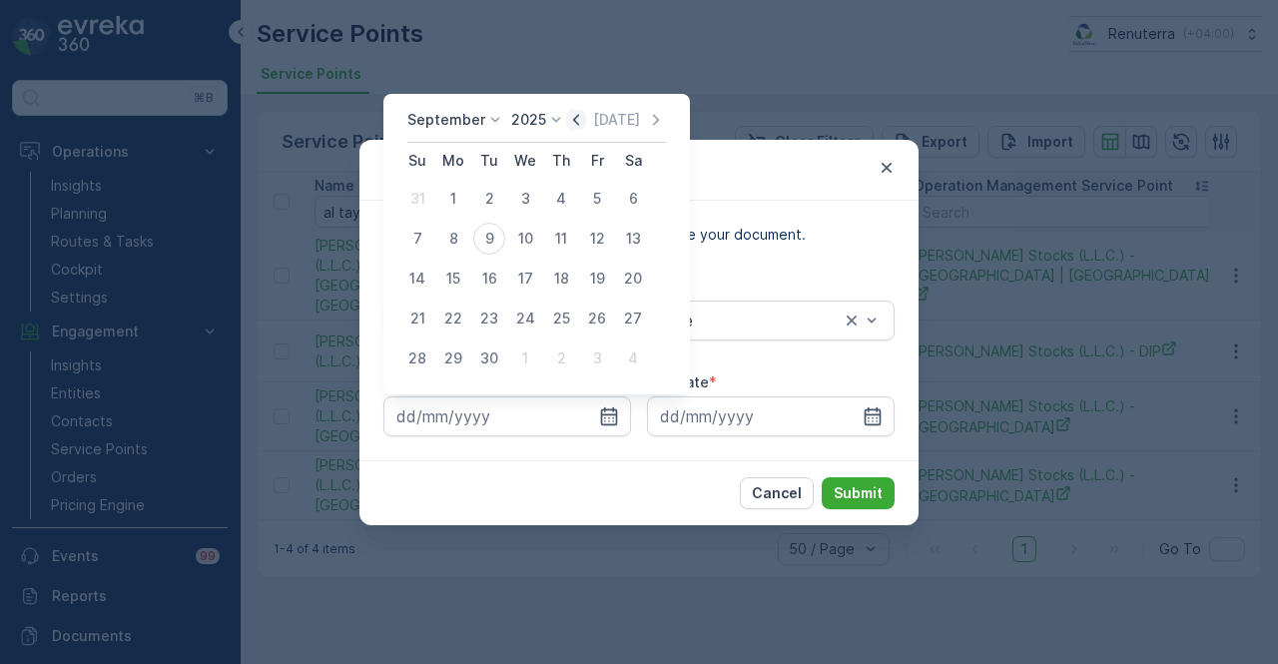
click at [577, 117] on icon "button" at bounding box center [576, 120] width 20 height 20
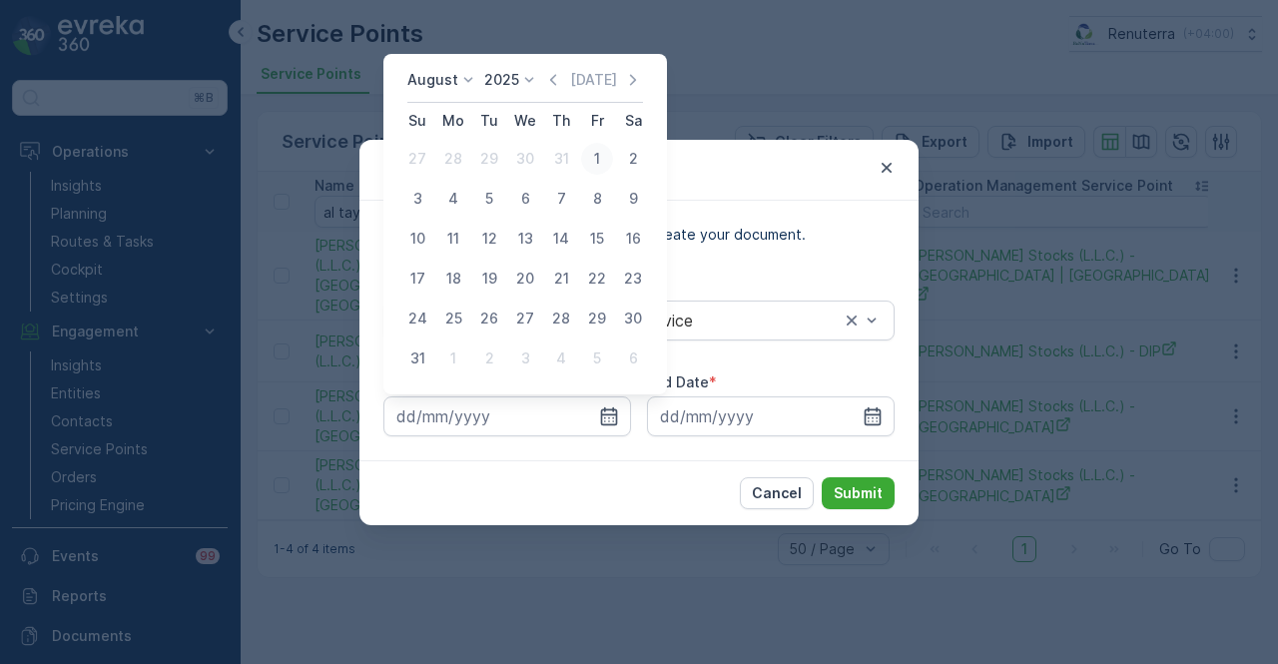
click at [594, 150] on div "1" at bounding box center [597, 159] width 32 height 32
type input "01.08.2025"
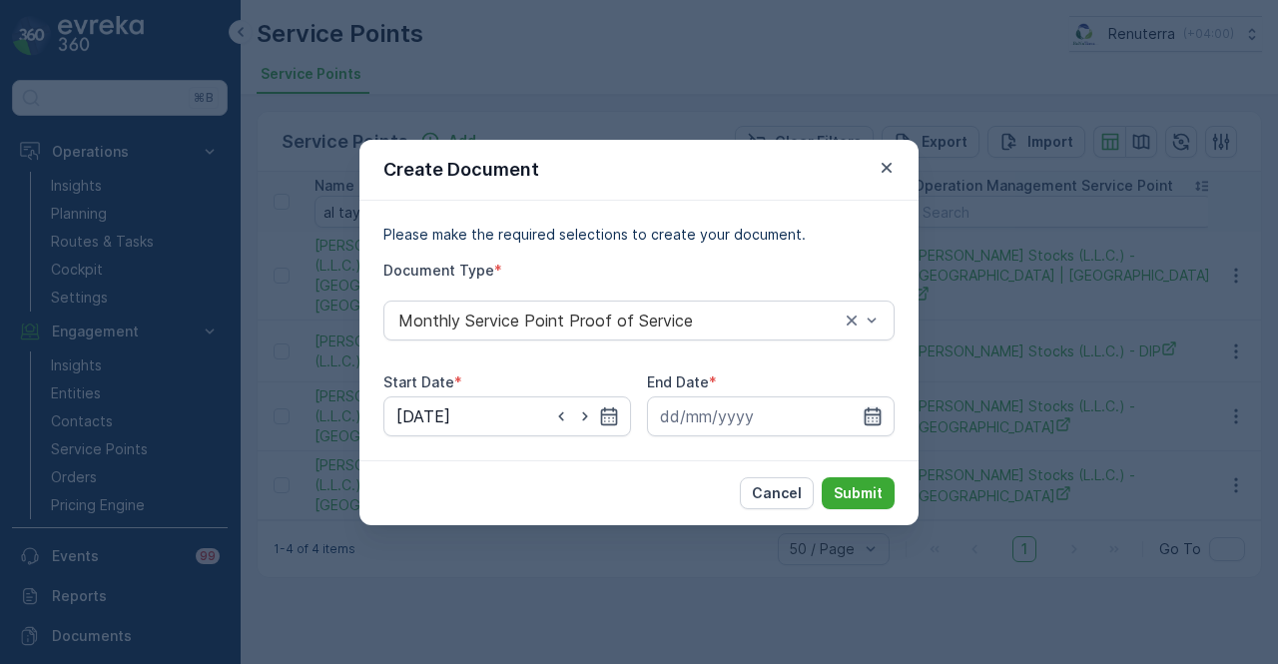
click at [863, 409] on icon "button" at bounding box center [873, 416] width 20 height 20
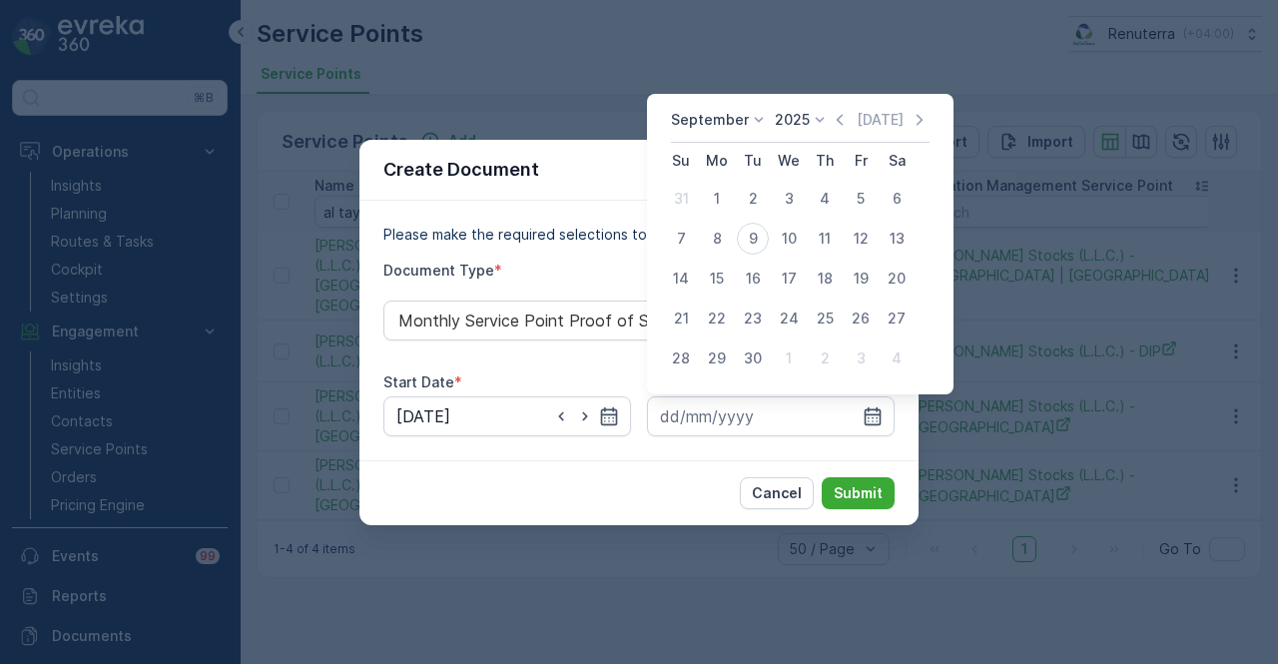
click at [829, 108] on div "September 2025 Today Su Mo Tu We Th Fr Sa 31 1 2 3 4 5 6 7 8 9 10 11 12 13 14 1…" at bounding box center [800, 244] width 307 height 301
click at [833, 115] on icon "button" at bounding box center [840, 120] width 20 height 20
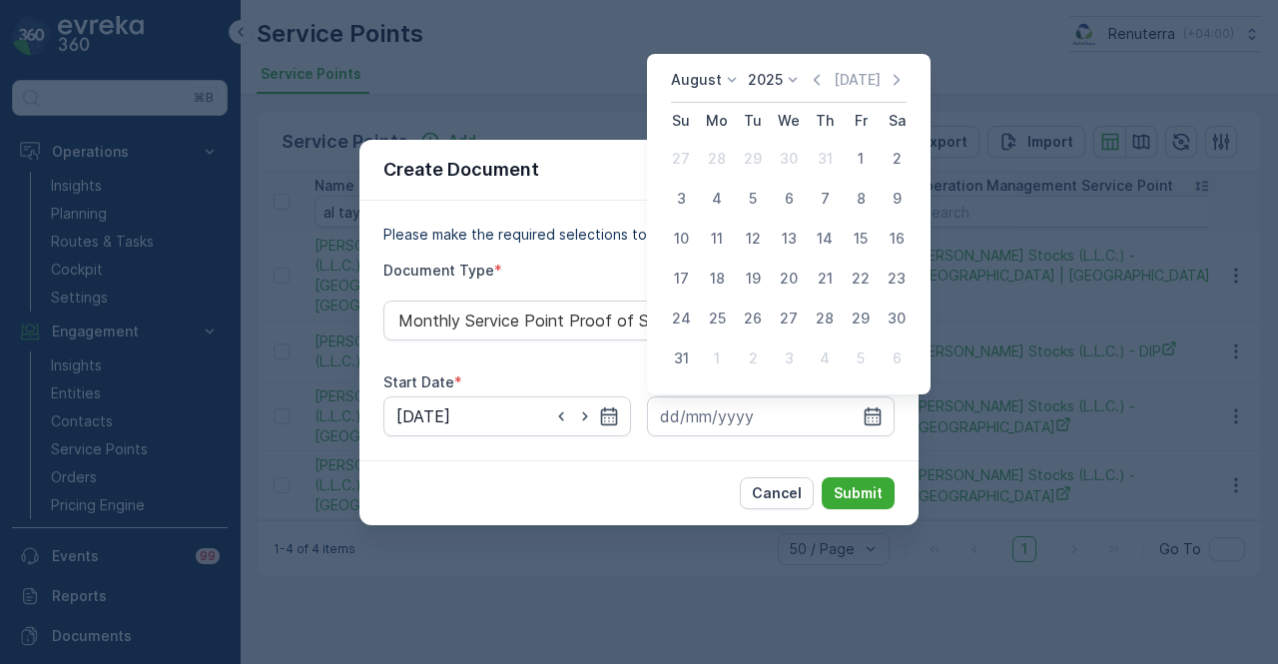
drag, startPoint x: 695, startPoint y: 360, endPoint x: 709, endPoint y: 381, distance: 25.2
click at [695, 361] on div "31" at bounding box center [681, 359] width 32 height 32
type input "31.08.2025"
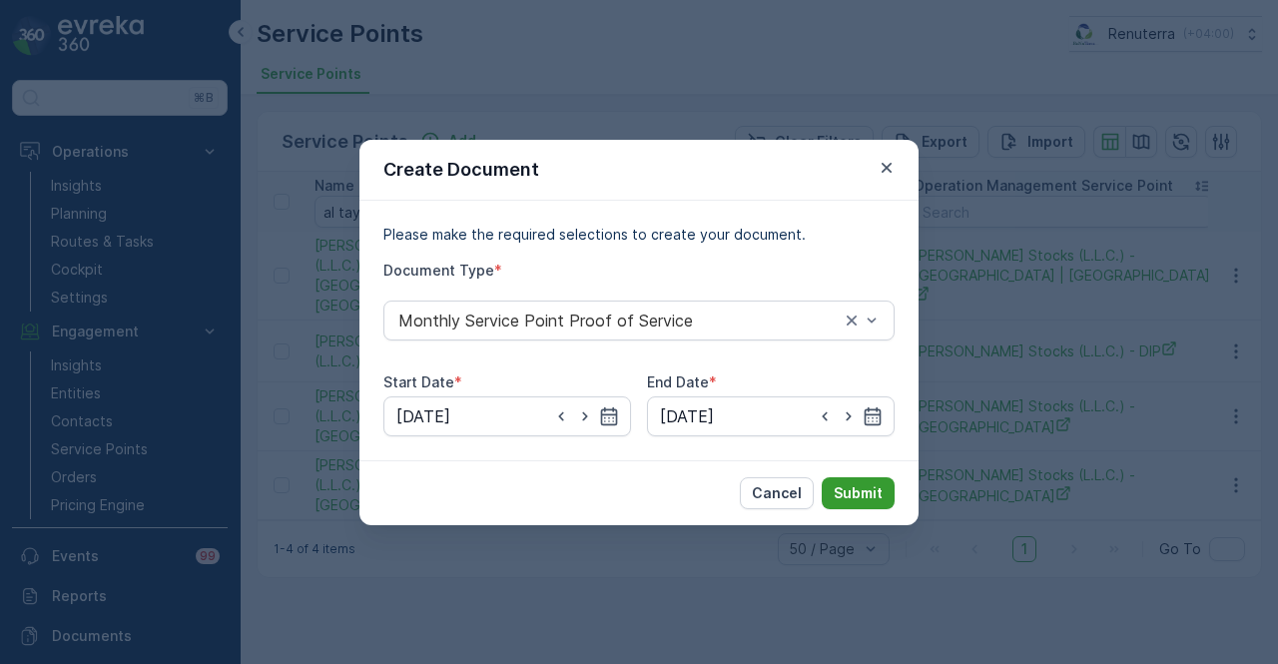
click at [860, 481] on button "Submit" at bounding box center [858, 493] width 73 height 32
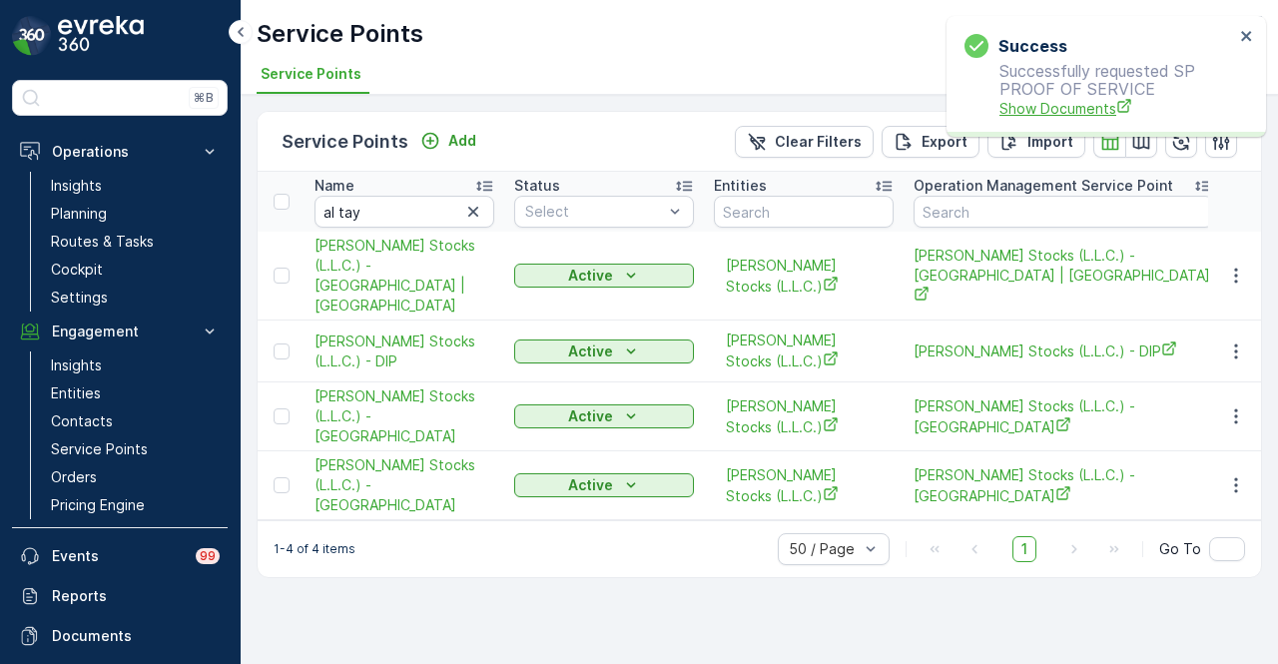
click at [1063, 101] on span "Show Documents" at bounding box center [1117, 108] width 235 height 21
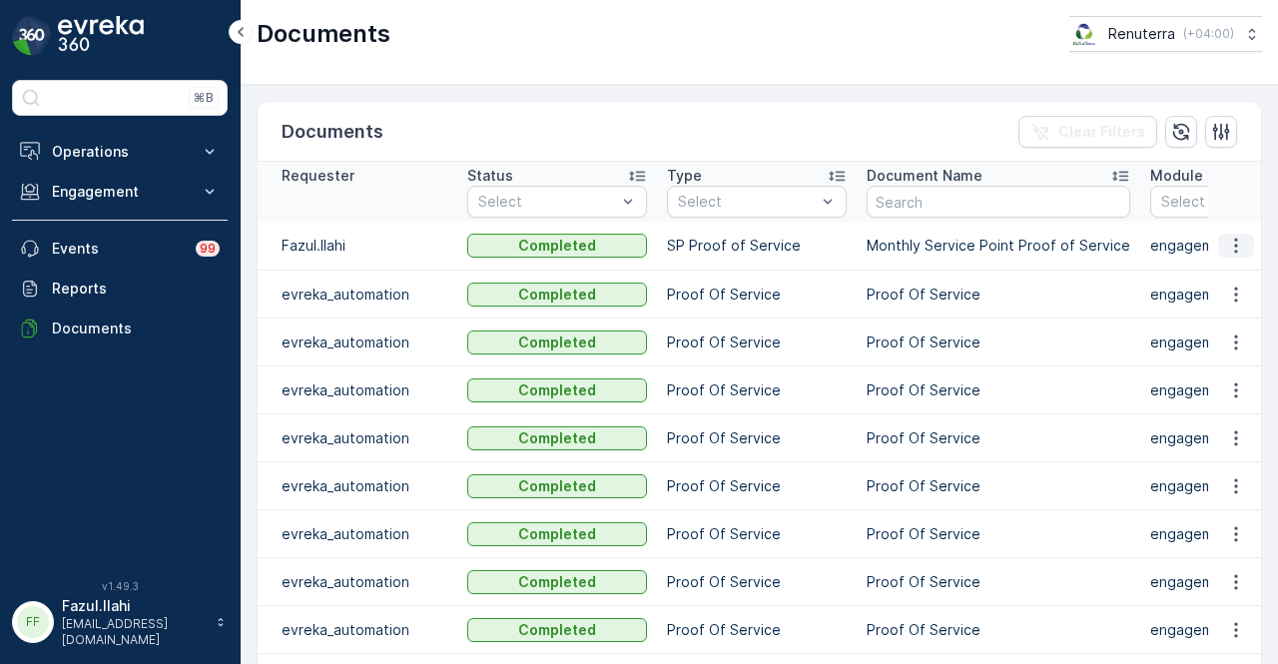
click at [1239, 240] on icon "button" at bounding box center [1236, 246] width 20 height 20
click at [1233, 272] on span "See Details" at bounding box center [1230, 274] width 77 height 20
click at [1238, 249] on icon "button" at bounding box center [1236, 246] width 20 height 20
click at [1232, 274] on span "See Details" at bounding box center [1230, 274] width 77 height 20
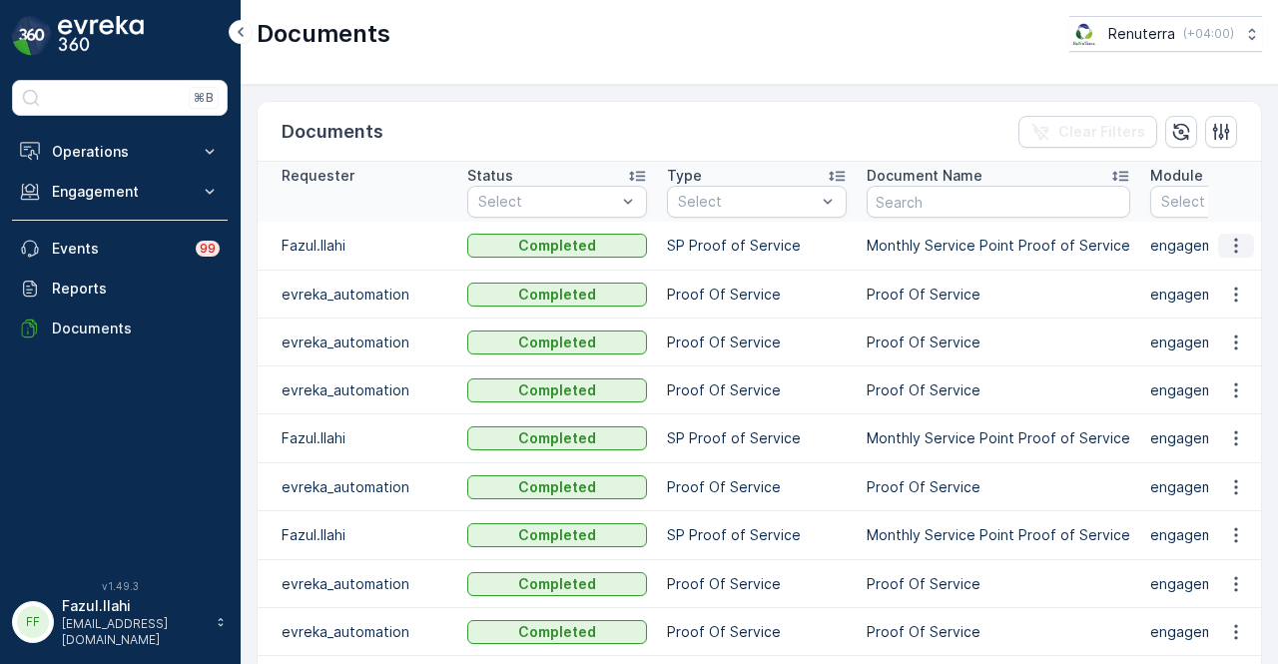
click at [1230, 248] on icon "button" at bounding box center [1236, 246] width 20 height 20
click at [1234, 264] on span "See Details" at bounding box center [1230, 274] width 77 height 20
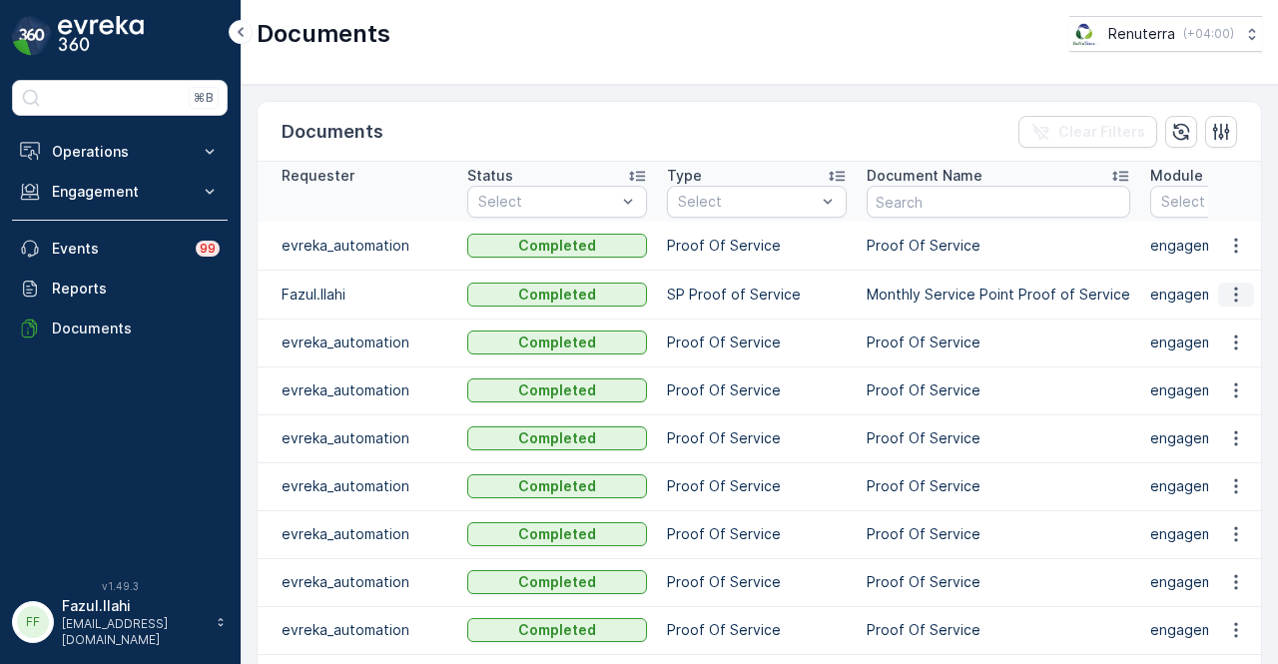
click at [1238, 303] on button "button" at bounding box center [1236, 295] width 36 height 24
click at [1238, 331] on span "See Details" at bounding box center [1230, 323] width 77 height 20
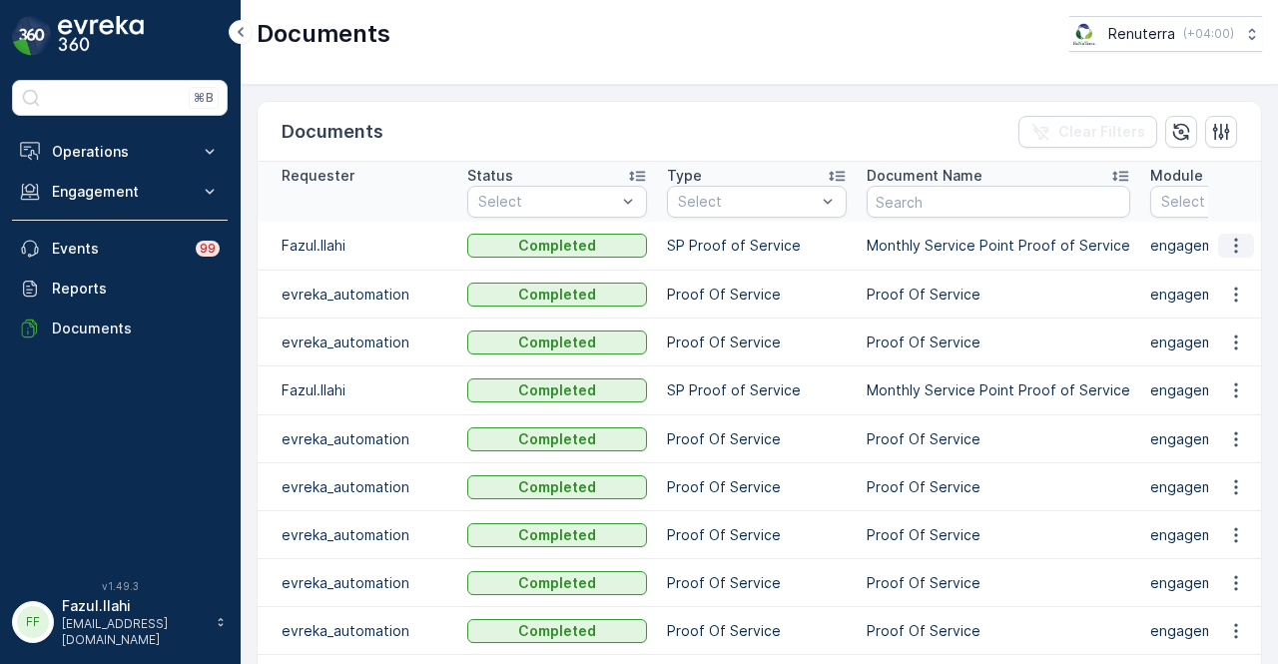
click at [1226, 246] on icon "button" at bounding box center [1236, 246] width 20 height 20
click at [1217, 283] on span "See Details" at bounding box center [1230, 274] width 77 height 20
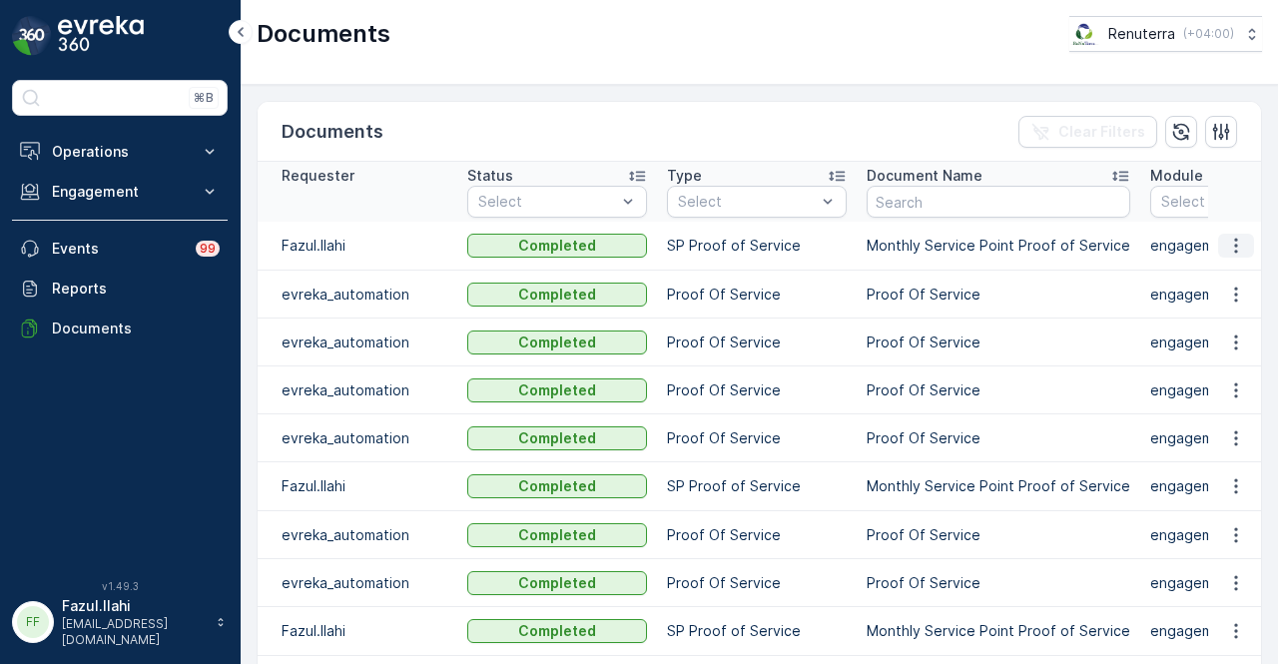
click at [1230, 246] on icon "button" at bounding box center [1236, 246] width 20 height 20
click at [1230, 268] on span "See Details" at bounding box center [1230, 274] width 77 height 20
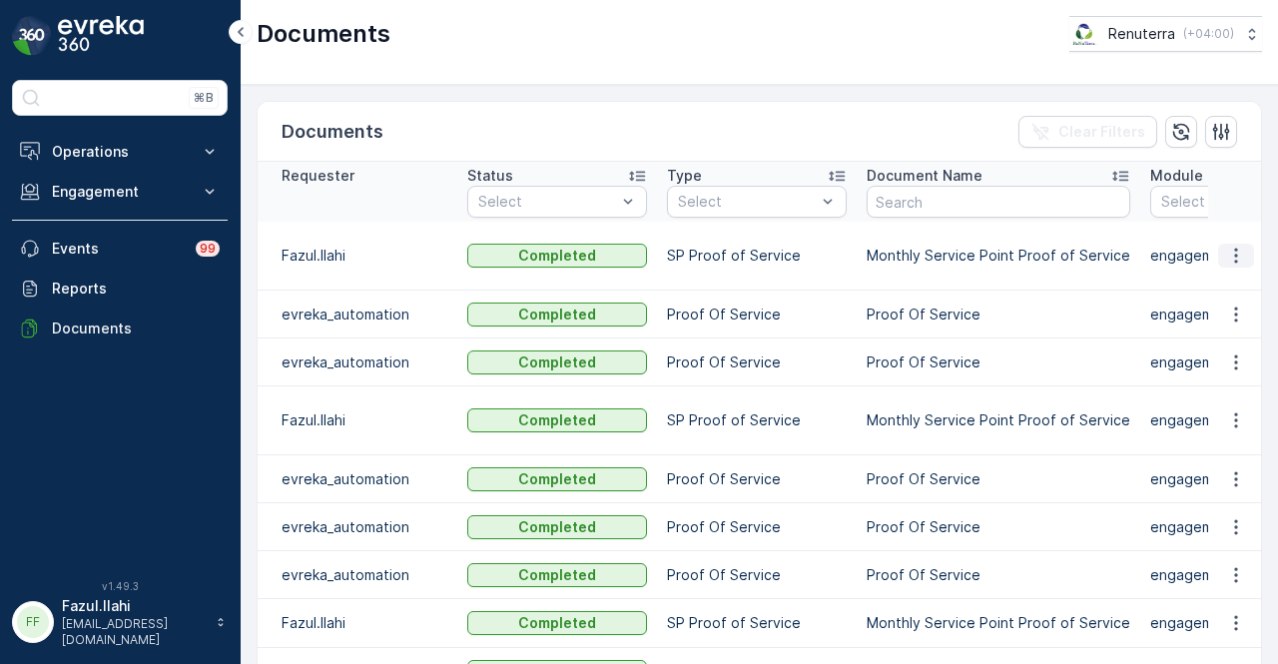
click at [1226, 246] on icon "button" at bounding box center [1236, 256] width 20 height 20
click at [1235, 280] on span "See Details" at bounding box center [1230, 274] width 77 height 20
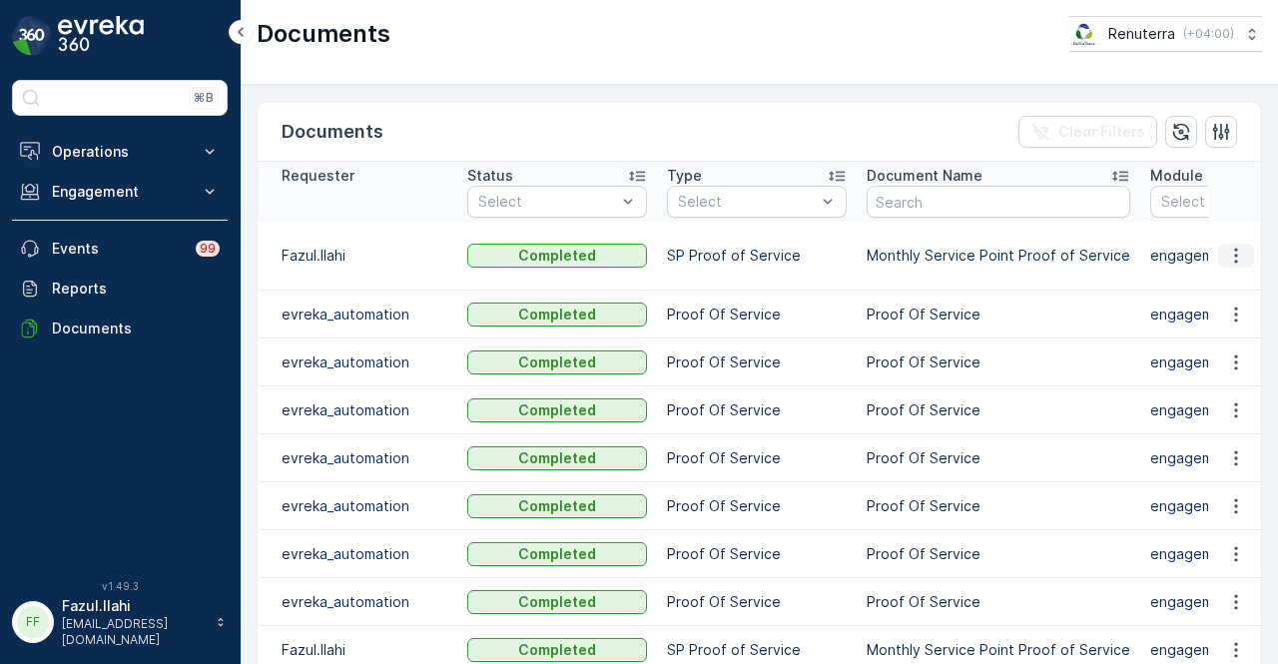
click at [1233, 246] on icon "button" at bounding box center [1236, 256] width 20 height 20
click at [1227, 269] on span "See Details" at bounding box center [1230, 274] width 77 height 20
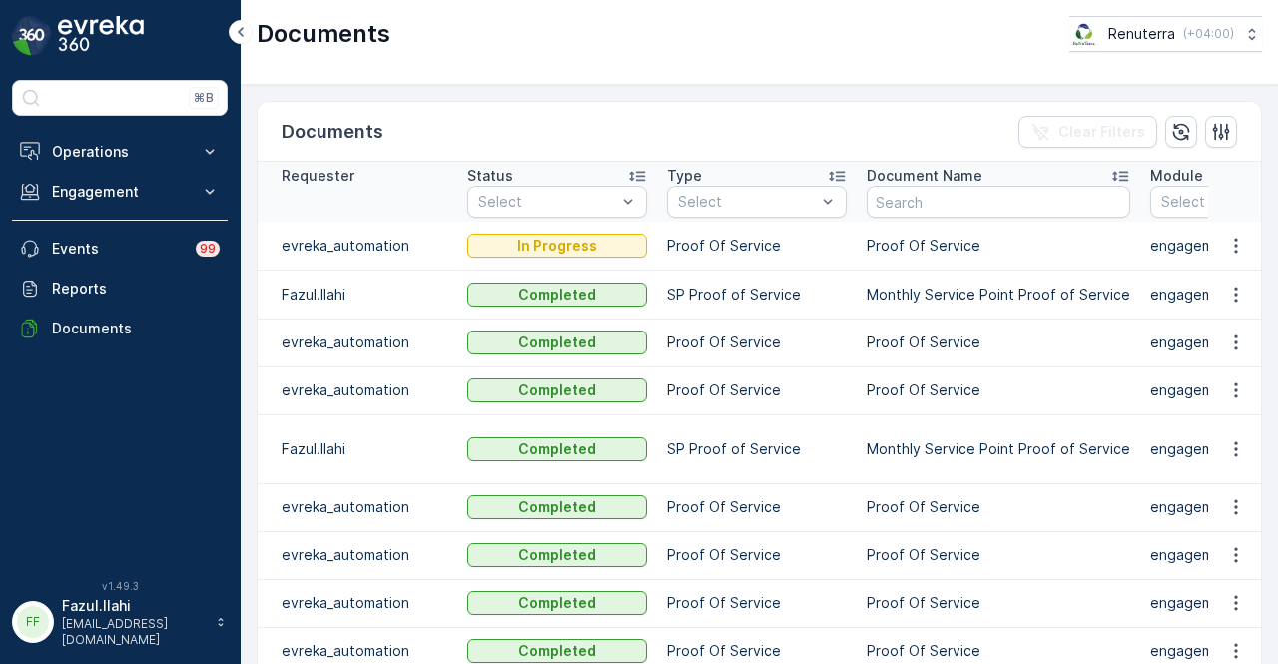
click at [1230, 279] on td at bounding box center [1235, 294] width 54 height 49
click at [1230, 295] on icon "button" at bounding box center [1236, 295] width 20 height 20
click at [1225, 327] on span "See Details" at bounding box center [1230, 323] width 77 height 20
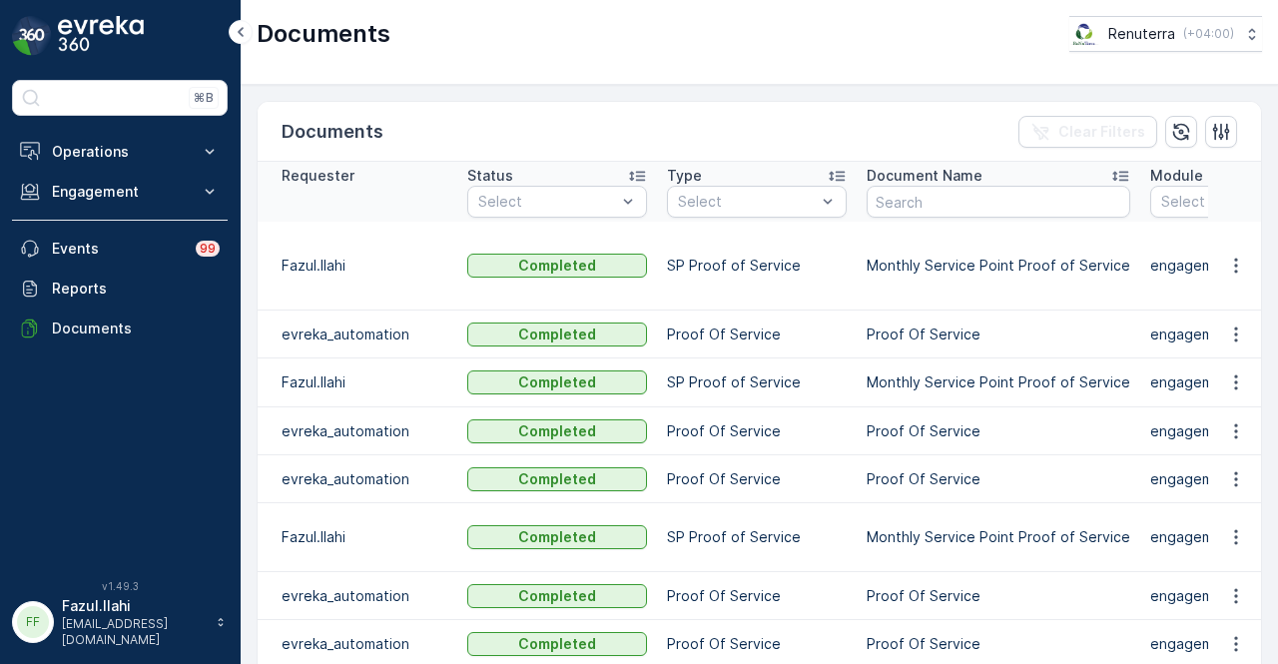
click at [1226, 259] on td at bounding box center [1235, 266] width 54 height 89
click at [1229, 256] on icon "button" at bounding box center [1236, 266] width 20 height 20
click at [1228, 269] on span "See Details" at bounding box center [1230, 274] width 77 height 20
